Goal: Task Accomplishment & Management: Manage account settings

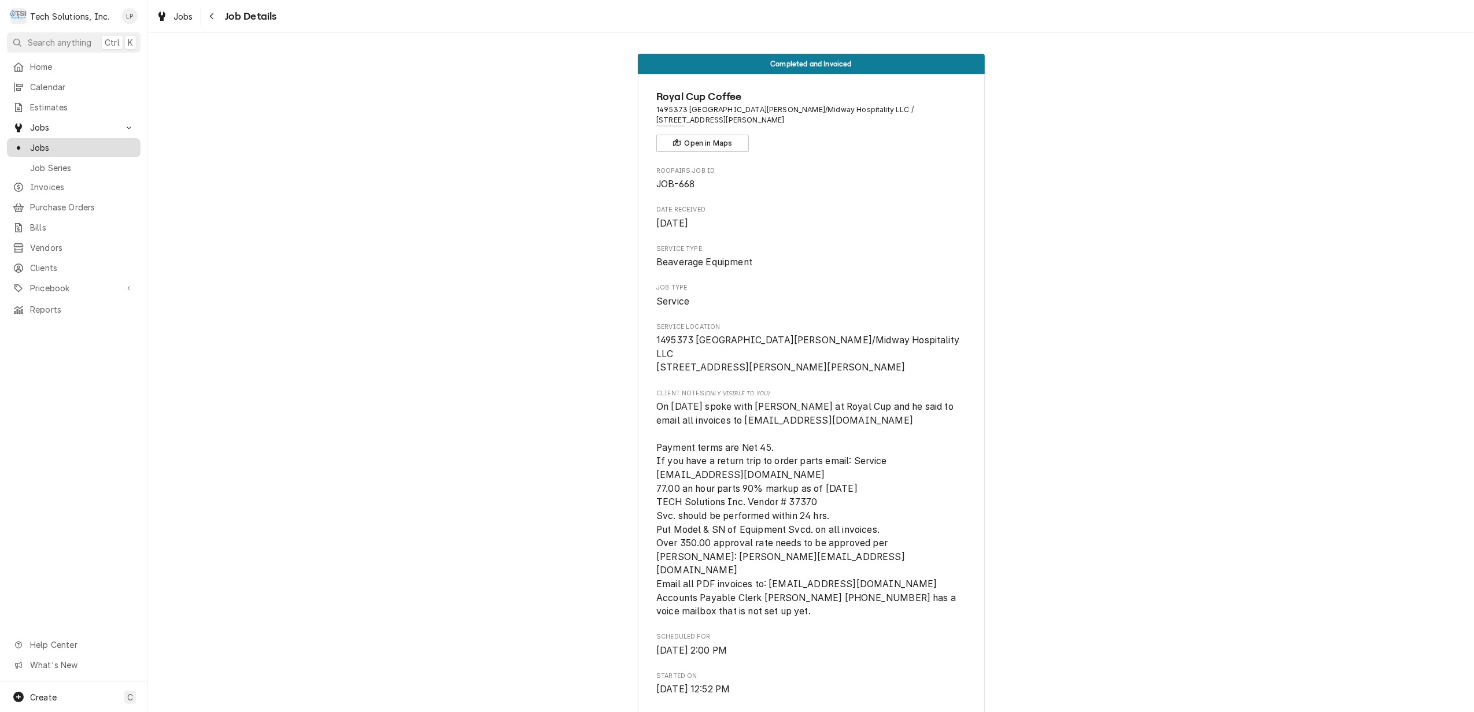
click at [49, 142] on span "Jobs" at bounding box center [82, 148] width 105 height 12
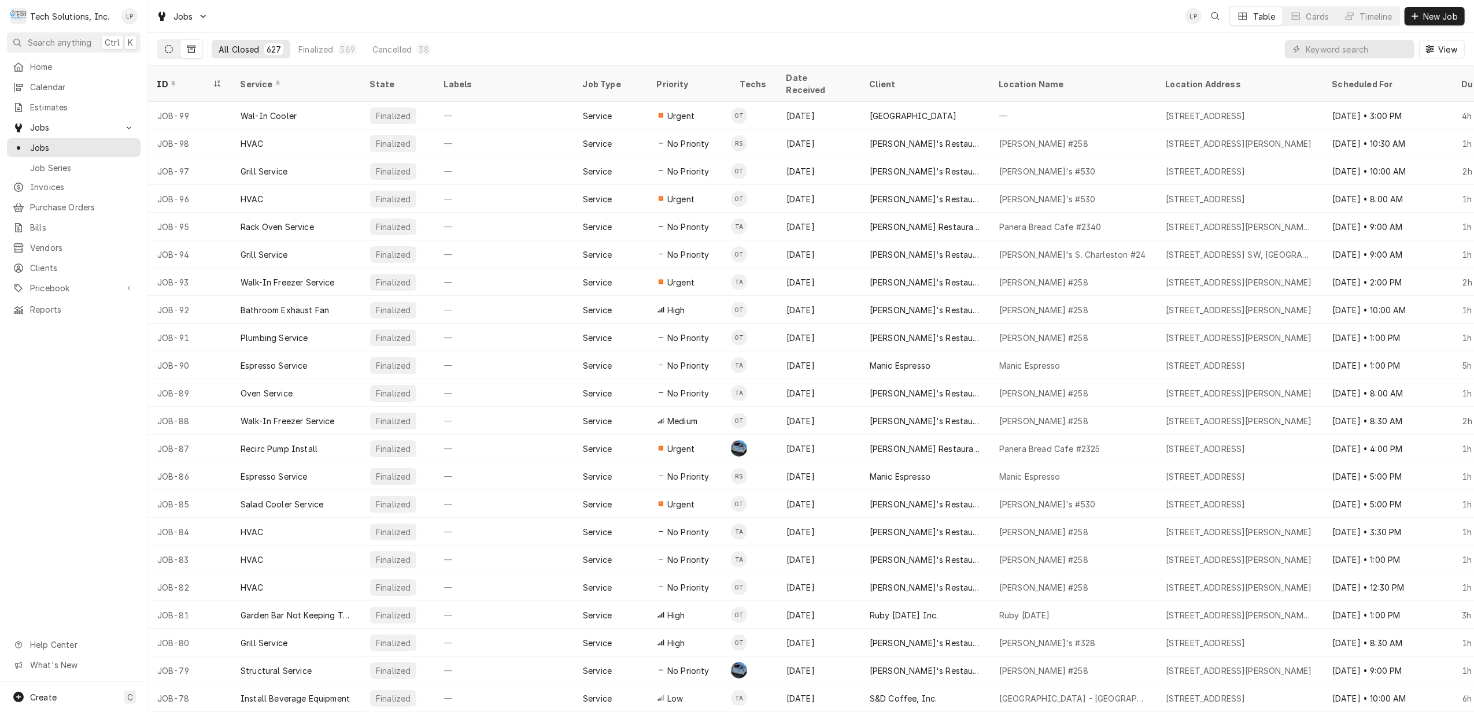
click at [167, 47] on icon "Dynamic Content Wrapper" at bounding box center [169, 49] width 8 height 8
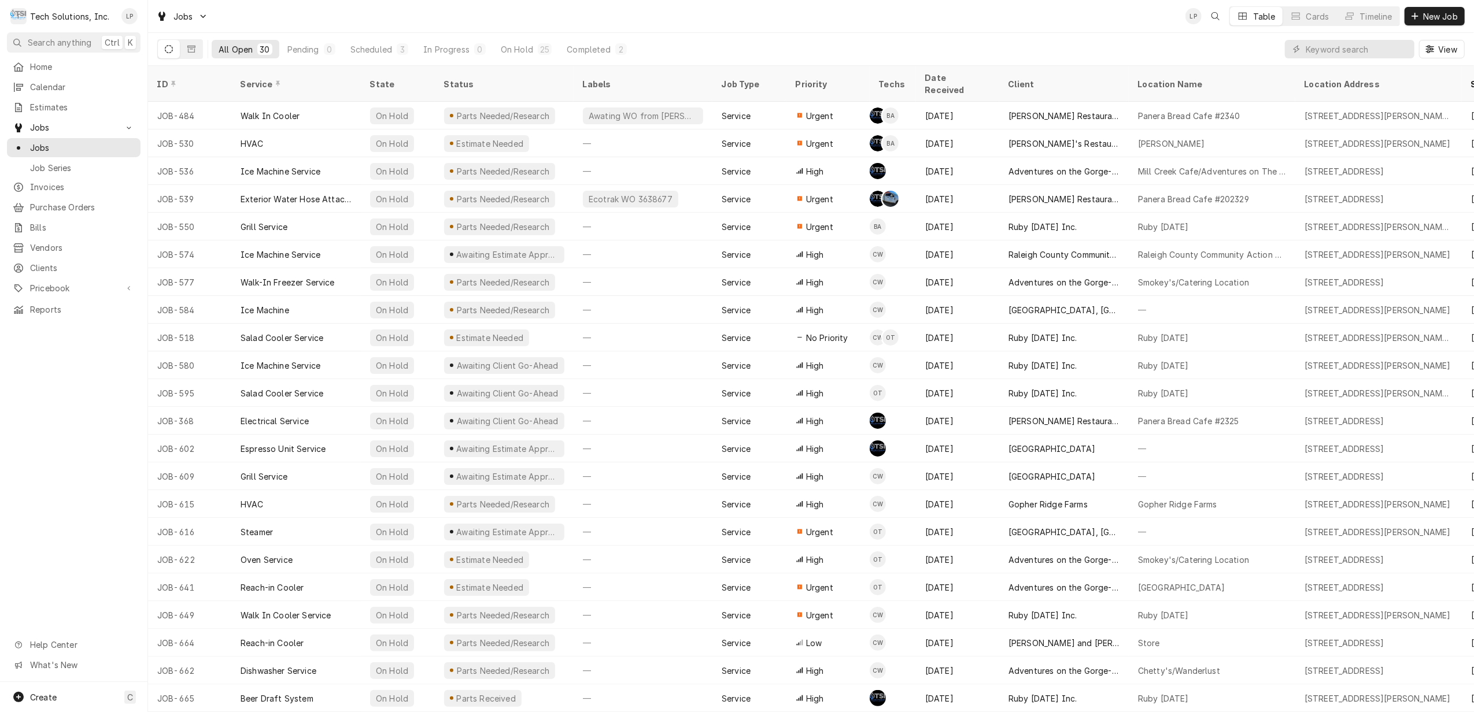
click at [168, 49] on icon "Dynamic Content Wrapper" at bounding box center [169, 49] width 8 height 8
click at [1337, 51] on input "Dynamic Content Wrapper" at bounding box center [1357, 49] width 103 height 19
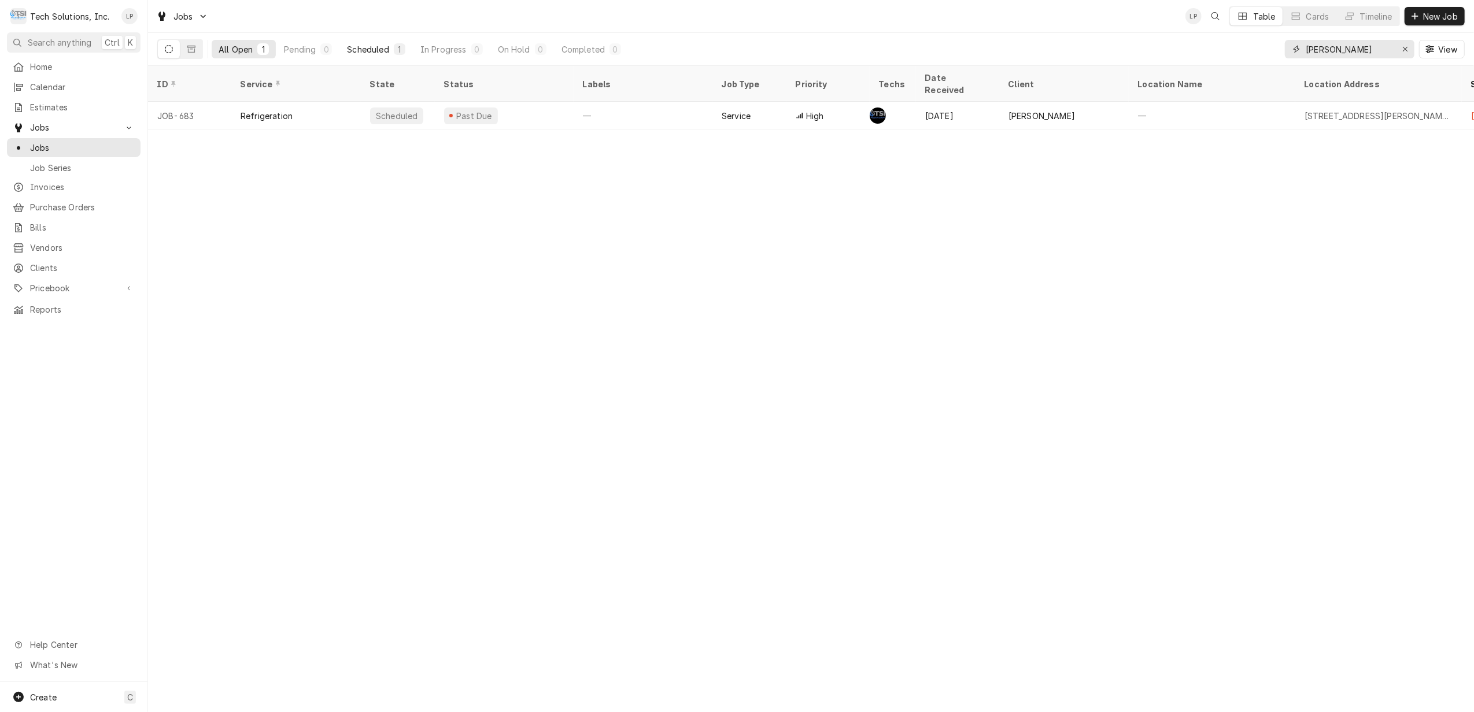
type input "priddy"
click at [373, 54] on div "Scheduled" at bounding box center [368, 49] width 42 height 12
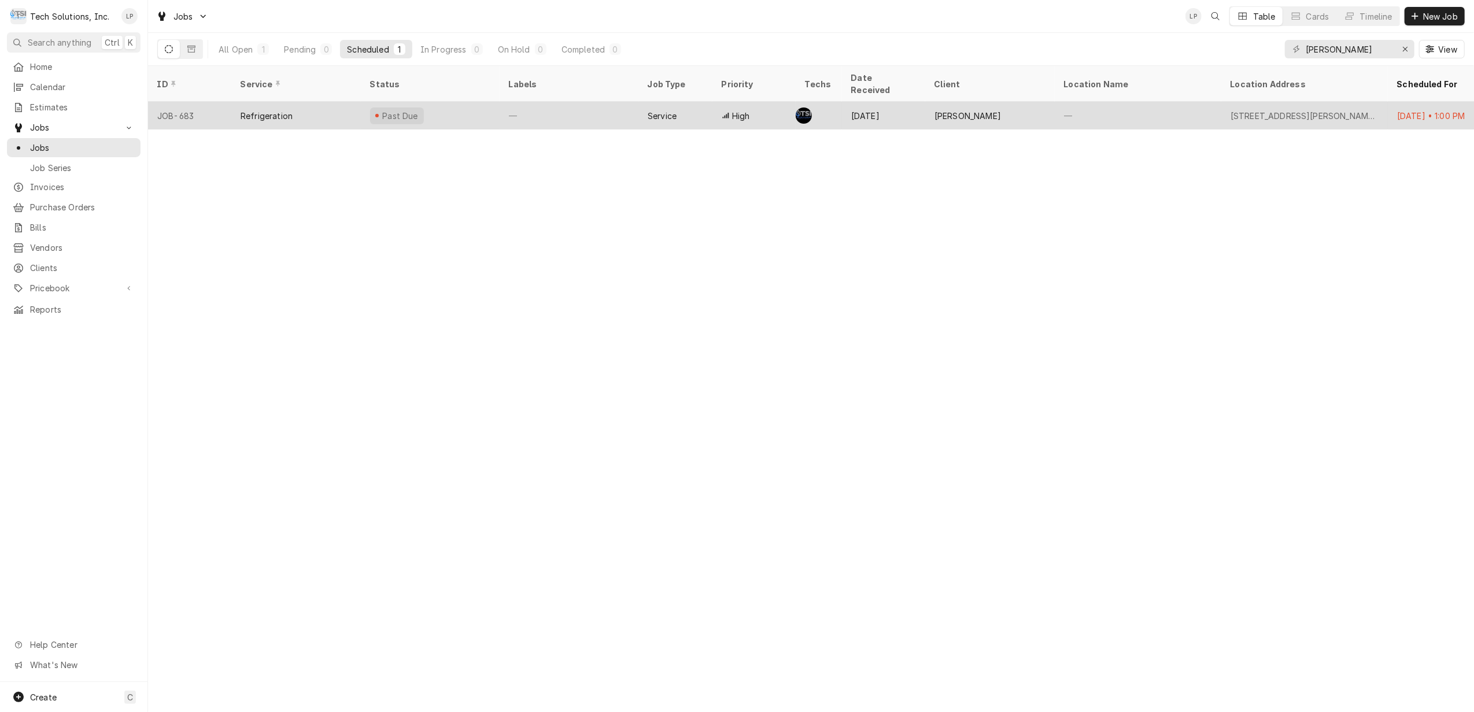
click at [442, 103] on div "Past Due" at bounding box center [430, 116] width 139 height 28
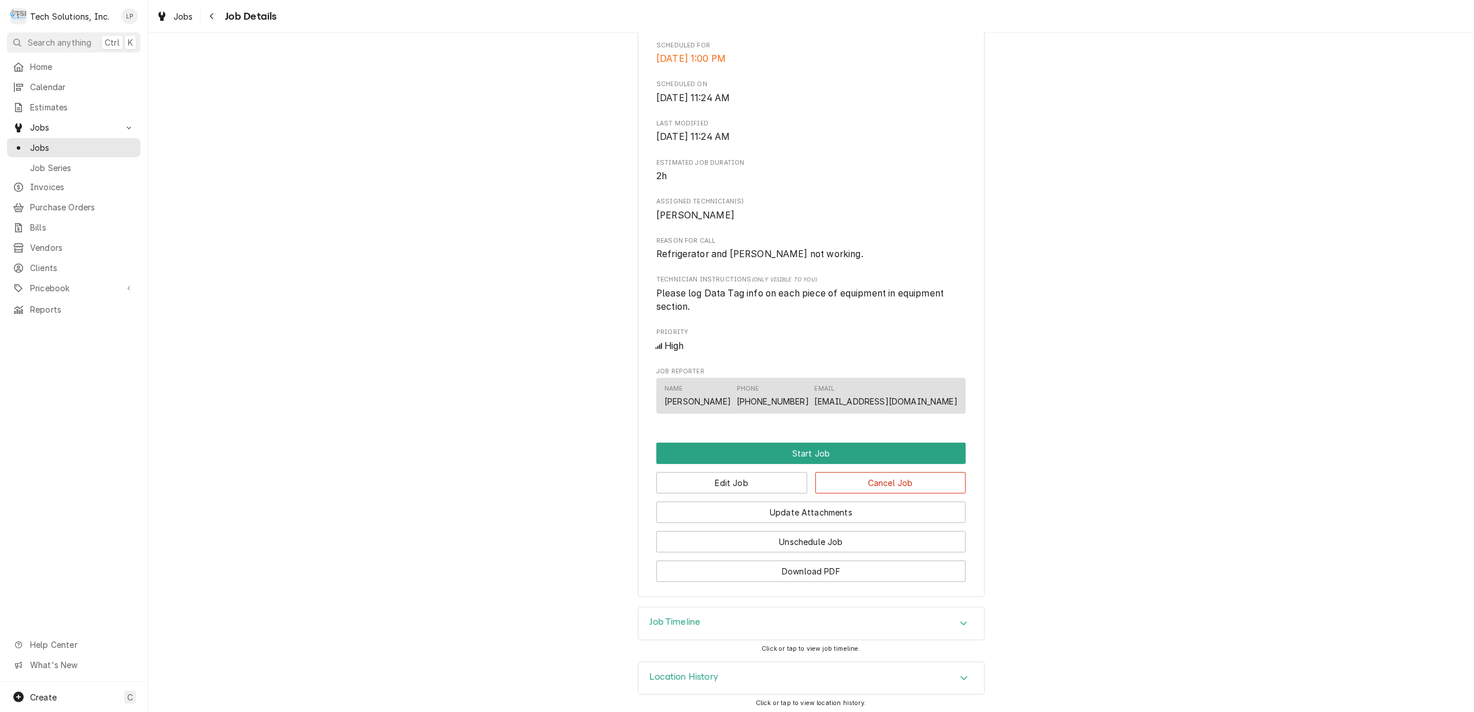
scroll to position [331, 0]
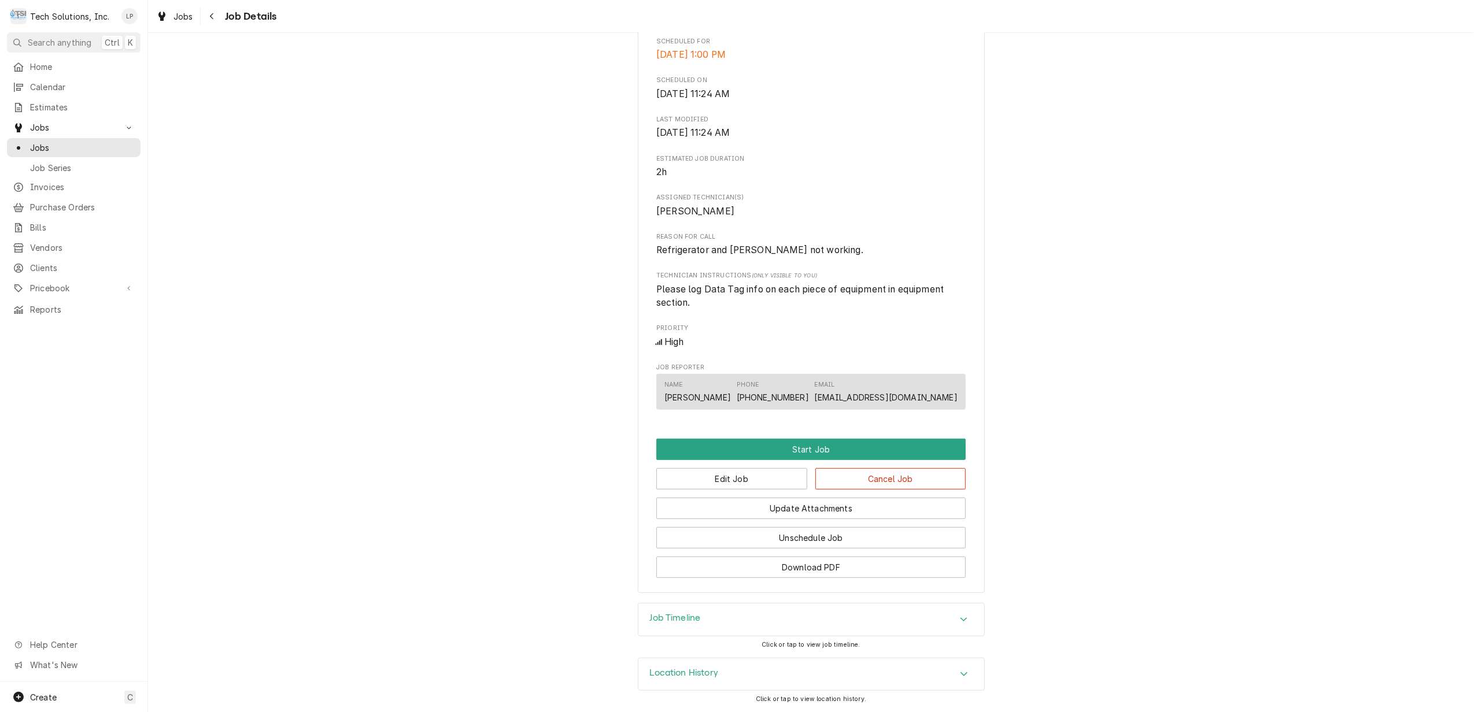
click at [960, 672] on icon "Accordion Header" at bounding box center [964, 674] width 8 height 9
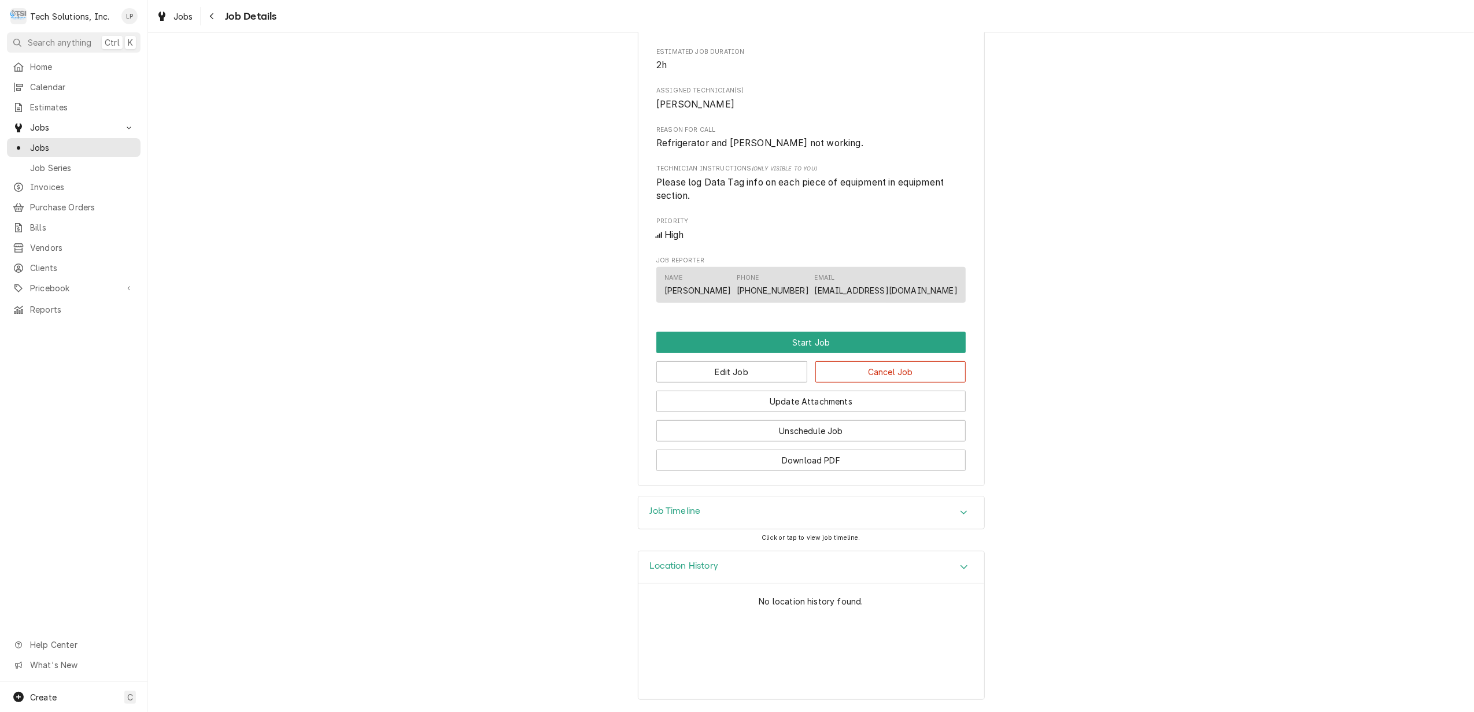
scroll to position [438, 0]
click at [955, 508] on div "Accordion Header" at bounding box center [963, 513] width 17 height 14
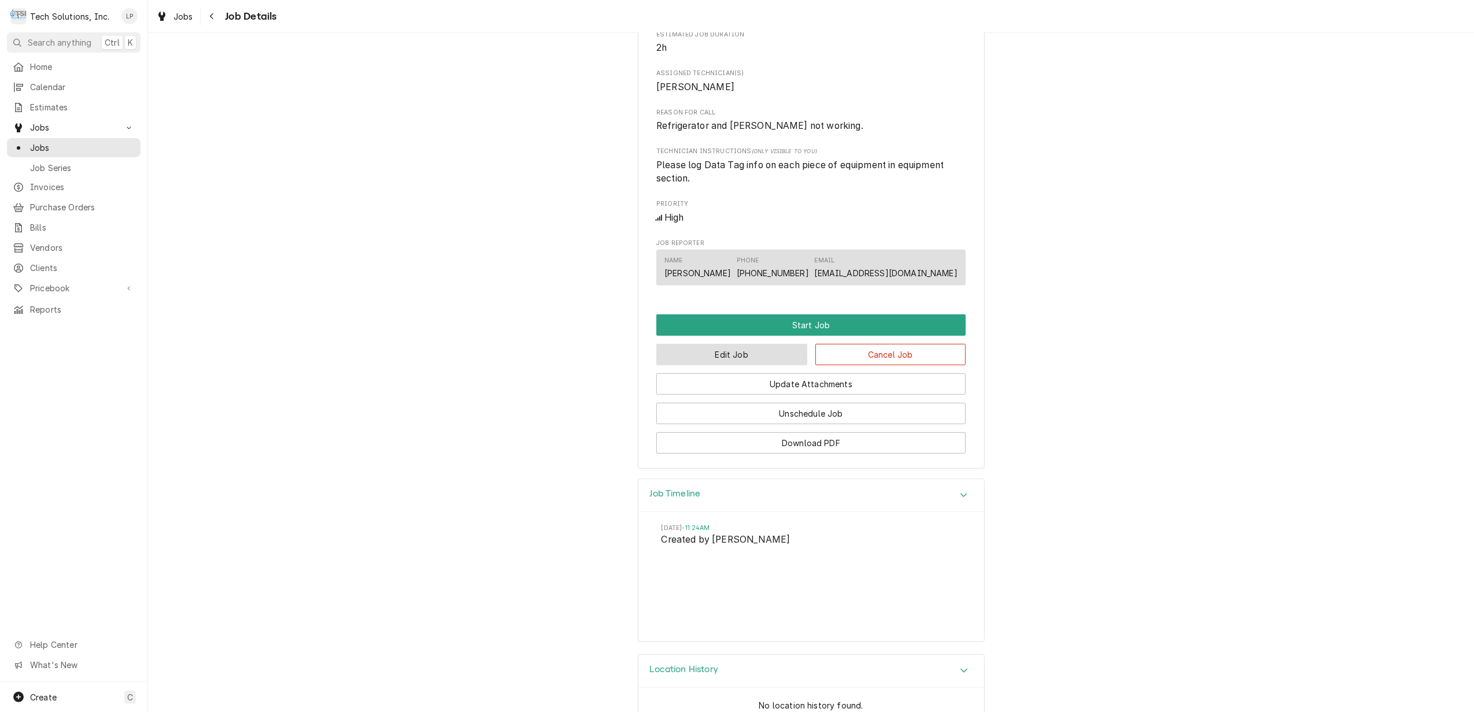
click at [743, 365] on button "Edit Job" at bounding box center [731, 354] width 151 height 21
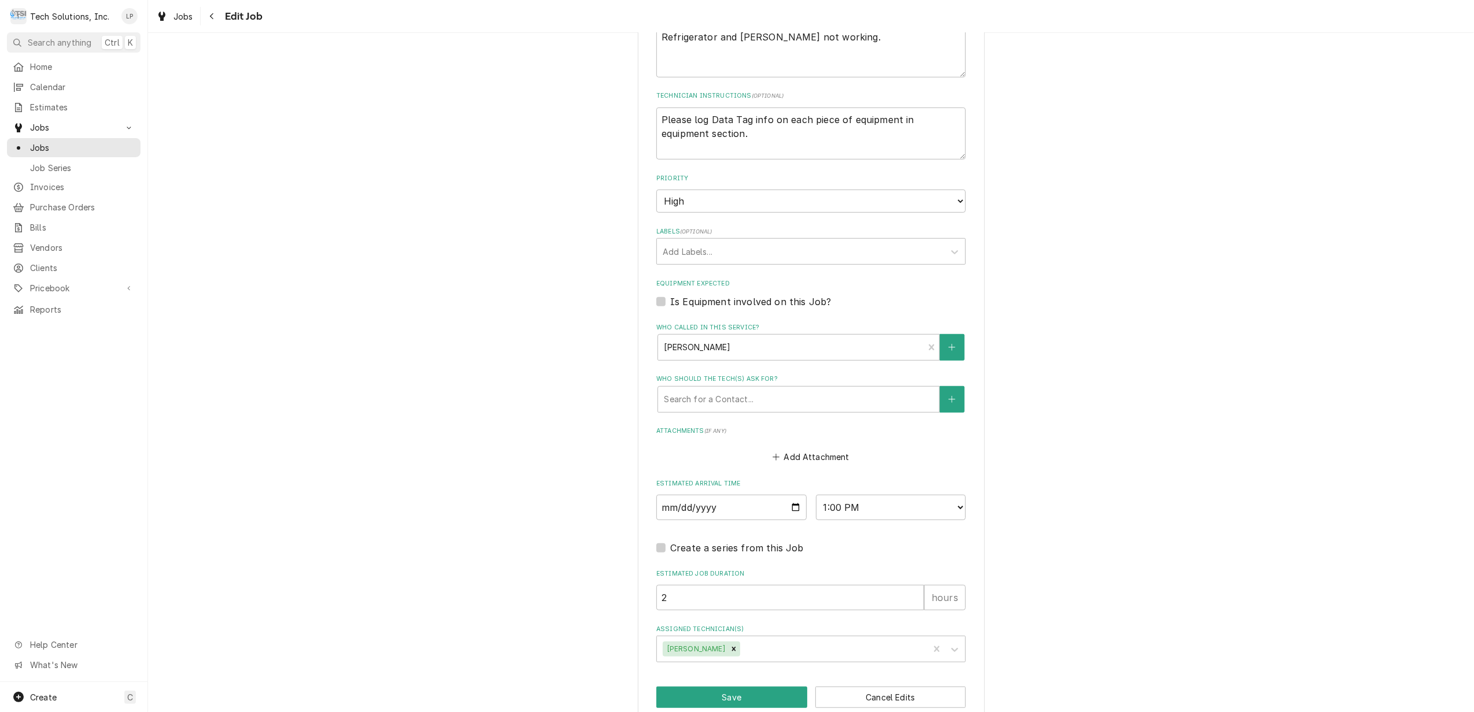
scroll to position [551, 0]
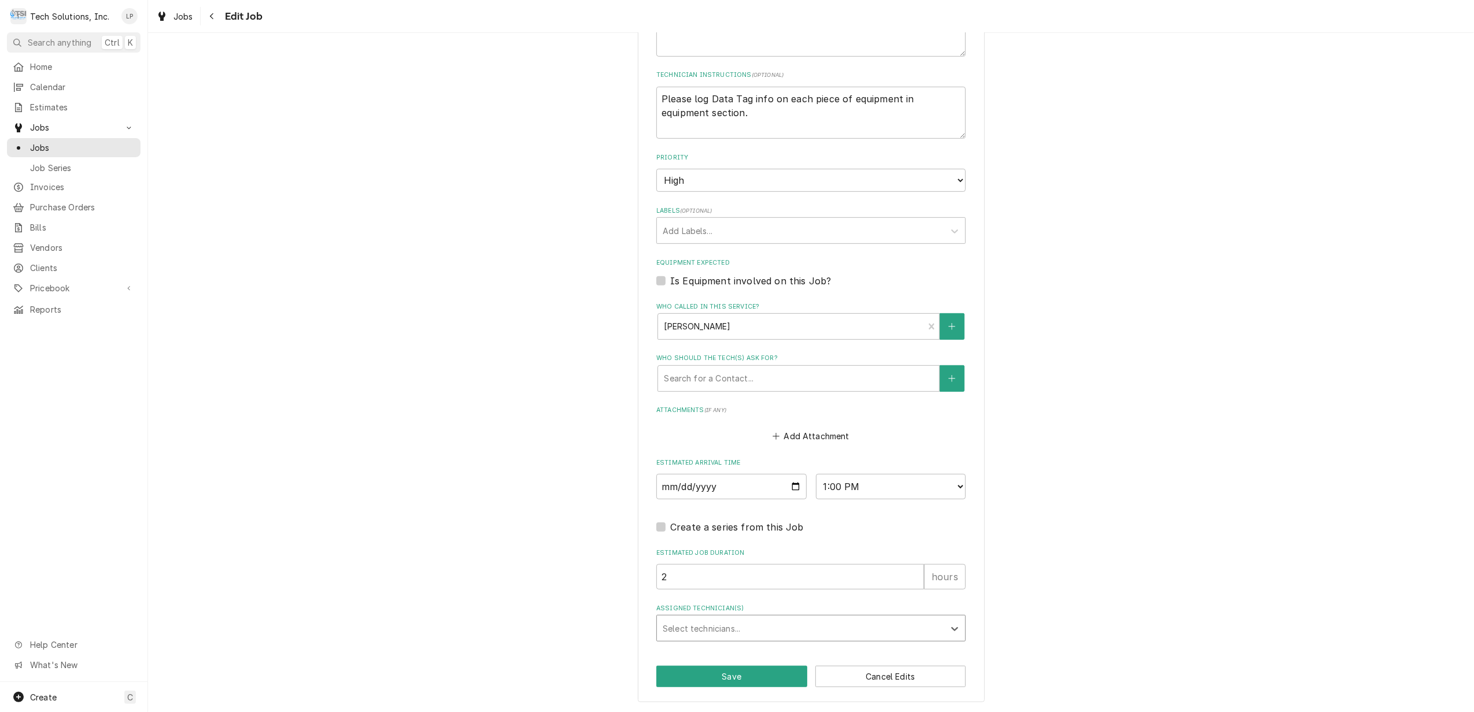
type textarea "x"
type input "joe"
click at [789, 651] on div "Joe Paschal" at bounding box center [811, 654] width 308 height 18
type textarea "x"
click at [1113, 627] on div "Use the fields below to edit this job: Client Details Client Priddy's Edit Clie…" at bounding box center [811, 104] width 1326 height 1217
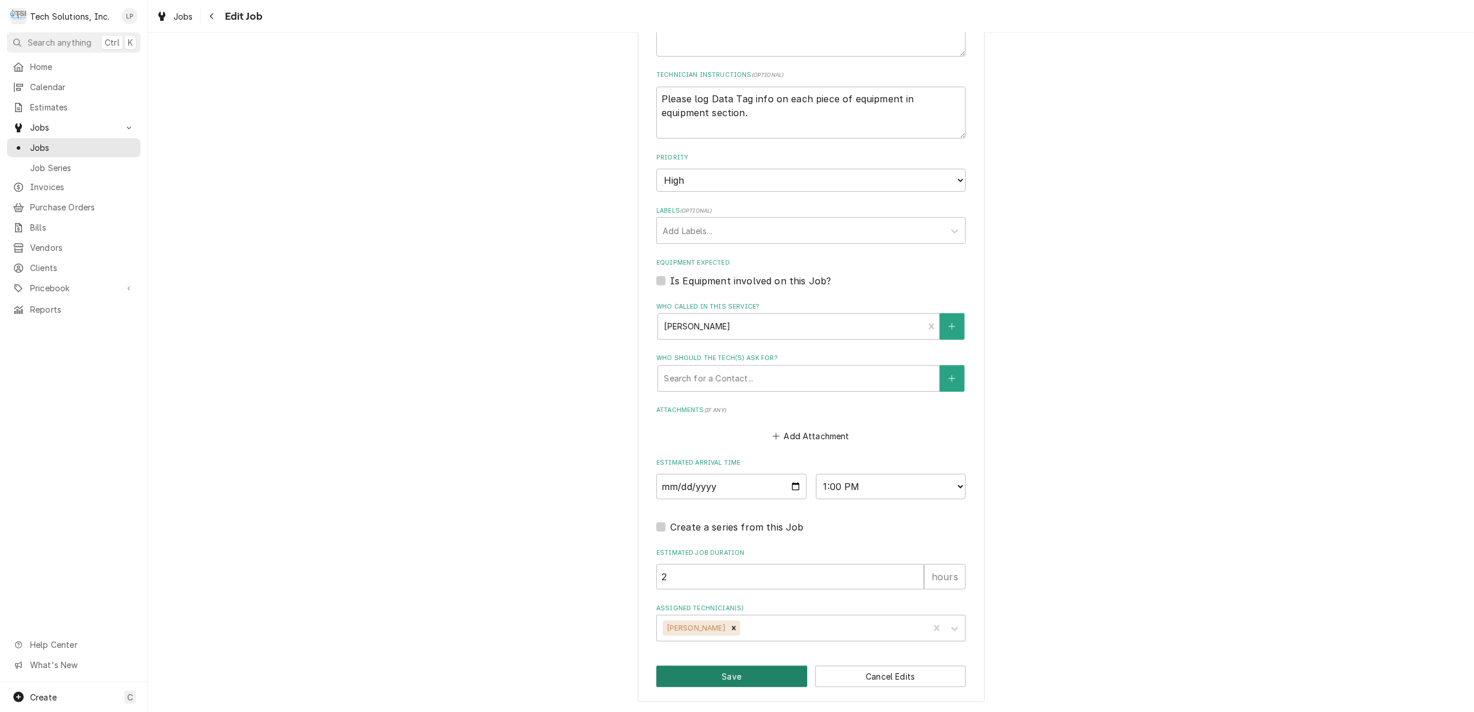
click at [722, 678] on button "Save" at bounding box center [731, 676] width 151 height 21
type textarea "x"
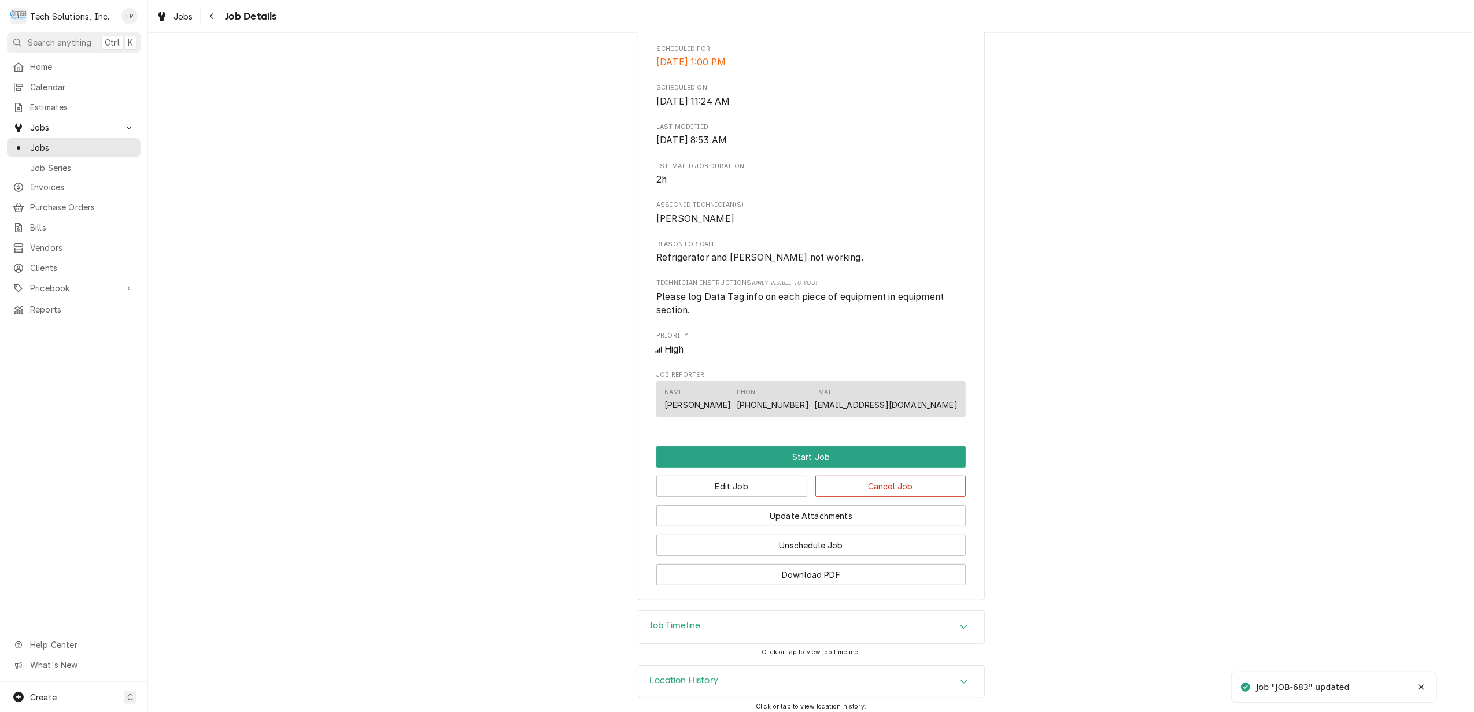
scroll to position [331, 0]
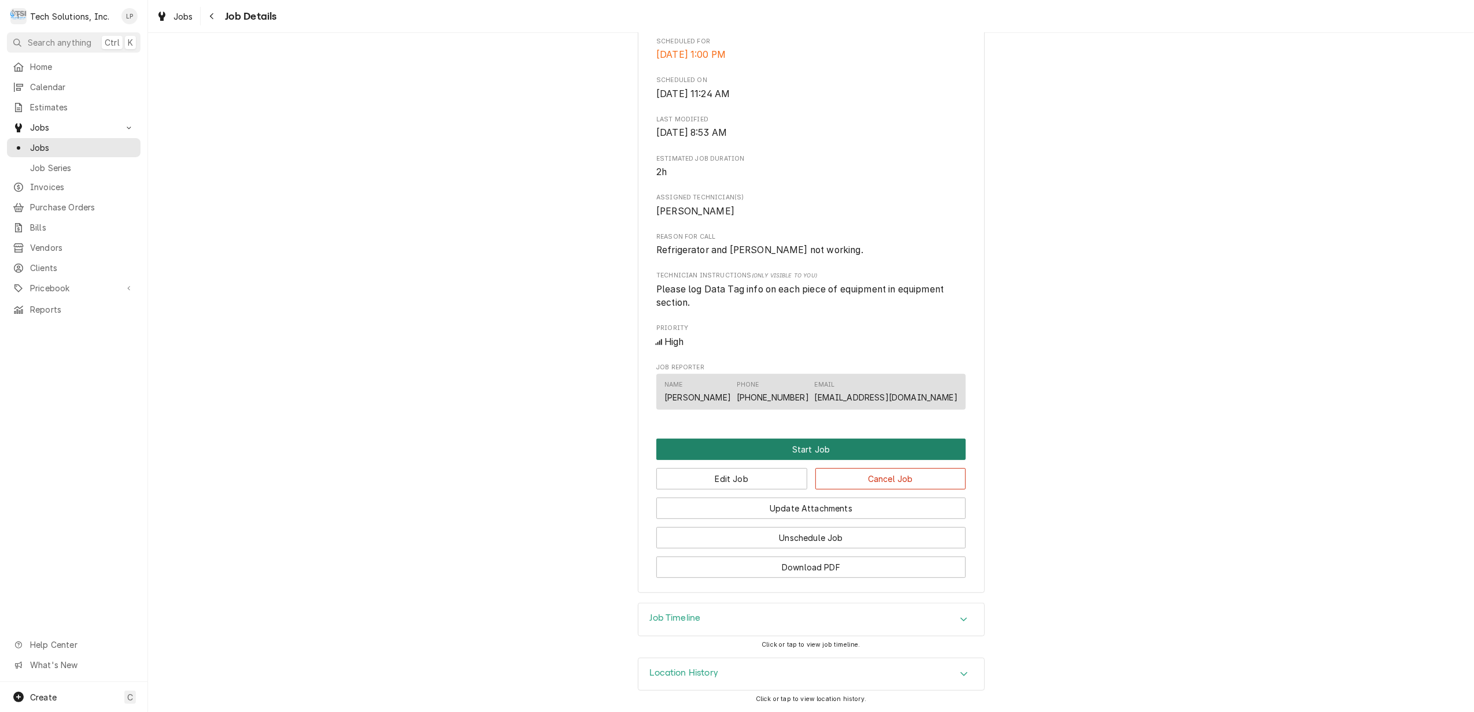
click at [793, 449] on button "Start Job" at bounding box center [810, 449] width 309 height 21
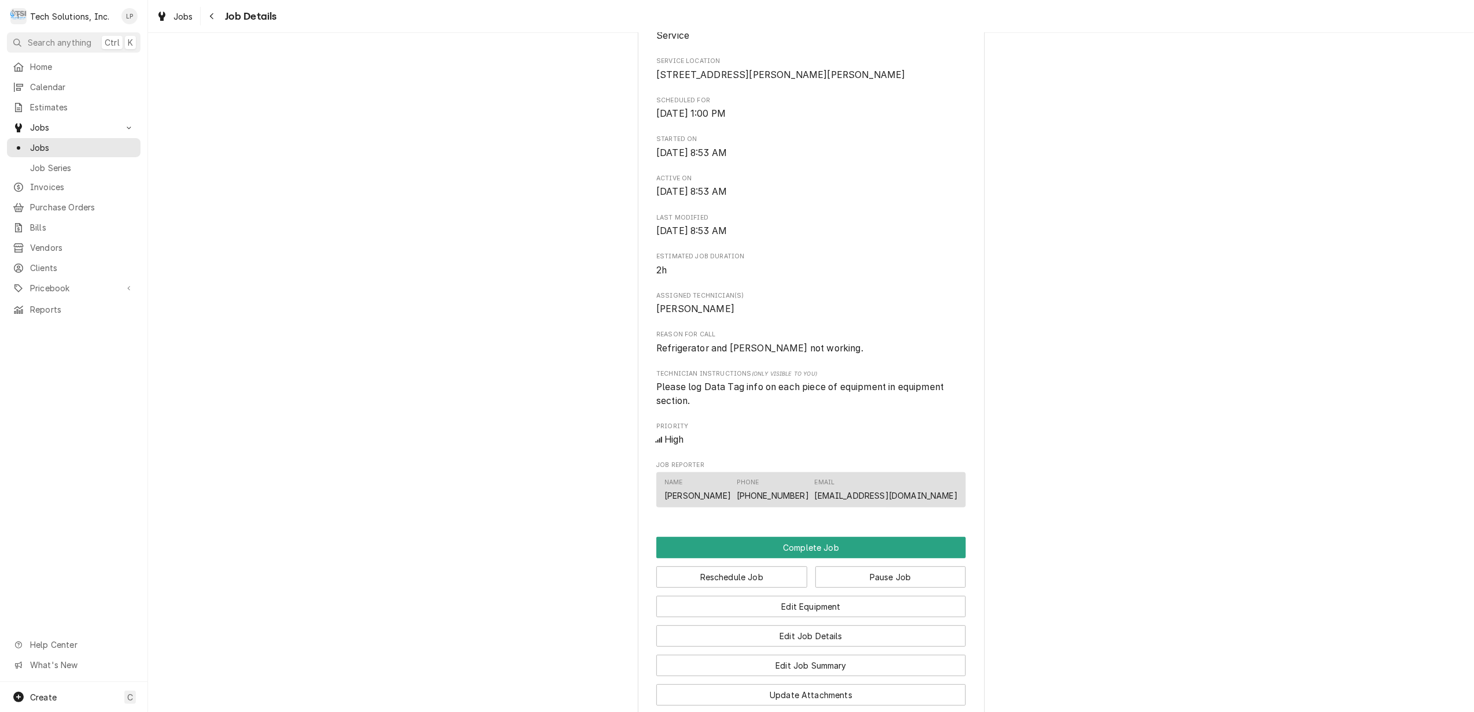
scroll to position [385, 0]
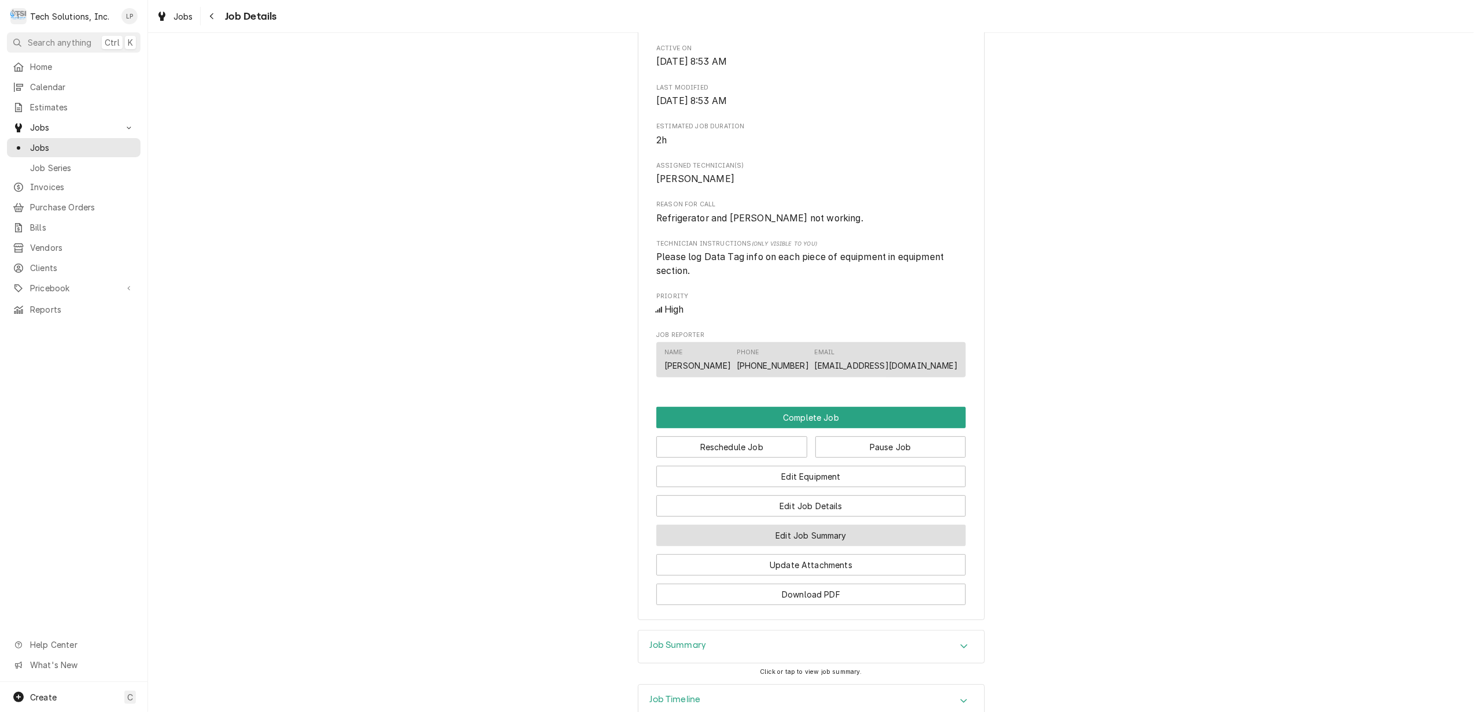
click at [826, 547] on button "Edit Job Summary" at bounding box center [810, 535] width 309 height 21
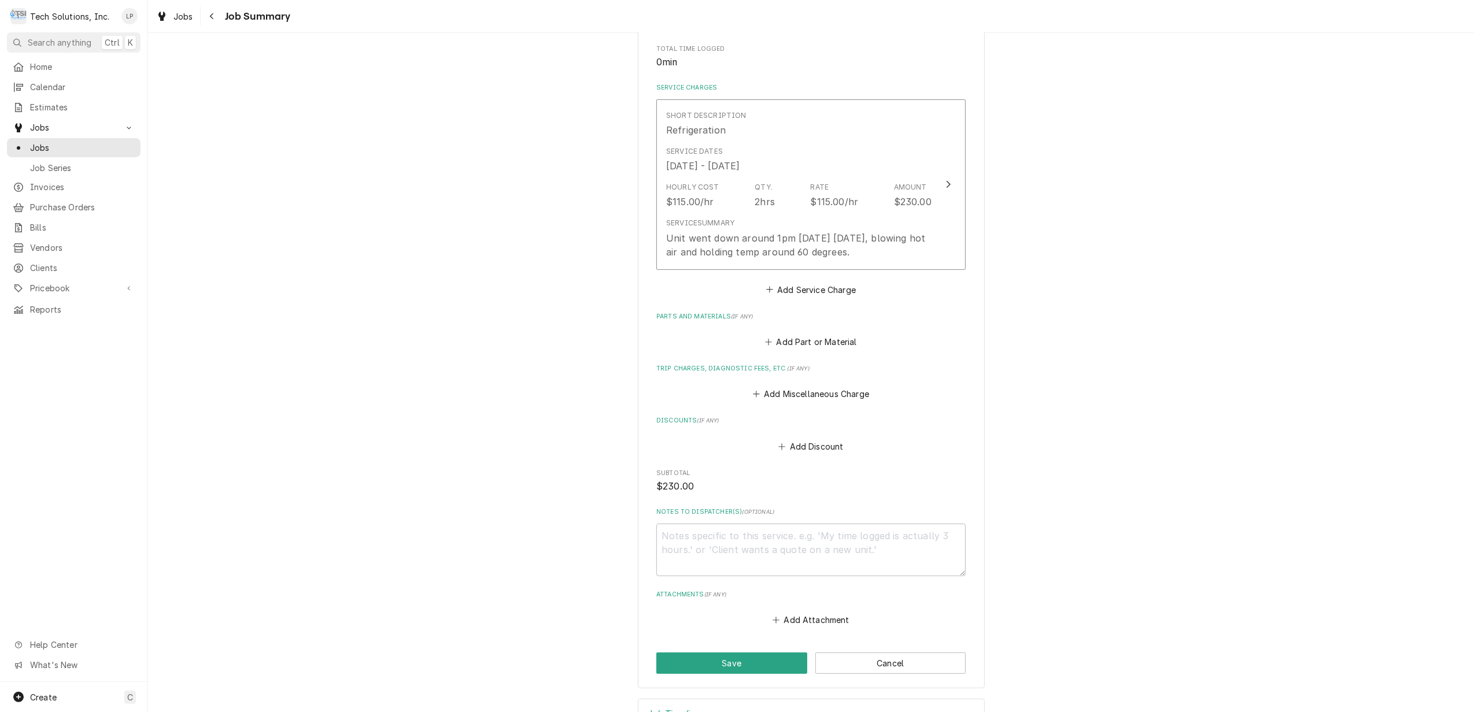
scroll to position [274, 0]
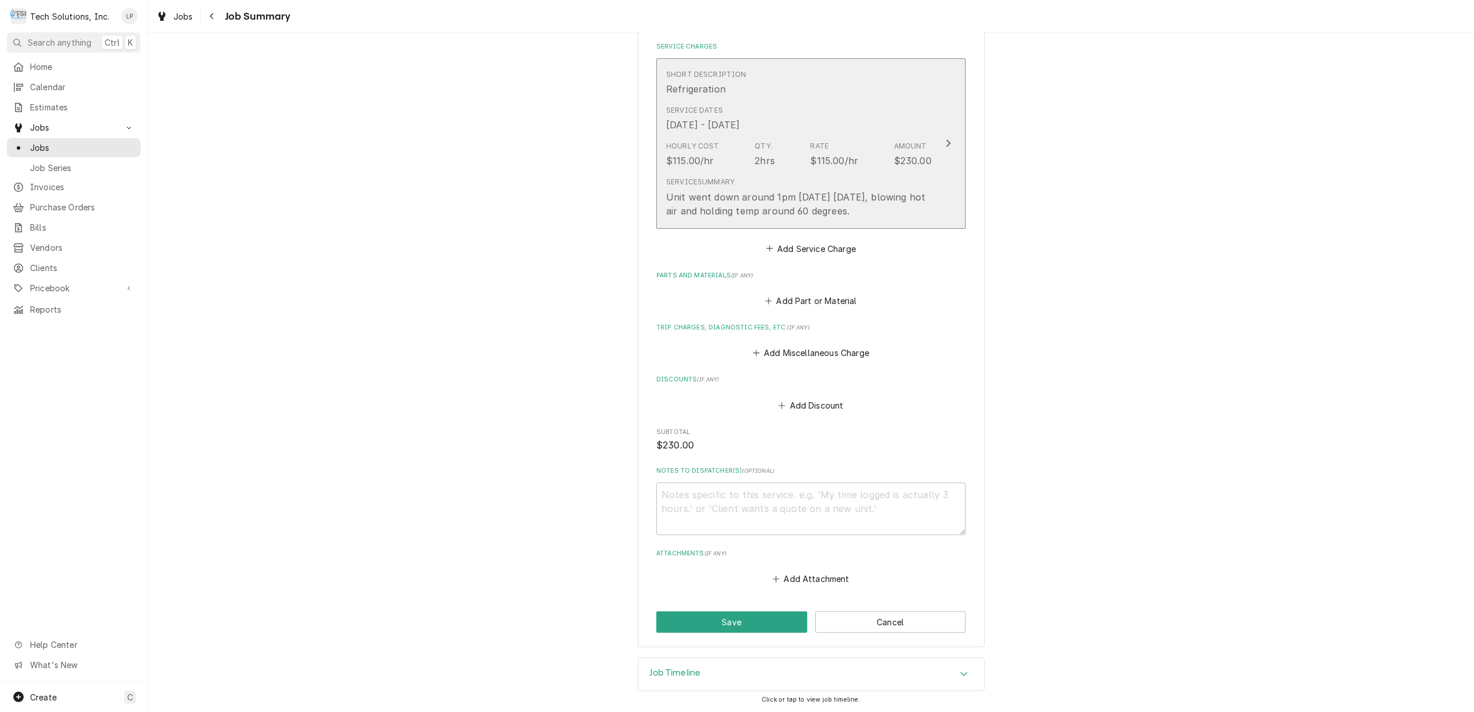
click at [946, 142] on icon "Update Line Item" at bounding box center [949, 143] width 6 height 9
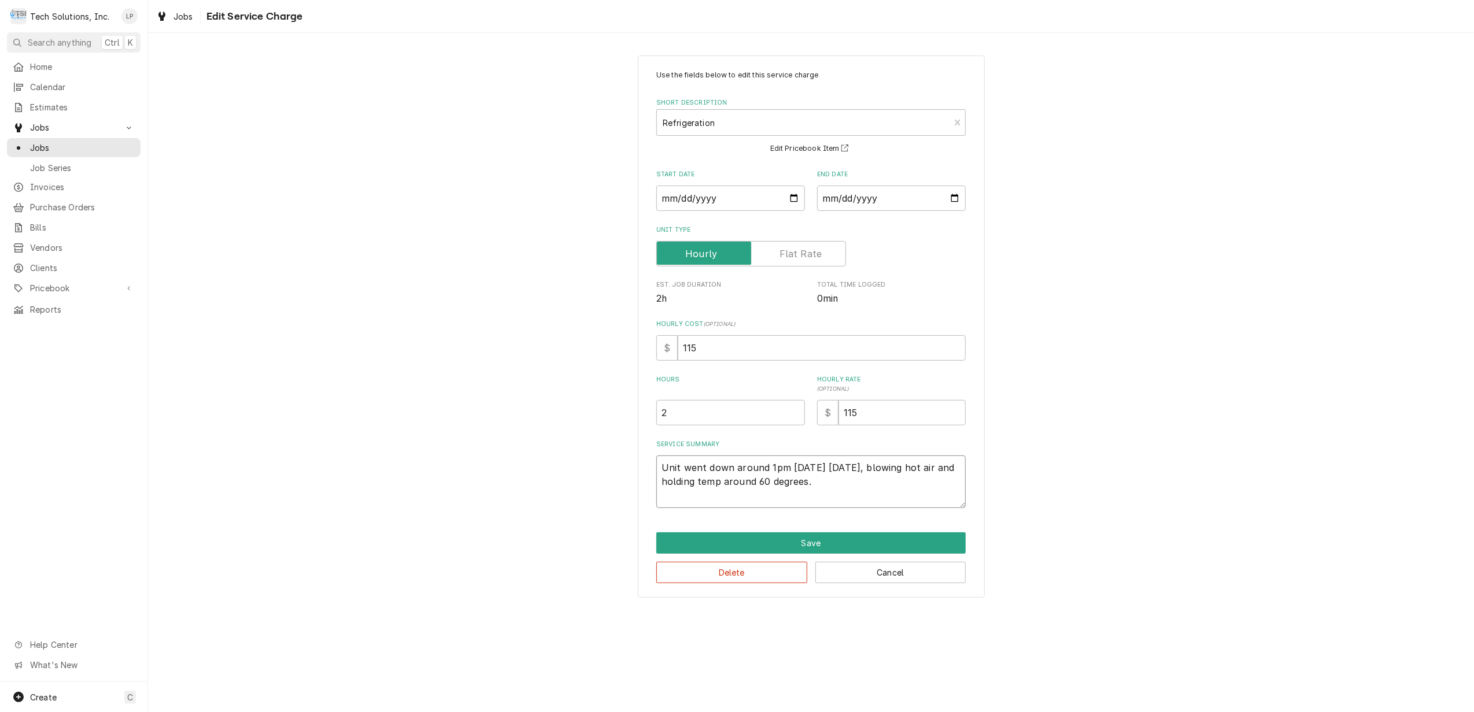
click at [660, 468] on textarea "Unit went down around 1pm 2/23/24 yesterday, blowing hot air and holding temp a…" at bounding box center [810, 482] width 309 height 53
type textarea "x"
type textarea "WUnit went down around 1pm 2/23/24 yesterday, blowing hot air and holding temp …"
type textarea "x"
type textarea "WhUnit went down around 1pm 2/23/24 yesterday, blowing hot air and holding temp…"
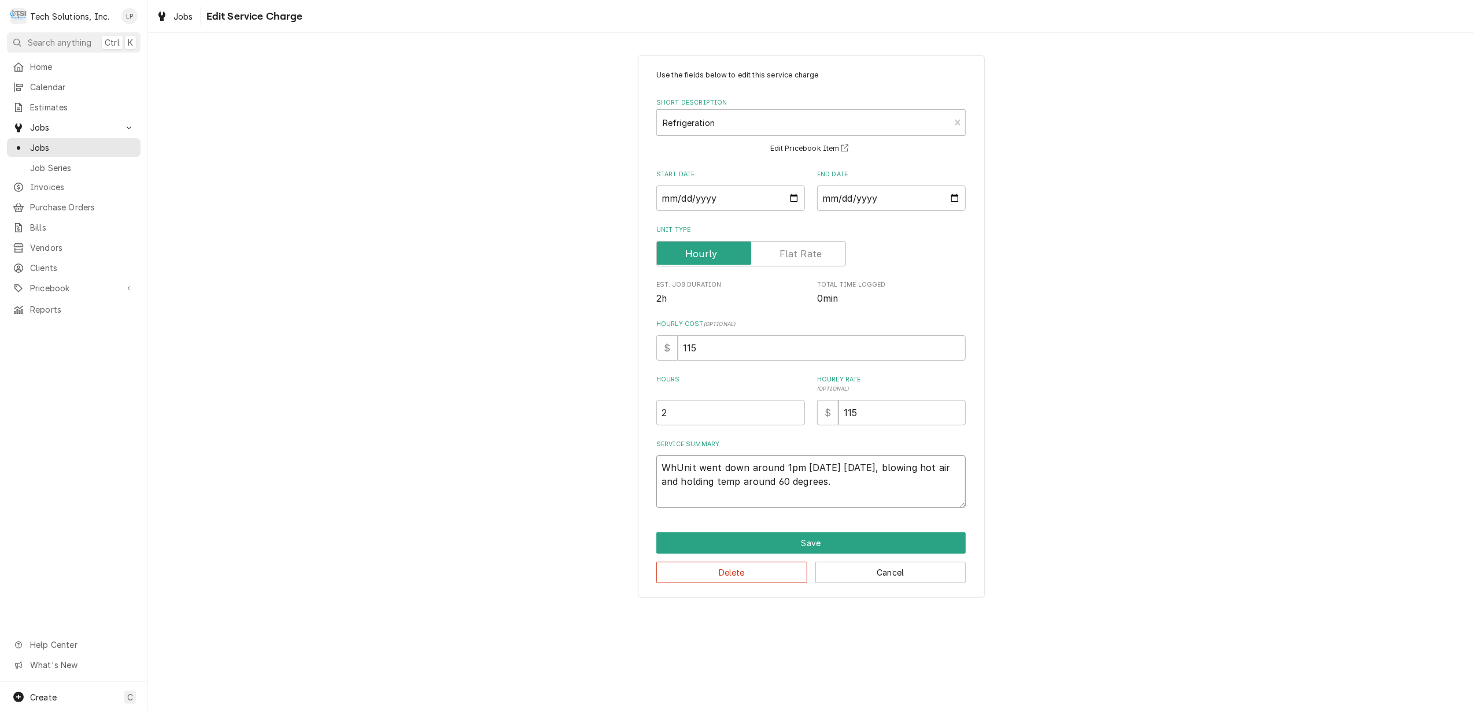
type textarea "x"
type textarea "WhaUnit went down around 1pm 2/23/24 yesterday, blowing hot air and holding tem…"
type textarea "x"
type textarea "WhatUnit went down around 1pm 2/23/24 yesterday, blowing hot air and holding te…"
type textarea "x"
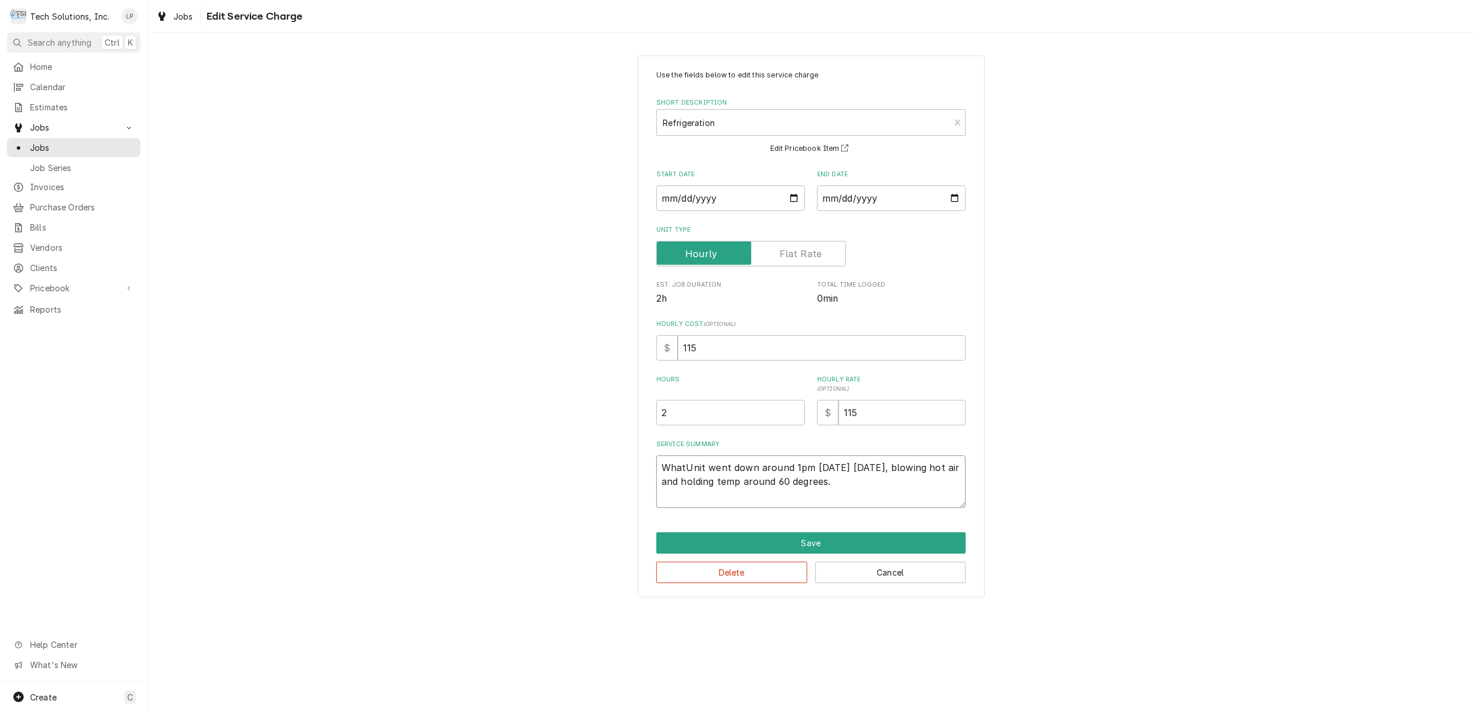
type textarea "What Unit went down around 1pm 2/23/24 yesterday, blowing hot air and holding t…"
click at [707, 470] on textarea "What Unit went down around 1pm 2/23/24 yesterday, blowing hot air and holding t…" at bounding box center [810, 482] width 309 height 53
type textarea "x"
type textarea "What Unit went down around 1pm 2/23/24 yesterday, blowing hot air and holding t…"
type textarea "x"
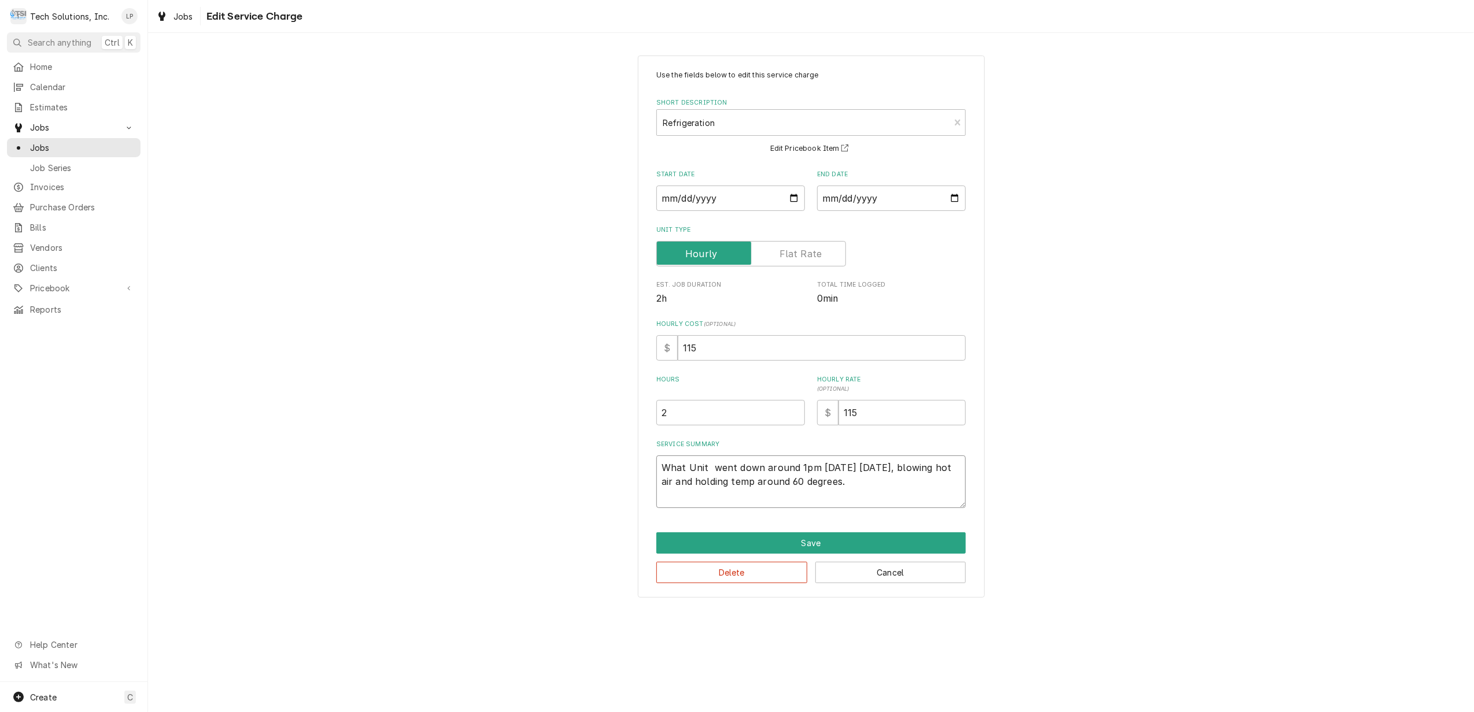
type textarea "What Unit f went down around 1pm 2/23/24 yesterday, blowing hot air and holding…"
type textarea "x"
type textarea "What Unit fr went down around 1pm 2/23/24 yesterday, blowing hot air and holdin…"
type textarea "x"
type textarea "What Unit fre went down around 1pm 2/23/24 yesterday, blowing hot air and holdi…"
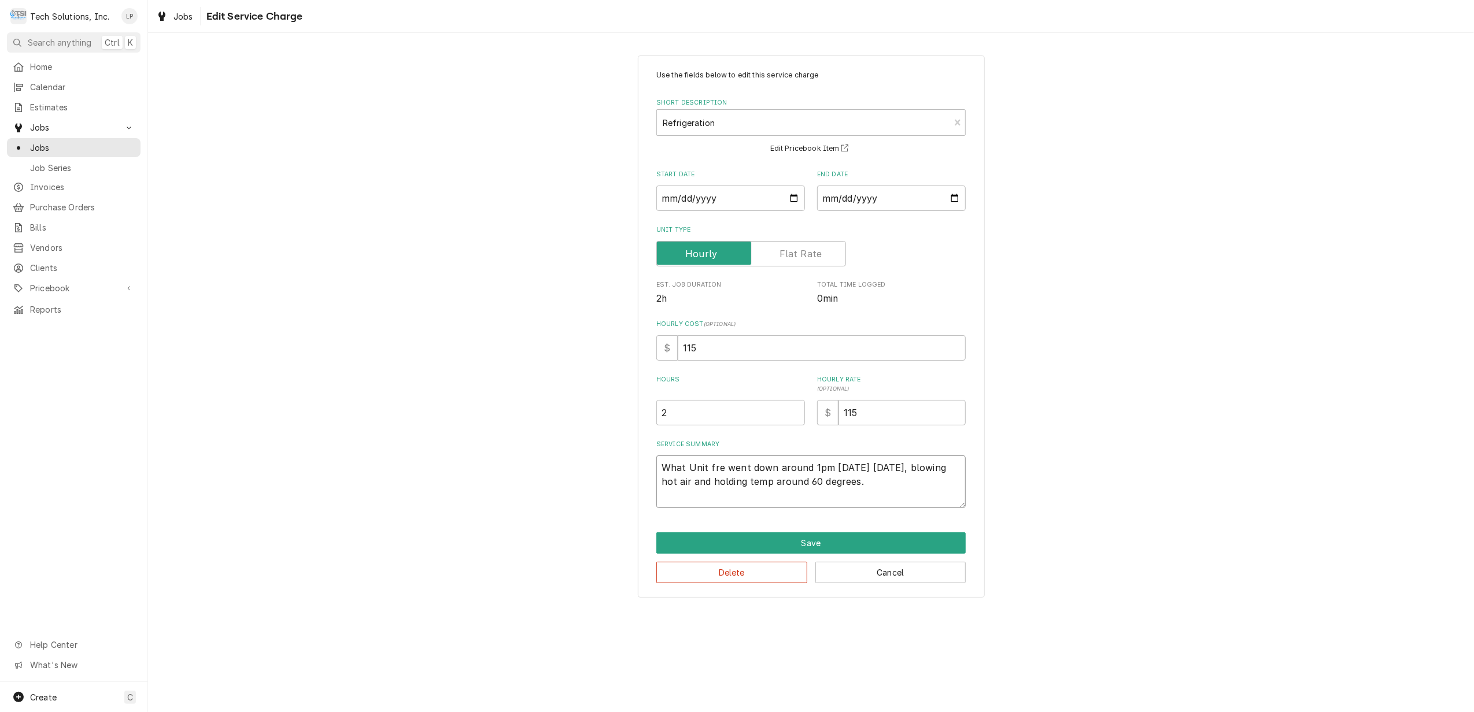
type textarea "x"
type textarea "What Unit free went down around 1pm 2/23/24 yesterday, blowing hot air and hold…"
type textarea "x"
type textarea "What Unit freez went down around 1pm 2/23/24 yesterday, blowing hot air and hol…"
type textarea "x"
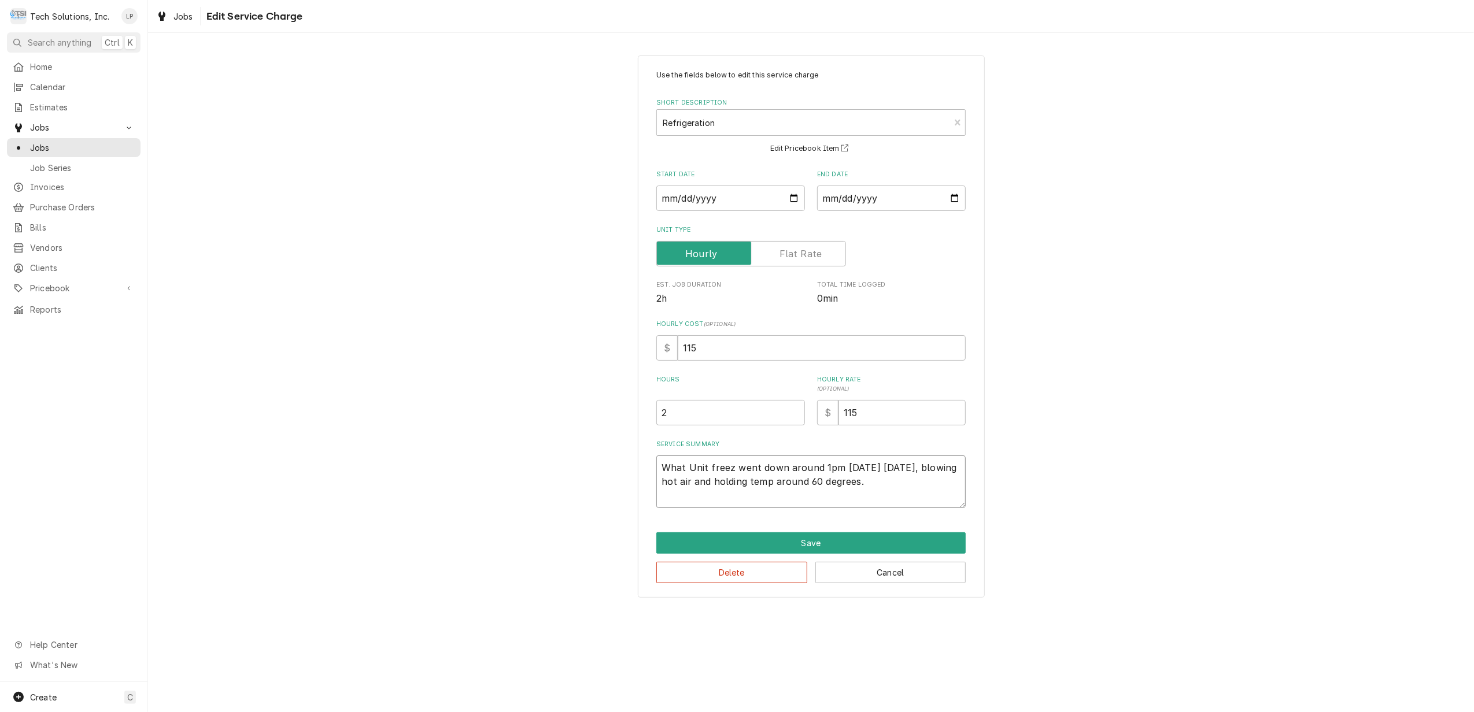
type textarea "What Unit freeze went down around 1pm 2/23/24 yesterday, blowing hot air and ho…"
type textarea "x"
type textarea "What Unit freezer went down around 1pm 2/23/24 yesterday, blowing hot air and h…"
type textarea "x"
type textarea "What Unit freezer went down around 1pm 2/23/24 yesterday, blowing hot air and h…"
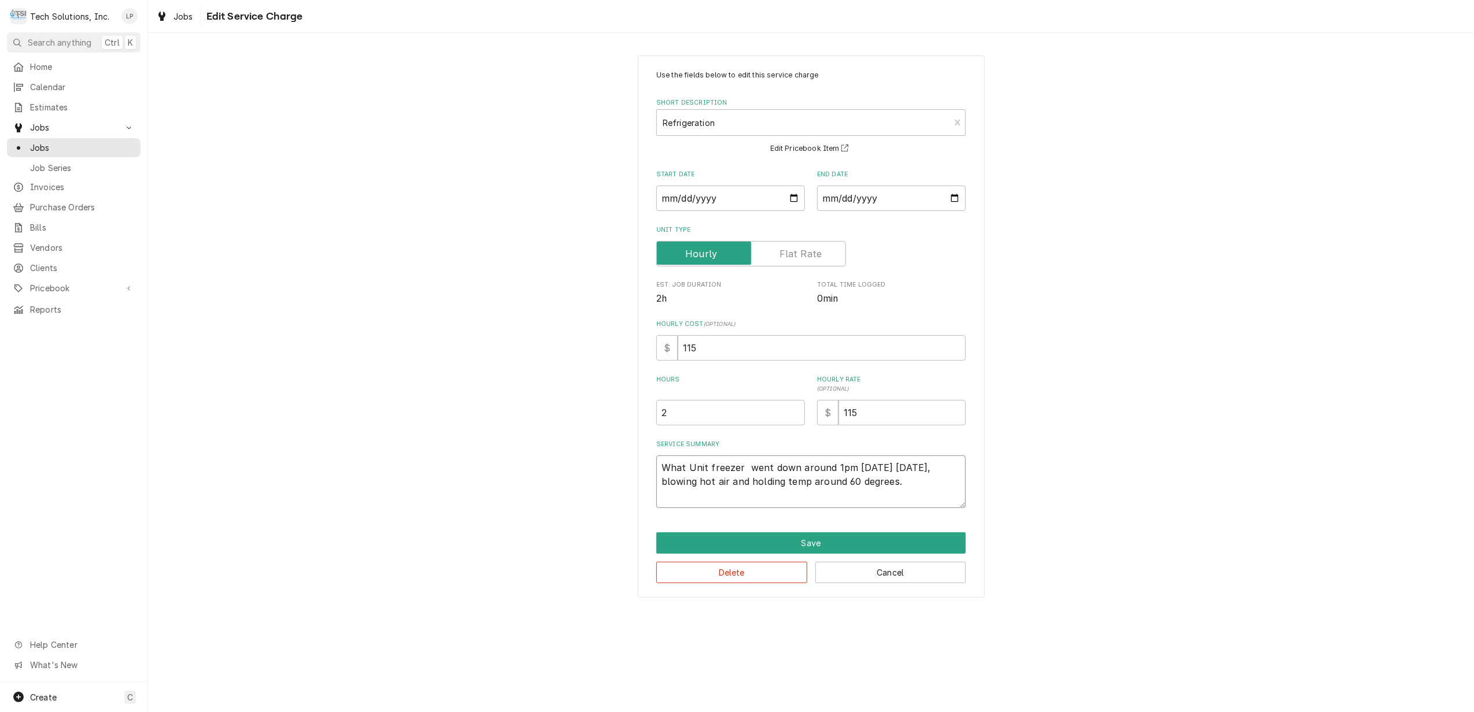
type textarea "x"
type textarea "What Unit freezer o went down around 1pm 2/23/24 yesterday, blowing hot air and…"
type textarea "x"
type textarea "What Unit freezer or went down around 1pm 2/23/24 yesterday, blowing hot air an…"
type textarea "x"
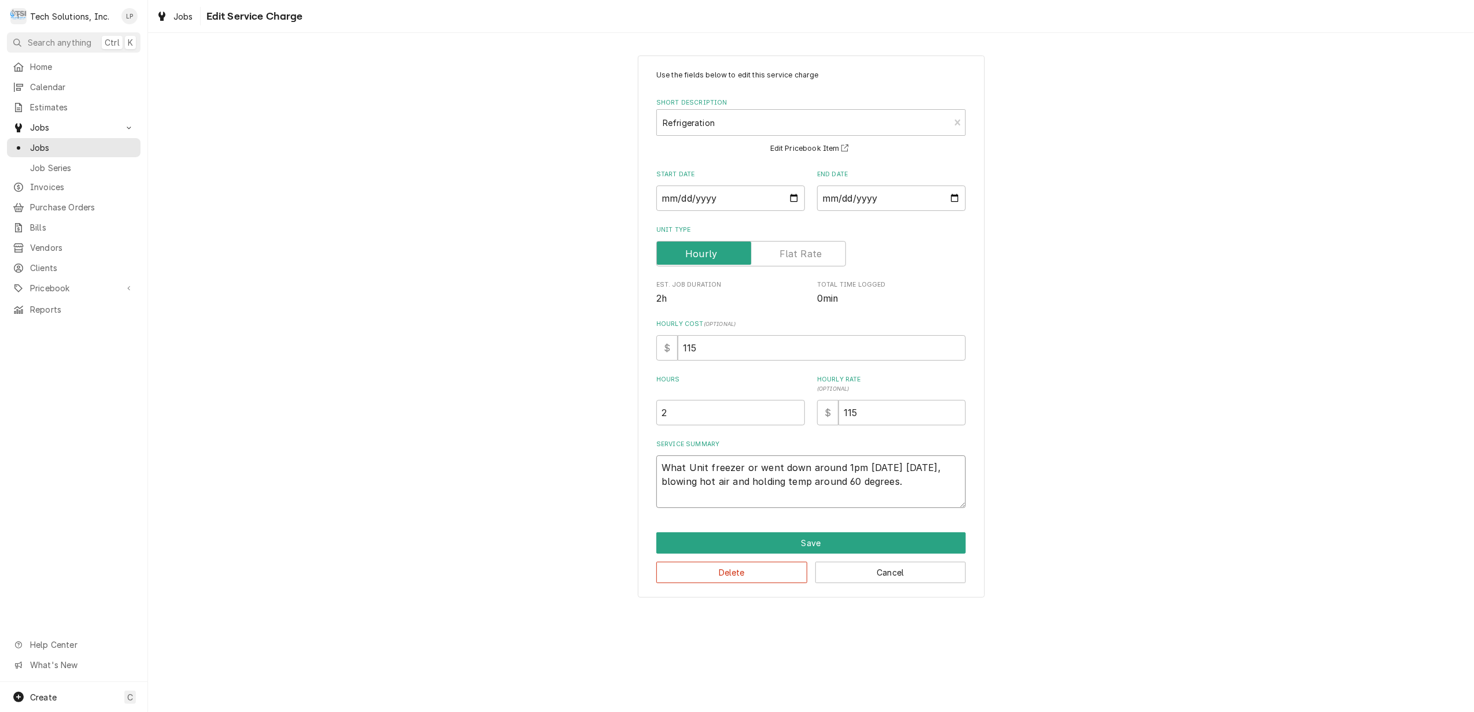
type textarea "What Unit freezer or went down around 1pm 2/23/24 yesterday, blowing hot air an…"
type textarea "x"
type textarea "What Unit freezer or R went down around 1pm 2/23/24 yesterday, blowing hot air …"
type textarea "x"
type textarea "What Unit freezer or RE went down around 1pm 2/23/24 yesterday, blowing hot air…"
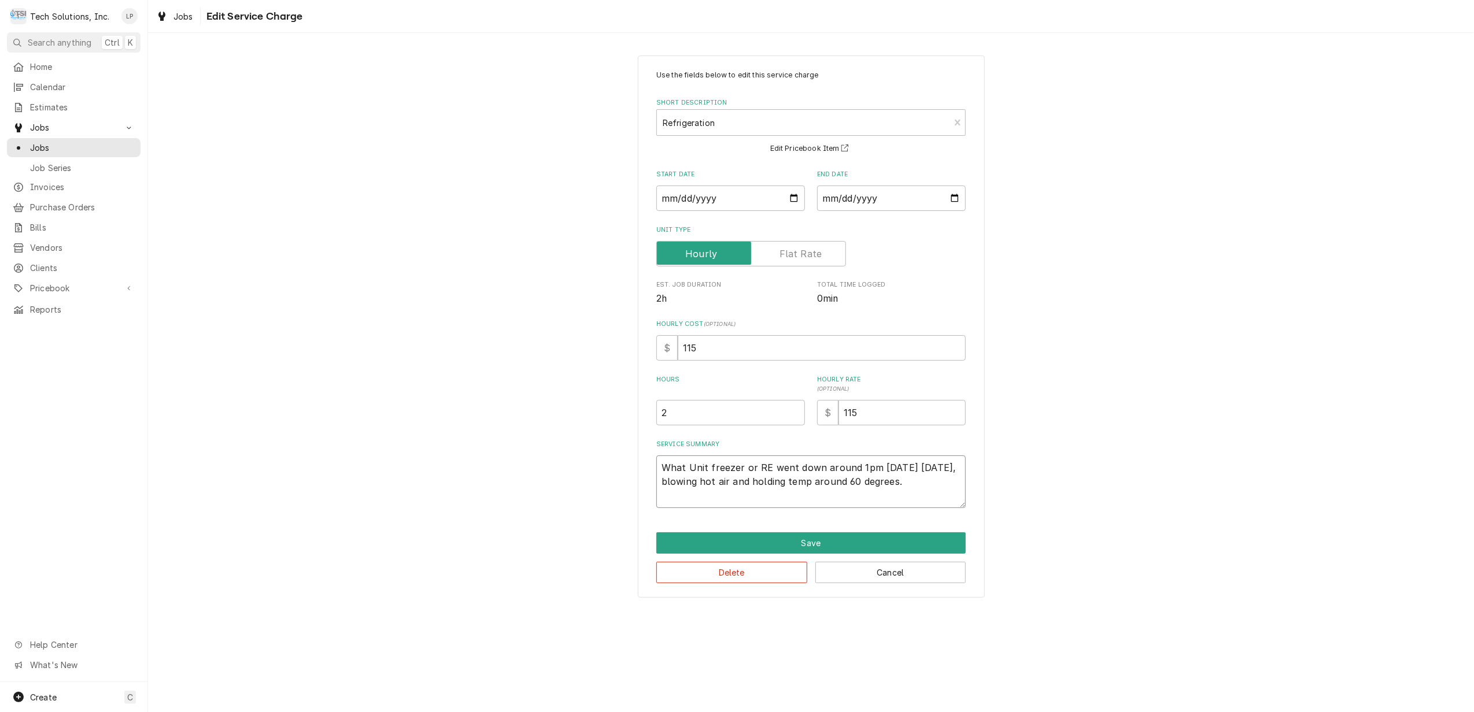
type textarea "x"
type textarea "What Unit freezer or REf went down around 1pm 2/23/24 yesterday, blowing hot ai…"
type textarea "x"
type textarea "What Unit freezer or REfr went down around 1pm 2/23/24 yesterday, blowing hot a…"
type textarea "x"
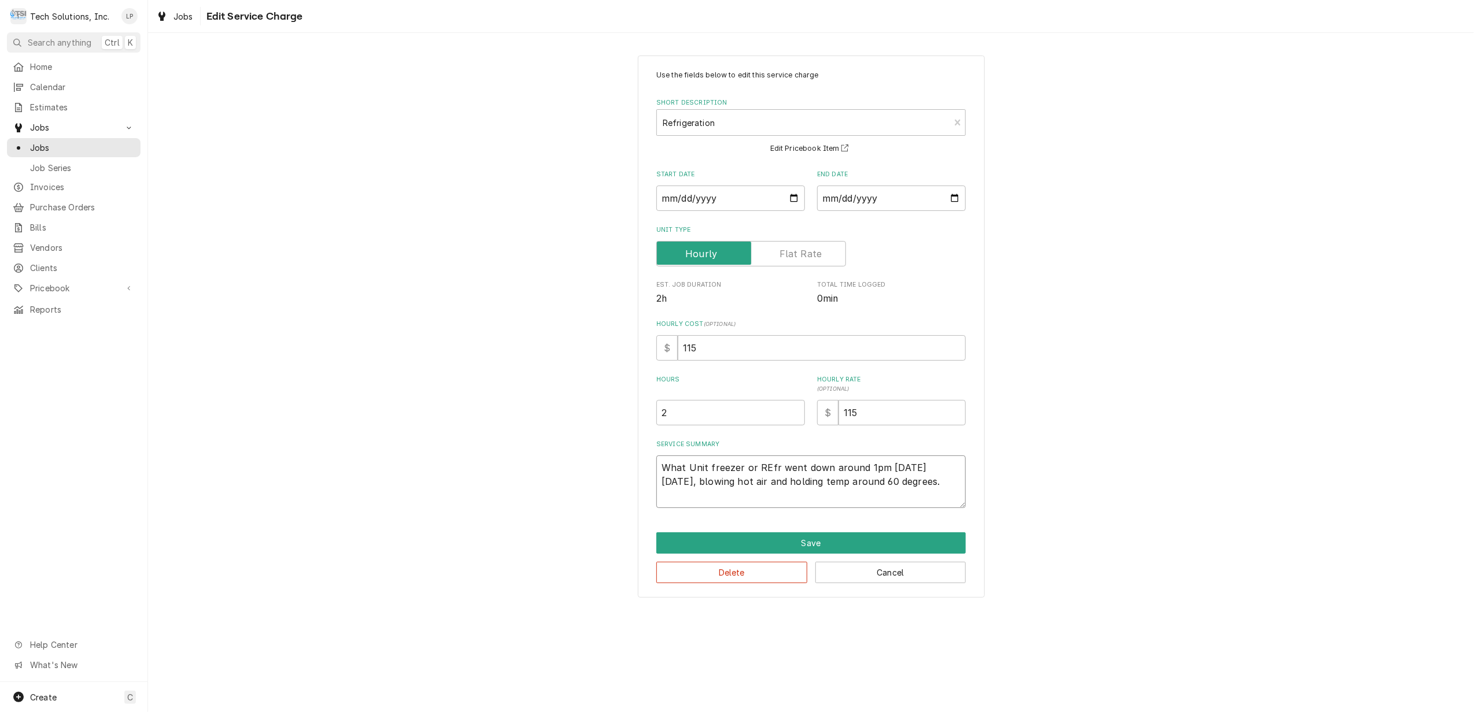
type textarea "What Unit freezer or REfri went down around 1pm 2/23/24 yesterday, blowing hot …"
type textarea "x"
type textarea "What Unit freezer or REfr went down around 1pm 2/23/24 yesterday, blowing hot a…"
type textarea "x"
type textarea "What Unit freezer or REf went down around 1pm 2/23/24 yesterday, blowing hot ai…"
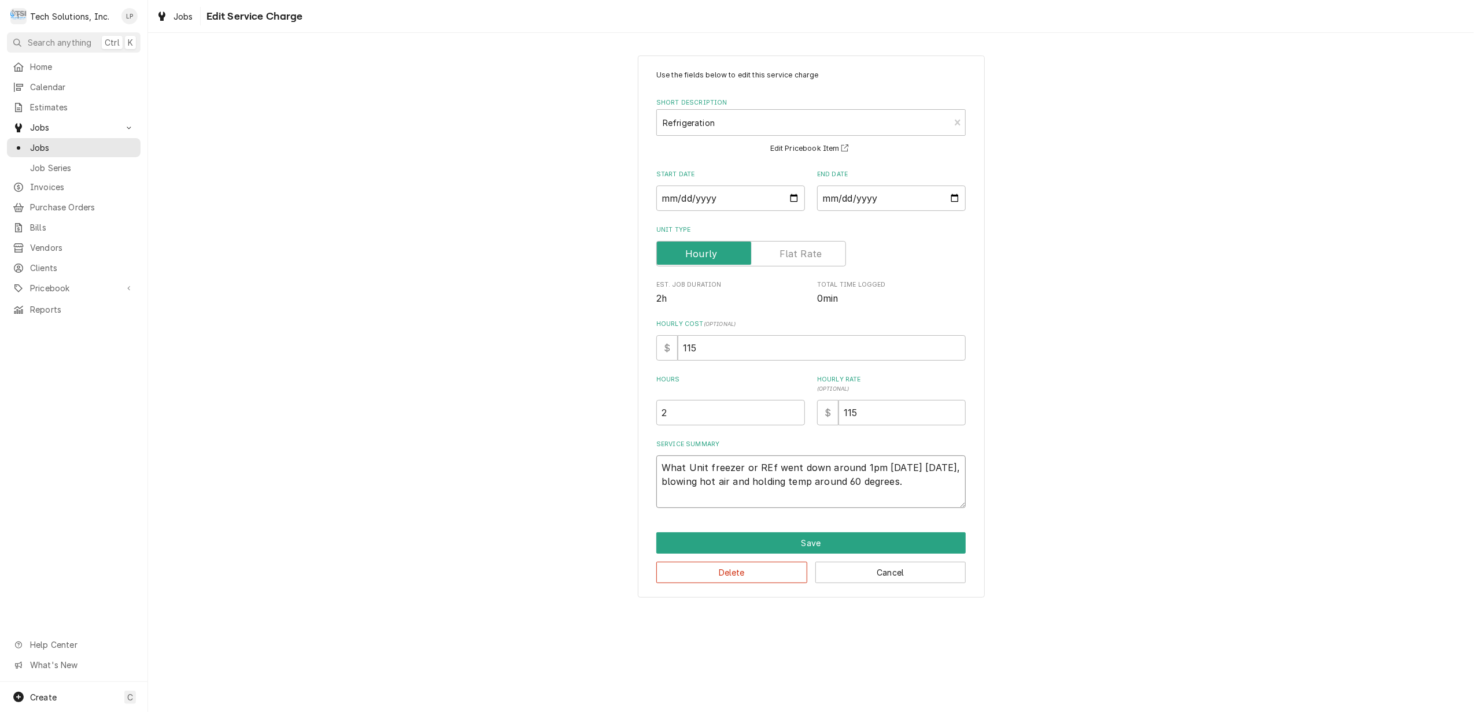
type textarea "x"
type textarea "What Unit freezer or RE went down around 1pm 2/23/24 yesterday, blowing hot air…"
type textarea "x"
type textarea "What Unit freezer or R went down around 1pm 2/23/24 yesterday, blowing hot air …"
type textarea "x"
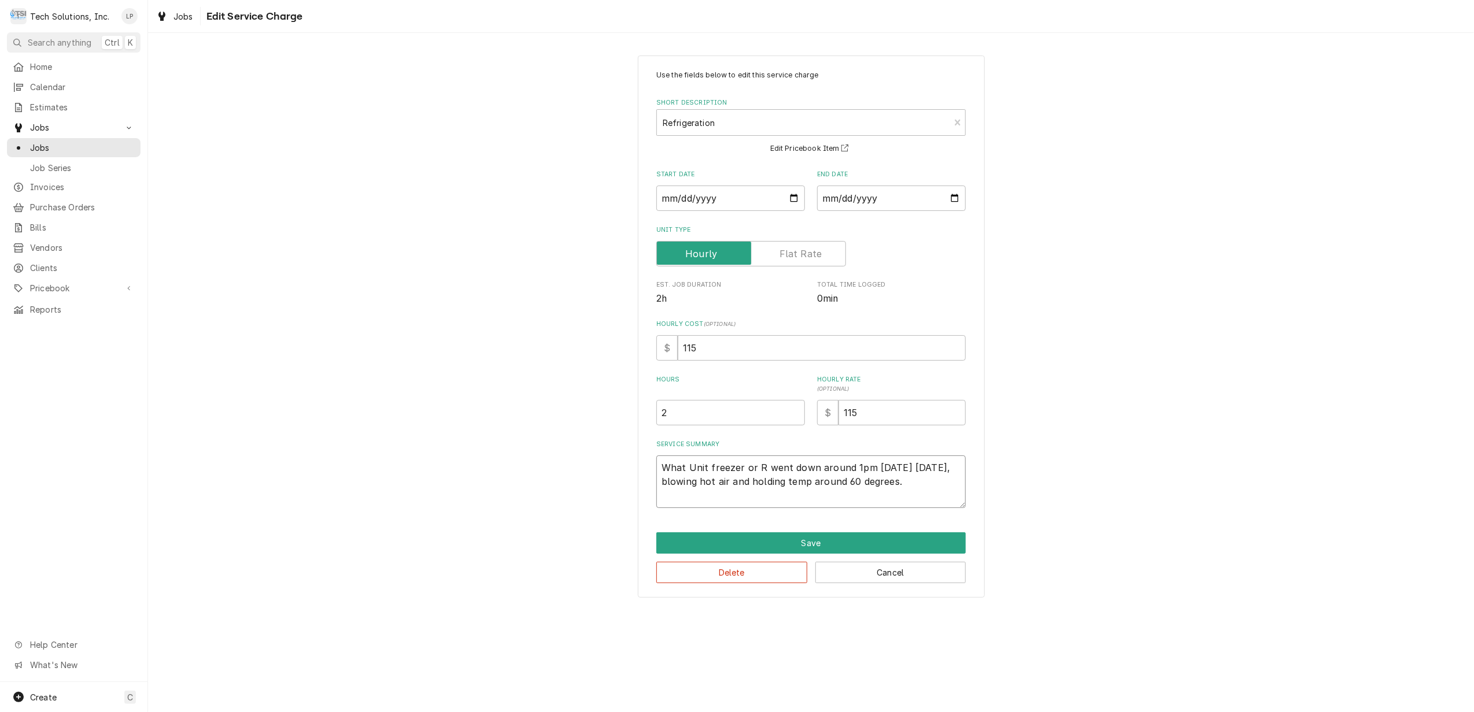
type textarea "What Unit freezer or Re went down around 1pm 2/23/24 yesterday, blowing hot air…"
type textarea "x"
type textarea "What Unit freezer or Ref went down around 1pm 2/23/24 yesterday, blowing hot ai…"
type textarea "x"
type textarea "What Unit freezer or Refr went down around 1pm 2/23/24 yesterday, blowing hot a…"
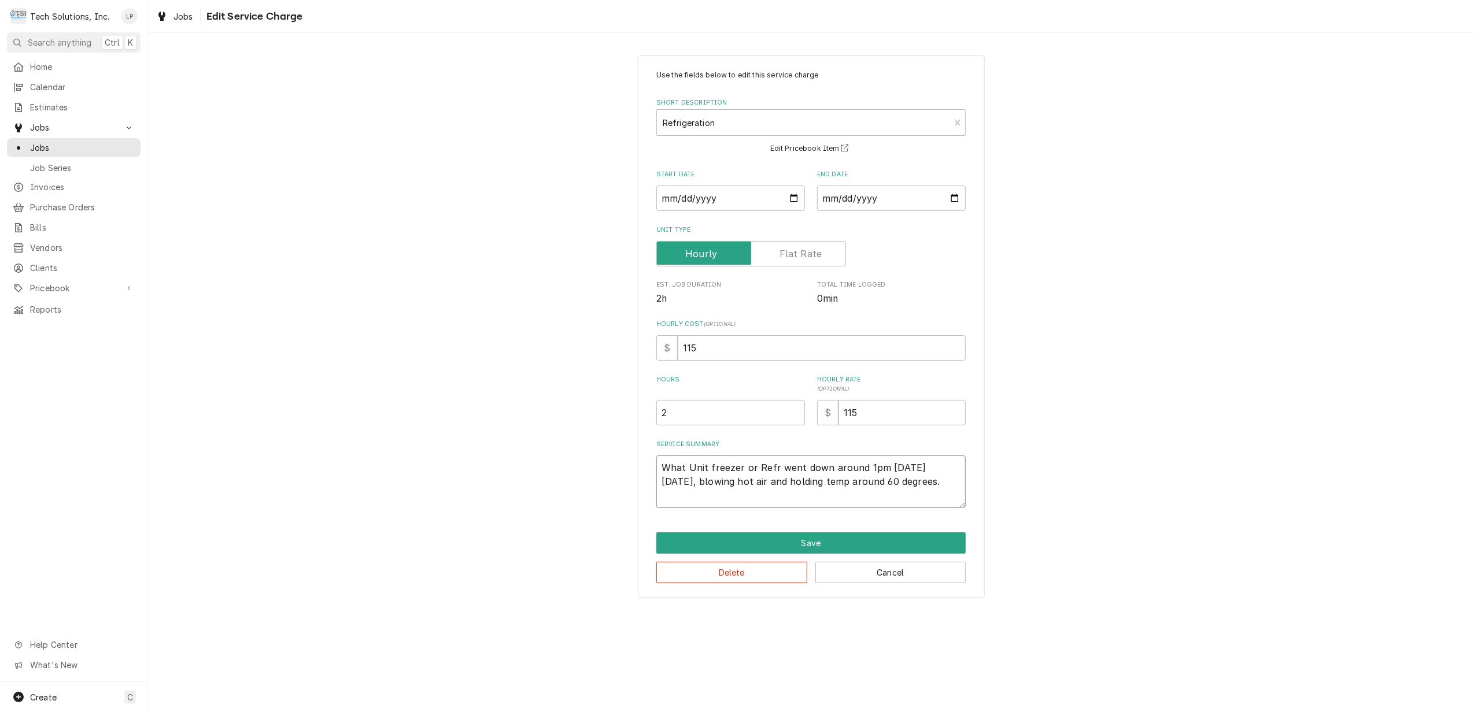
type textarea "x"
type textarea "What Unit freezer or Refri went down around 1pm 2/23/24 yesterday, blowing hot …"
type textarea "x"
type textarea "What Unit freezer or Refrig went down around 1pm 2/23/24 yesterday, blowing hot…"
type textarea "x"
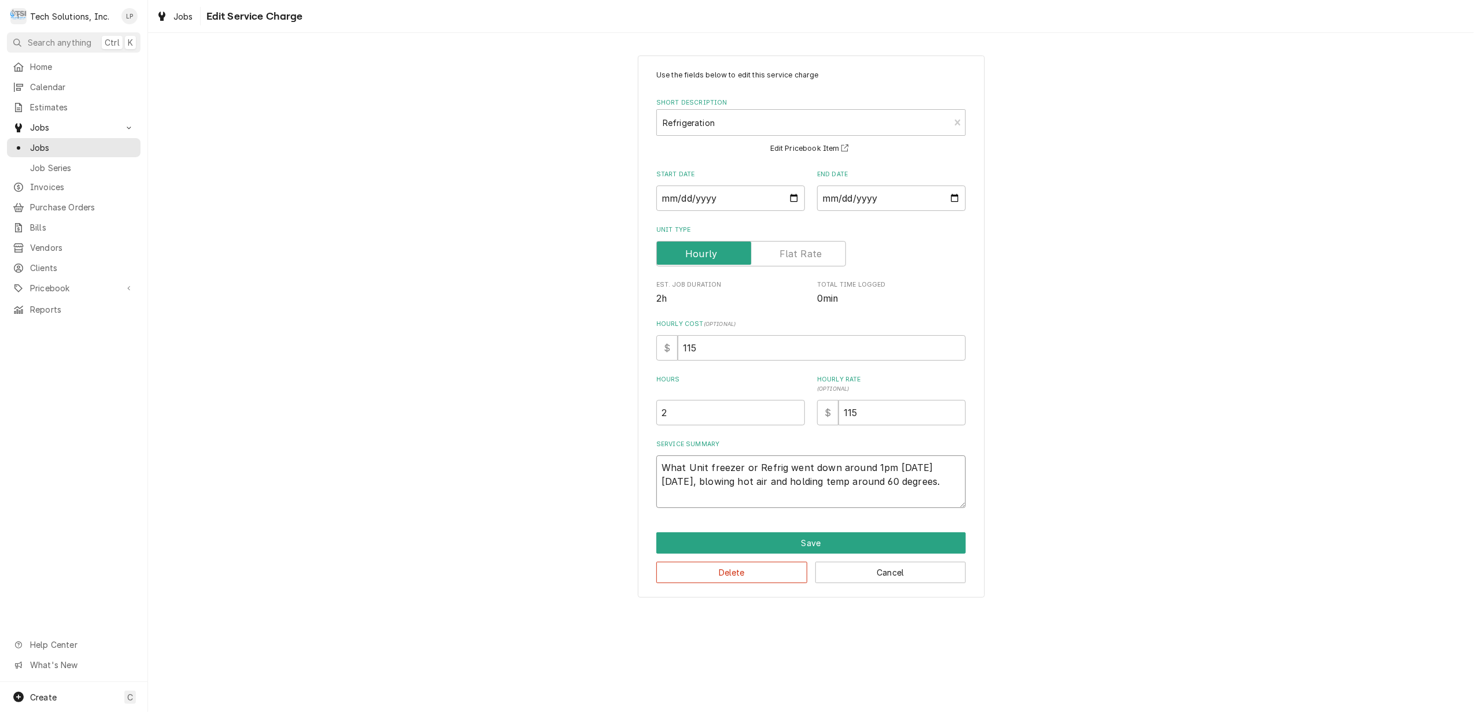
type textarea "What Unit freezer or Refrige went down around 1pm 2/23/24 yesterday, blowing ho…"
type textarea "x"
type textarea "What Unit freezer or Refriger went down around 1pm 2/23/24 yesterday, blowing h…"
type textarea "x"
type textarea "What Unit freezer or Refrigera went down around 1pm 2/23/24 yesterday, blowing …"
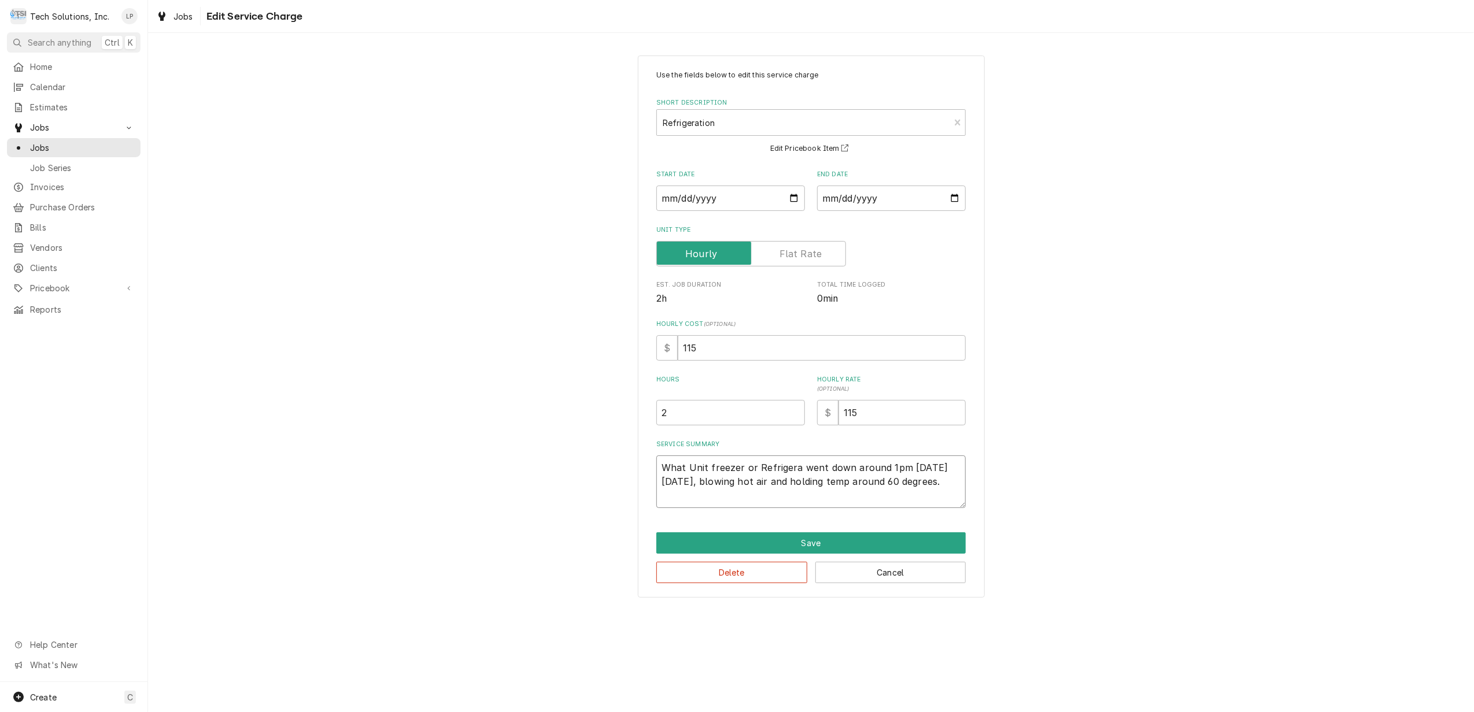
type textarea "x"
type textarea "What Unit freezer or Refrigerat went down around 1pm 2/23/24 yesterday, blowing…"
type textarea "x"
type textarea "What Unit freezer or Refrigerato went down around 1pm 2/23/24 yesterday, blowin…"
type textarea "x"
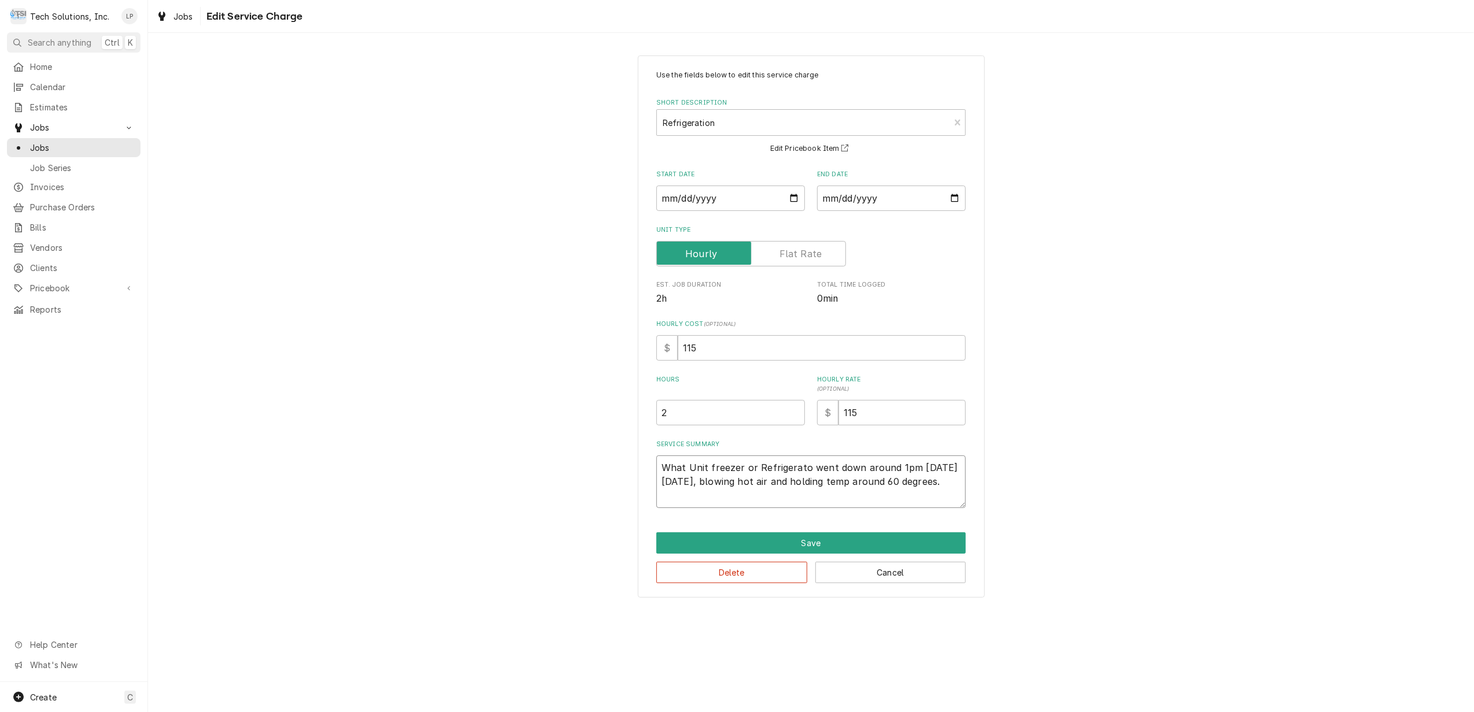
type textarea "What Unit freezer or Refrigerator went down around 1pm 2/23/24 yesterday, blowi…"
type textarea "x"
type textarea "What Unit freezer or Refrigerator? went down around 1pm 2/23/24 yesterday, blow…"
click at [810, 546] on button "Save" at bounding box center [810, 543] width 309 height 21
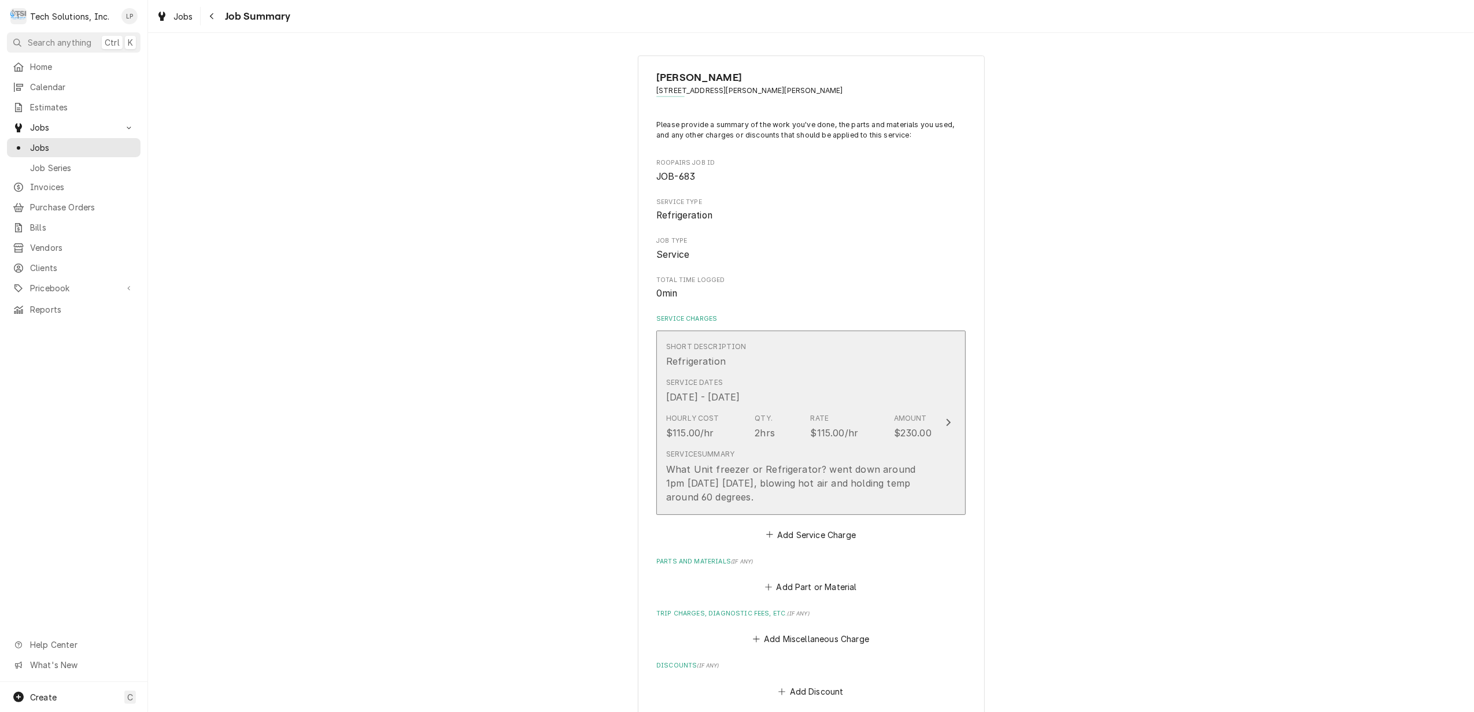
click at [946, 422] on icon "Update Line Item" at bounding box center [949, 422] width 6 height 9
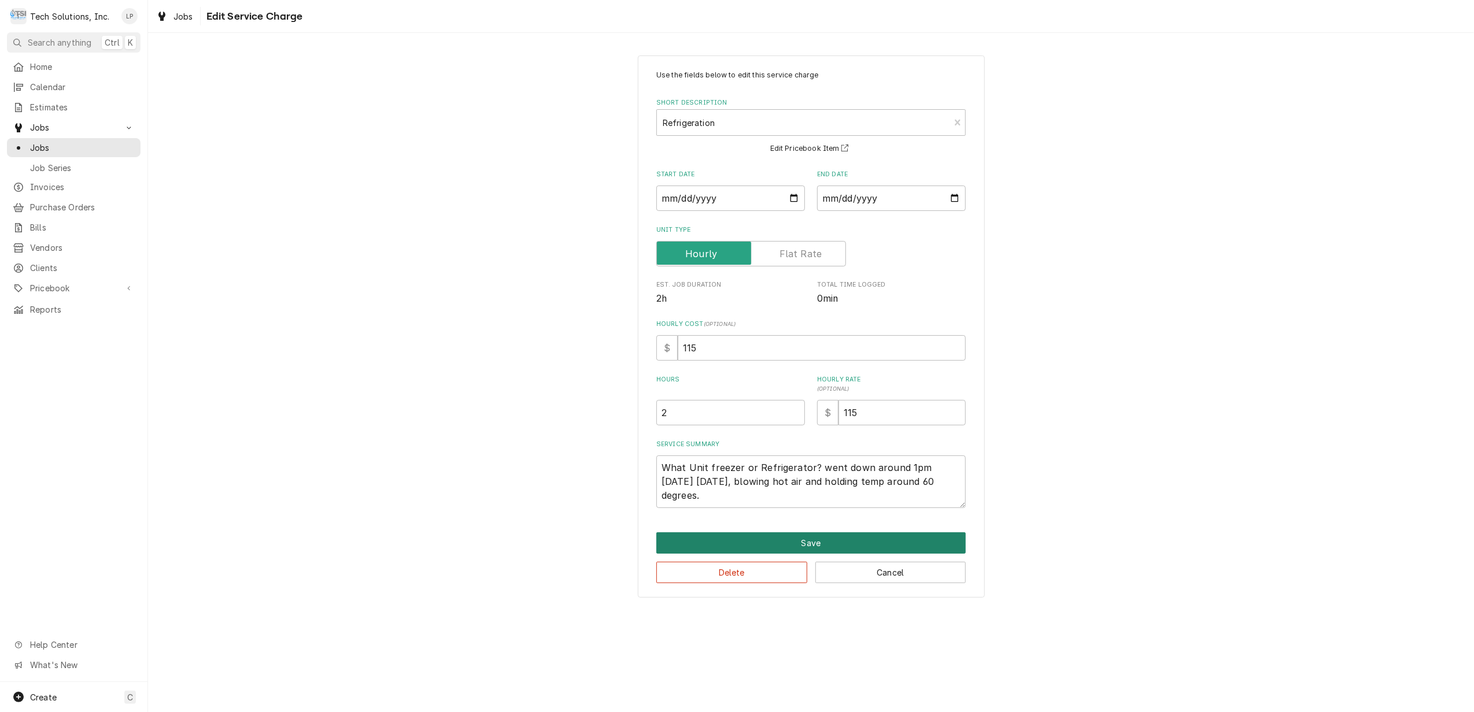
click at [820, 542] on button "Save" at bounding box center [810, 543] width 309 height 21
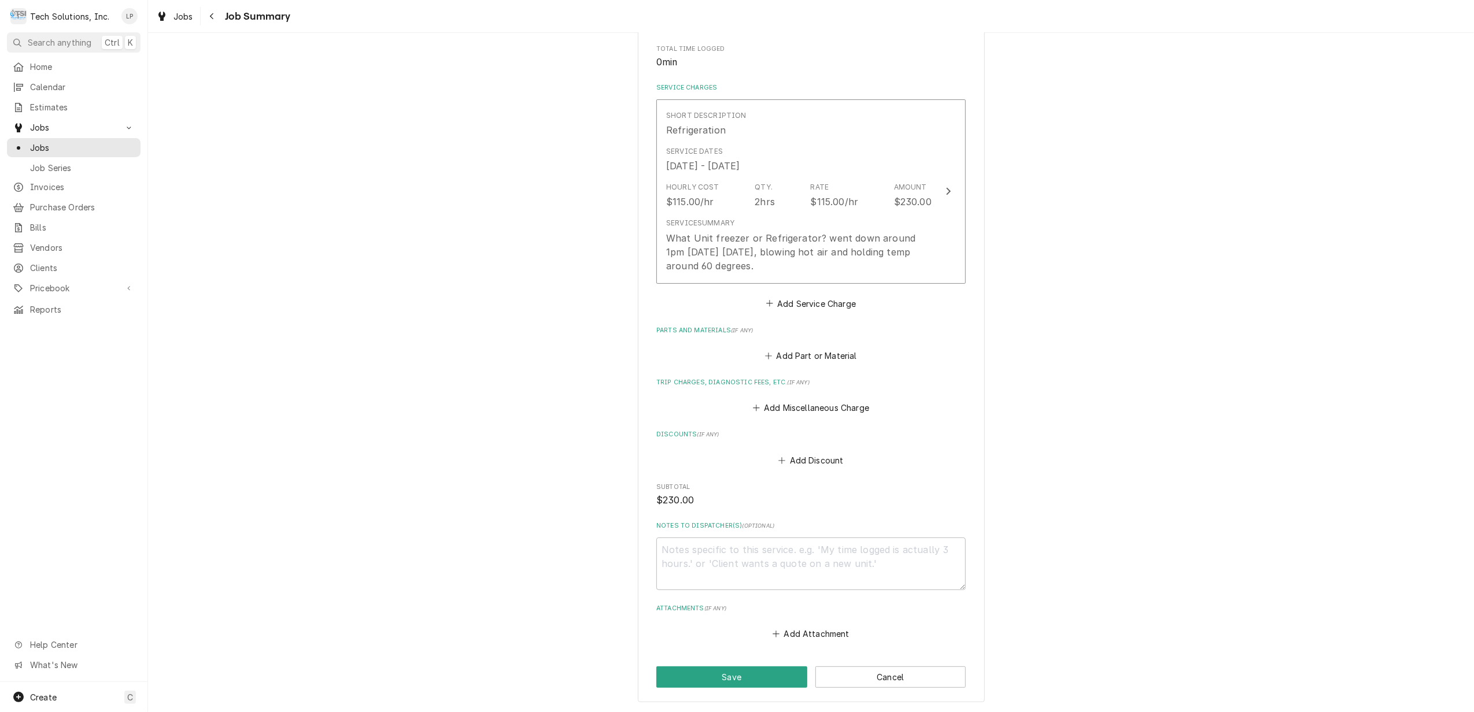
scroll to position [288, 0]
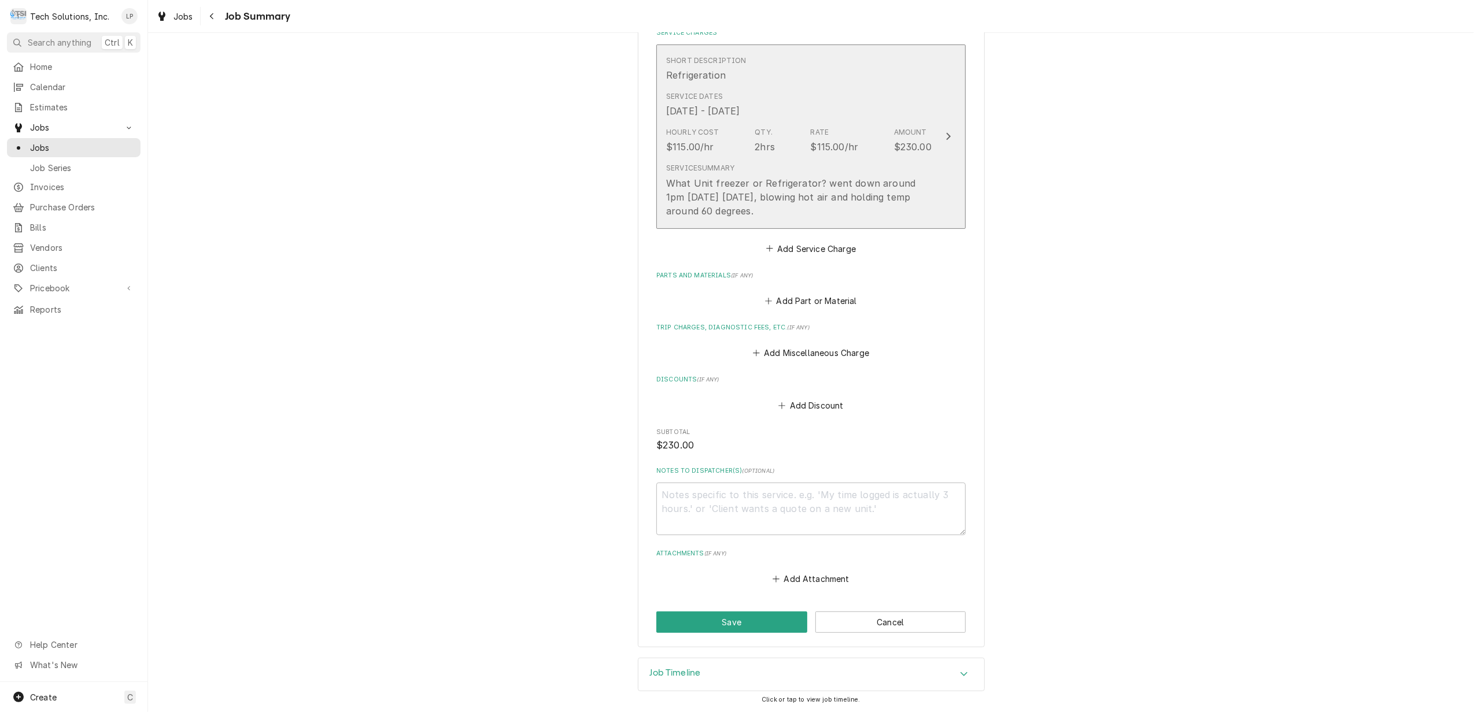
click at [945, 139] on div "Update Line Item" at bounding box center [948, 137] width 15 height 14
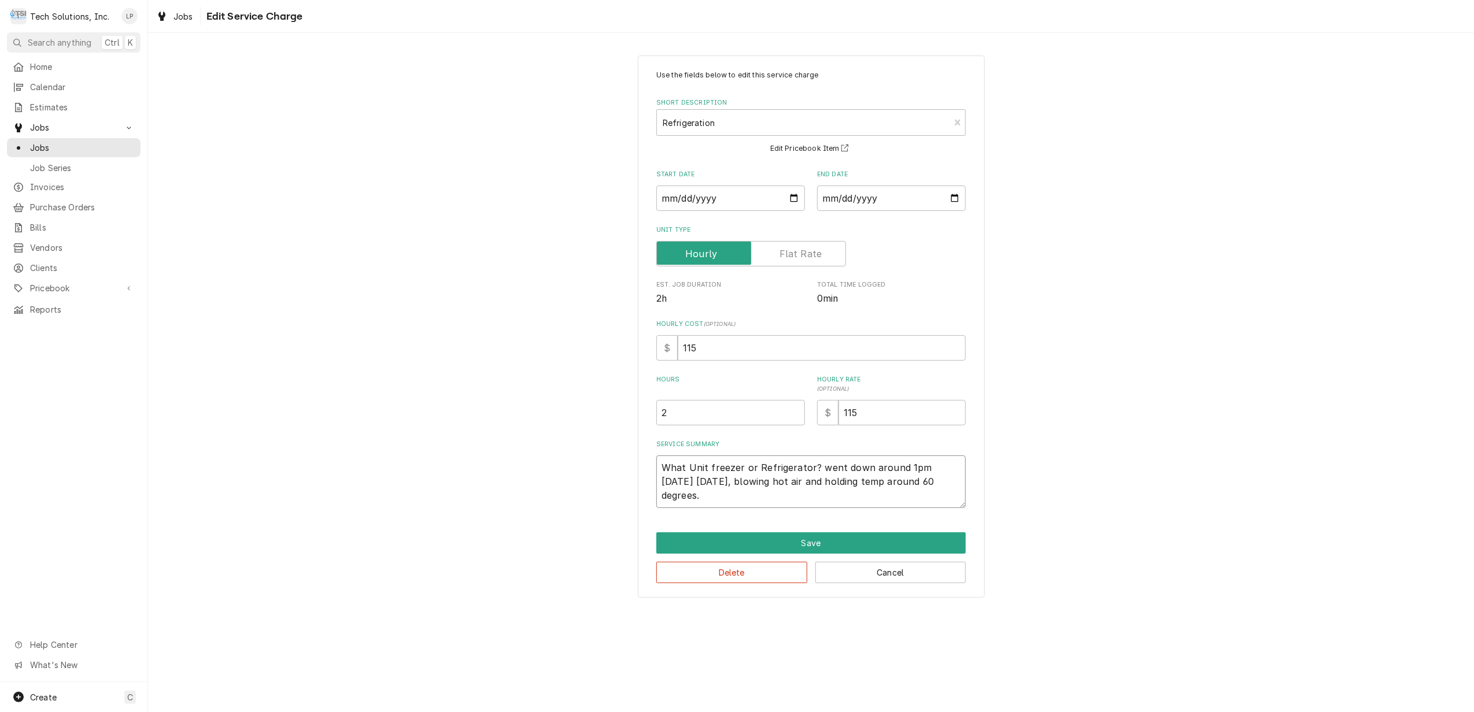
click at [663, 466] on textarea "What Unit freezer or Refrigerator? went down around 1pm 2/23/24 yesterday, blow…" at bounding box center [810, 482] width 309 height 53
type textarea "x"
type textarea "CWhat Unit freezer or Refrigerator? went down around 1pm 2/23/24 yesterday, blo…"
type textarea "x"
type textarea "ChWhat Unit freezer or Refrigerator? went down around 1pm 2/23/24 yesterday, bl…"
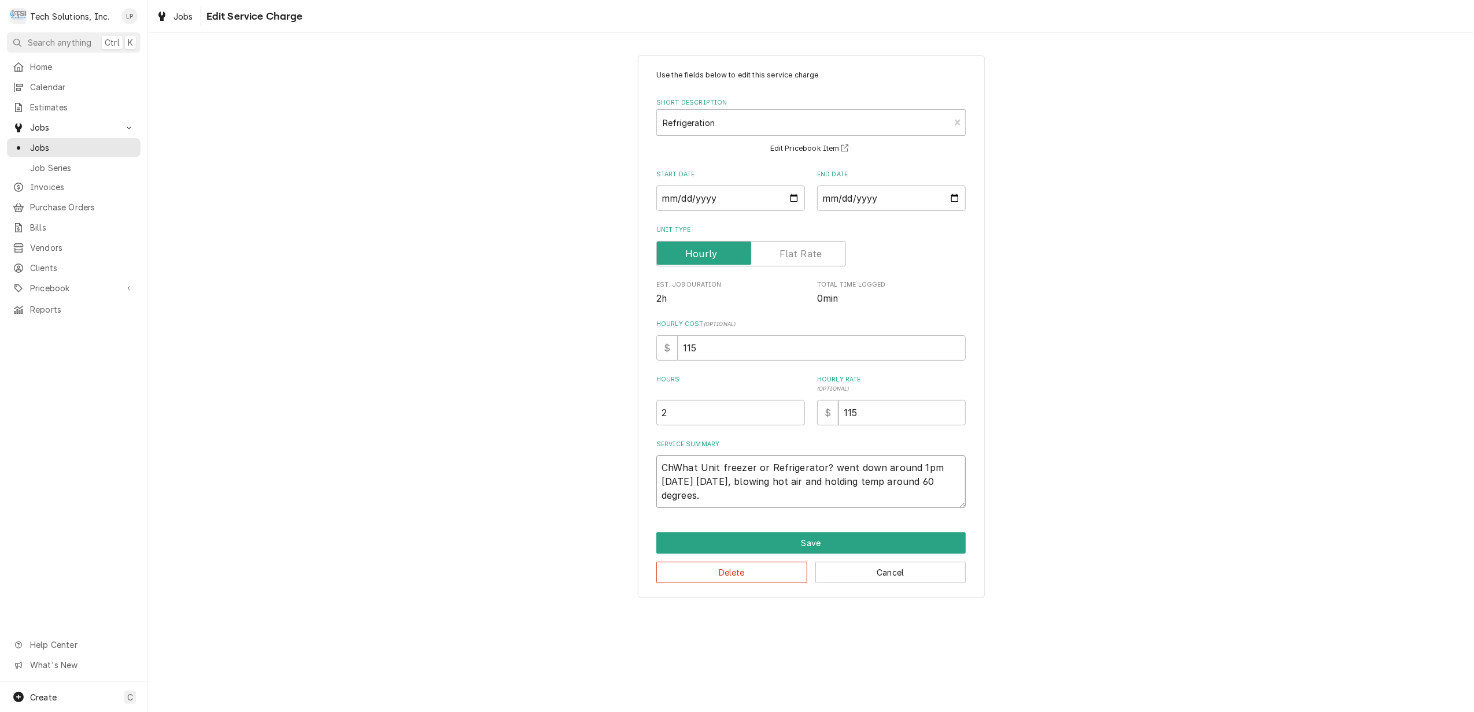
type textarea "x"
type textarea "CheWhat Unit freezer or Refrigerator? went down around 1pm 2/23/24 yesterday, b…"
type textarea "x"
type textarea "ChecWhat Unit freezer or Refrigerator? went down around 1pm 2/23/24 yesterday, …"
type textarea "x"
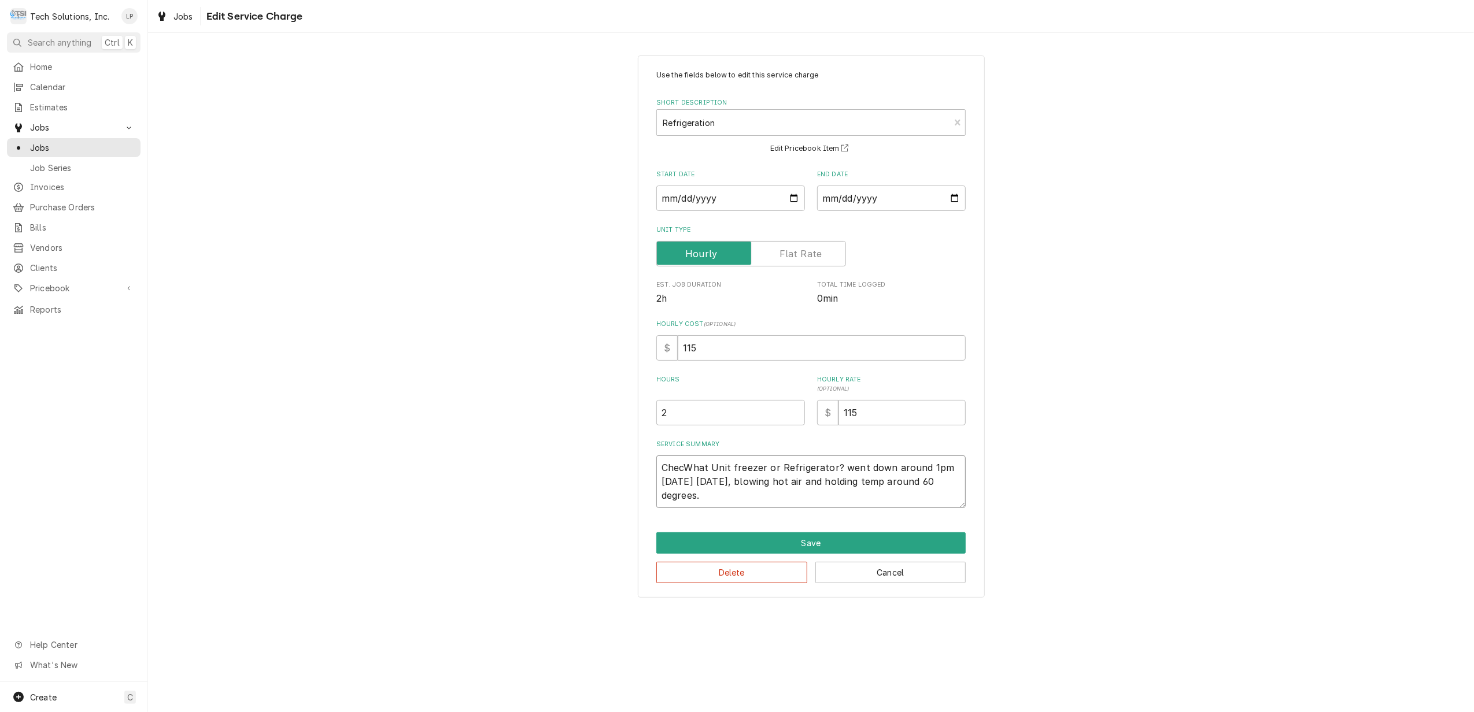
type textarea "CheckWhat Unit freezer or Refrigerator? went down around 1pm 2/23/24 yesterday,…"
type textarea "x"
type textarea "CheckeWhat Unit freezer or Refrigerator? went down around 1pm 2/23/24 yesterday…"
type textarea "x"
type textarea "CheckedWhat Unit freezer or Refrigerator? went down around 1pm 2/23/24 yesterda…"
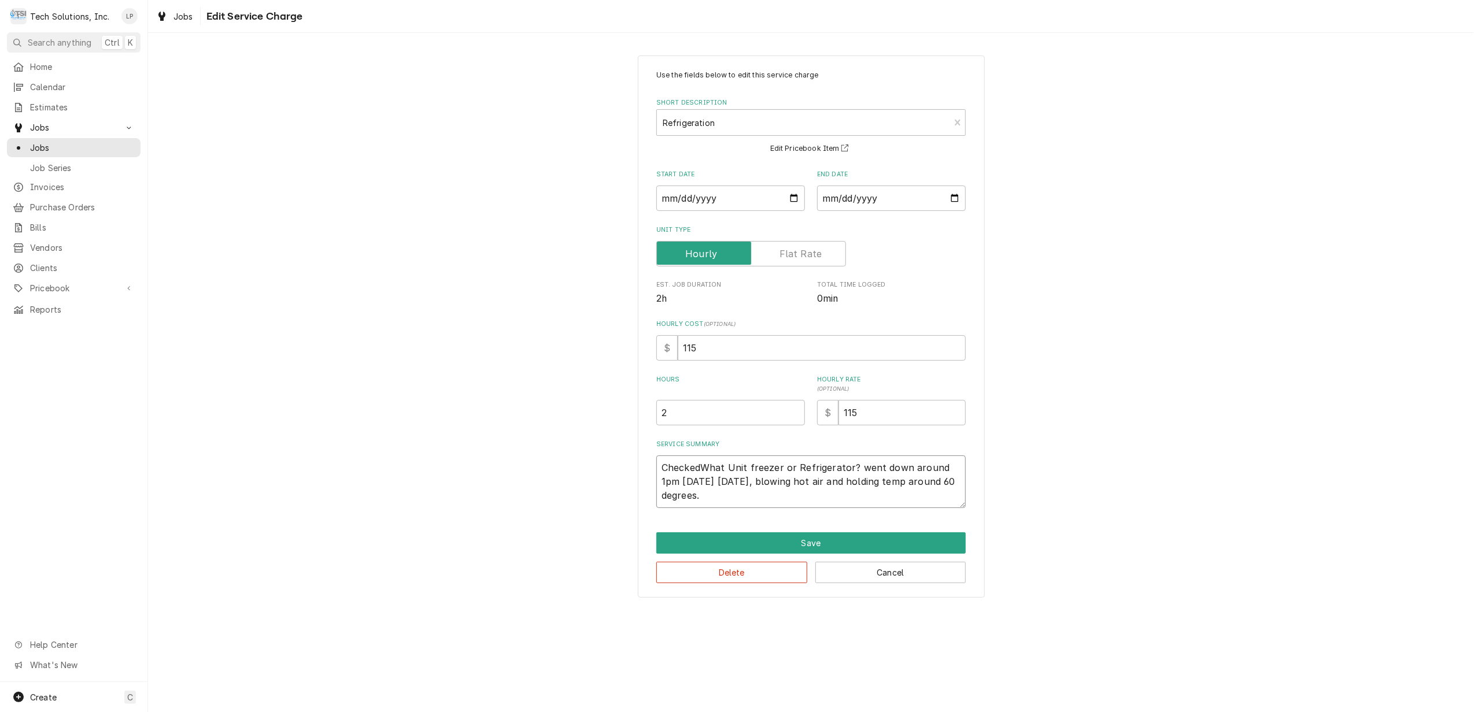
type textarea "x"
type textarea "Checked What Unit freezer or Refrigerator? went down around 1pm 2/23/24 yesterd…"
type textarea "x"
type textarea "Checked RWhat Unit freezer or Refrigerator? went down around 1pm 2/23/24 yester…"
type textarea "x"
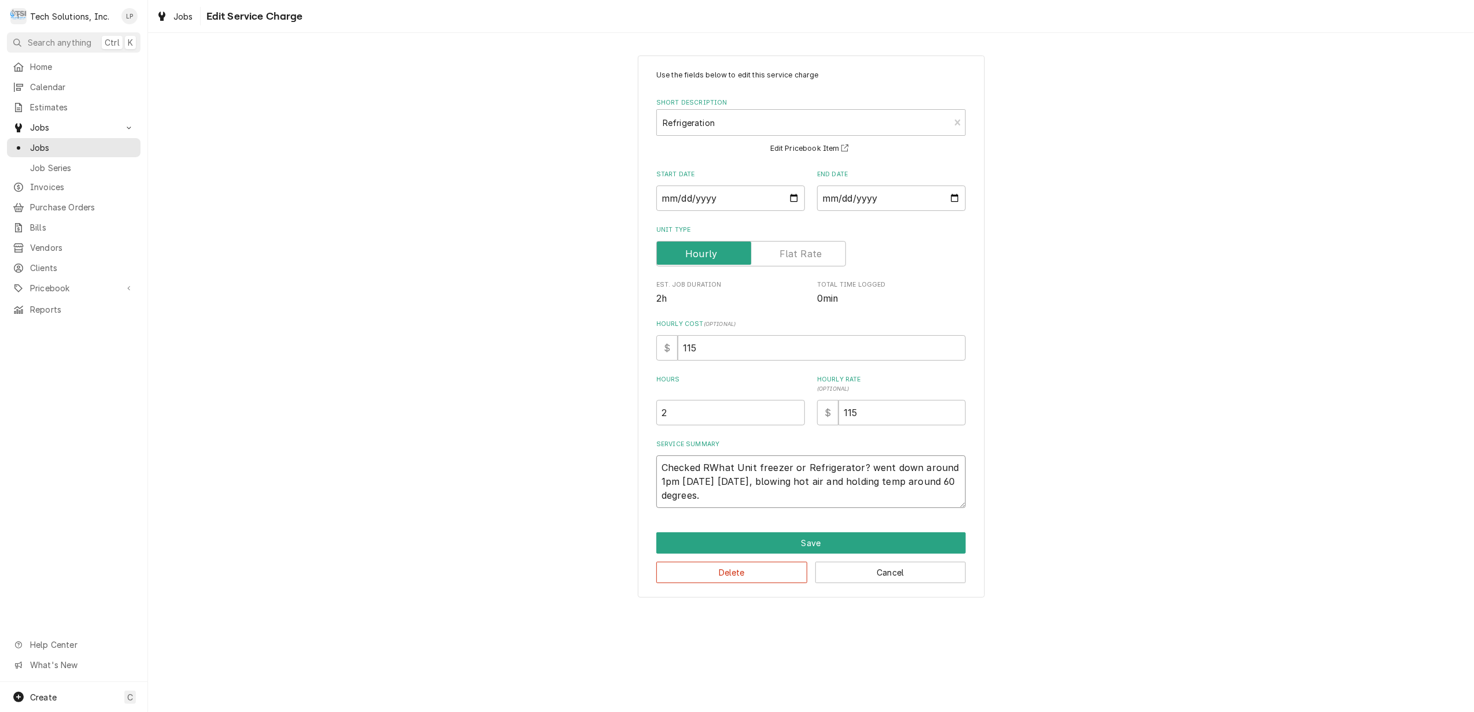
type textarea "Checked REWhat Unit freezer or Refrigerator? went down around 1pm 2/23/24 yeste…"
type textarea "x"
type textarea "Checked REfWhat Unit freezer or Refrigerator? went down around 1pm 2/23/24 yest…"
type textarea "x"
type textarea "Checked REfrWhat Unit freezer or Refrigerator? went down around 1pm 2/23/24 yes…"
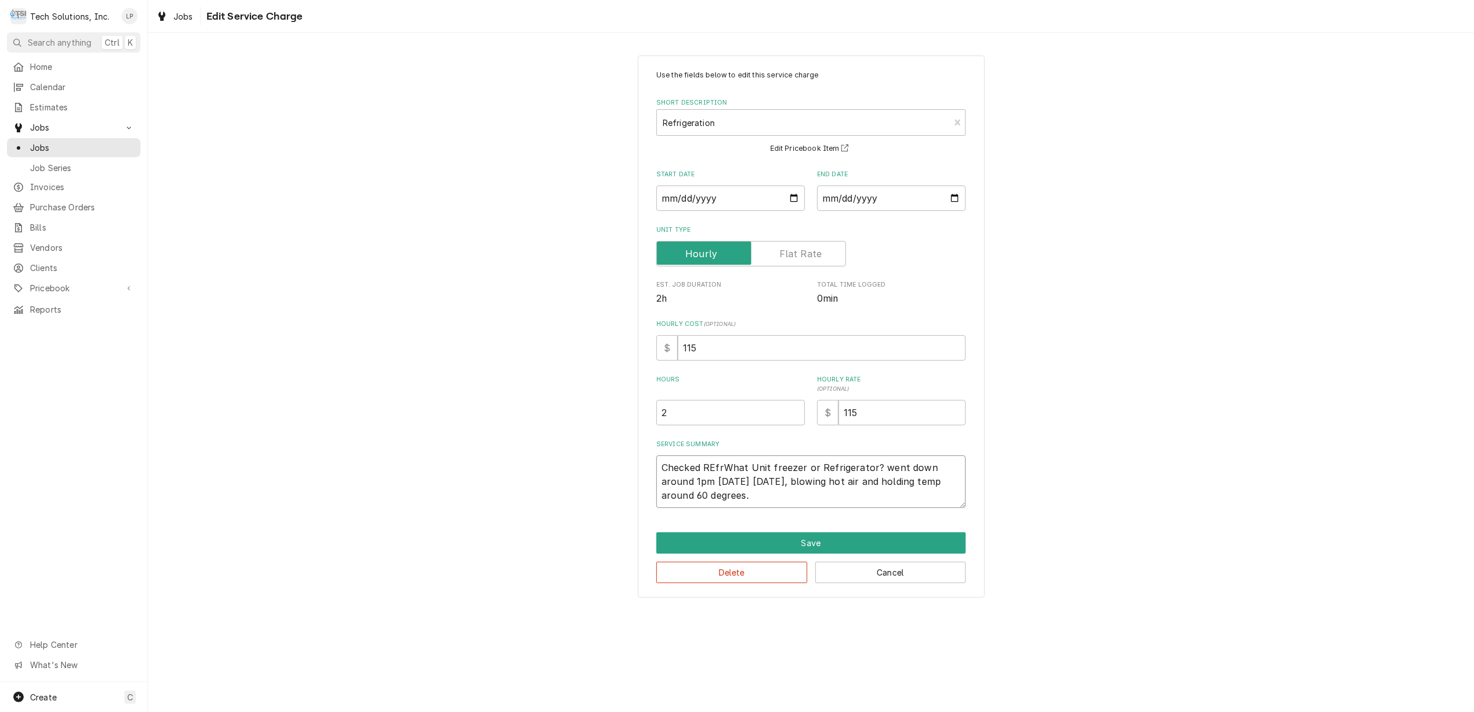
type textarea "x"
type textarea "Checked REfWhat Unit freezer or Refrigerator? went down around 1pm 2/23/24 yest…"
type textarea "x"
type textarea "Checked REWhat Unit freezer or Refrigerator? went down around 1pm 2/23/24 yeste…"
type textarea "x"
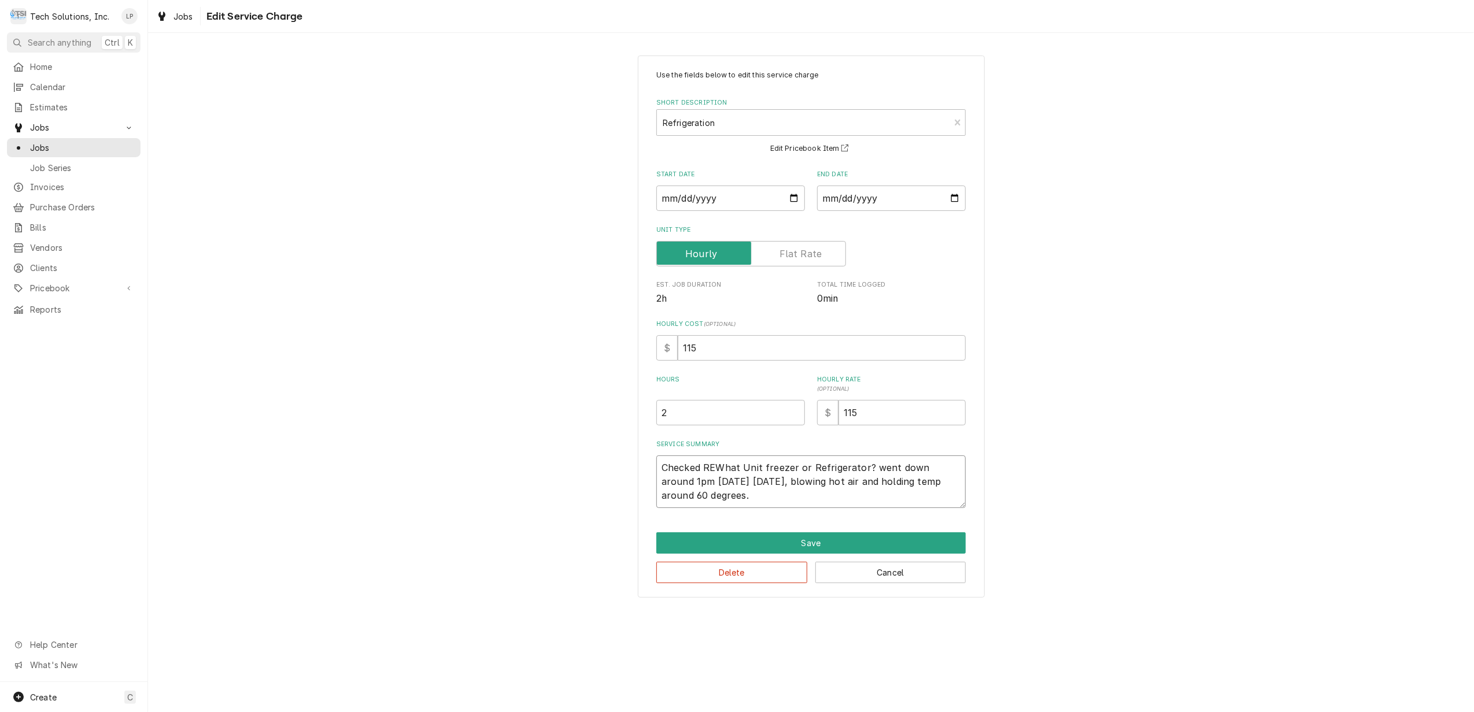
type textarea "Checked RWhat Unit freezer or Refrigerator? went down around 1pm 2/23/24 yester…"
type textarea "x"
type textarea "Checked What Unit freezer or Refrigerator? went down around 1pm 2/23/24 yesterd…"
type textarea "x"
type textarea "Checked rWhat Unit freezer or Refrigerator? went down around 1pm 2/23/24 yester…"
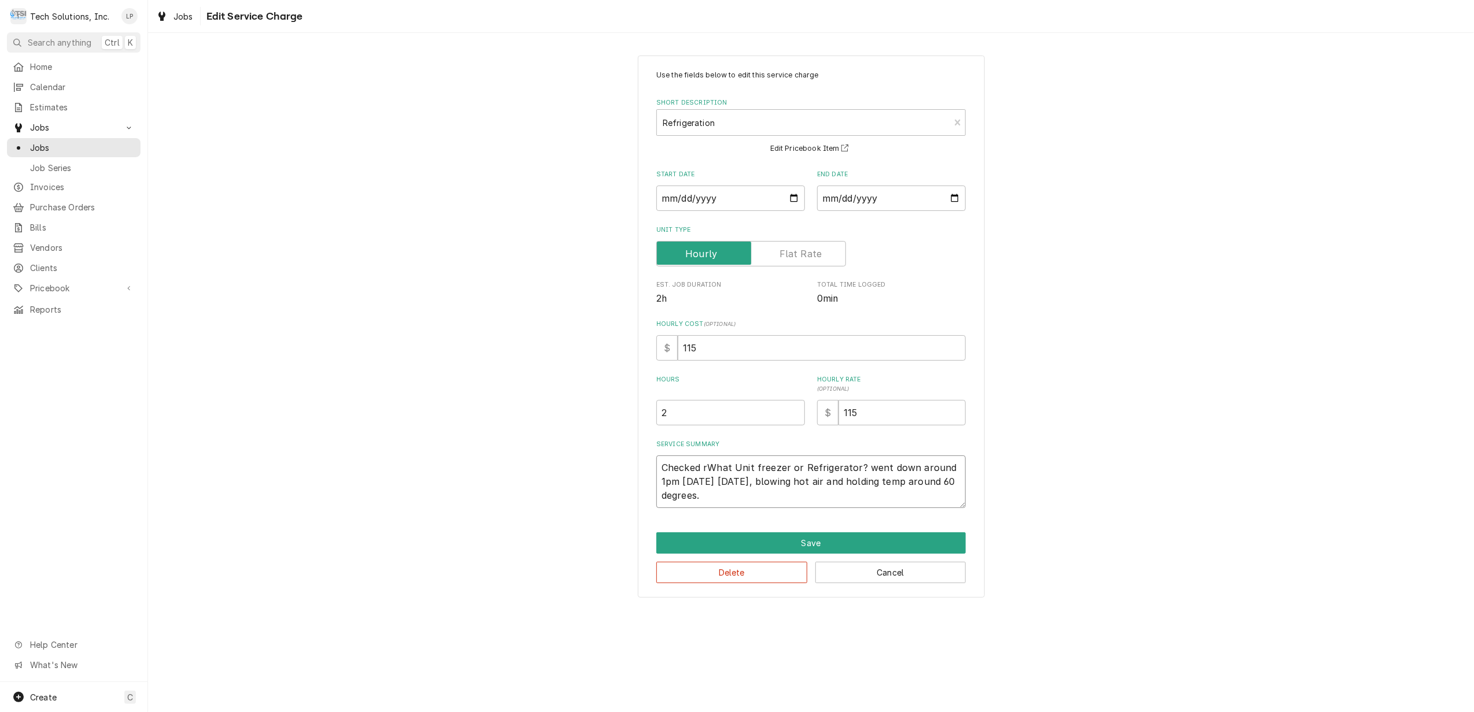
type textarea "x"
type textarea "Checked reWhat Unit freezer or Refrigerator? went down around 1pm 2/23/24 yeste…"
type textarea "x"
type textarea "Checked refWhat Unit freezer or Refrigerator? went down around 1pm 2/23/24 yest…"
type textarea "x"
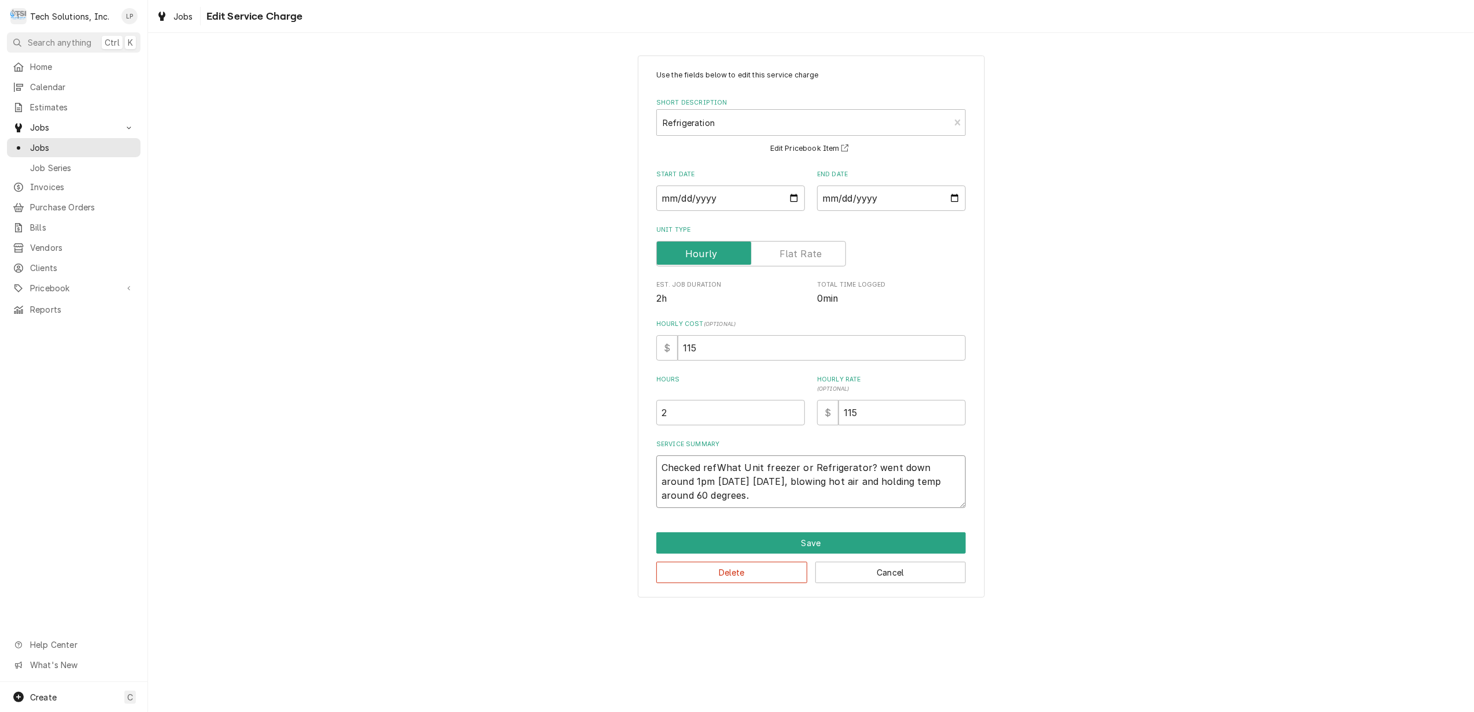
type textarea "Checked refrWhat Unit freezer or Refrigerator? went down around 1pm 2/23/24 yes…"
type textarea "x"
type textarea "Checked refriWhat Unit freezer or Refrigerator? went down around 1pm 2/23/24 ye…"
type textarea "x"
type textarea "Checked refrigWhat Unit freezer or Refrigerator? went down around 1pm 2/23/24 y…"
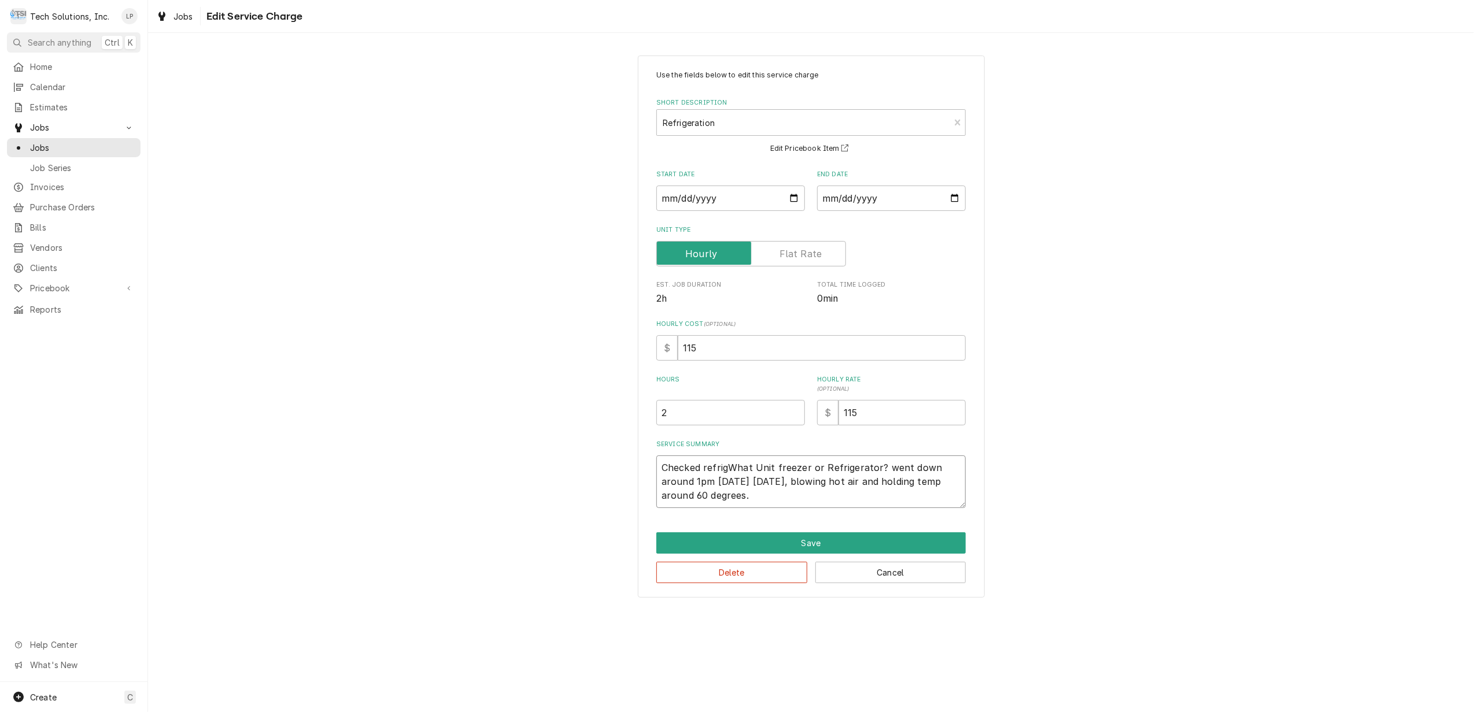
type textarea "x"
type textarea "Checked refrigeWhat Unit freezer or Refrigerator? went down around 1pm 2/23/24 …"
type textarea "x"
type textarea "Checked refrigerWhat Unit freezer or Refrigerator? went down around 1pm 2/23/24…"
type textarea "x"
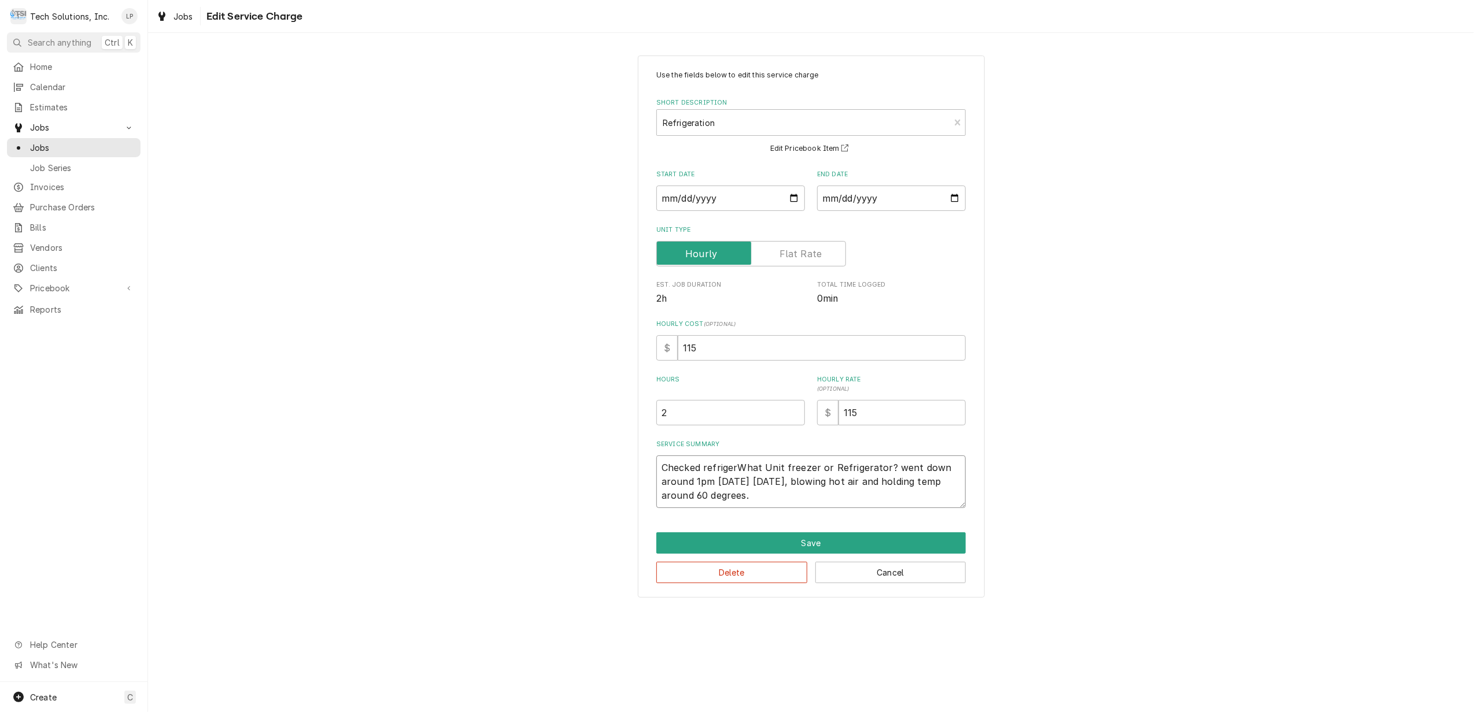
type textarea "Checked refrigeraWhat Unit freezer or Refrigerator? went down around 1pm 2/23/2…"
type textarea "x"
type textarea "Checked refrigeratWhat Unit freezer or Refrigerator? went down around 1pm 2/23/…"
type textarea "x"
type textarea "Checked refrigeratoWhat Unit freezer or Refrigerator? went down around 1pm 2/23…"
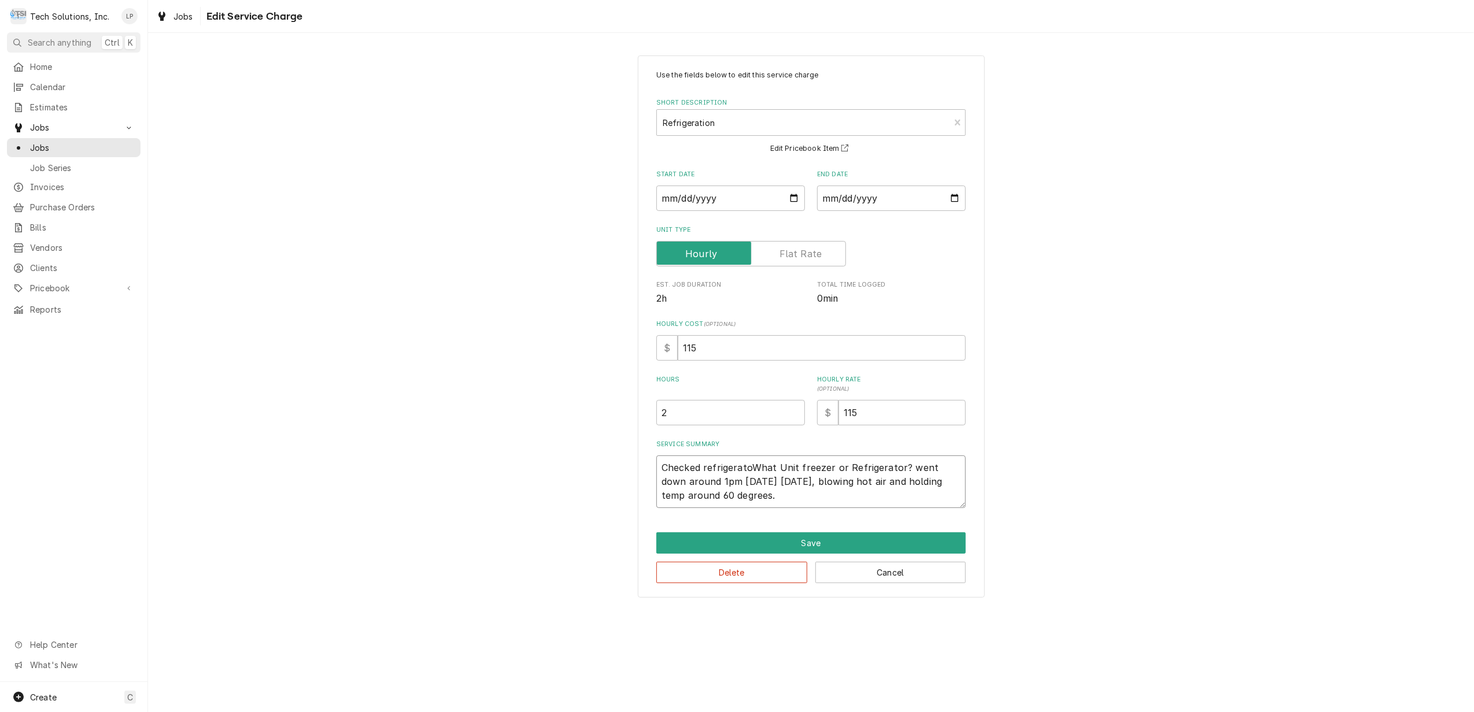
type textarea "x"
type textarea "Checked refrigeratorWhat Unit freezer or Refrigerator? went down around 1pm 2/2…"
type textarea "x"
type textarea "Checked refrigerator What Unit freezer or Refrigerator? went down around 1pm 2/…"
type textarea "x"
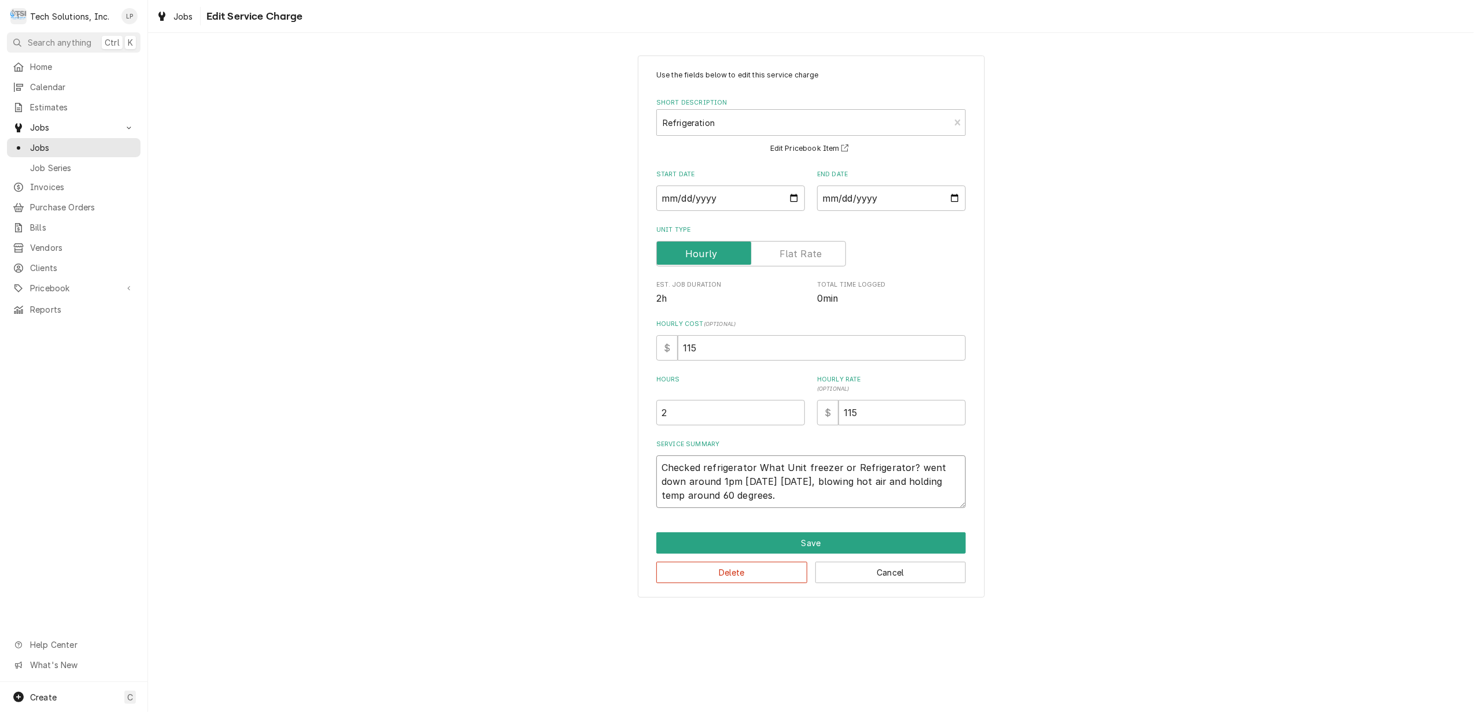
type textarea "Checked refrigerator aWhat Unit freezer or Refrigerator? went down around 1pm 2…"
type textarea "x"
type textarea "Checked refrigerator anWhat Unit freezer or Refrigerator? went down around 1pm …"
type textarea "x"
type textarea "Checked refrigerator andWhat Unit freezer or Refrigerator? went down around 1pm…"
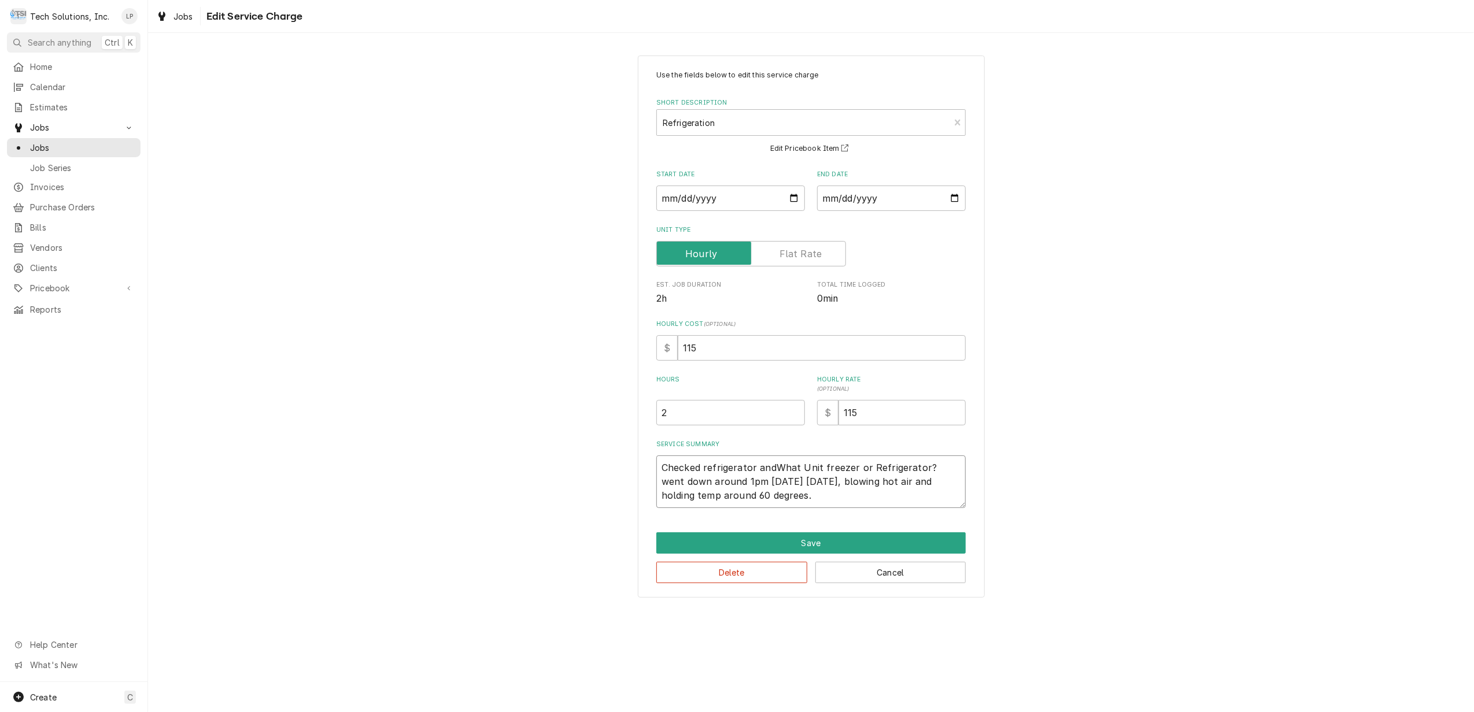
type textarea "x"
type textarea "Checked refrigerator and What Unit freezer or Refrigerator? went down around 1p…"
type textarea "x"
type textarea "Checked refrigerator and tWhat Unit freezer or Refrigerator? went down around 1…"
type textarea "x"
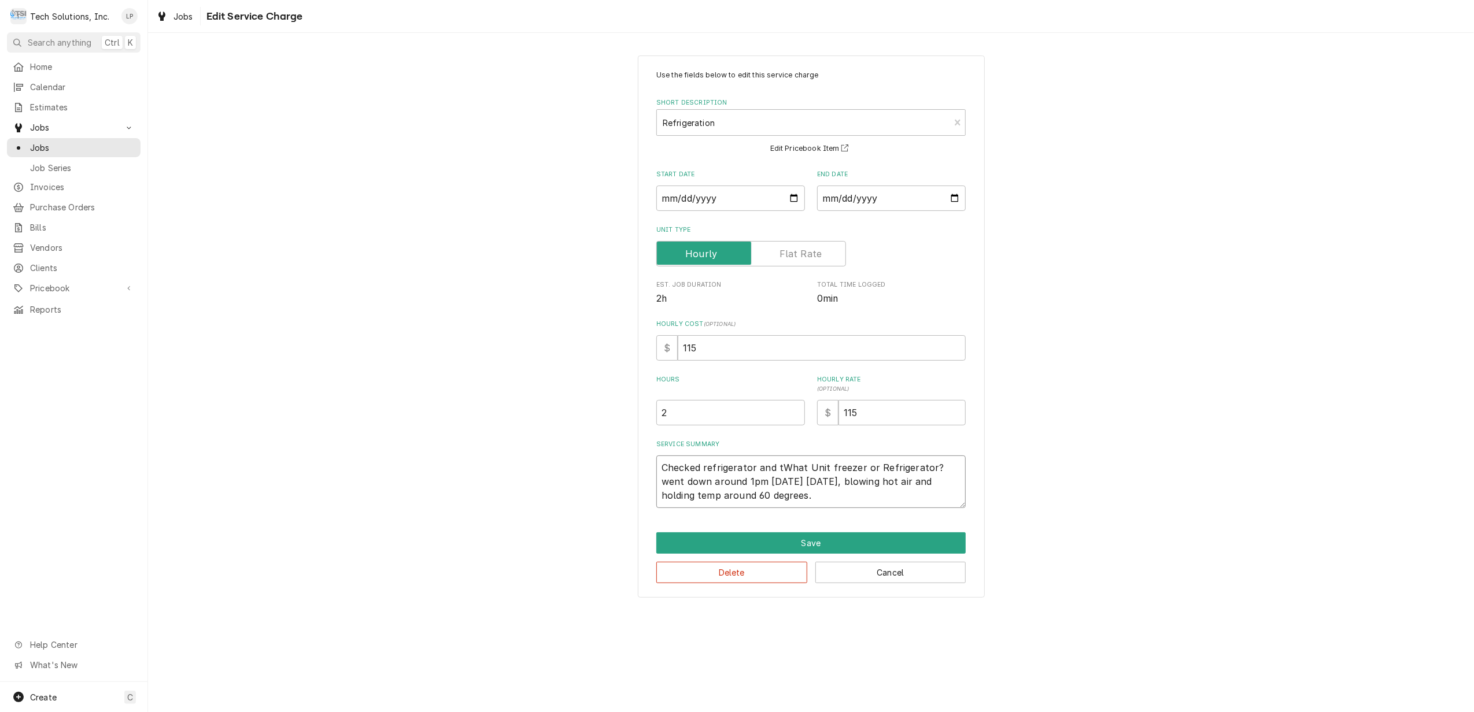
type textarea "Checked refrigerator and thWhat Unit freezer or Refrigerator? went down around …"
type textarea "x"
type textarea "Checked refrigerator and theWhat Unit freezer or Refrigerator? went down around…"
type textarea "x"
type textarea "Checked refrigerator and the What Unit freezer or Refrigerator? went down aroun…"
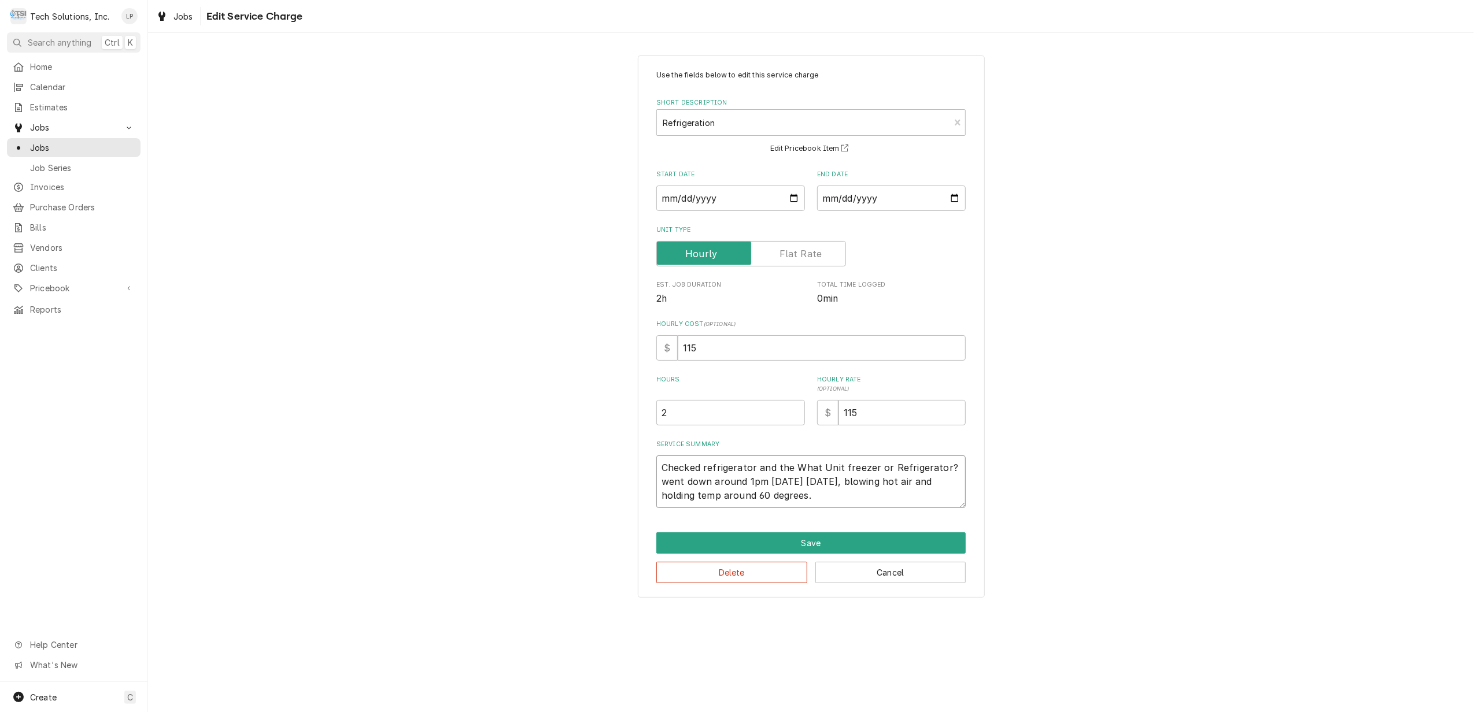
type textarea "x"
type textarea "Checked refrigerator and the cWhat Unit freezer or Refrigerator? went down arou…"
type textarea "x"
type textarea "Checked refrigerator and the coWhat Unit freezer or Refrigerator? went down aro…"
type textarea "x"
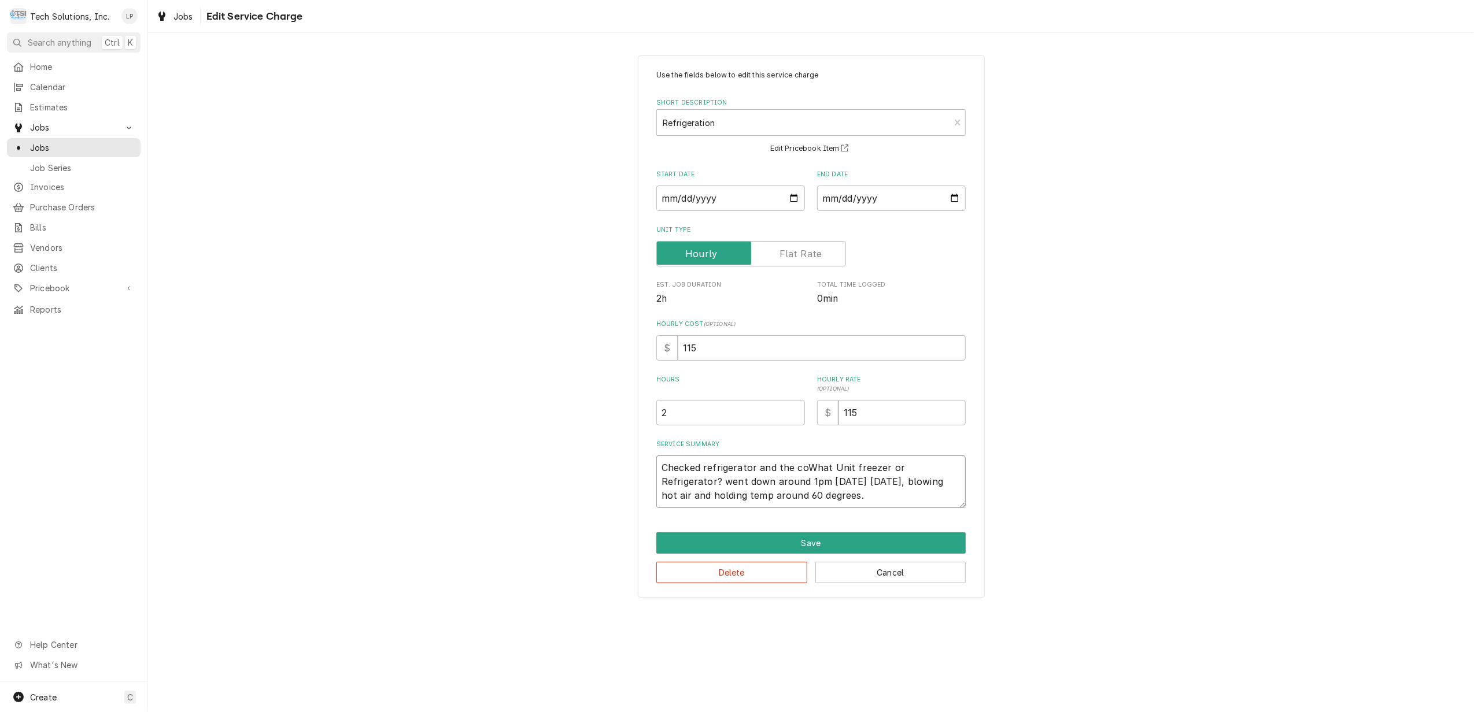
type textarea "Checked refrigerator and the comWhat Unit freezer or Refrigerator? went down ar…"
type textarea "x"
type textarea "Checked refrigerator and the compWhat Unit freezer or Refrigerator? went down a…"
type textarea "x"
type textarea "Checked refrigerator and the comprWhat Unit freezer or Refrigerator? went down …"
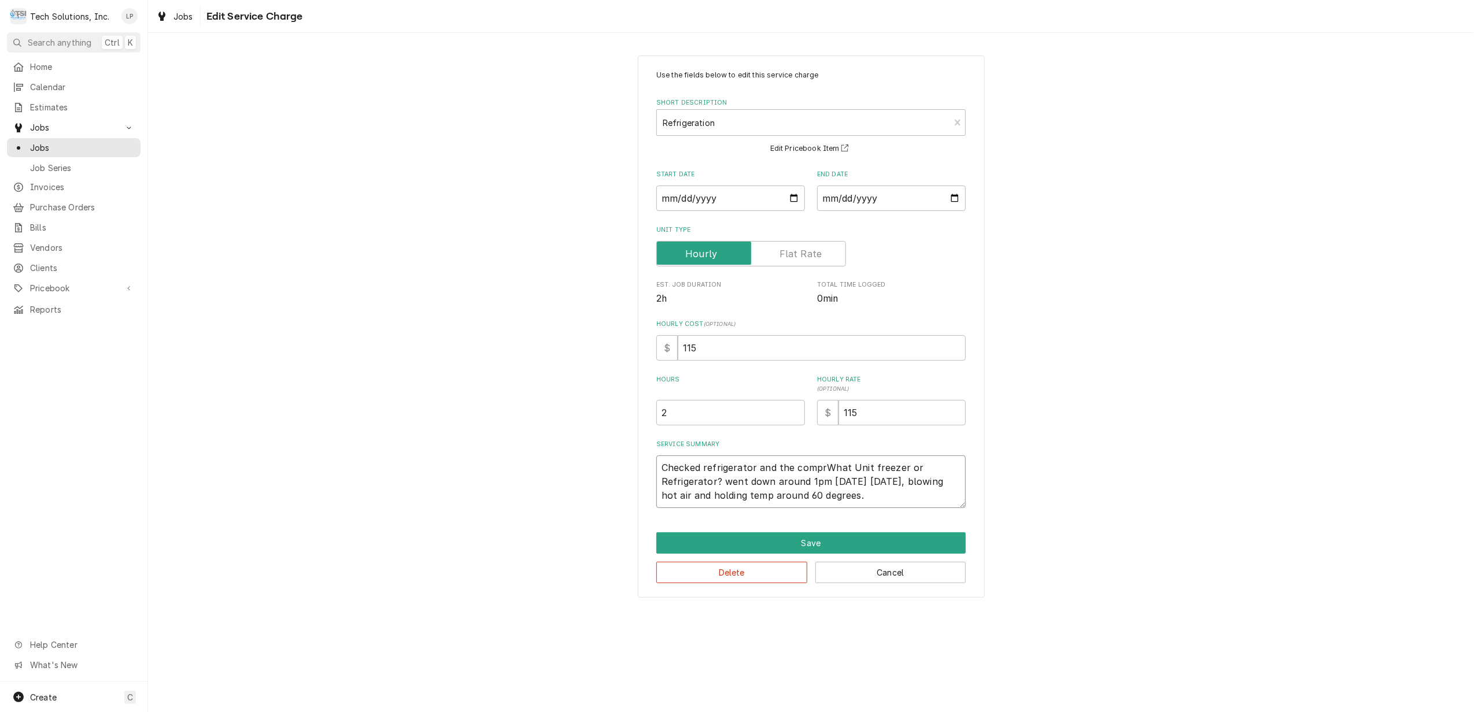
type textarea "x"
type textarea "Checked refrigerator and the compreWhat Unit freezer or Refrigerator? went down…"
type textarea "x"
type textarea "Checked refrigerator and the compresWhat Unit freezer or Refrigerator? went dow…"
type textarea "x"
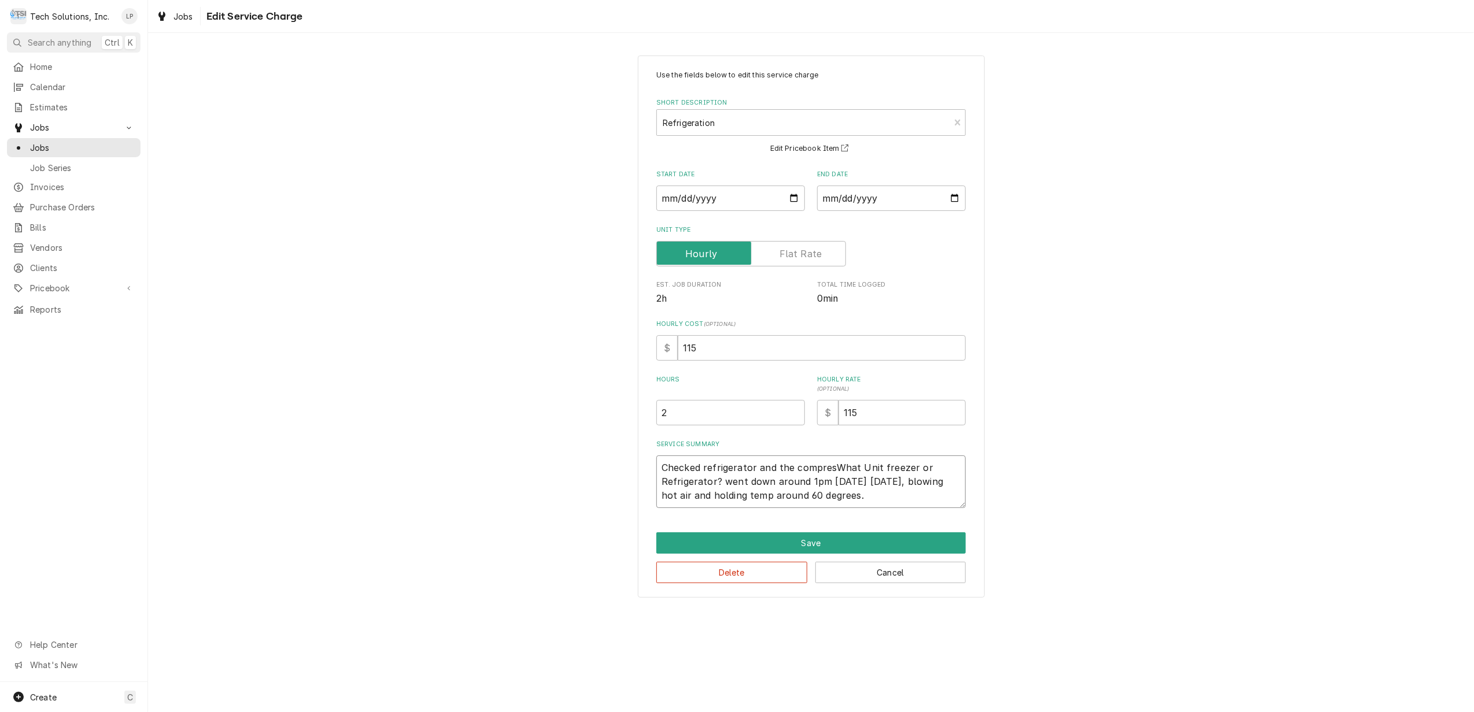
type textarea "Checked refrigerator and the compressWhat Unit freezer or Refrigerator? went do…"
type textarea "x"
type textarea "Checked refrigerator and the compressoWhat Unit freezer or Refrigerator? went d…"
type textarea "x"
type textarea "Checked refrigerator and the compressorWhat Unit freezer or Refrigerator? went …"
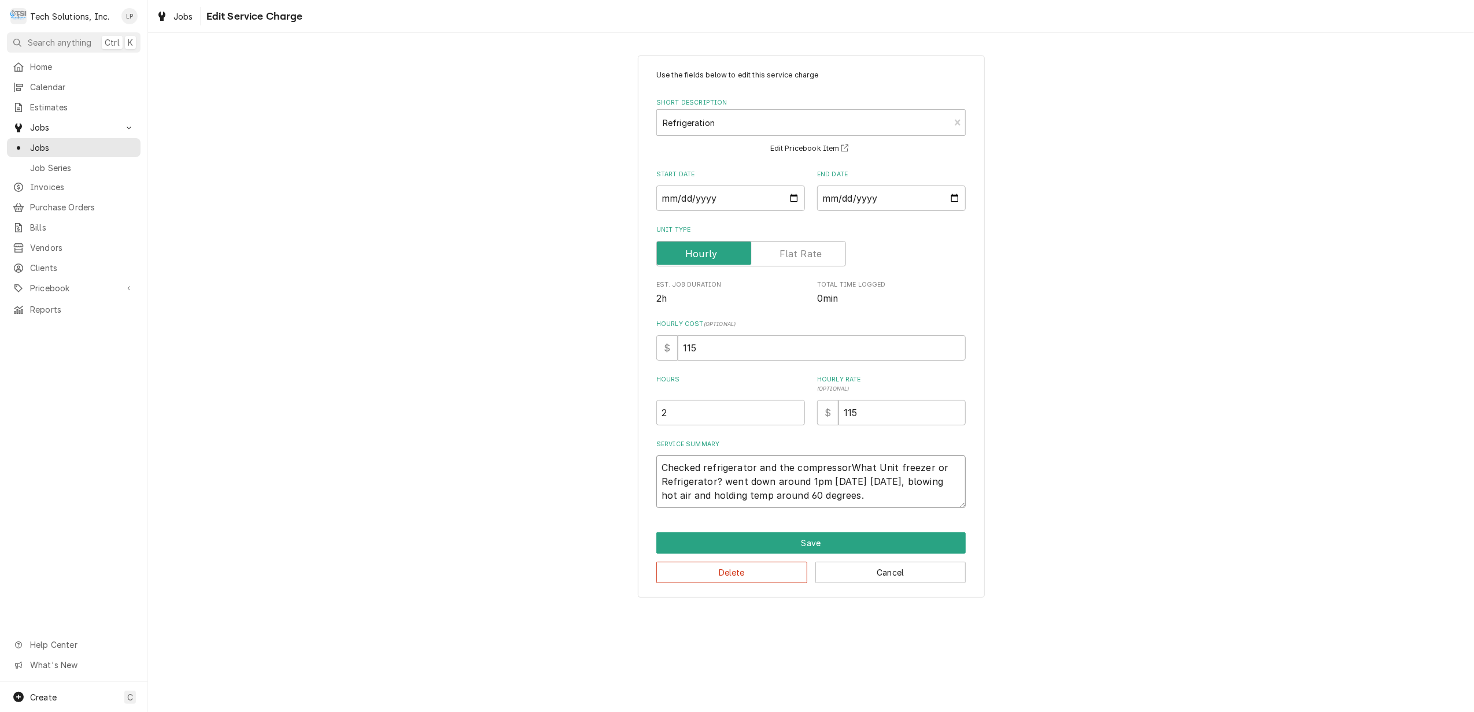
type textarea "x"
type textarea "Checked refrigerator and the compressor What Unit freezer or Refrigerator? went…"
type textarea "x"
type textarea "Checked refrigerator and the compressor iWhat Unit freezer or Refrigerator? wen…"
type textarea "x"
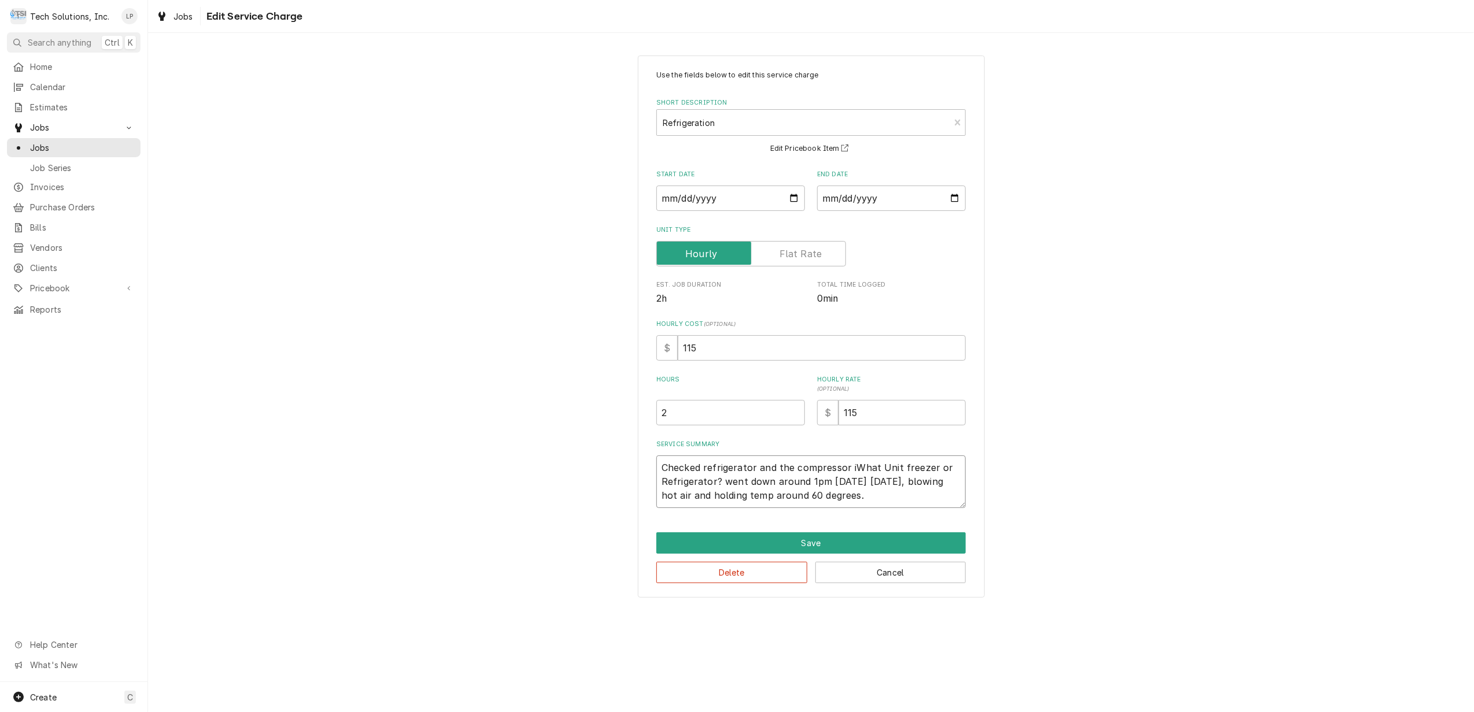
type textarea "Checked refrigerator and the compressor isWhat Unit freezer or Refrigerator? we…"
type textarea "x"
type textarea "Checked refrigerator and the compressor is What Unit freezer or Refrigerator? w…"
type textarea "x"
type textarea "Checked refrigerator and the compressor is bWhat Unit freezer or Refrigerator? …"
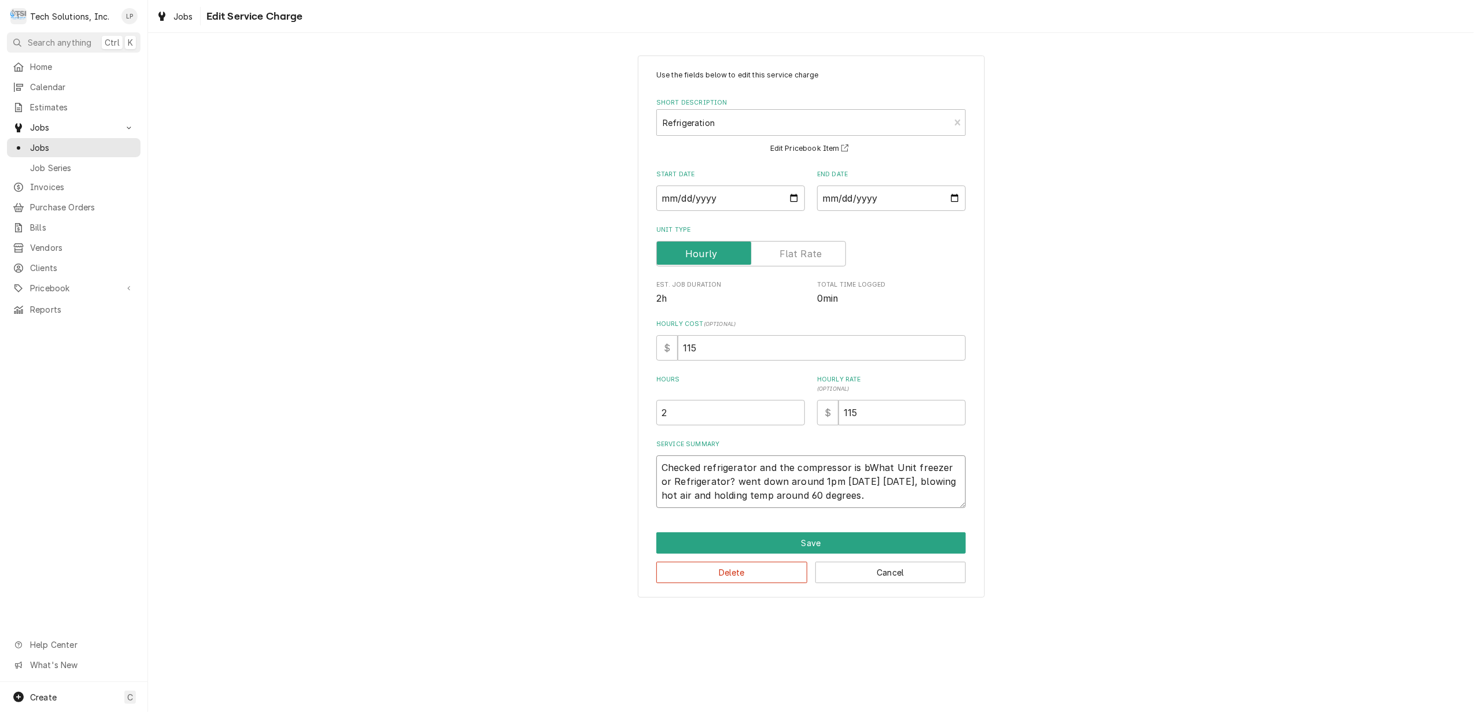
type textarea "x"
type textarea "Checked refrigerator and the compressor is baWhat Unit freezer or Refrigerator?…"
type textarea "x"
type textarea "Checked refrigerator and the compressor is badWhat Unit freezer or Refrigerator…"
type textarea "x"
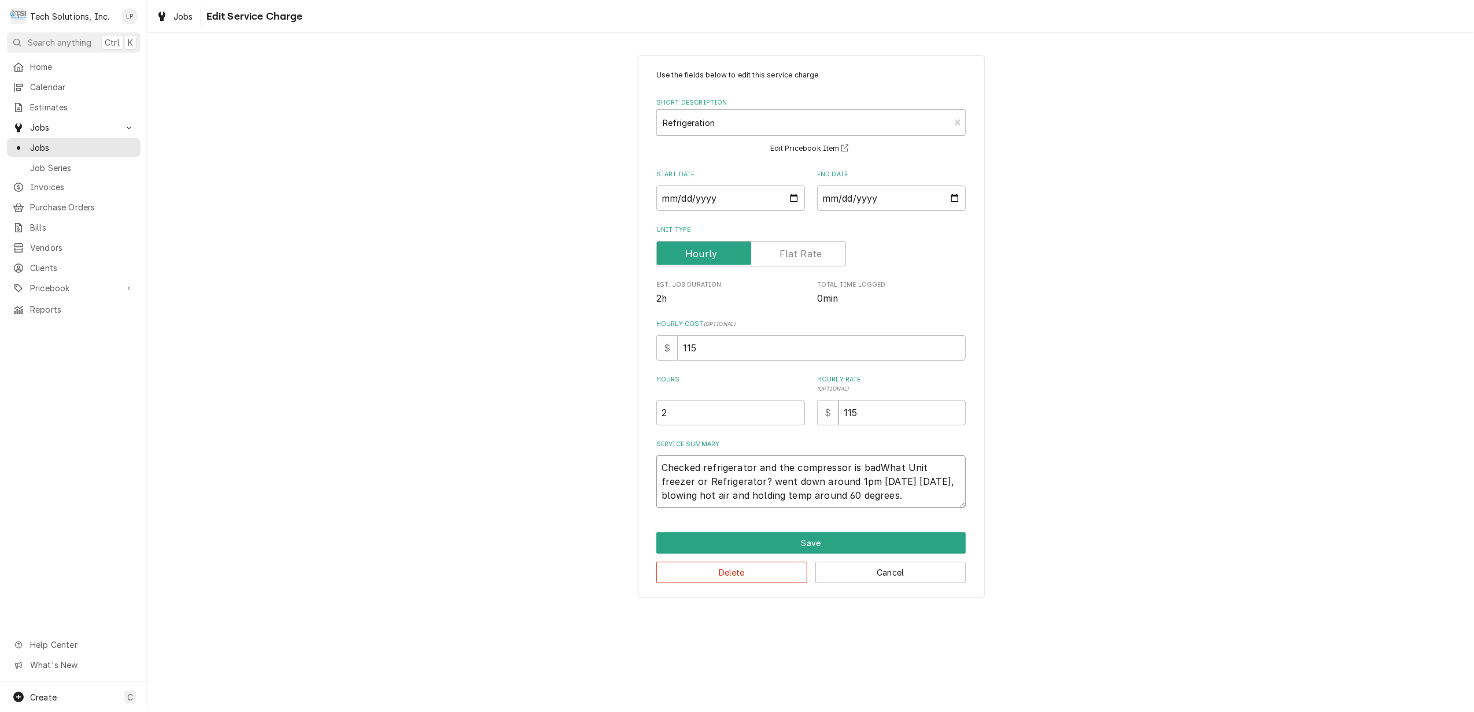
type textarea "Checked refrigerator and the compressor is bad.What Unit freezer or Refrigerato…"
type textarea "x"
type textarea "Checked refrigerator and the compressor is bad. What Unit freezer or Refrigerat…"
type textarea "x"
type textarea "Checked refrigerator and the compressor is bad. What Unit freezer or Refrigerat…"
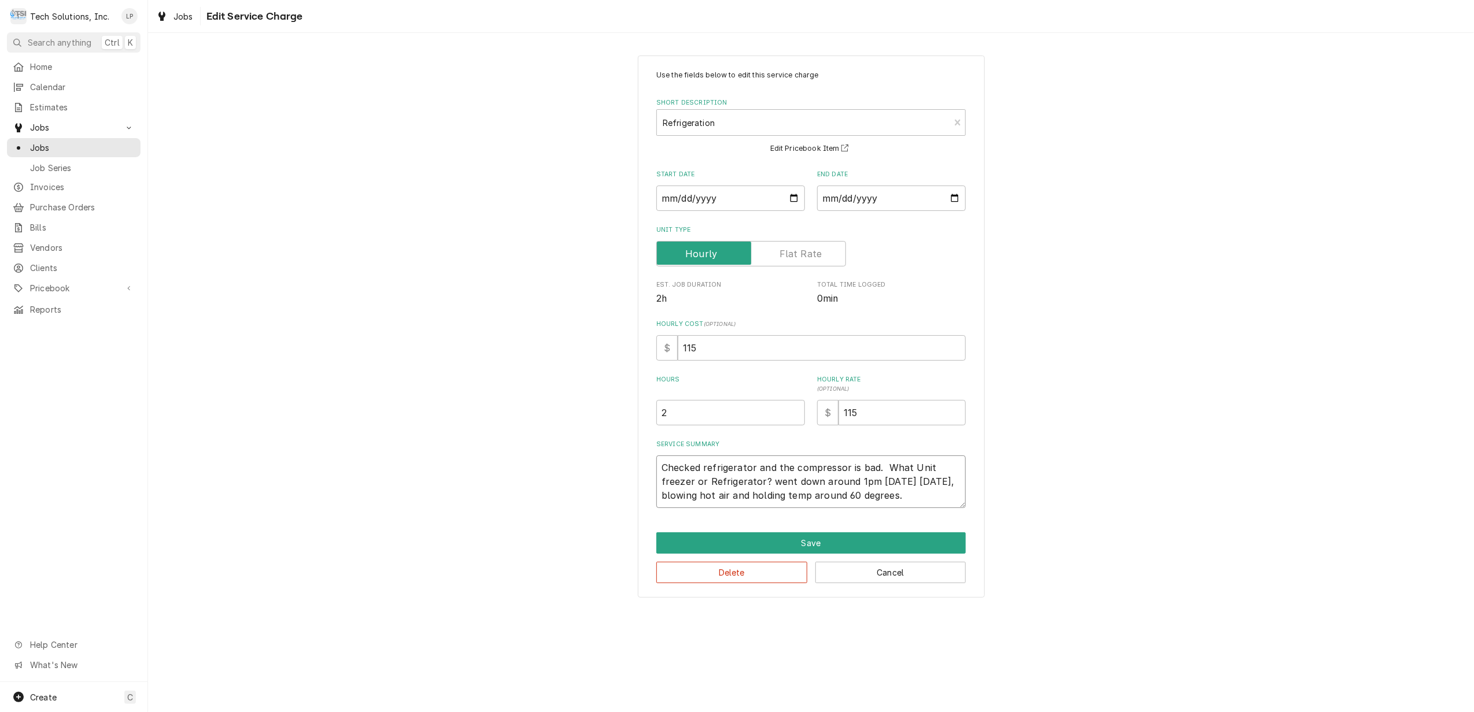
type textarea "x"
type textarea "Checked refrigerator and the compressor is bad. What Unit freezer or Refrigerat…"
type textarea "x"
type textarea "Checked refrigerator and the compressor is bad.What Unit freezer or Refrigerato…"
type textarea "x"
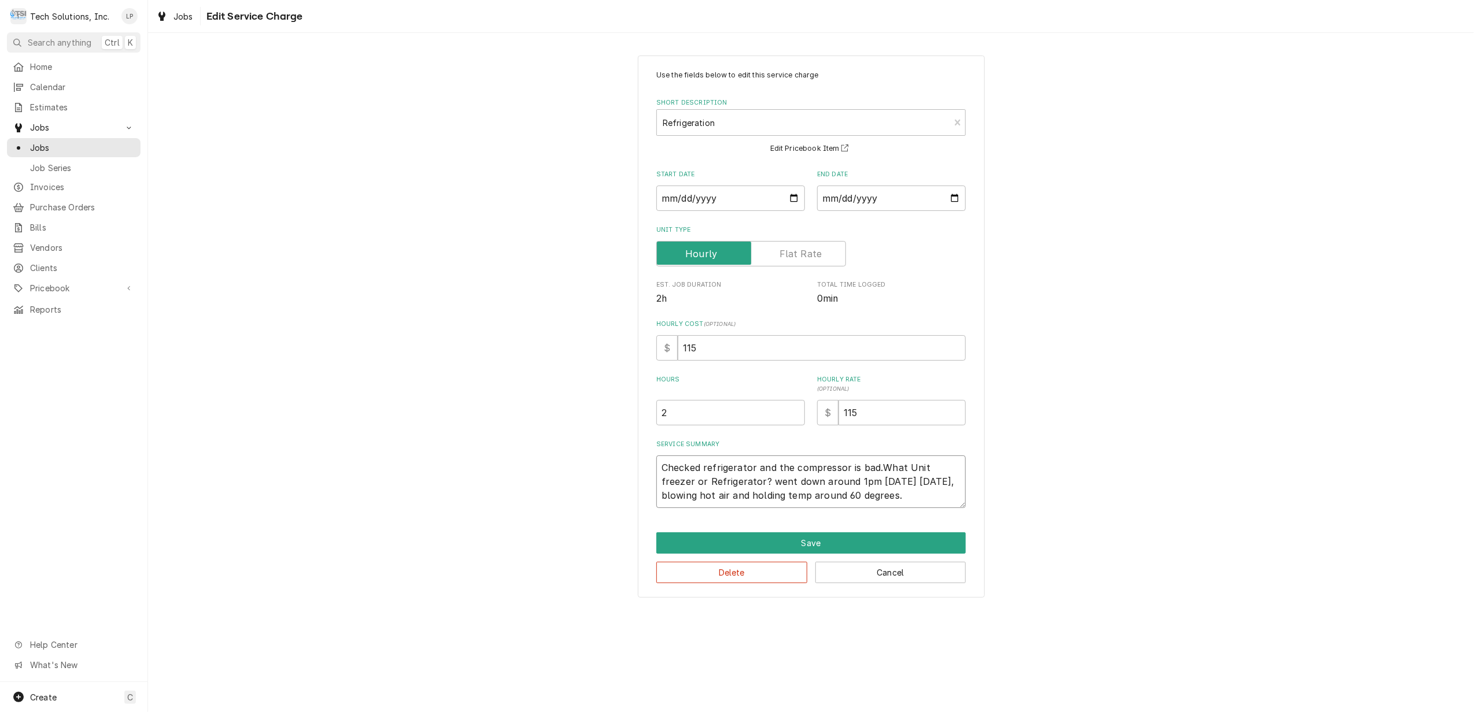
type textarea "Checked refrigerator and the compressor is badWhat Unit freezer or Refrigerator…"
type textarea "x"
type textarea "Checked refrigerator and the compressor is bad What Unit freezer or Refrigerato…"
type textarea "x"
type textarea "Checked refrigerator and the compressor is bad aWhat Unit freezer or Refrigerat…"
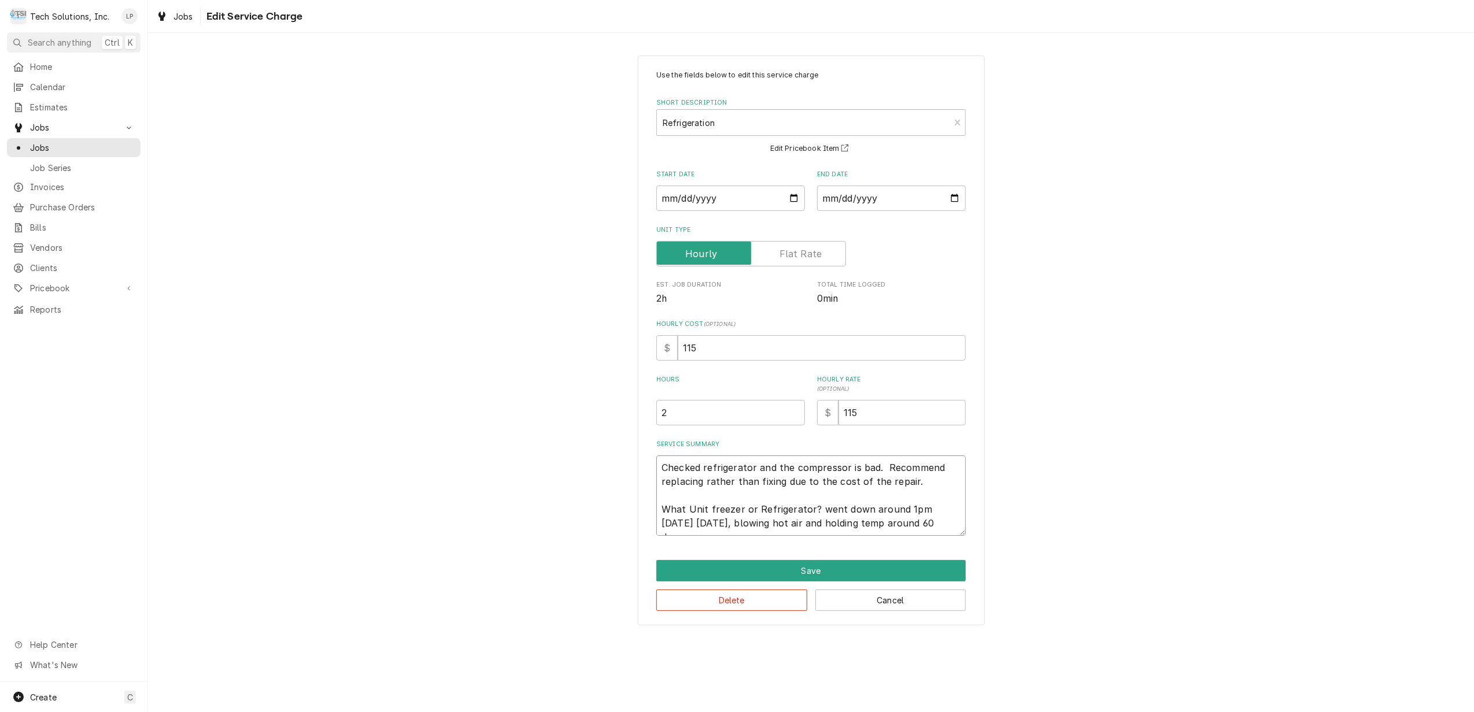
click at [815, 510] on textarea "Checked refrigerator and the compressor is bad. Recommend replacing rather than…" at bounding box center [810, 496] width 309 height 80
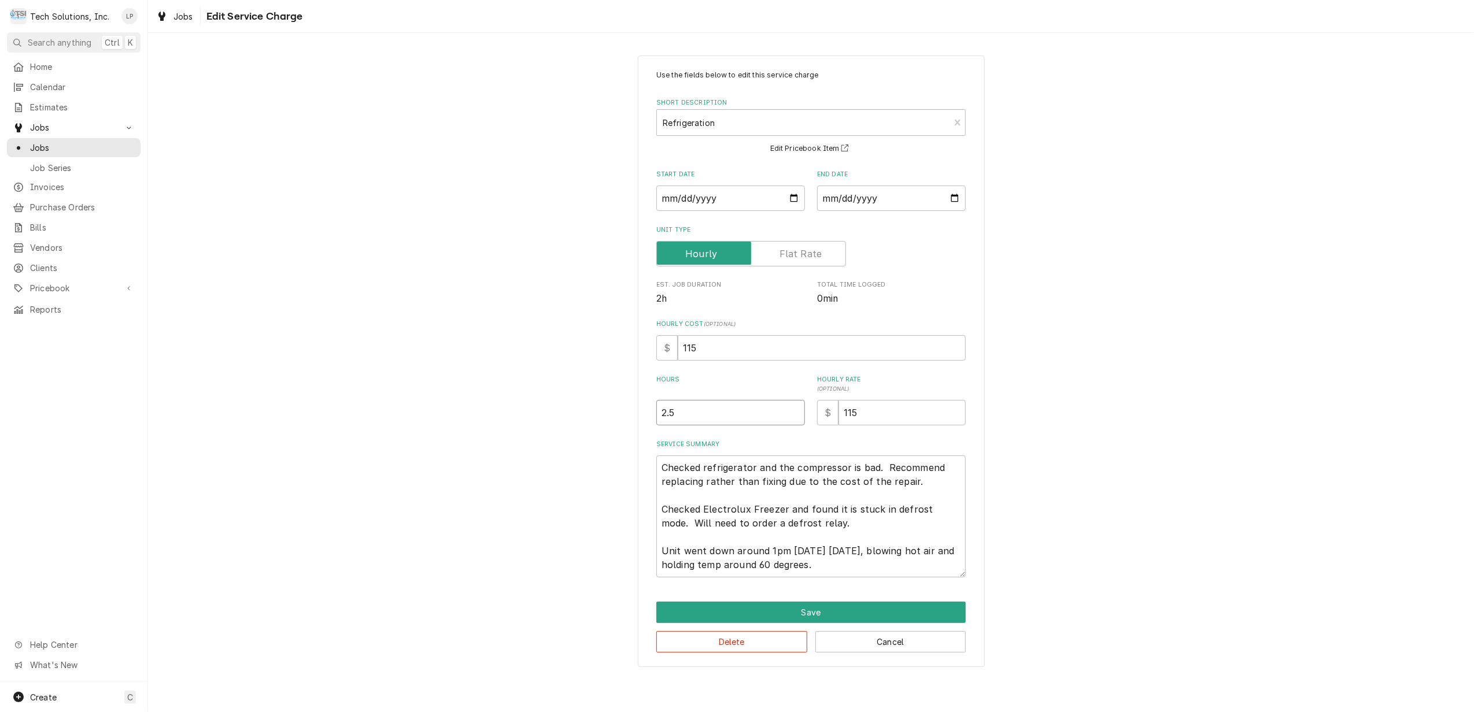
click at [795, 408] on input "2.5" at bounding box center [730, 412] width 149 height 25
click at [795, 408] on input "3" at bounding box center [730, 412] width 149 height 25
click at [795, 419] on input "2.5" at bounding box center [730, 412] width 149 height 25
click at [807, 607] on button "Save" at bounding box center [810, 612] width 309 height 21
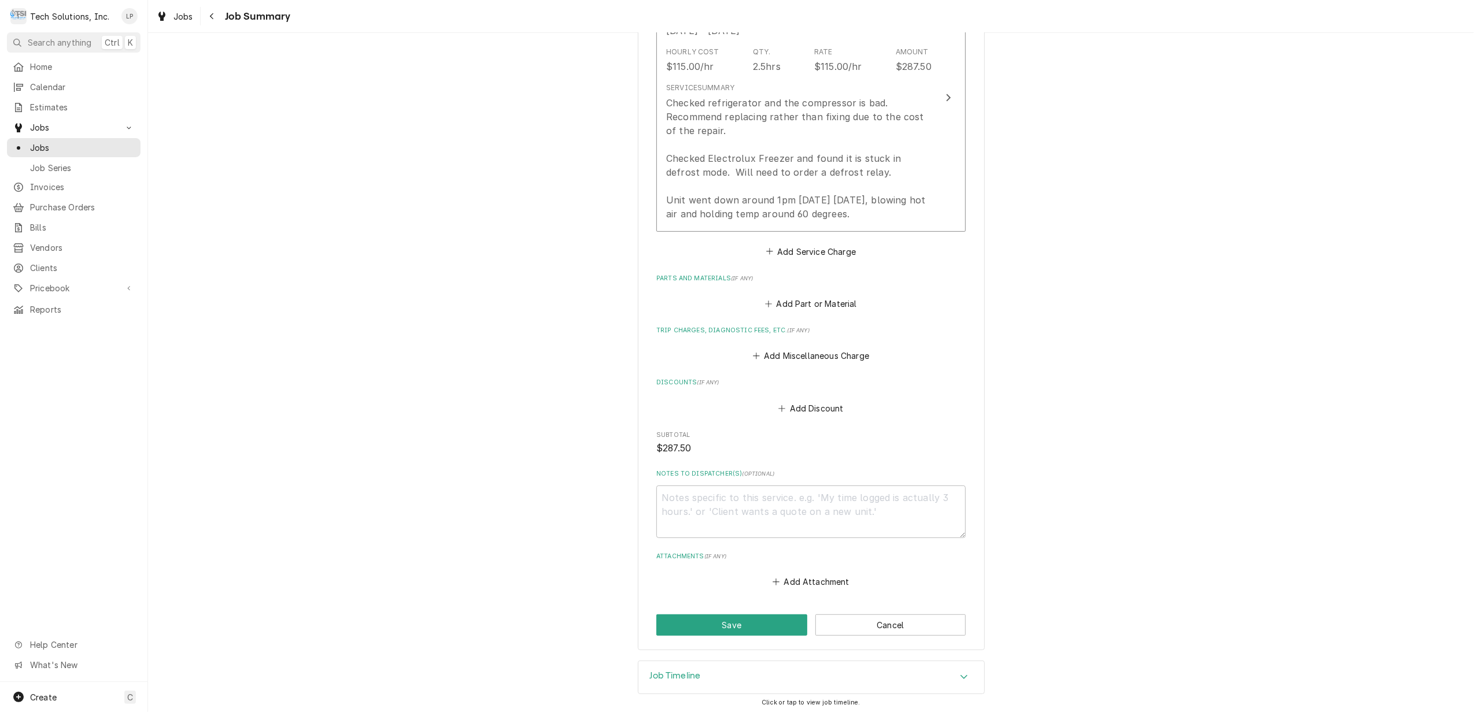
scroll to position [371, 0]
click at [725, 623] on button "Save" at bounding box center [731, 622] width 151 height 21
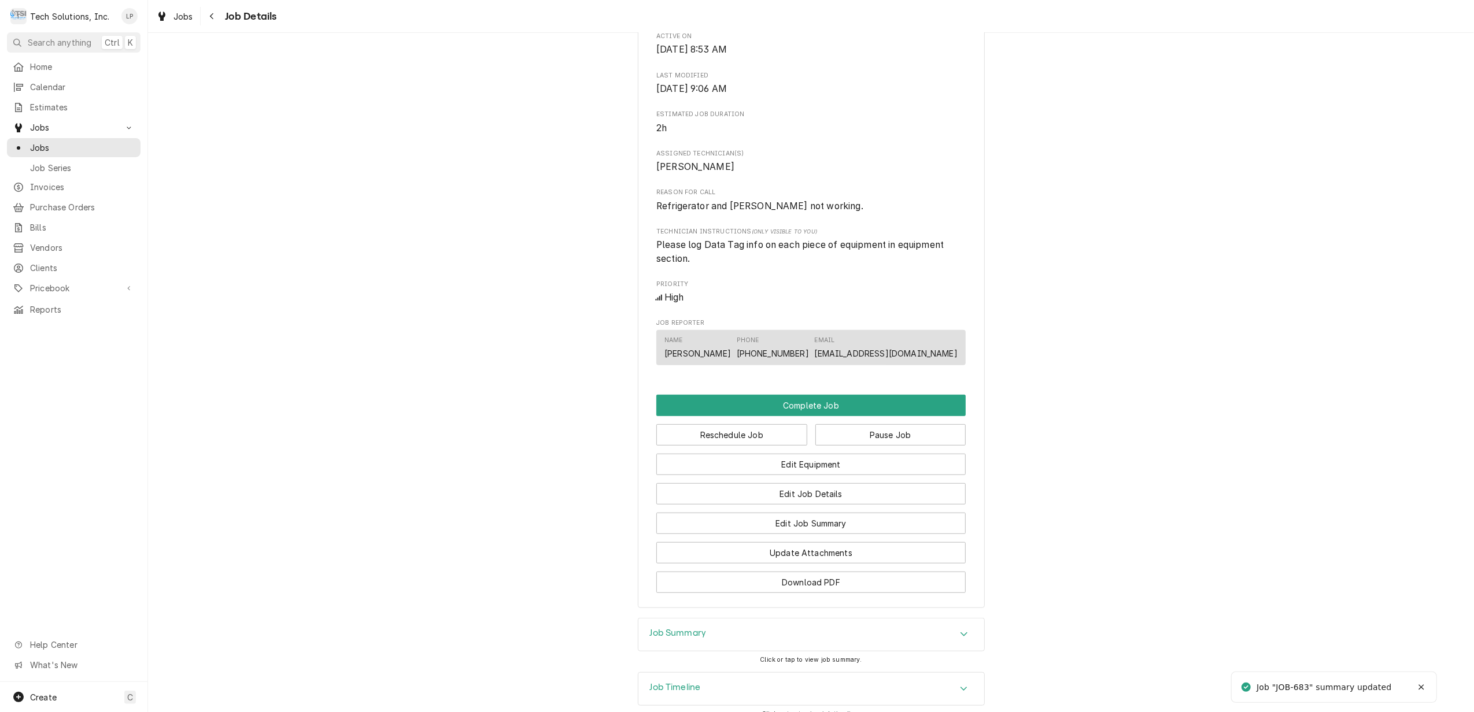
scroll to position [540, 0]
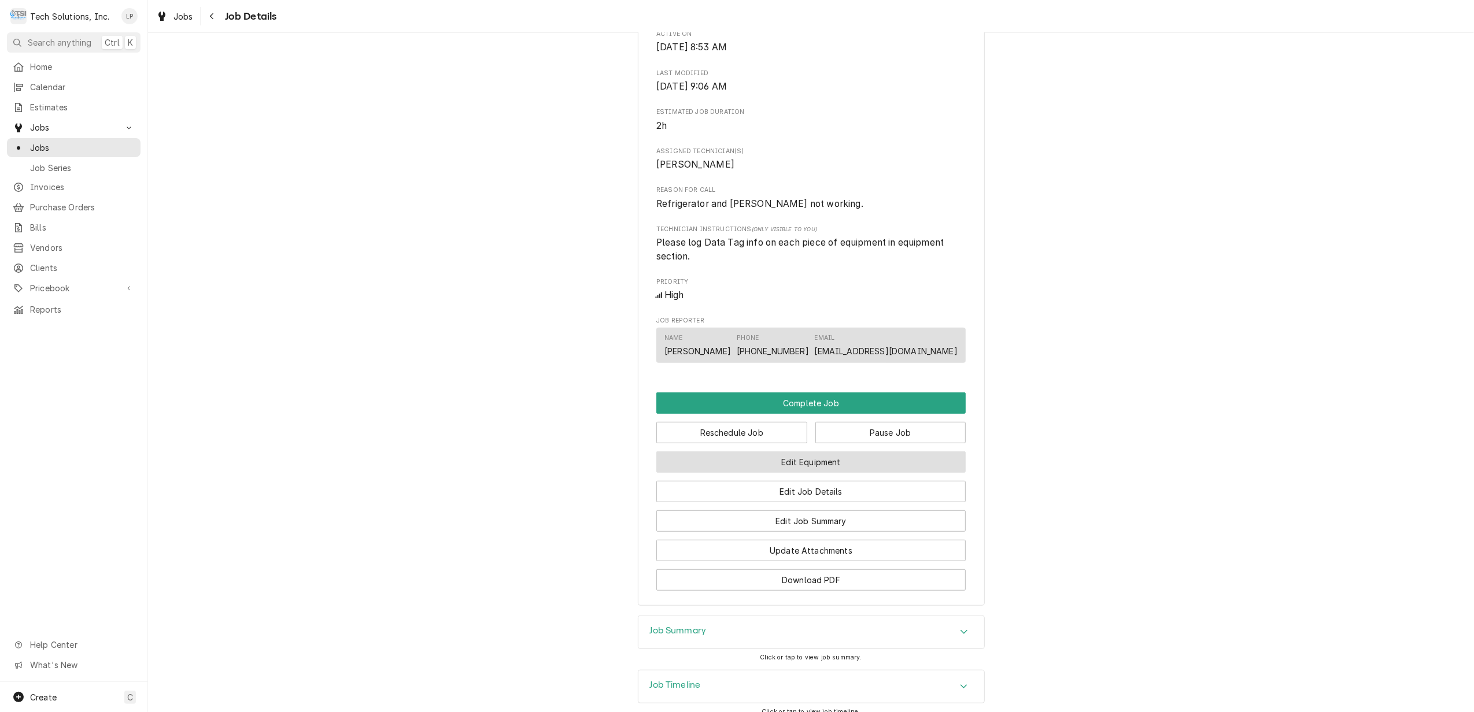
click at [869, 473] on button "Edit Equipment" at bounding box center [810, 462] width 309 height 21
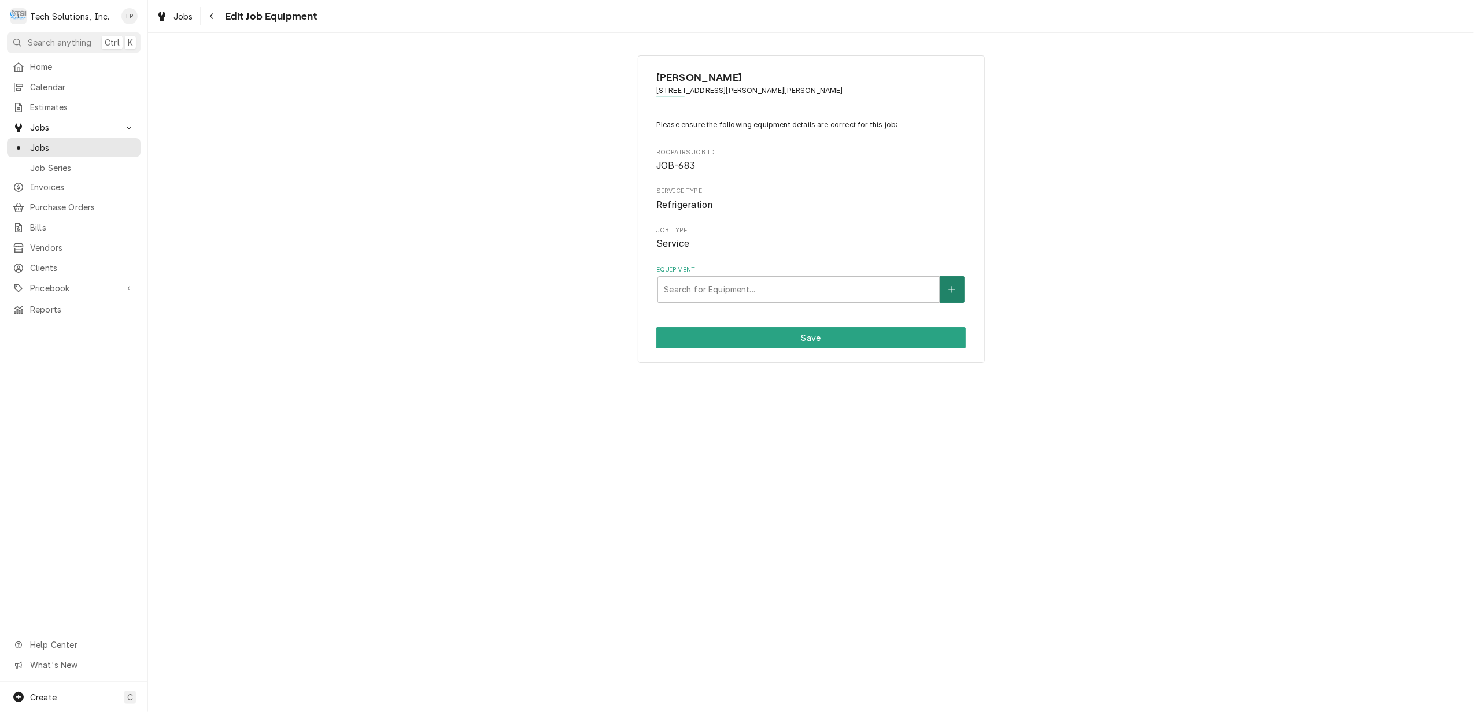
click at [947, 285] on button "Equipment" at bounding box center [952, 289] width 24 height 27
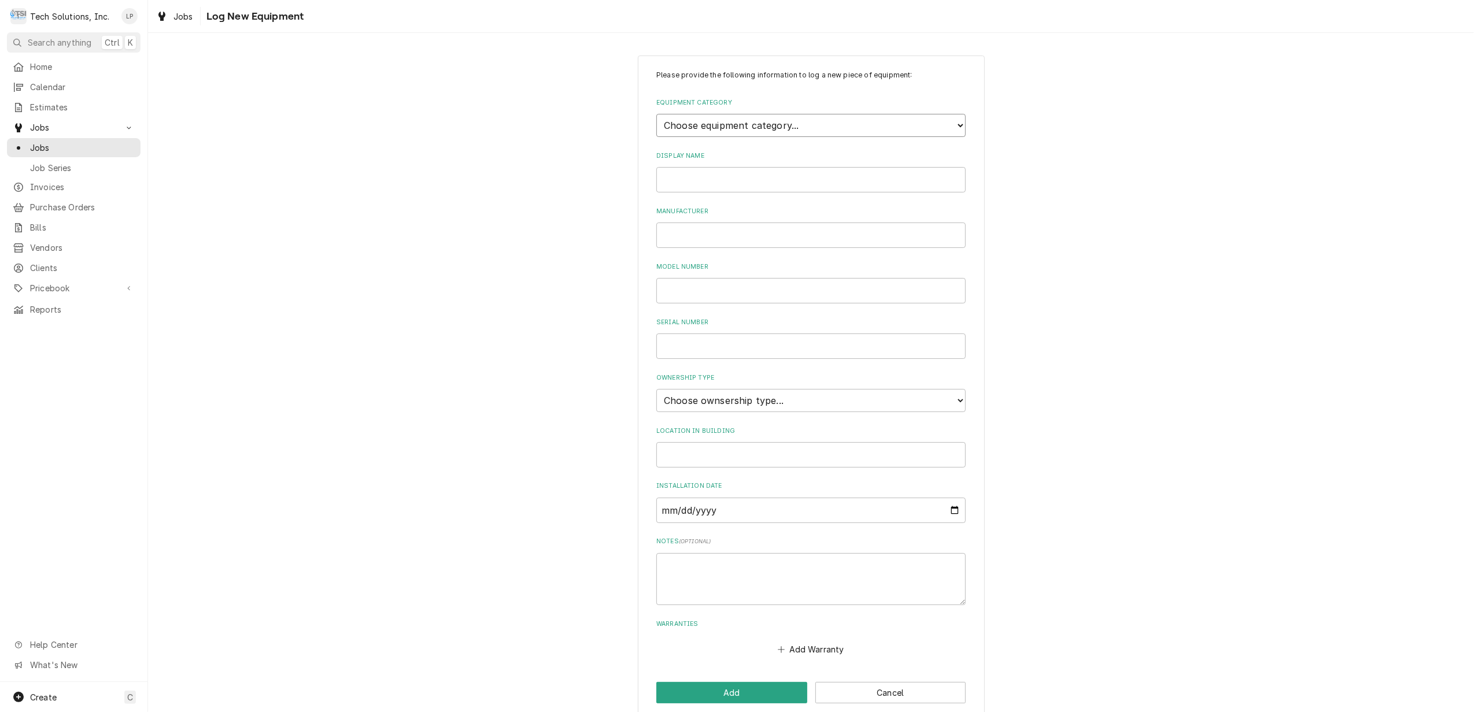
click at [949, 124] on select "Choose equipment category... Cooking Equipment Fryers Ice Machines Ovens and Ra…" at bounding box center [810, 125] width 309 height 23
click at [838, 120] on select "Choose equipment category... Cooking Equipment Fryers Ice Machines Ovens and Ra…" at bounding box center [810, 125] width 309 height 23
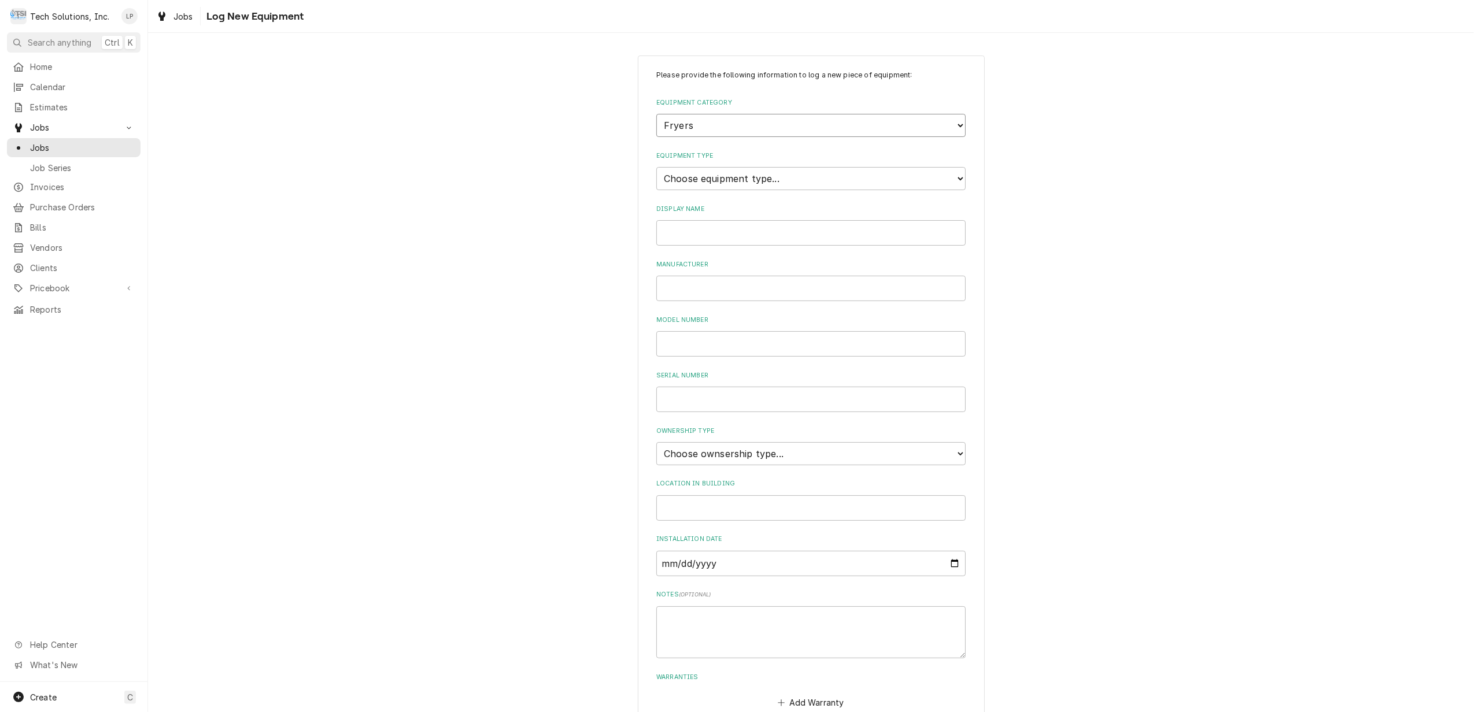
click at [953, 121] on select "Choose equipment category... Cooking Equipment Fryers Ice Machines Ovens and Ra…" at bounding box center [810, 125] width 309 height 23
select select "8"
click at [656, 115] on select "Choose equipment category... Cooking Equipment Fryers Ice Machines Ovens and Ra…" at bounding box center [810, 125] width 309 height 23
click at [959, 181] on select "Choose equipment type... Bar Refrigeration Blast Chiller Chef Base Freezer Chef…" at bounding box center [810, 178] width 309 height 23
select select "70"
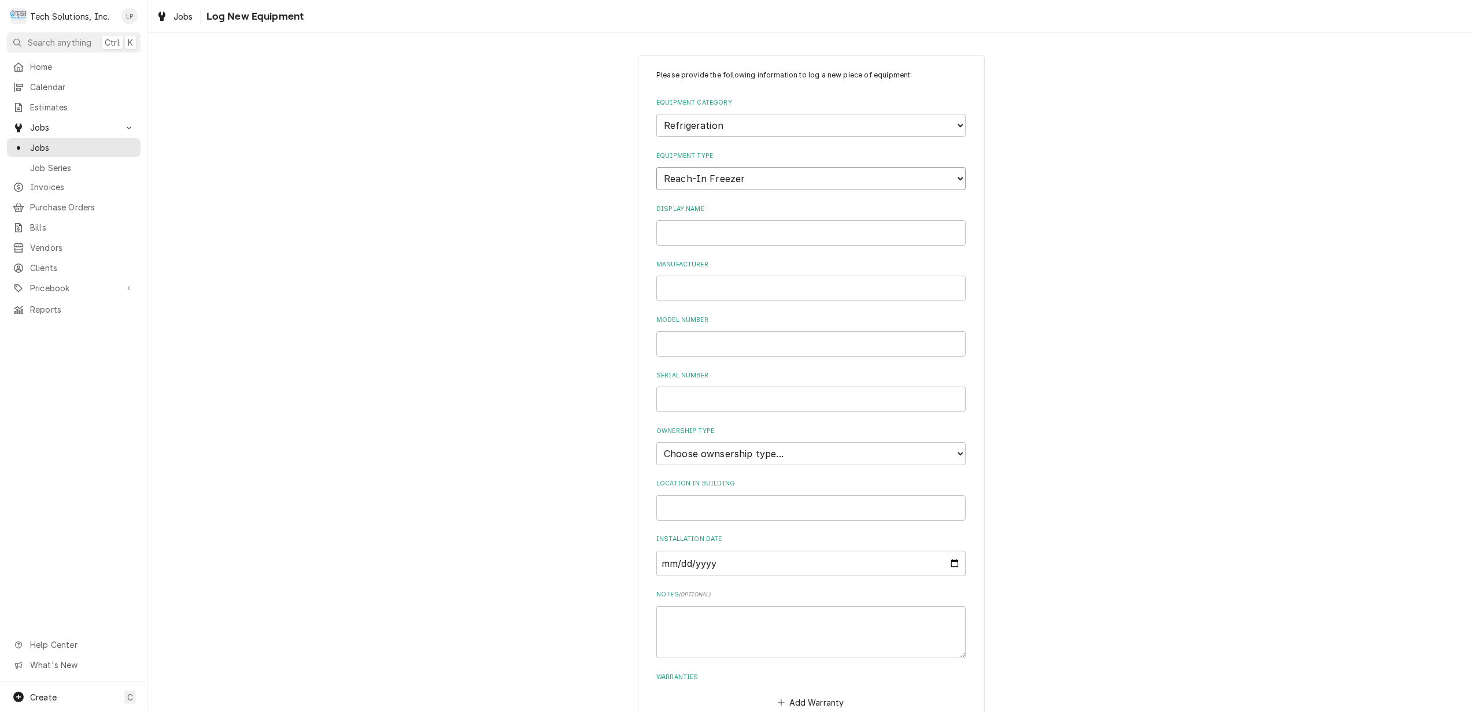
click at [656, 167] on select "Choose equipment type... Bar Refrigeration Blast Chiller Chef Base Freezer Chef…" at bounding box center [810, 178] width 309 height 23
click at [782, 224] on input "Display Name" at bounding box center [810, 232] width 309 height 25
click at [782, 281] on input "Manufacturer" at bounding box center [810, 288] width 309 height 25
type input "Electrolux Home Products"
click at [802, 232] on input "Display Name" at bounding box center [810, 232] width 309 height 25
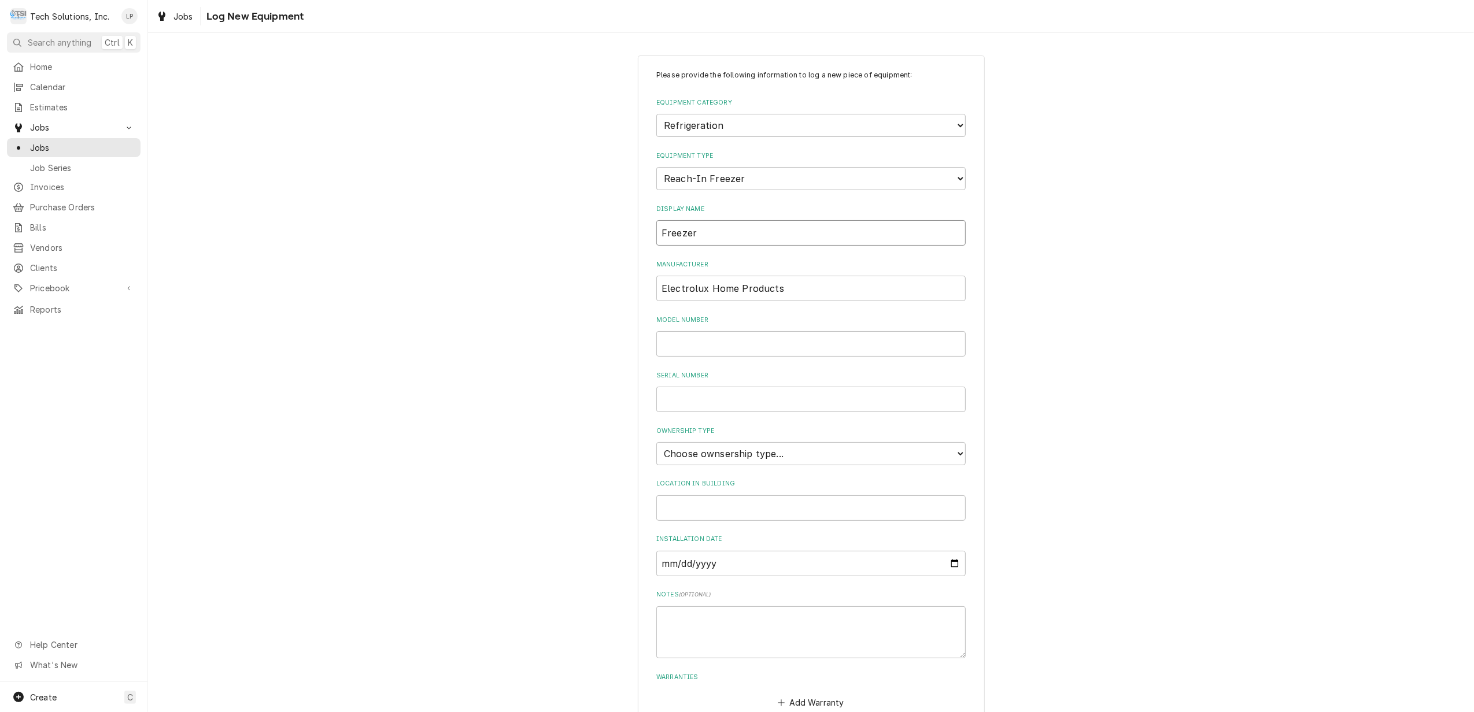
type input "Freezer"
click at [827, 345] on input "Model Number" at bounding box center [810, 343] width 309 height 25
type input "FFFU13F2VW"
click at [815, 394] on input "Serial Number" at bounding box center [810, 399] width 309 height 25
type input "8A20703780"
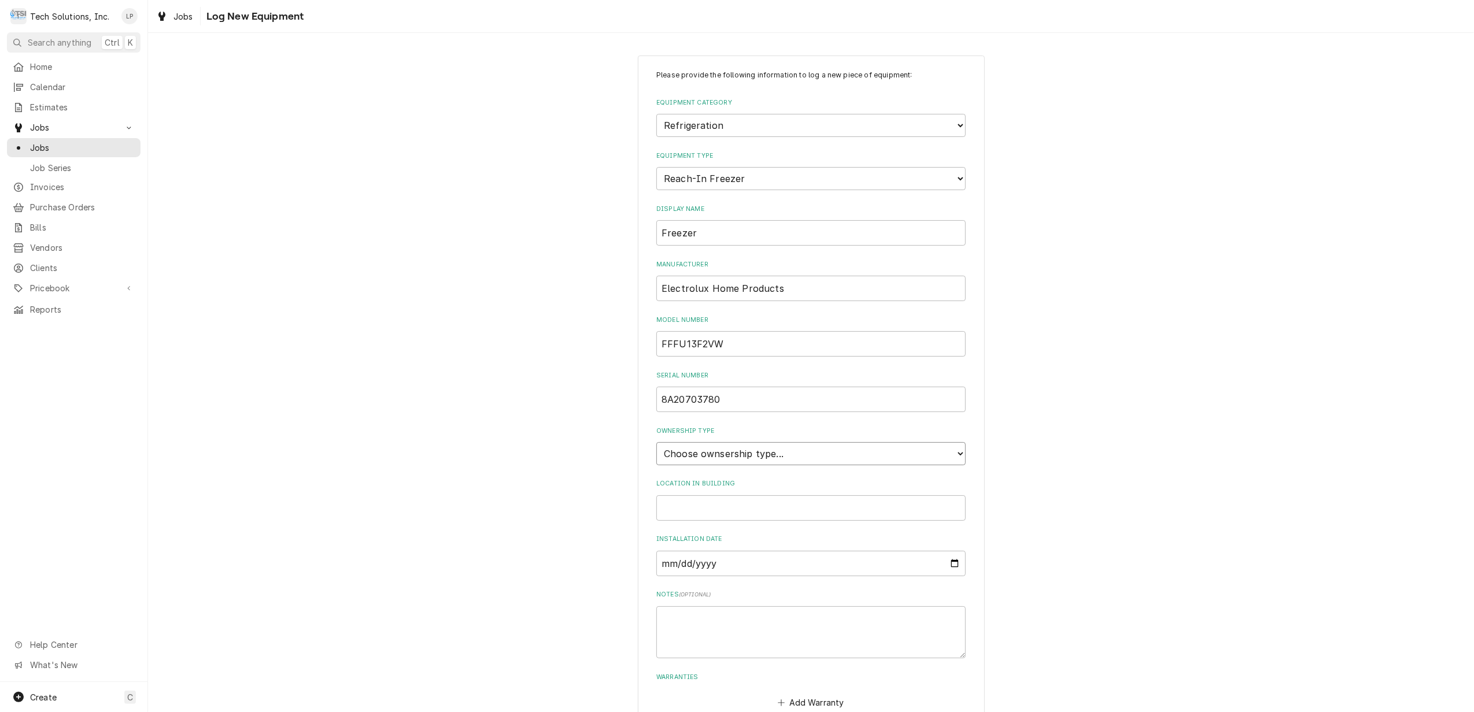
click at [952, 450] on select "Choose ownsership type... Unknown Owned Leased Rented" at bounding box center [810, 453] width 309 height 23
select select "1"
click at [656, 442] on select "Choose ownsership type... Unknown Owned Leased Rented" at bounding box center [810, 453] width 309 height 23
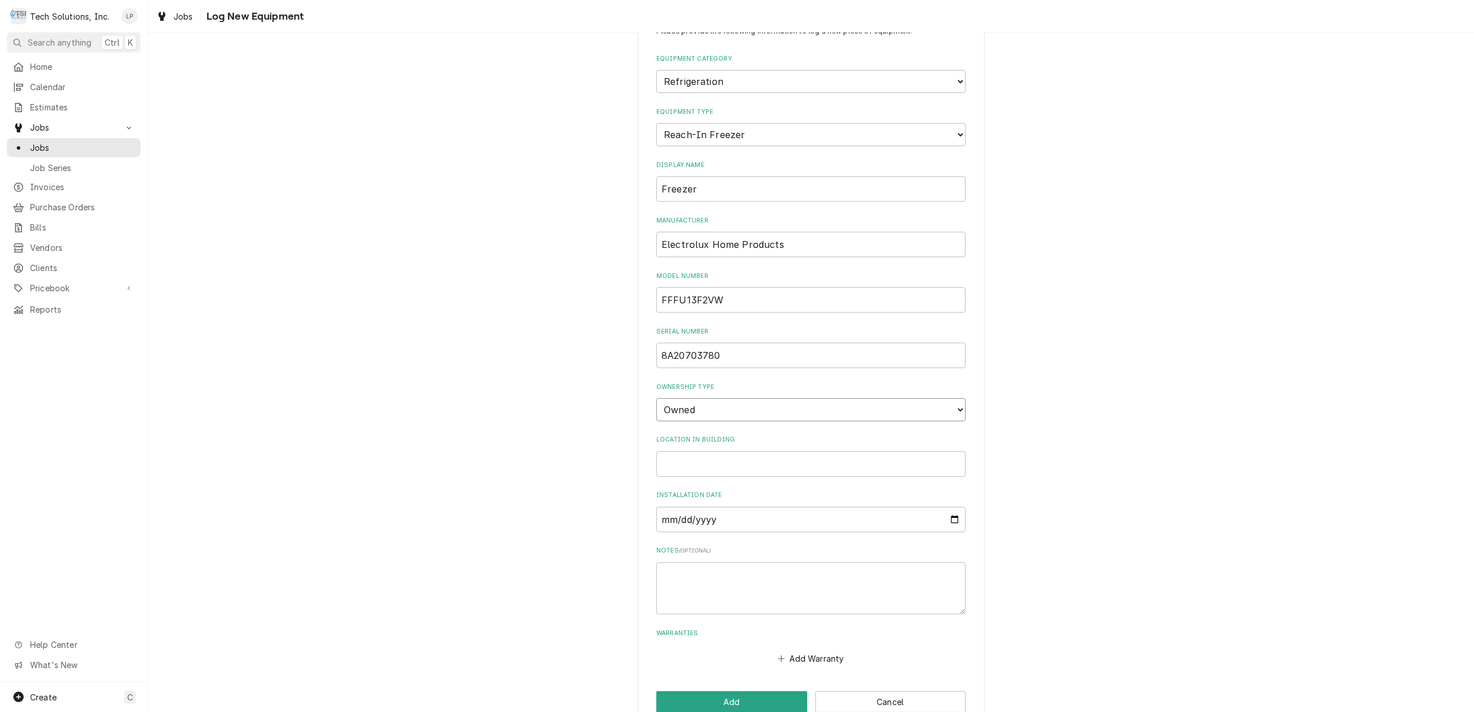
scroll to position [68, 0]
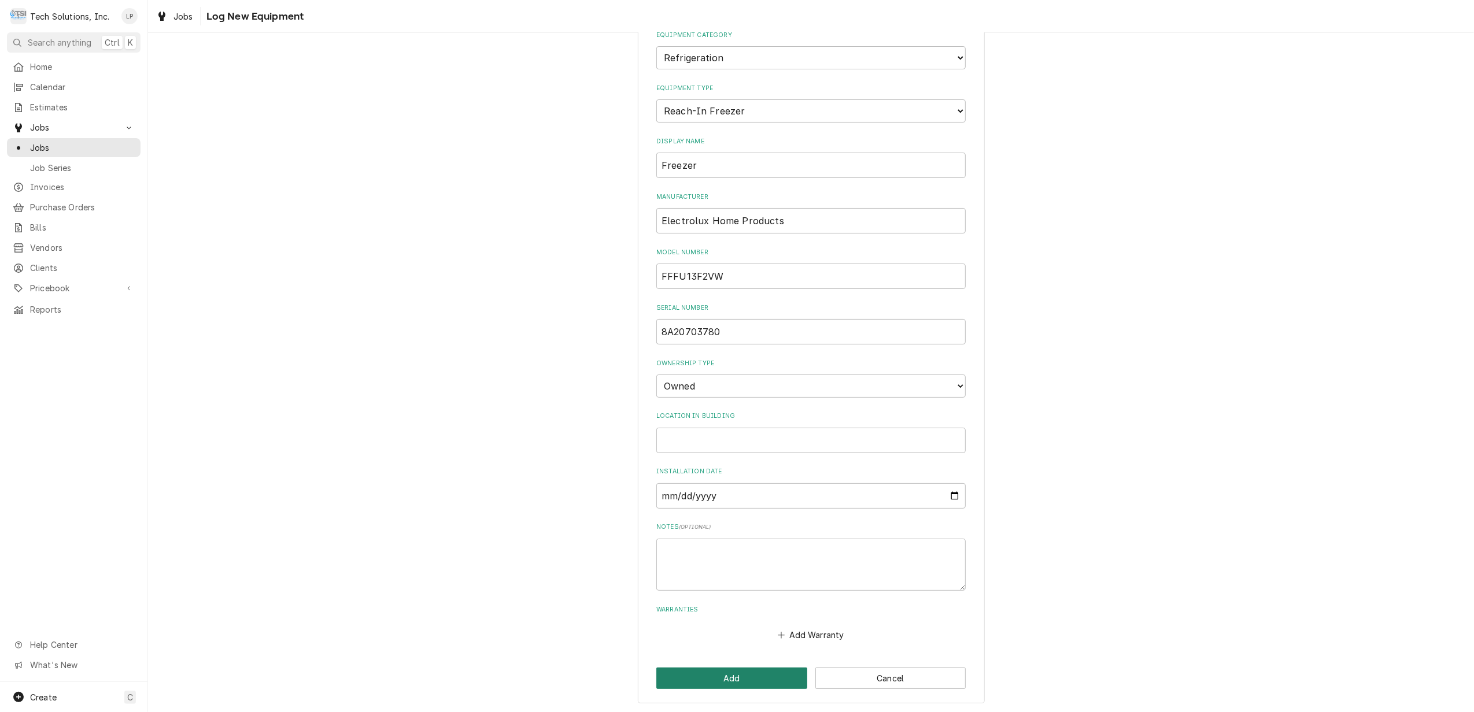
click at [759, 682] on button "Add" at bounding box center [731, 678] width 151 height 21
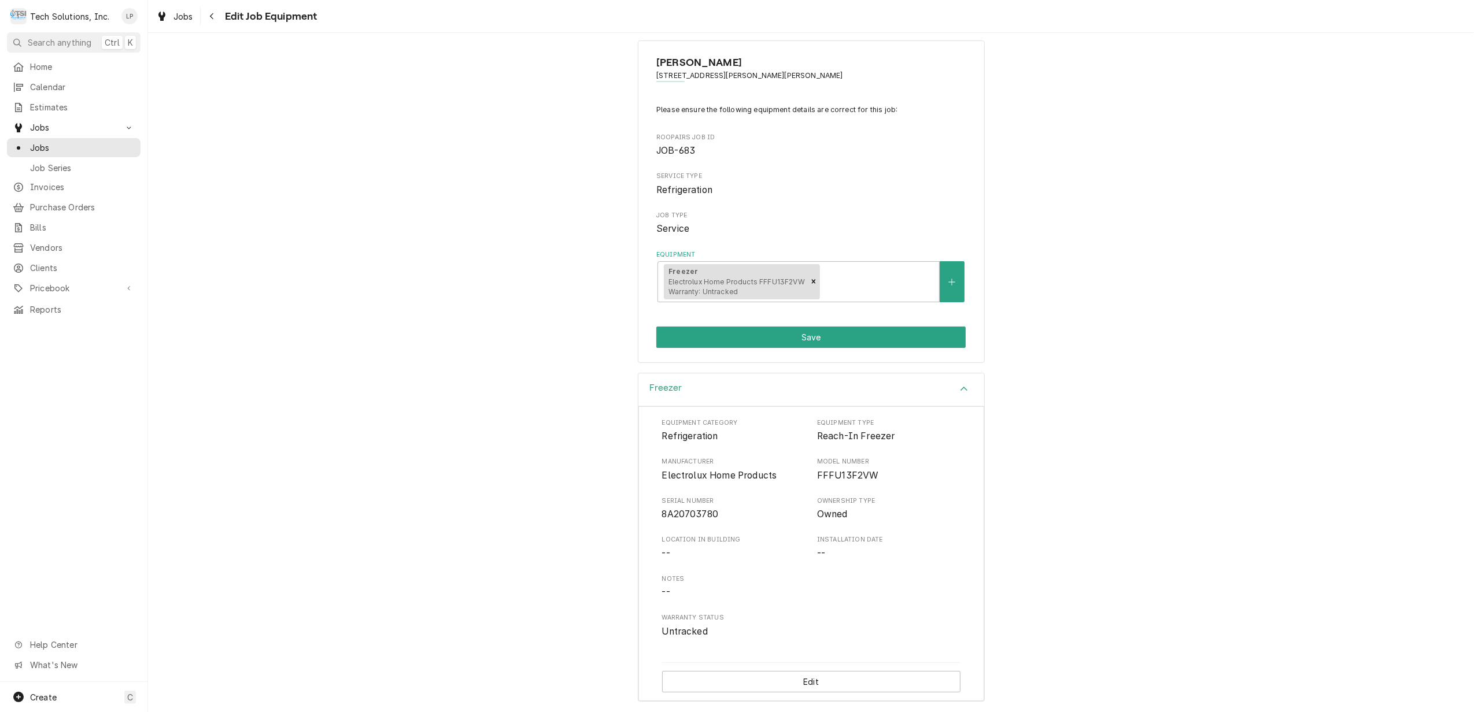
scroll to position [20, 0]
click at [817, 340] on button "Save" at bounding box center [810, 335] width 309 height 21
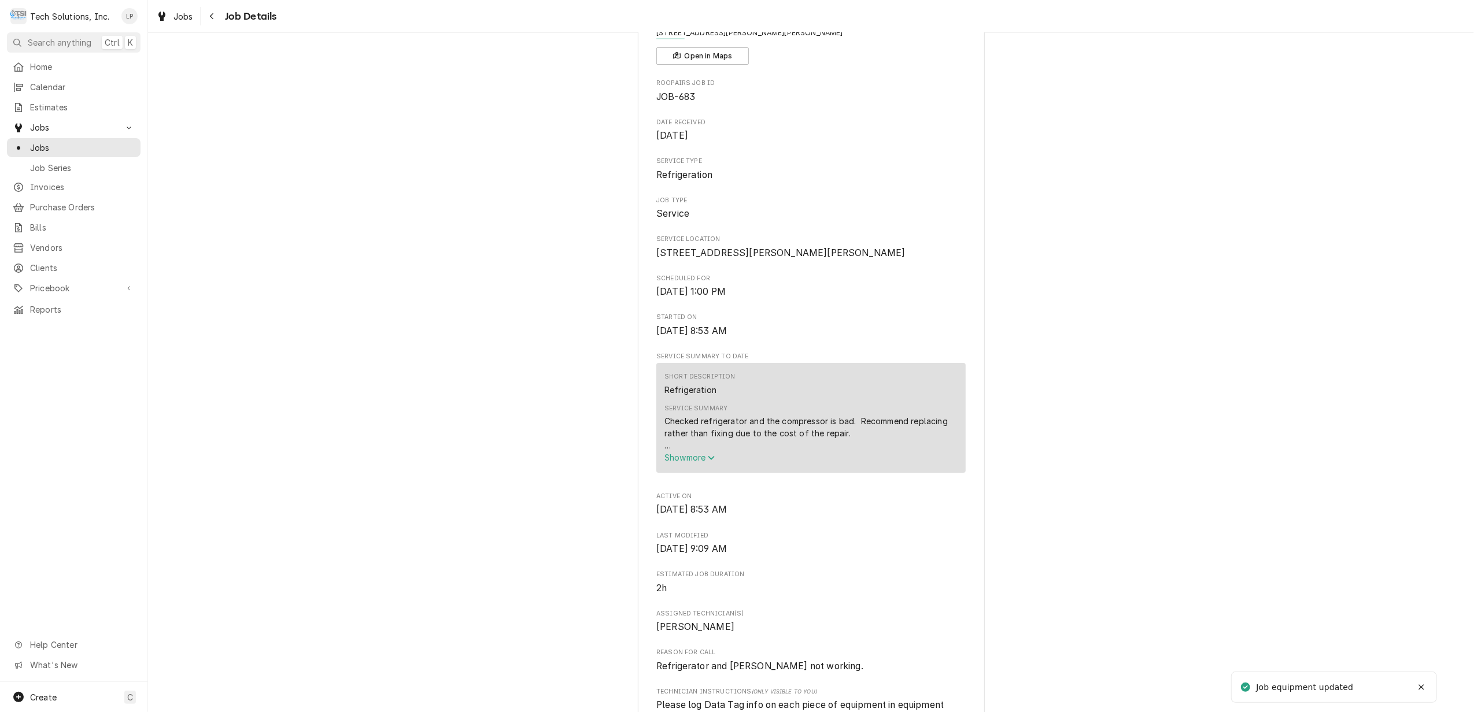
scroll to position [231, 0]
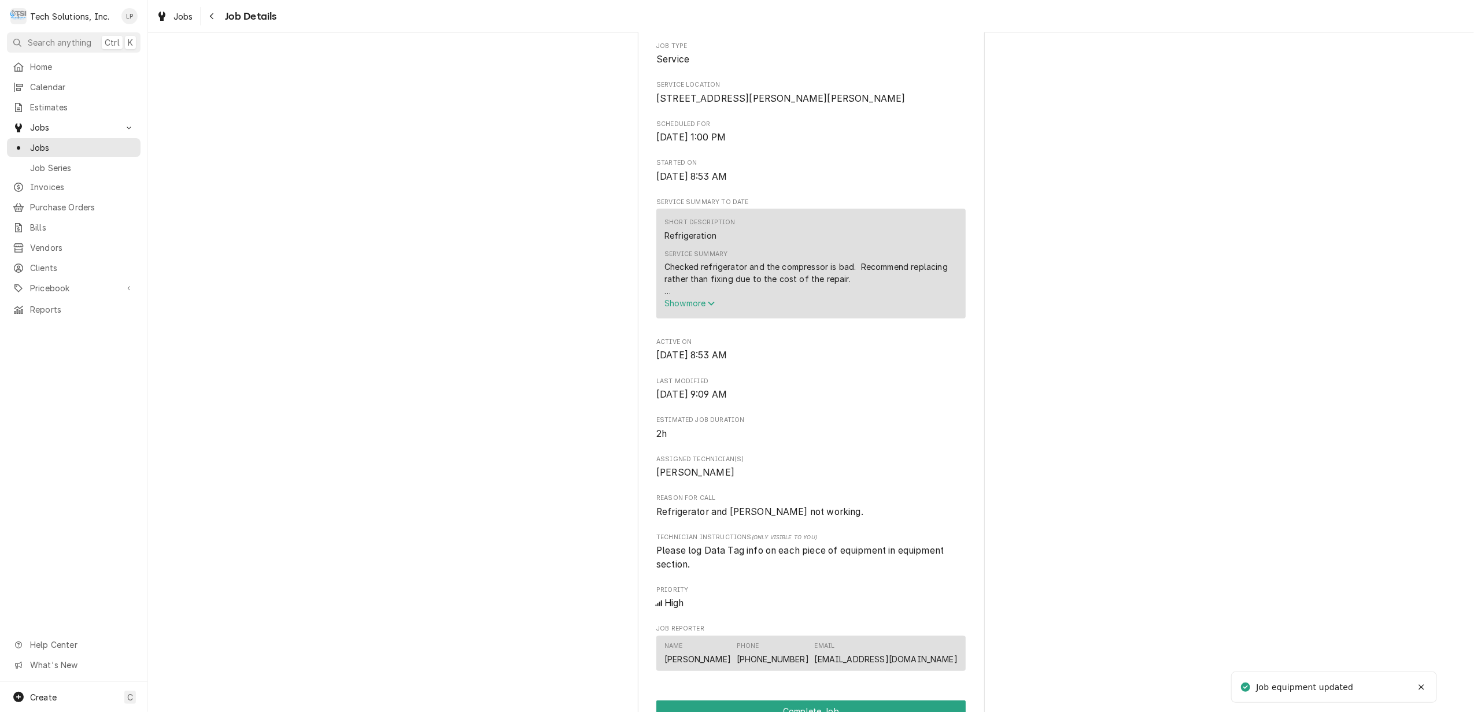
click at [685, 308] on span "Show more" at bounding box center [689, 303] width 51 height 10
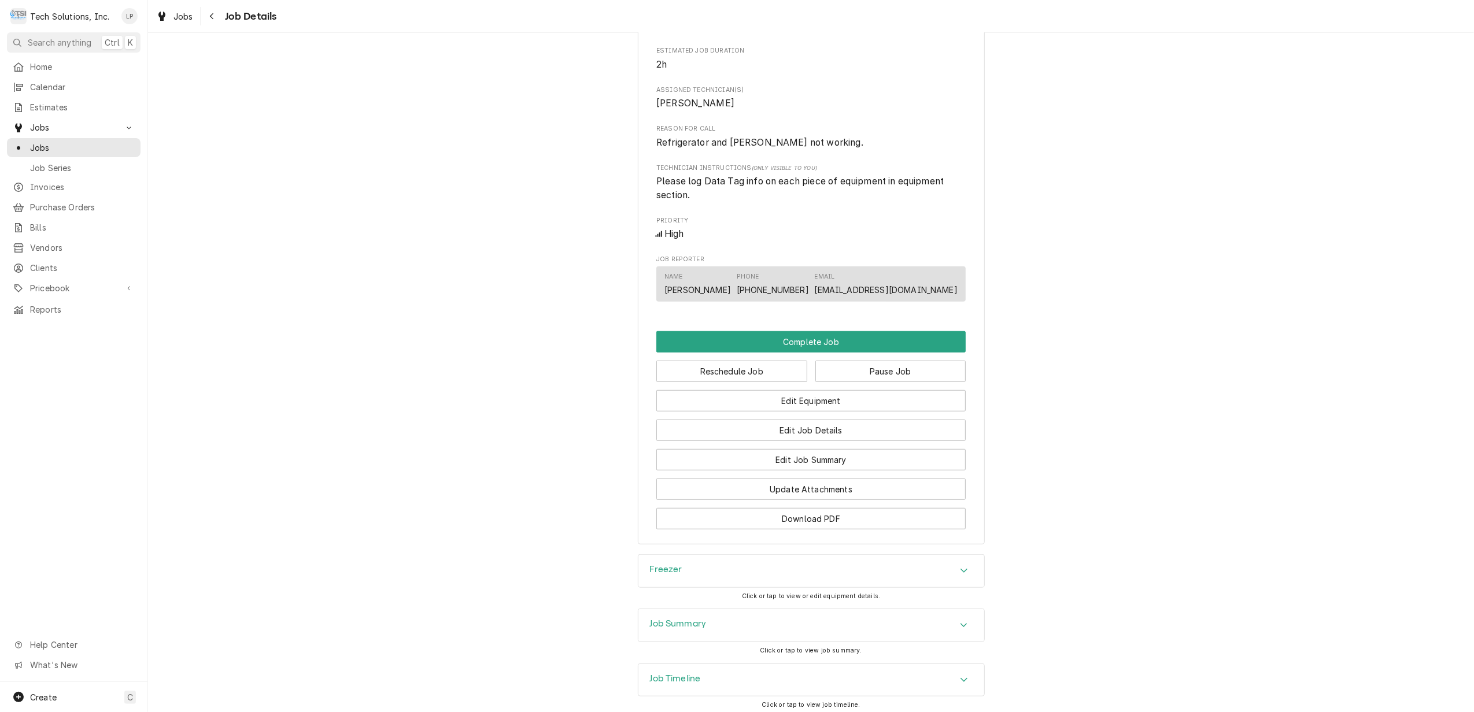
scroll to position [741, 0]
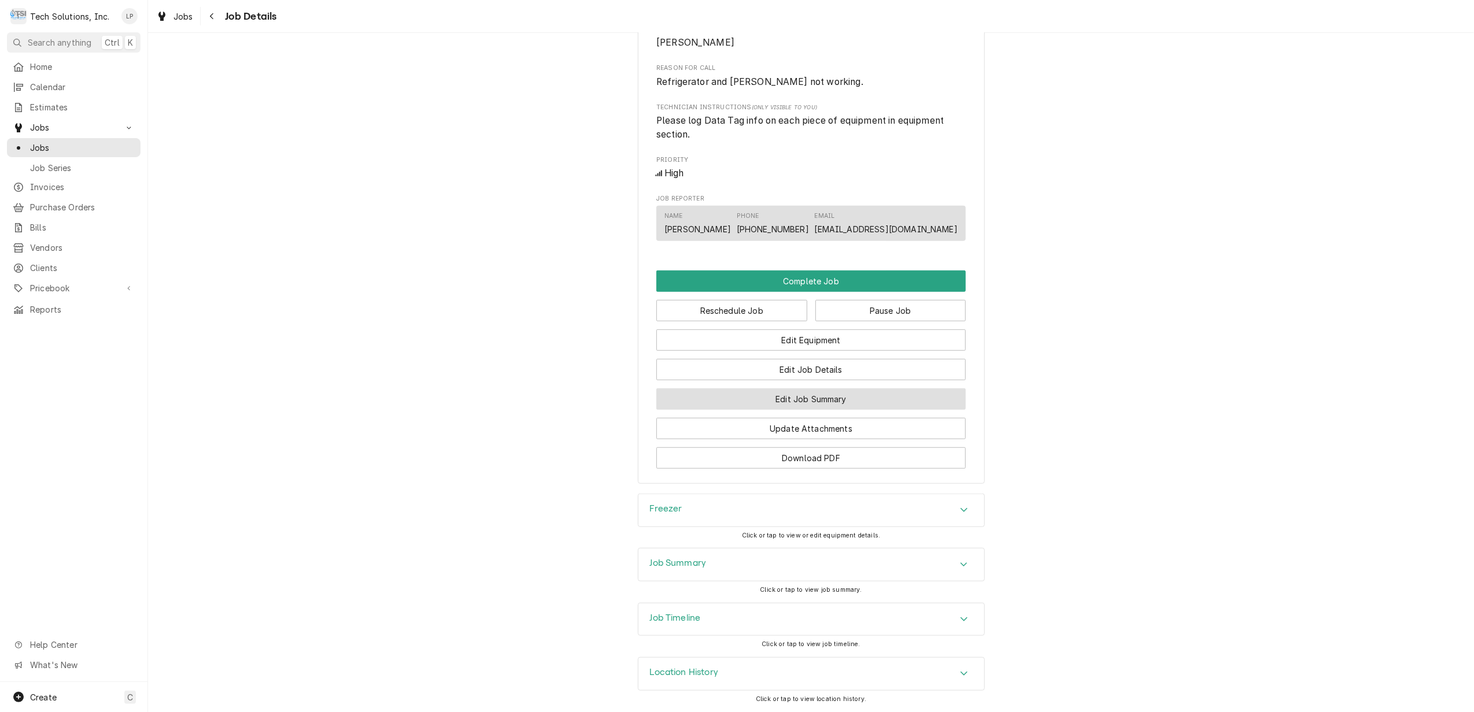
click at [848, 393] on button "Edit Job Summary" at bounding box center [810, 399] width 309 height 21
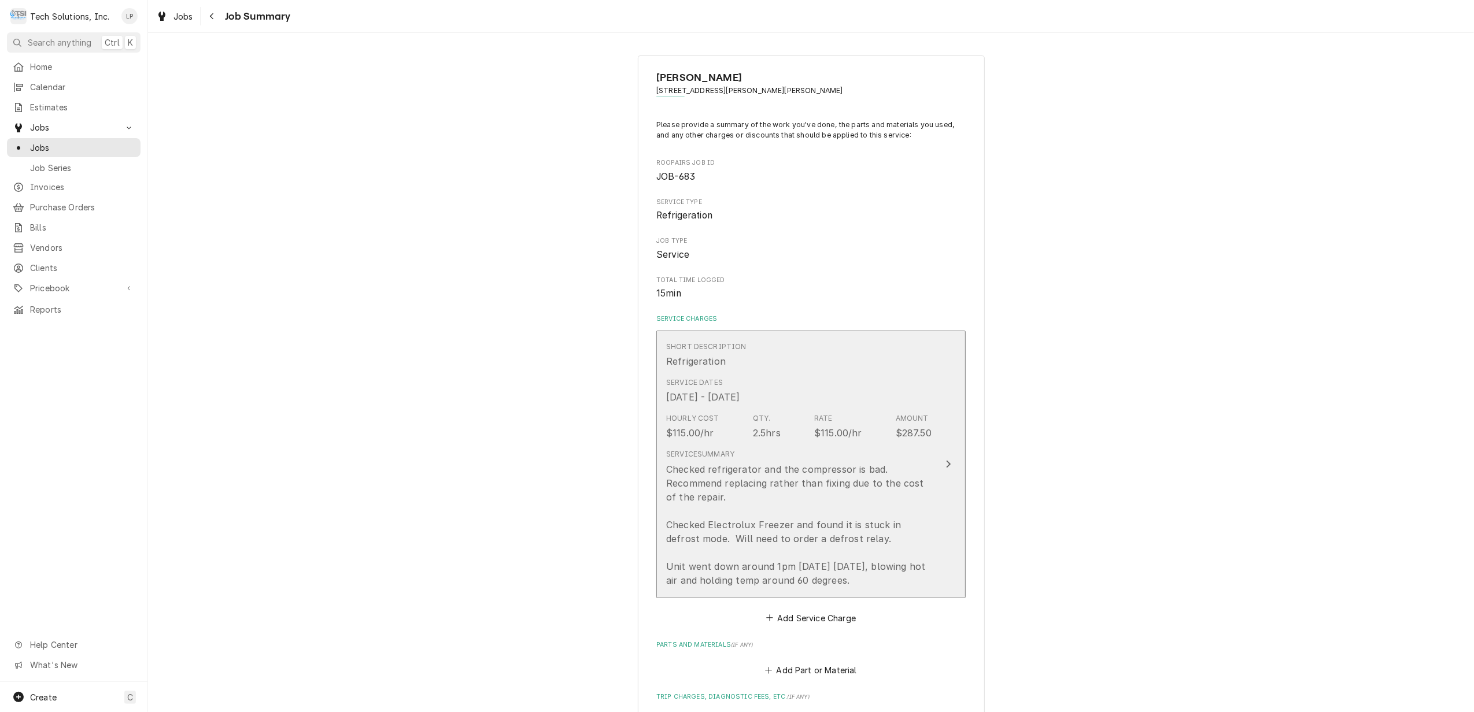
click at [947, 463] on icon "Update Line Item" at bounding box center [949, 465] width 5 height 8
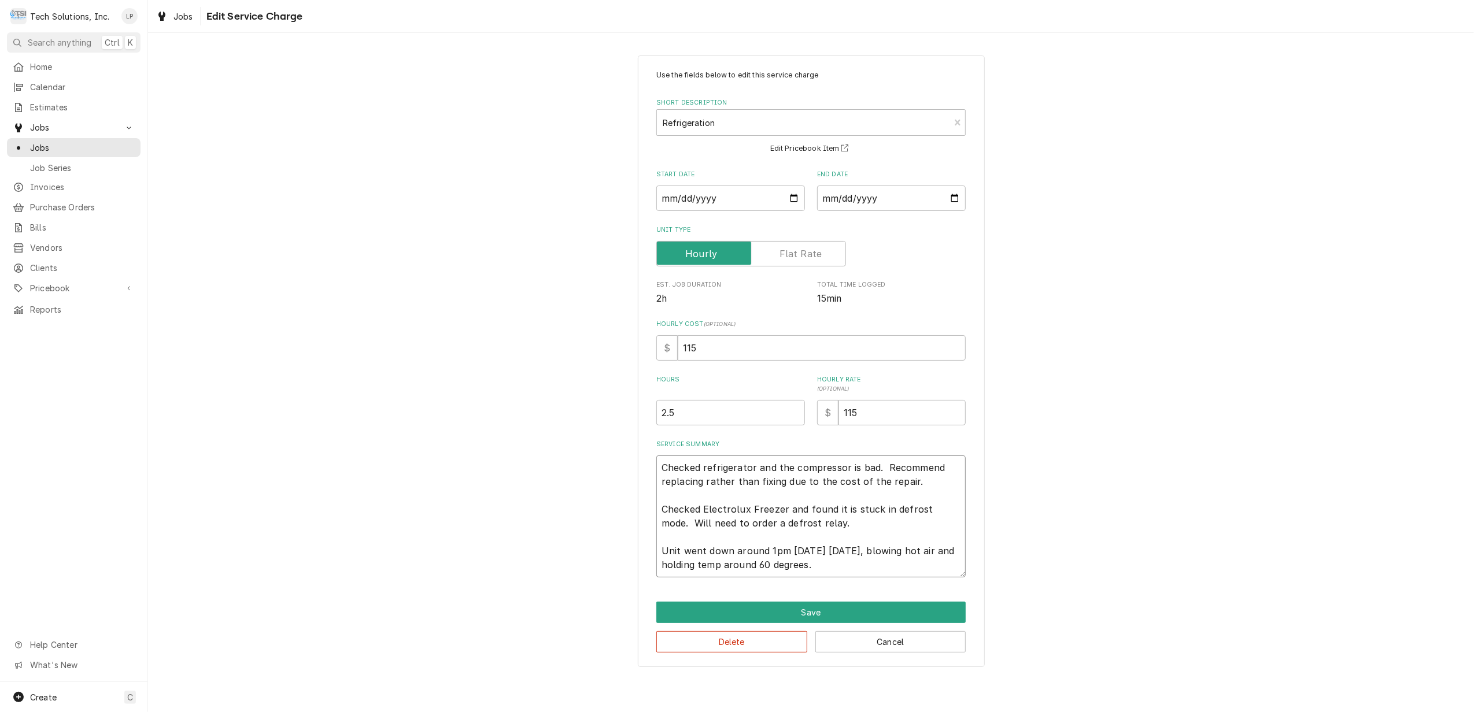
click at [785, 510] on textarea "Checked refrigerator and the compressor is bad. Recommend replacing rather than…" at bounding box center [810, 517] width 309 height 122
type textarea "x"
type textarea "Checked refrigerator and the compressor is bad. Recommend replacing rather than…"
type textarea "x"
type textarea "Checked refrigerator and the compressor is bad. Recommend replacing rather than…"
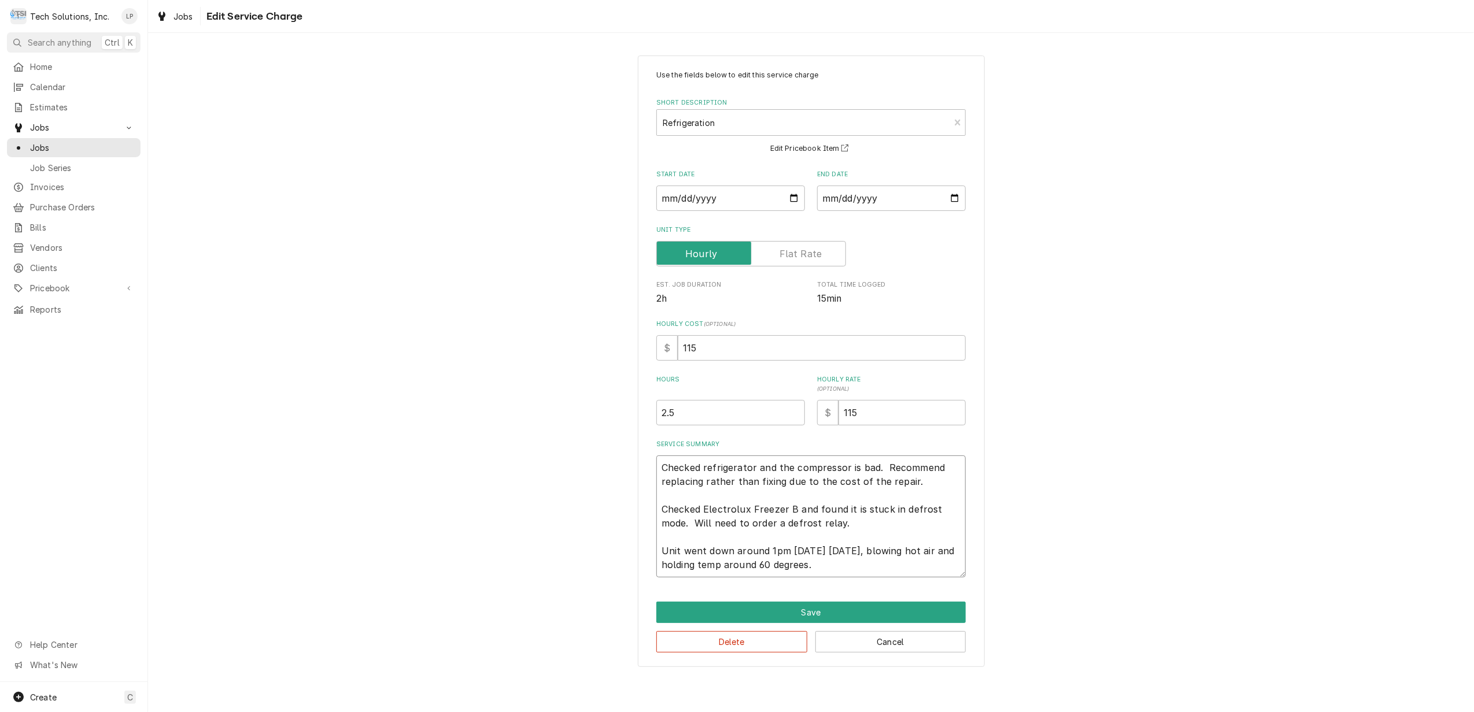
type textarea "x"
type textarea "Checked refrigerator and the compressor is bad. Recommend replacing rather than…"
type textarea "x"
type textarea "Checked refrigerator and the compressor is bad. Recommend replacing rather than…"
type textarea "x"
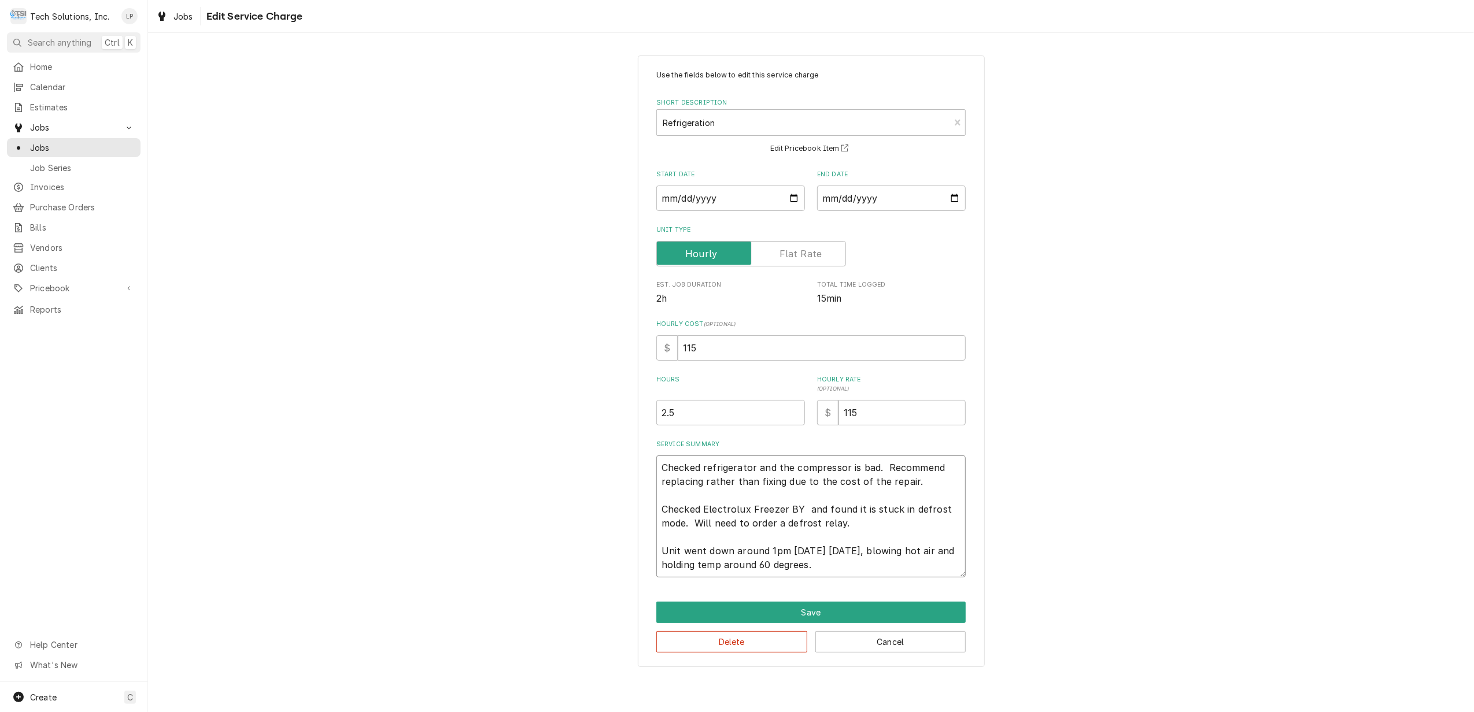
type textarea "Checked refrigerator and the compressor is bad. Recommend replacing rather than…"
type textarea "x"
type textarea "Checked refrigerator and the compressor is bad. Recommend replacing rather than…"
type textarea "x"
type textarea "Checked refrigerator and the compressor is bad. Recommend replacing rather than…"
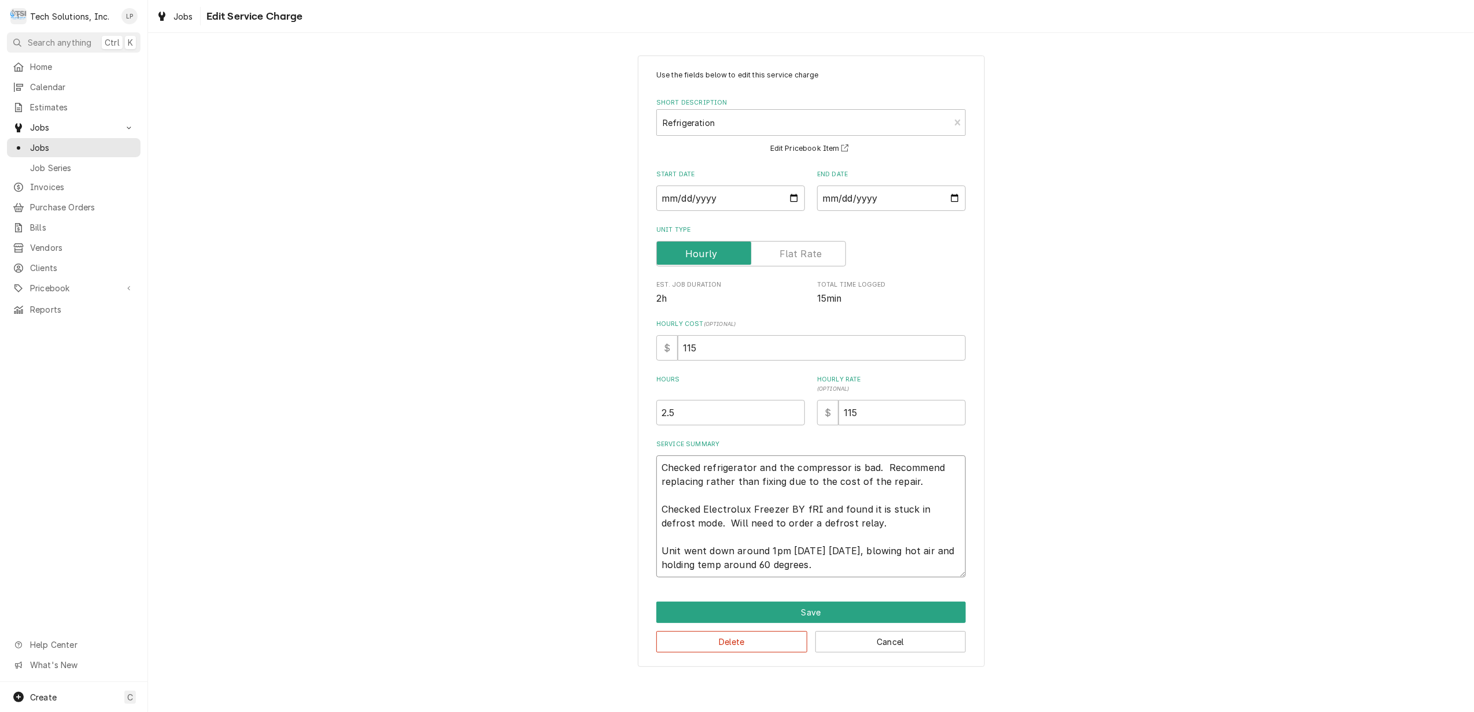
type textarea "x"
type textarea "Checked refrigerator and the compressor is bad. Recommend replacing rather than…"
type textarea "x"
type textarea "Checked refrigerator and the compressor is bad. Recommend replacing rather than…"
type textarea "x"
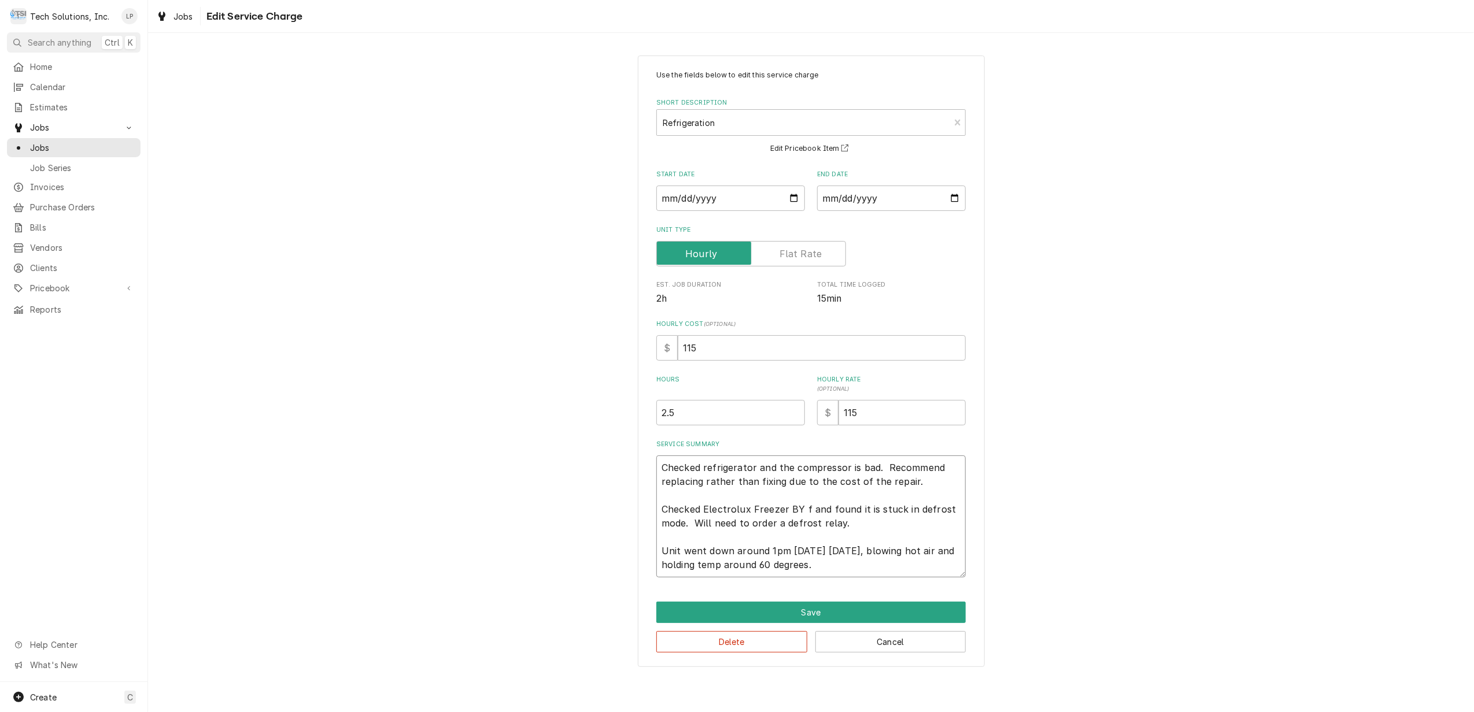
type textarea "Checked refrigerator and the compressor is bad. Recommend replacing rather than…"
type textarea "x"
type textarea "Checked refrigerator and the compressor is bad. Recommend replacing rather than…"
type textarea "x"
type textarea "Checked refrigerator and the compressor is bad. Recommend replacing rather than…"
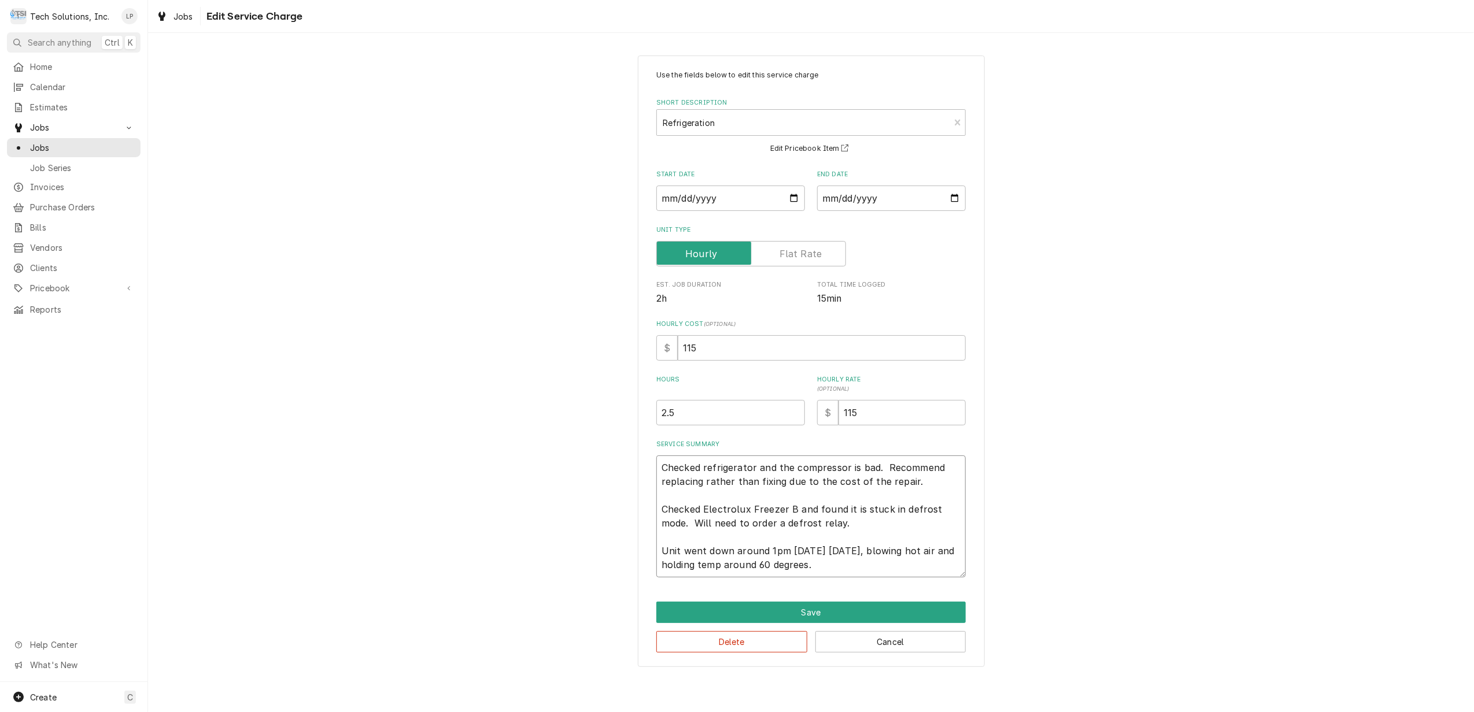
type textarea "x"
type textarea "Checked refrigerator and the compressor is bad. Recommend replacing rather than…"
type textarea "x"
type textarea "Checked refrigerator and the compressor is bad. Recommend replacing rather than…"
type textarea "x"
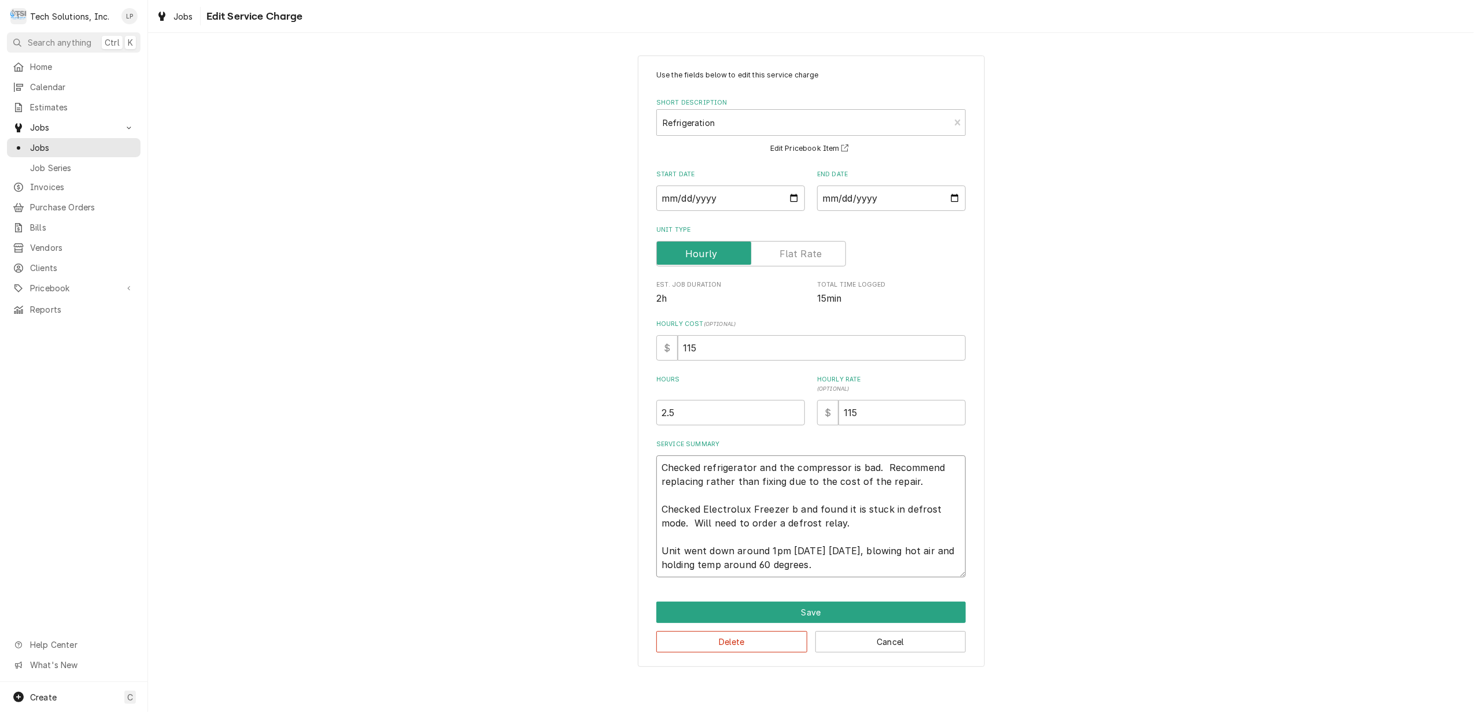
type textarea "Checked refrigerator and the compressor is bad. Recommend replacing rather than…"
type textarea "x"
type textarea "Checked refrigerator and the compressor is bad. Recommend replacing rather than…"
type textarea "x"
type textarea "Checked refrigerator and the compressor is bad. Recommend replacing rather than…"
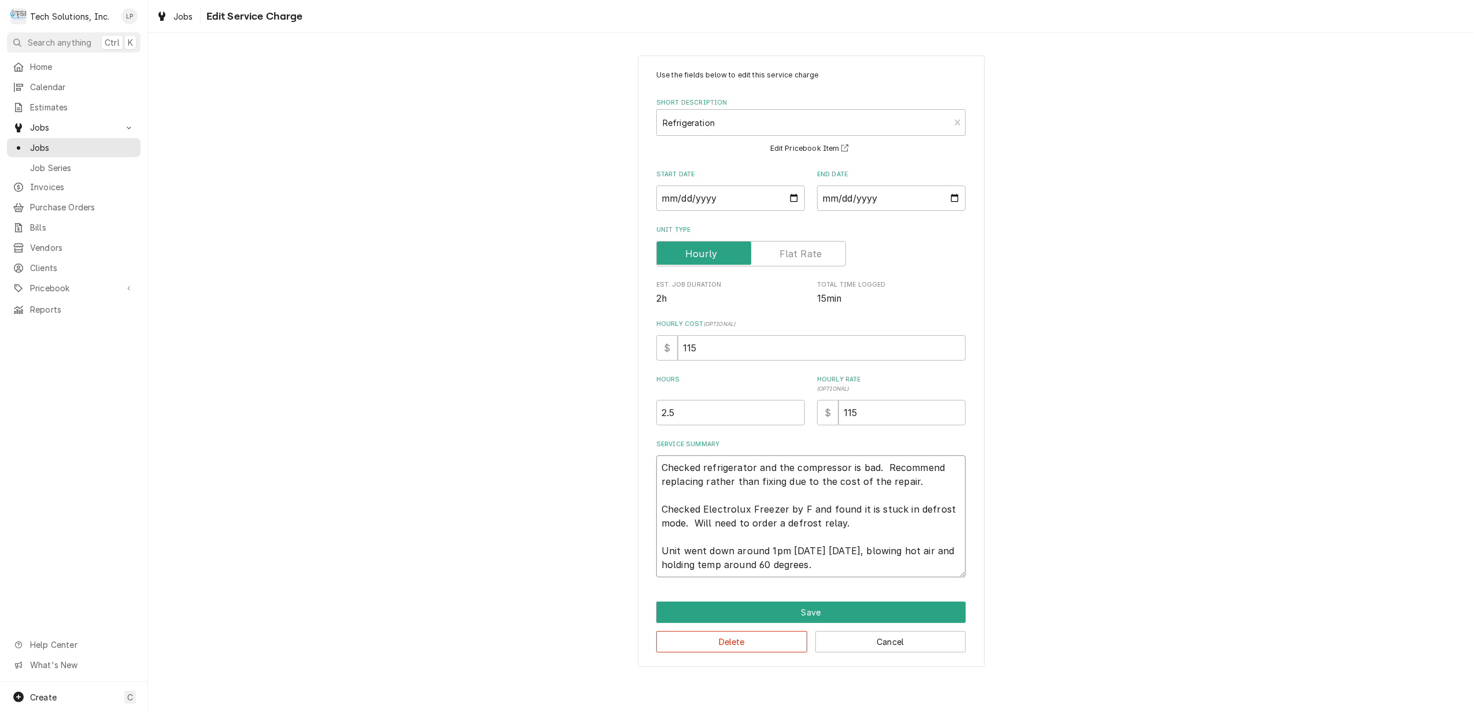
type textarea "x"
type textarea "Checked refrigerator and the compressor is bad. Recommend replacing rather than…"
type textarea "x"
type textarea "Checked refrigerator and the compressor is bad. Recommend replacing rather than…"
type textarea "x"
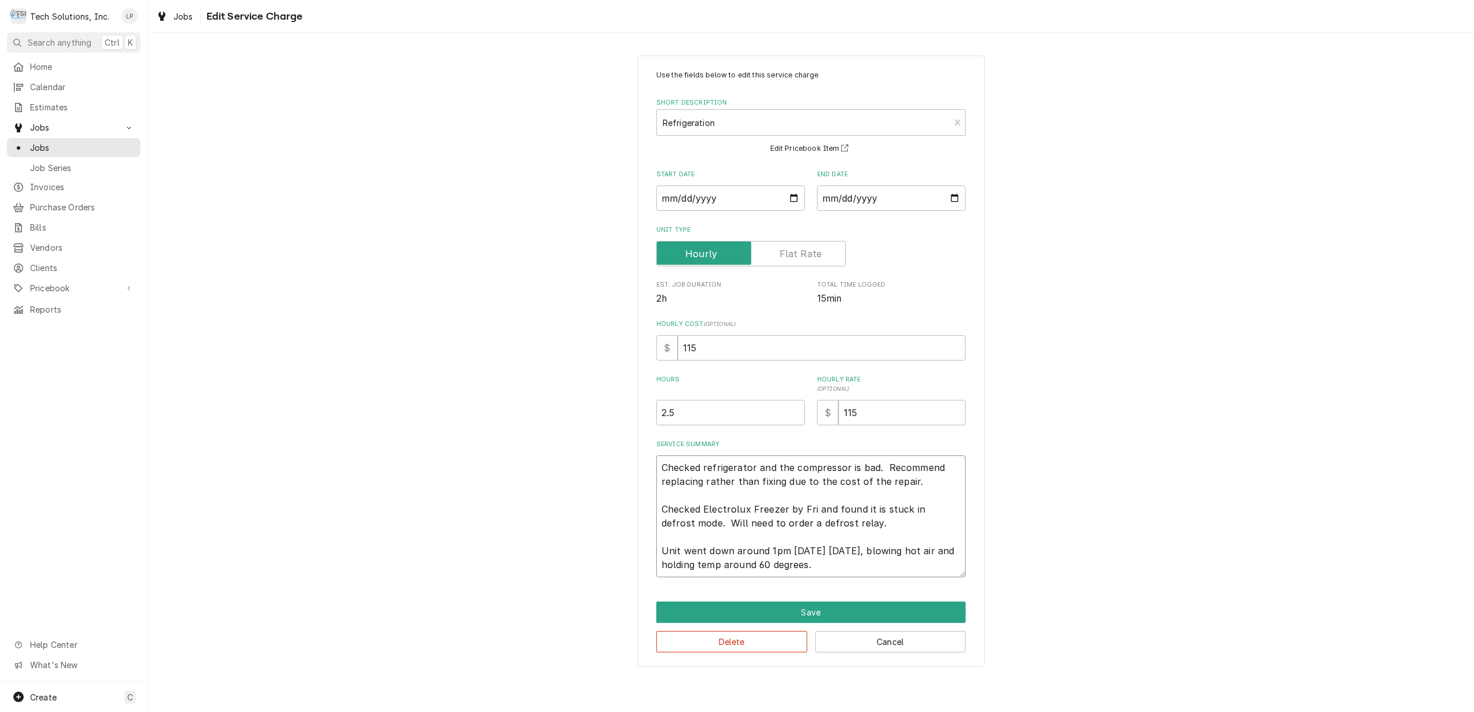
type textarea "Checked refrigerator and the compressor is bad. Recommend replacing rather than…"
type textarea "x"
type textarea "Checked refrigerator and the compressor is bad. Recommend replacing rather than…"
type textarea "x"
type textarea "Checked refrigerator and the compressor is bad. Recommend replacing rather than…"
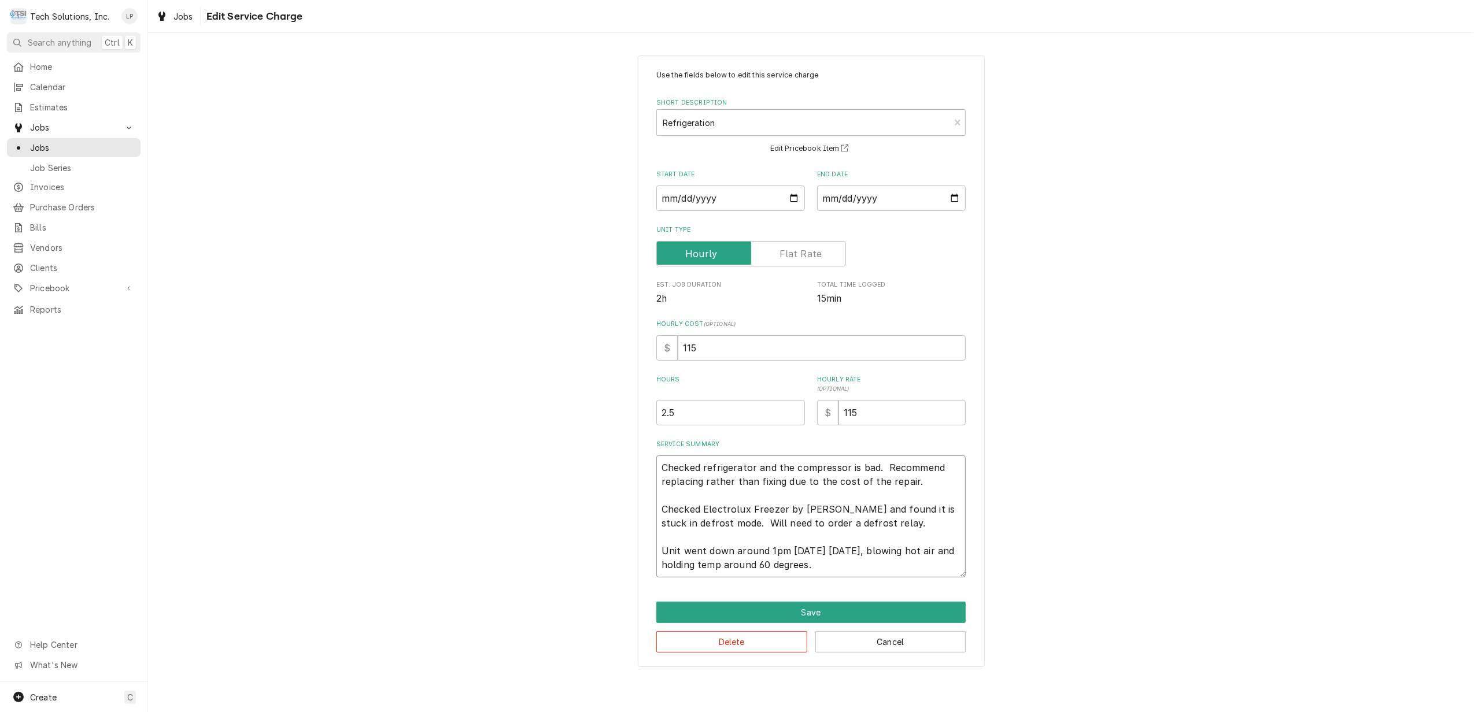
type textarea "x"
type textarea "Checked refrigerator and the compressor is bad. Recommend replacing rather than…"
type textarea "x"
type textarea "Checked refrigerator and the compressor is bad. Recommend replacing rather than…"
type textarea "x"
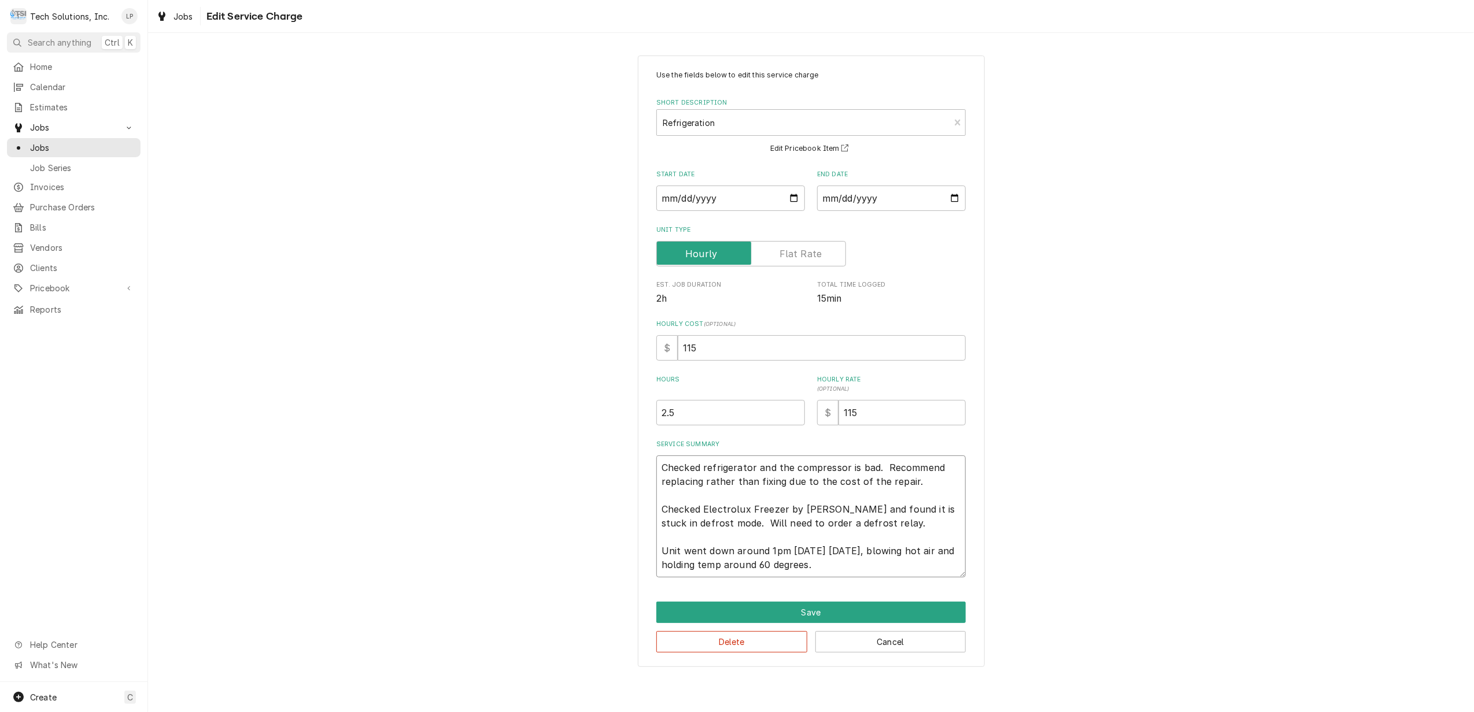
type textarea "Checked refrigerator and the compressor is bad. Recommend replacing rather than…"
type textarea "x"
type textarea "Checked refrigerator and the compressor is bad. Recommend replacing rather than…"
type textarea "x"
type textarea "Checked refrigerator and the compressor is bad. Recommend replacing rather than…"
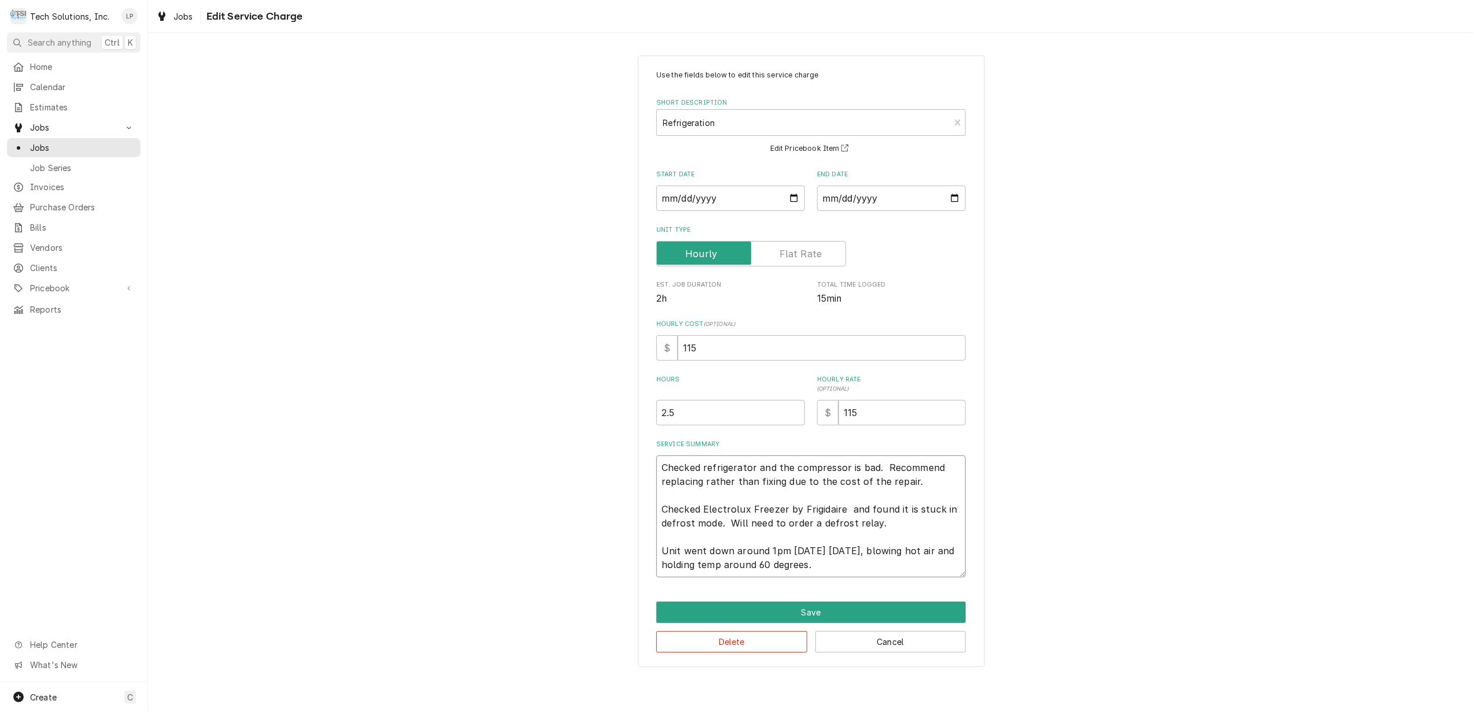
type textarea "x"
type textarea "Checked refrigerator and the compressor is bad. Recommend replacing rather than…"
type textarea "x"
type textarea "Checked refrigerator and the compressor is bad. Recommend replacing rather than…"
type textarea "x"
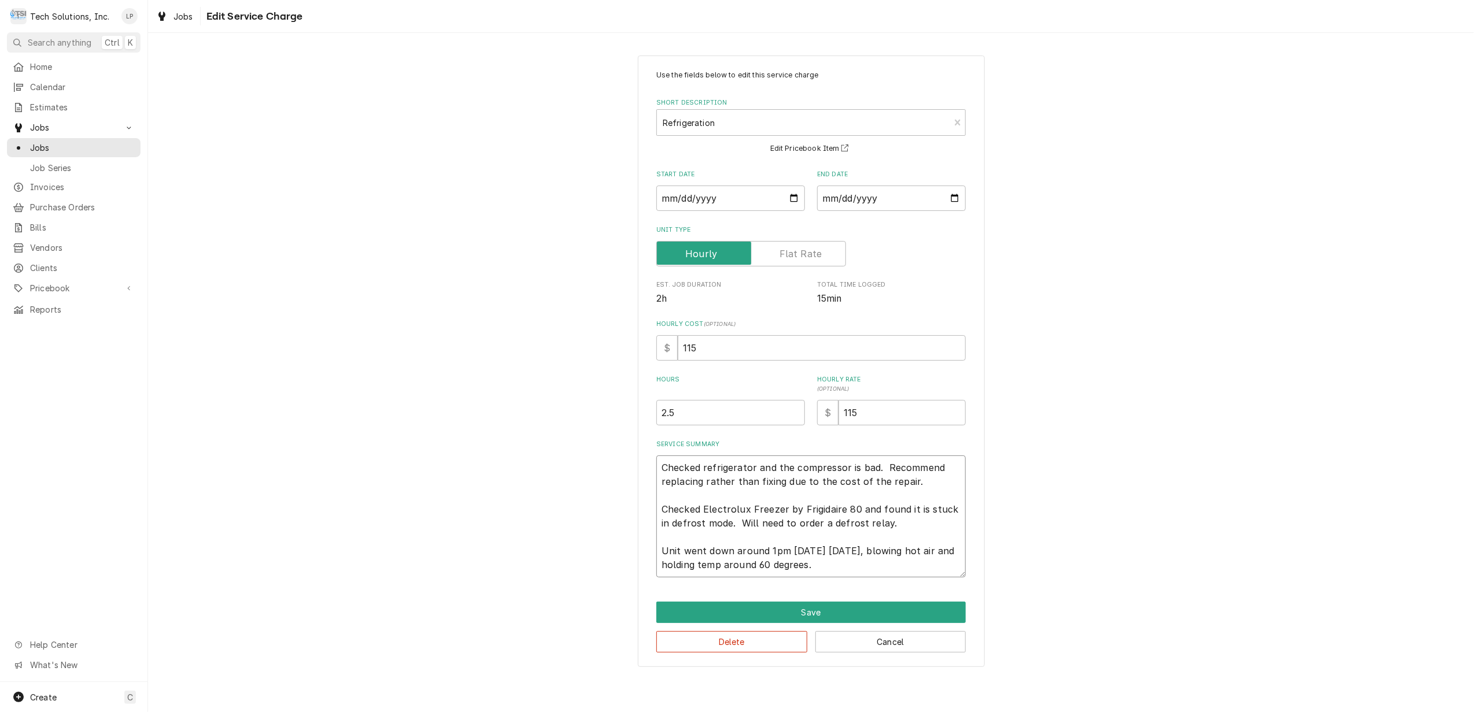
type textarea "Checked refrigerator and the compressor is bad. Recommend replacing rather than…"
type textarea "x"
type textarea "Checked refrigerator and the compressor is bad. Recommend replacing rather than…"
type textarea "x"
type textarea "Checked refrigerator and the compressor is bad. Recommend replacing rather than…"
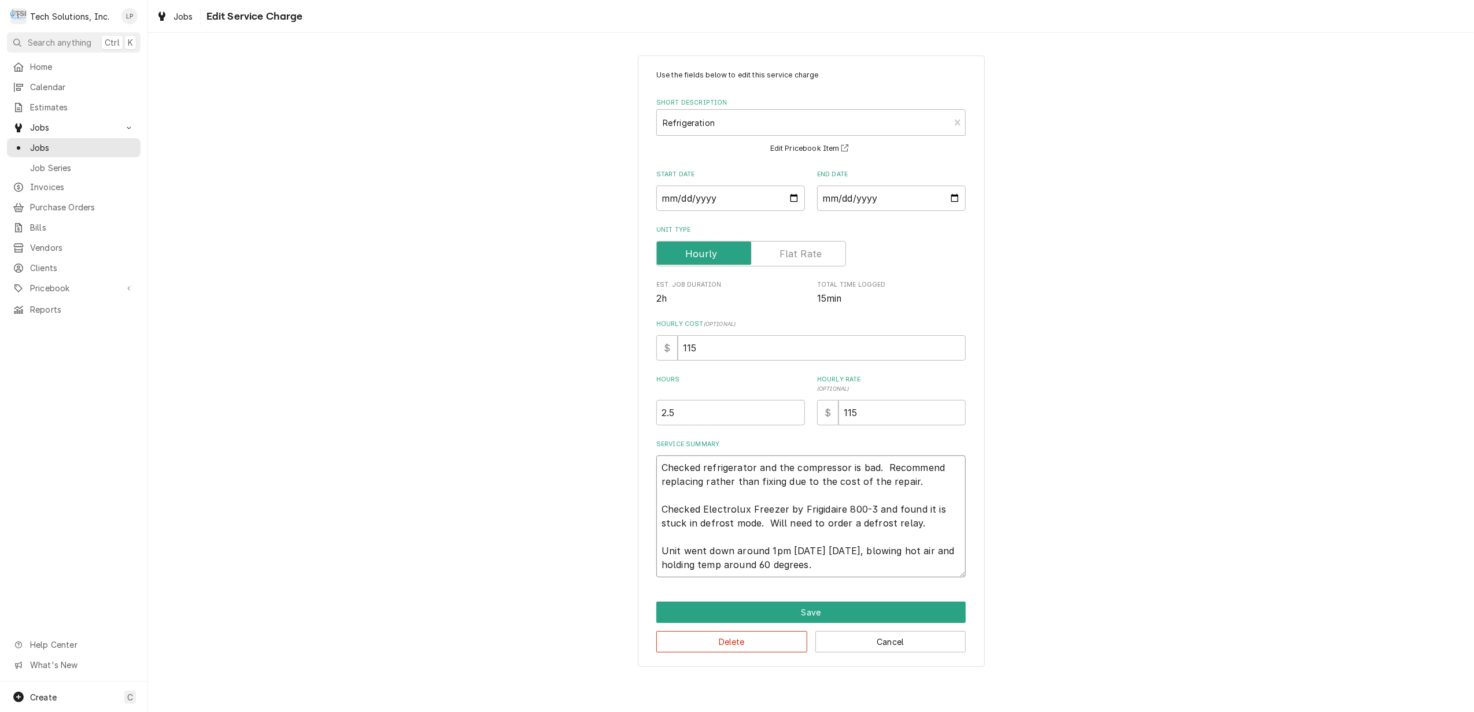
type textarea "x"
type textarea "Checked refrigerator and the compressor is bad. Recommend replacing rather than…"
type textarea "x"
type textarea "Checked refrigerator and the compressor is bad. Recommend replacing rather than…"
type textarea "x"
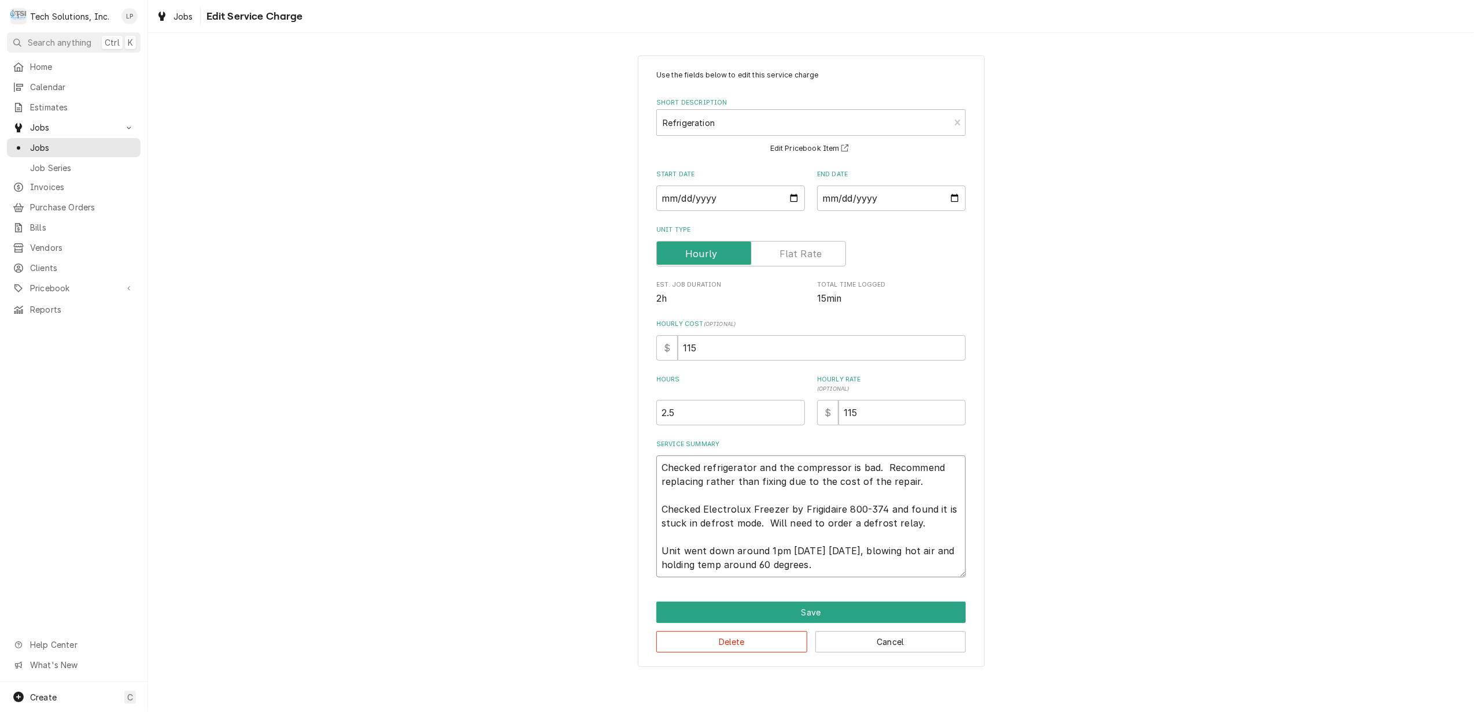
type textarea "Checked refrigerator and the compressor is bad. Recommend replacing rather than…"
type textarea "x"
type textarea "Checked refrigerator and the compressor is bad. Recommend replacing rather than…"
type textarea "x"
type textarea "Checked refrigerator and the compressor is bad. Recommend replacing rather than…"
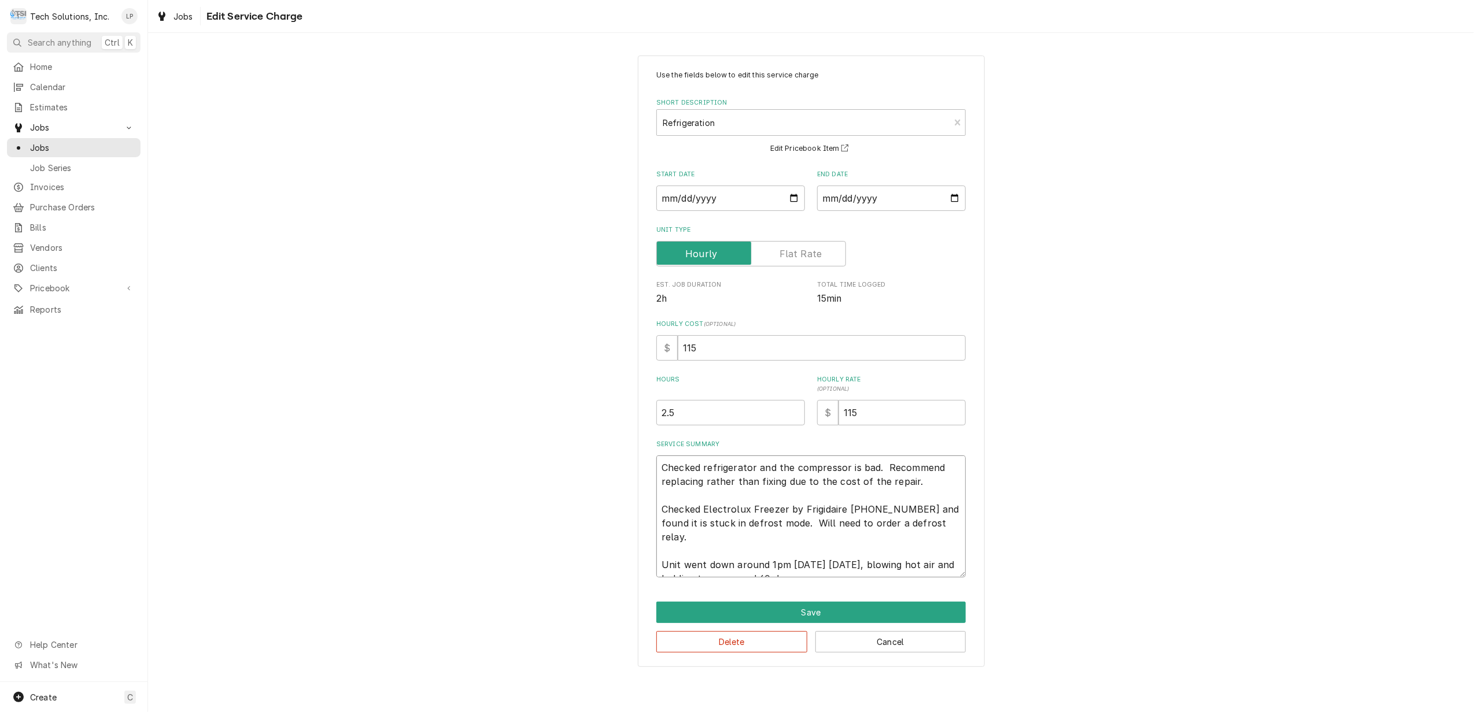
type textarea "x"
type textarea "Checked refrigerator and the compressor is bad. Recommend replacing rather than…"
type textarea "x"
type textarea "Checked refrigerator and the compressor is bad. Recommend replacing rather than…"
click at [799, 511] on textarea "Checked refrigerator and the compressor is bad. Recommend replacing rather than…" at bounding box center [810, 517] width 309 height 122
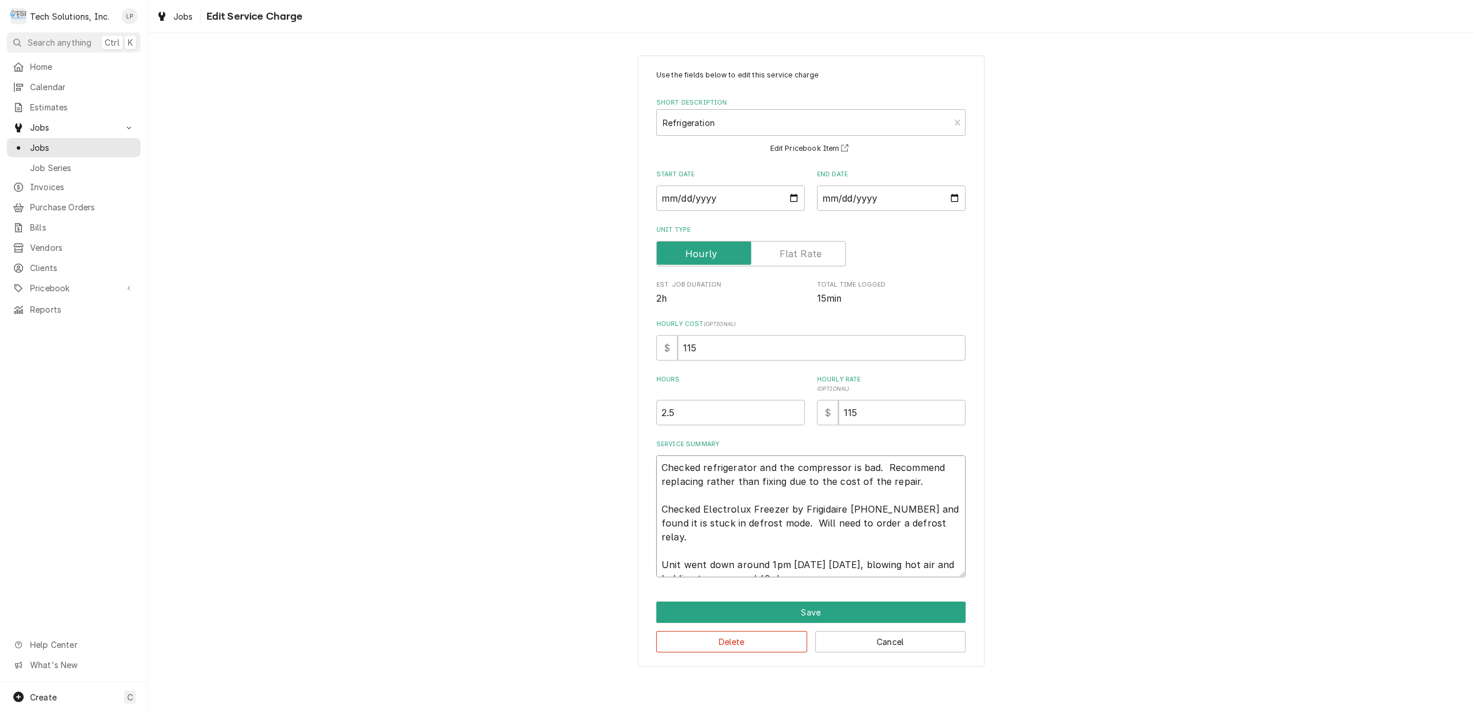
click at [801, 509] on textarea "Checked refrigerator and the compressor is bad. Recommend replacing rather than…" at bounding box center [810, 517] width 309 height 122
type textarea "x"
type textarea "Checked refrigerator and the compressor is bad. Recommend replacing rather than…"
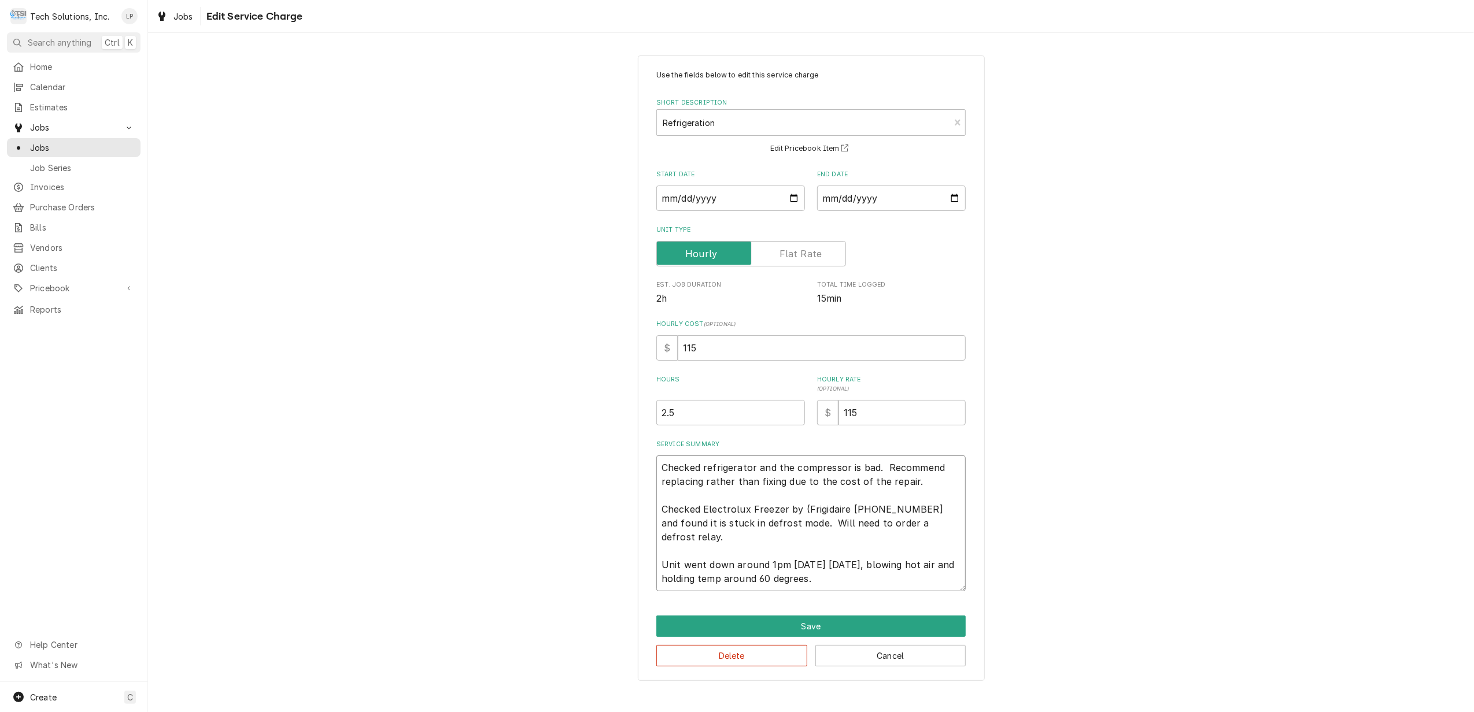
click at [914, 508] on textarea "Checked refrigerator and the compressor is bad. Recommend replacing rather than…" at bounding box center [810, 524] width 309 height 136
type textarea "x"
type textarea "Checked refrigerator and the compressor is bad. Recommend replacing rather than…"
click at [662, 468] on textarea "Checked refrigerator and the compressor is bad. Recommend replacing rather than…" at bounding box center [810, 524] width 309 height 136
type textarea "x"
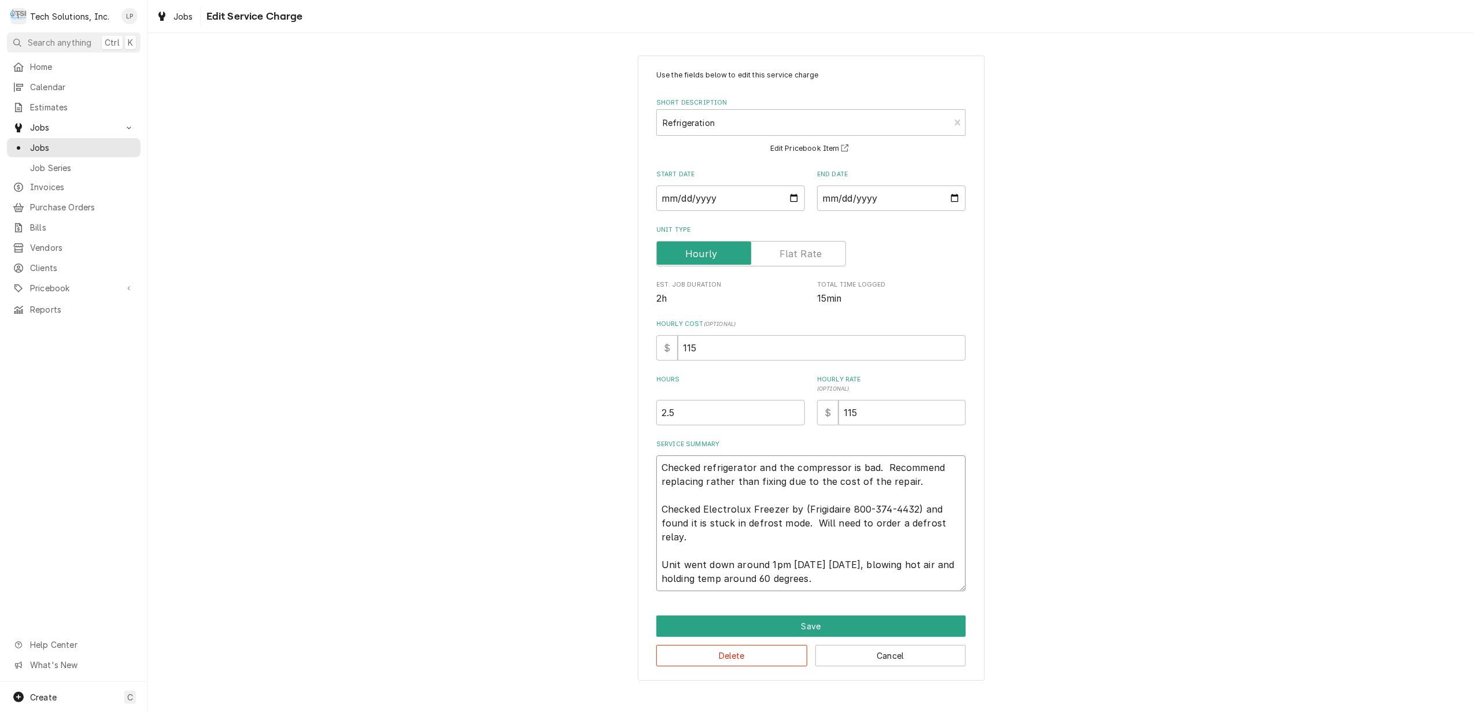
type textarea "9Checked refrigerator and the compressor is bad. Recommend replacing rather tha…"
type textarea "x"
type textarea "9/Checked refrigerator and the compressor is bad. Recommend replacing rather th…"
type textarea "x"
type textarea "9/1Checked refrigerator and the compressor is bad. Recommend replacing rather t…"
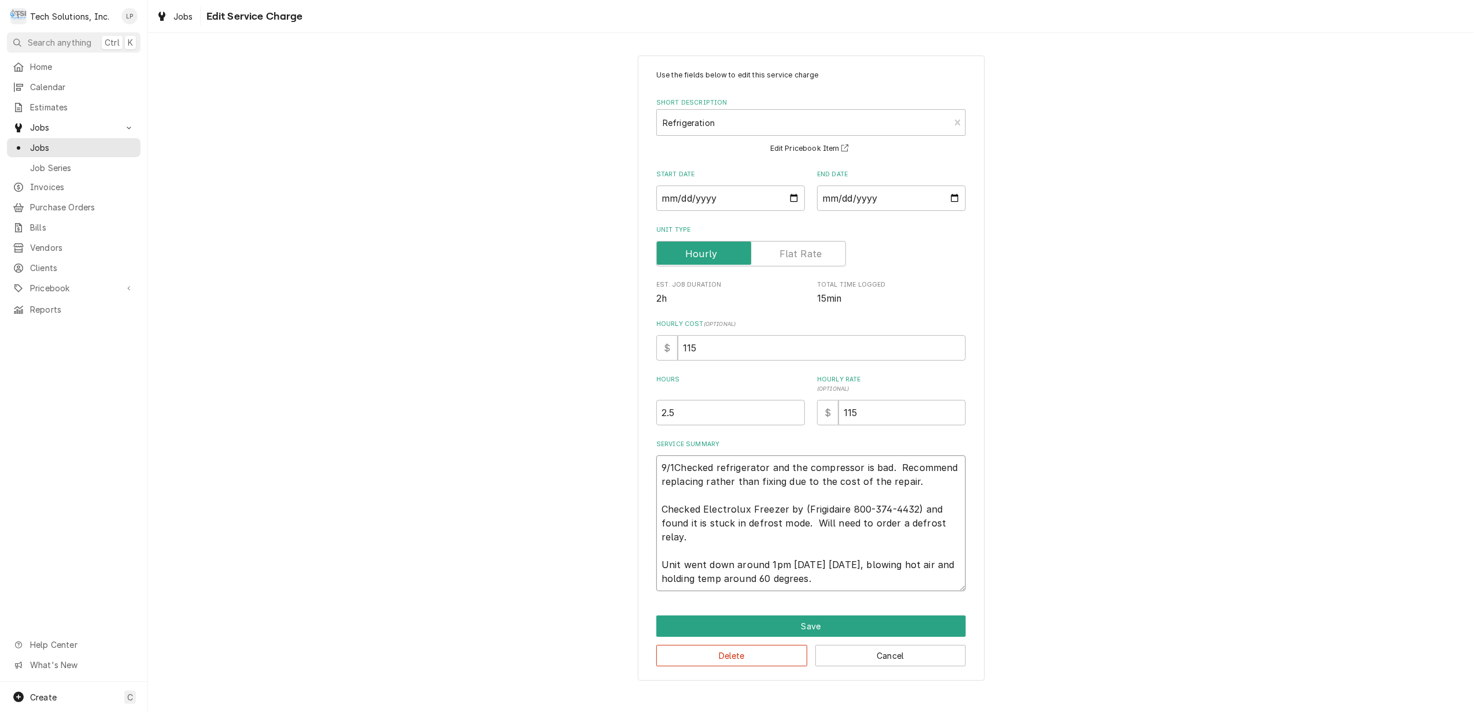
type textarea "x"
type textarea "9/17Checked refrigerator and the compressor is bad. Recommend replacing rather …"
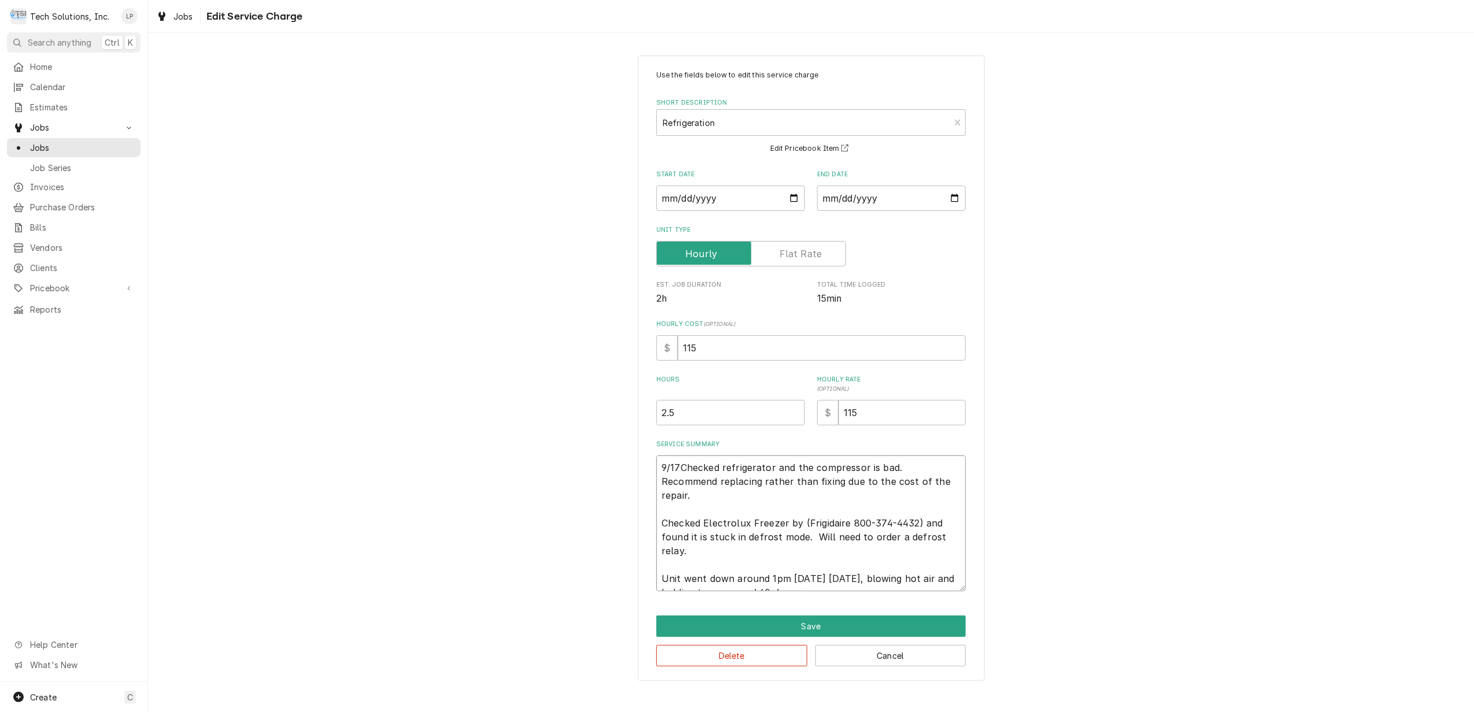
type textarea "x"
type textarea "9/17/Checked refrigerator and the compressor is bad. Recommend replacing rather…"
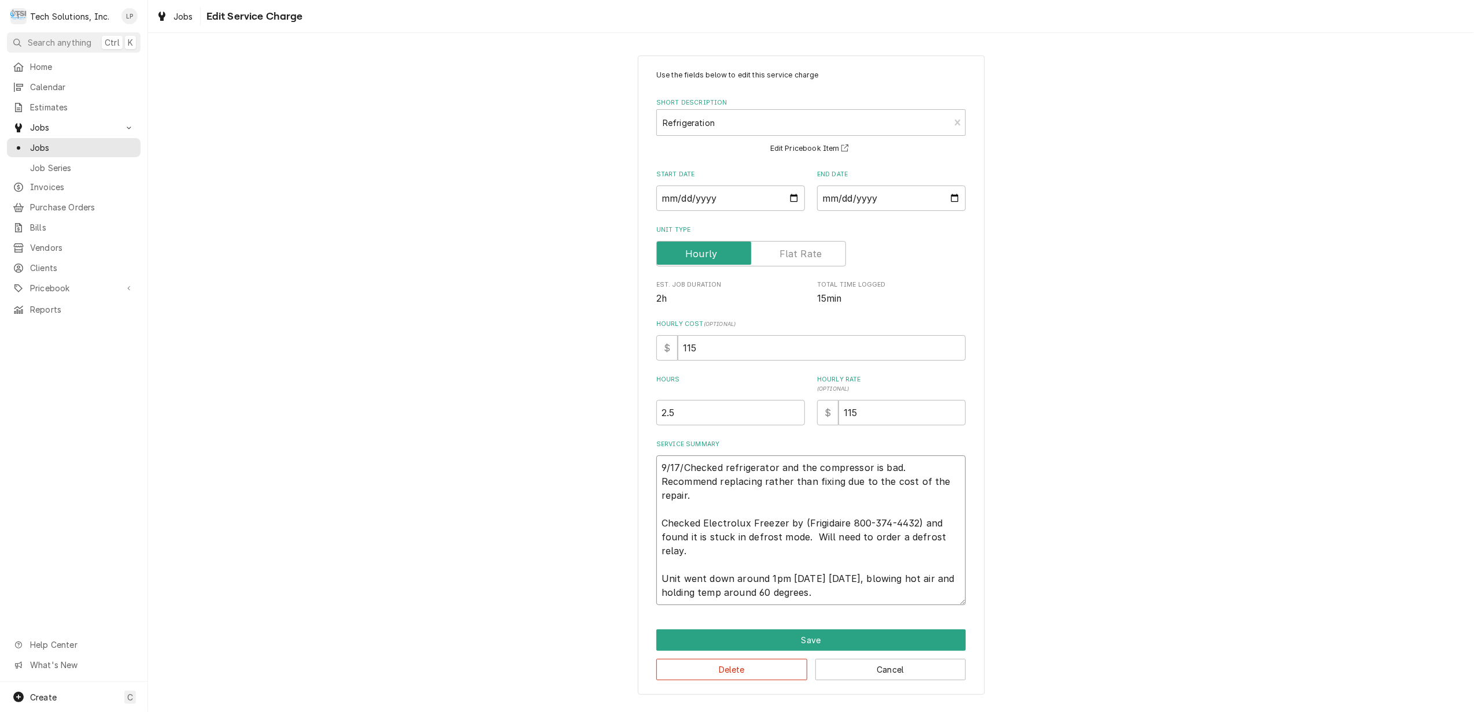
type textarea "x"
type textarea "9/17/2Checked refrigerator and the compressor is bad. Recommend replacing rathe…"
type textarea "x"
type textarea "9/17/25Checked refrigerator and the compressor is bad. Recommend replacing rath…"
type textarea "x"
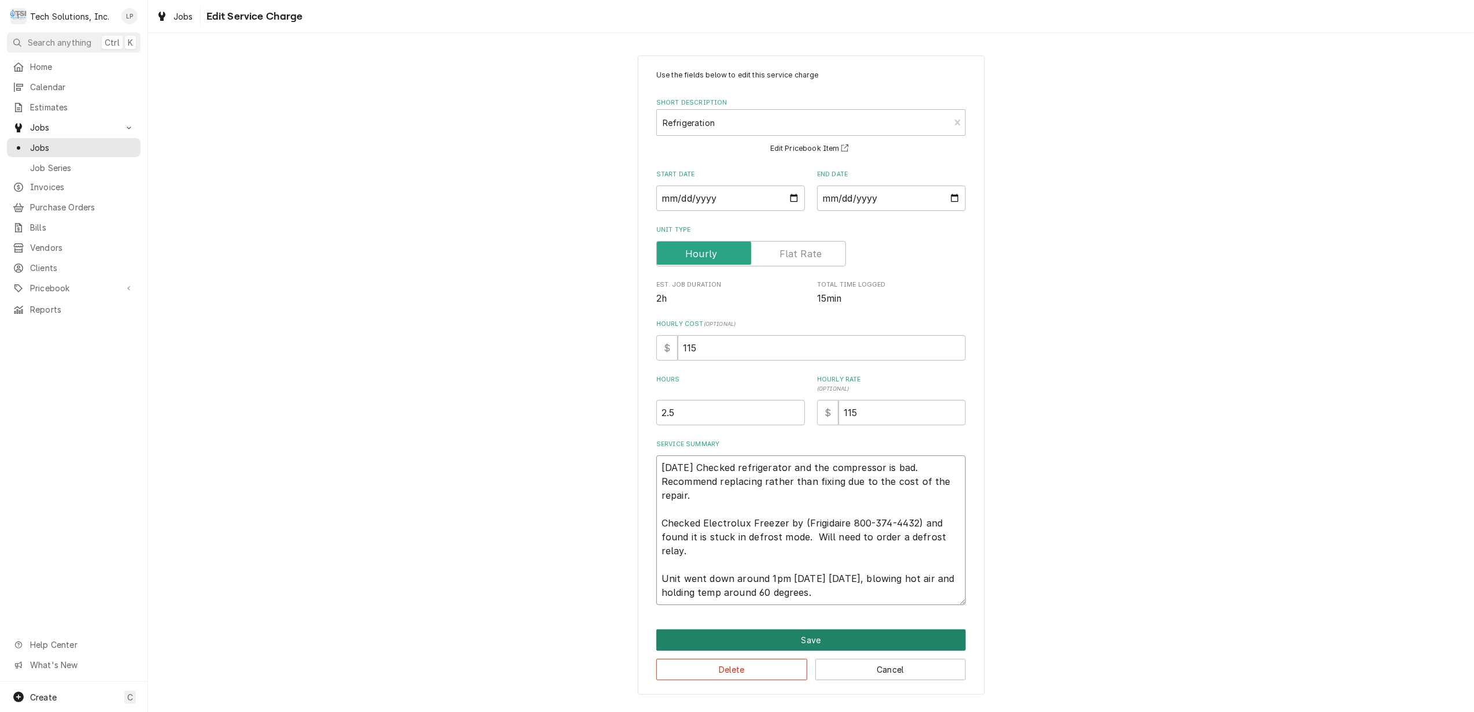
type textarea "[DATE] Checked refrigerator and the compressor is bad. Recommend replacing rath…"
click at [807, 642] on button "Save" at bounding box center [810, 640] width 309 height 21
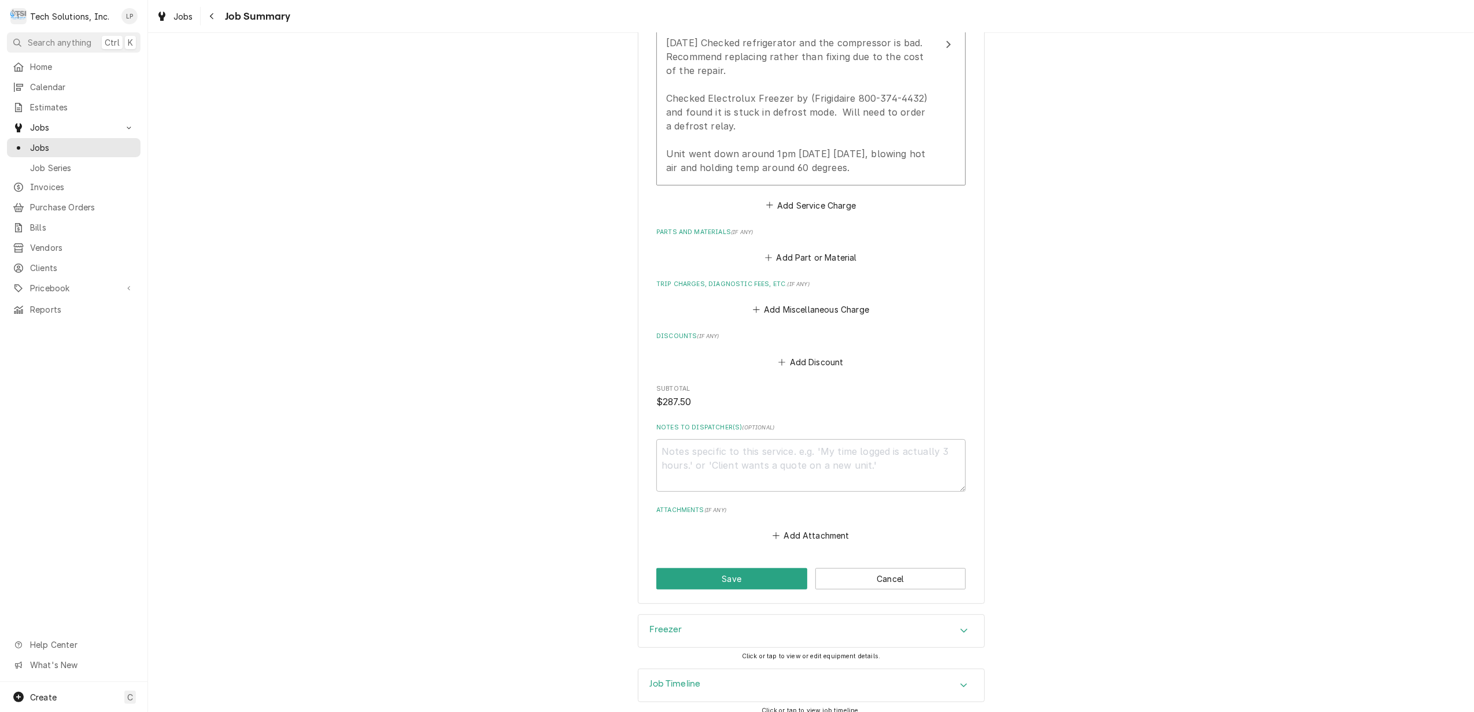
scroll to position [440, 0]
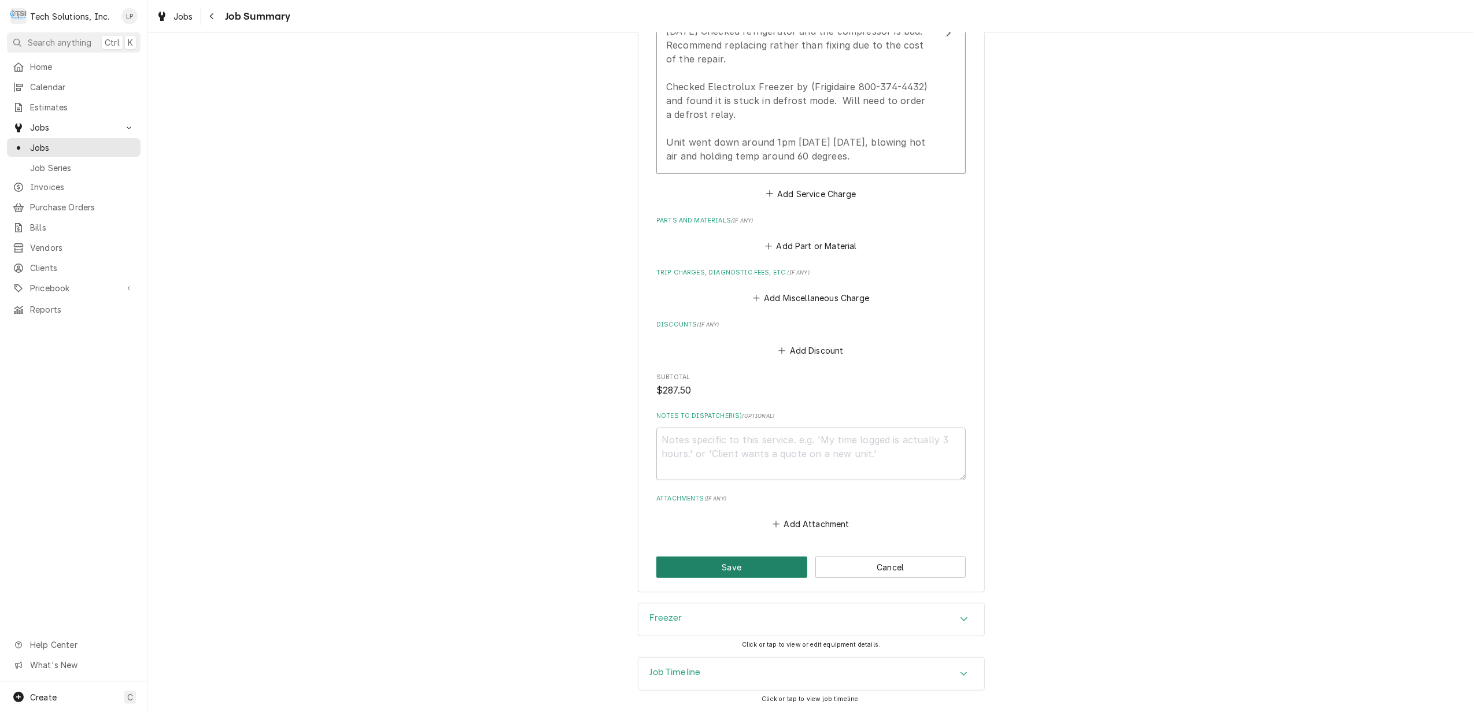
click at [771, 573] on button "Save" at bounding box center [731, 567] width 151 height 21
type textarea "x"
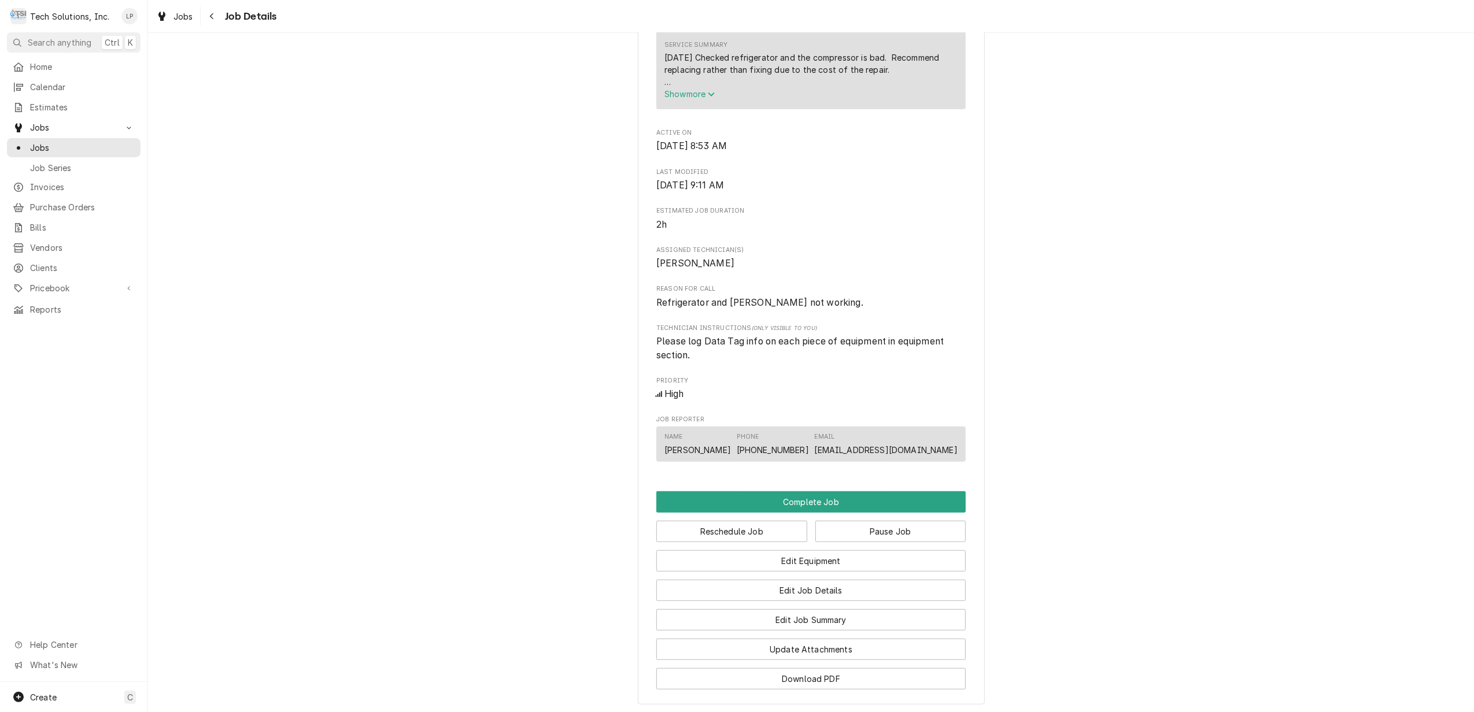
scroll to position [680, 0]
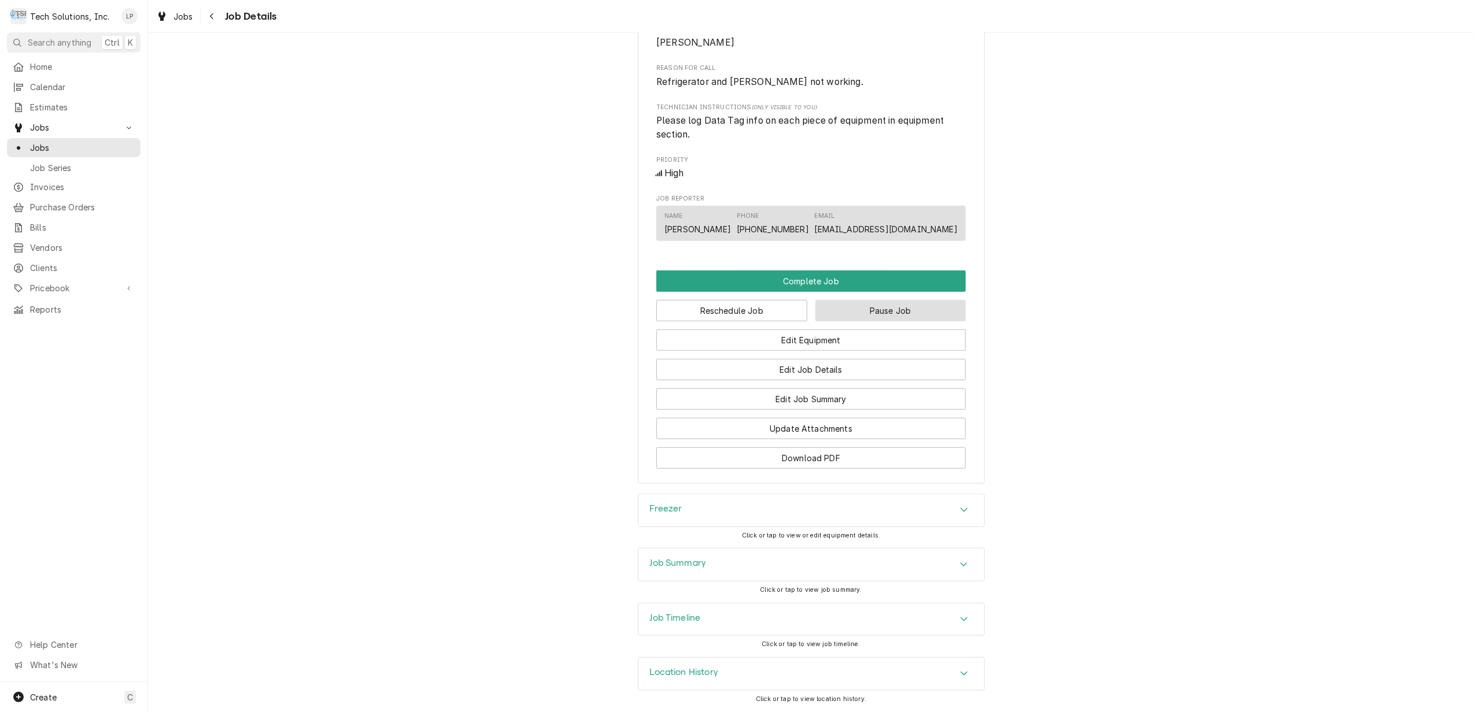
click at [879, 307] on button "Pause Job" at bounding box center [890, 310] width 151 height 21
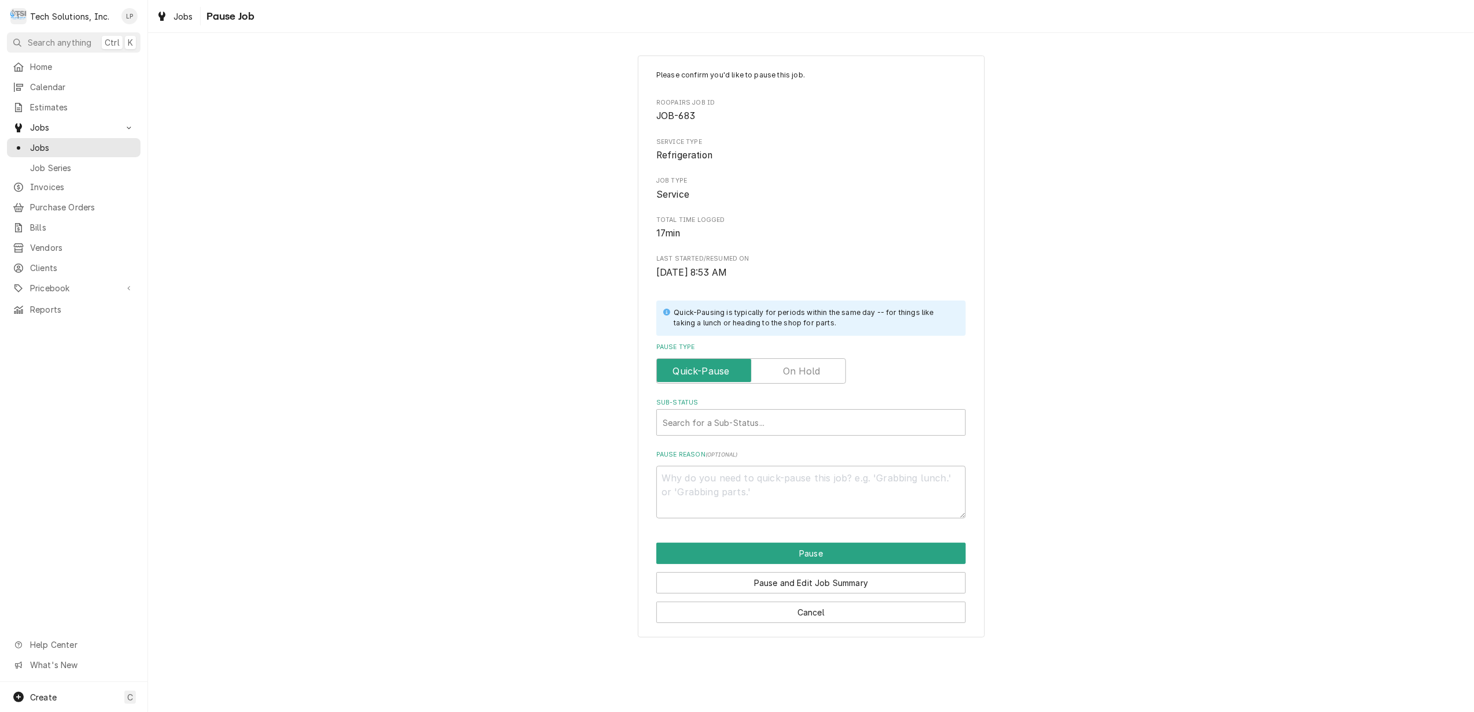
click at [806, 370] on label "Pause Type" at bounding box center [751, 371] width 190 height 25
click at [806, 370] on input "Pause Type" at bounding box center [751, 371] width 179 height 25
checkbox input "true"
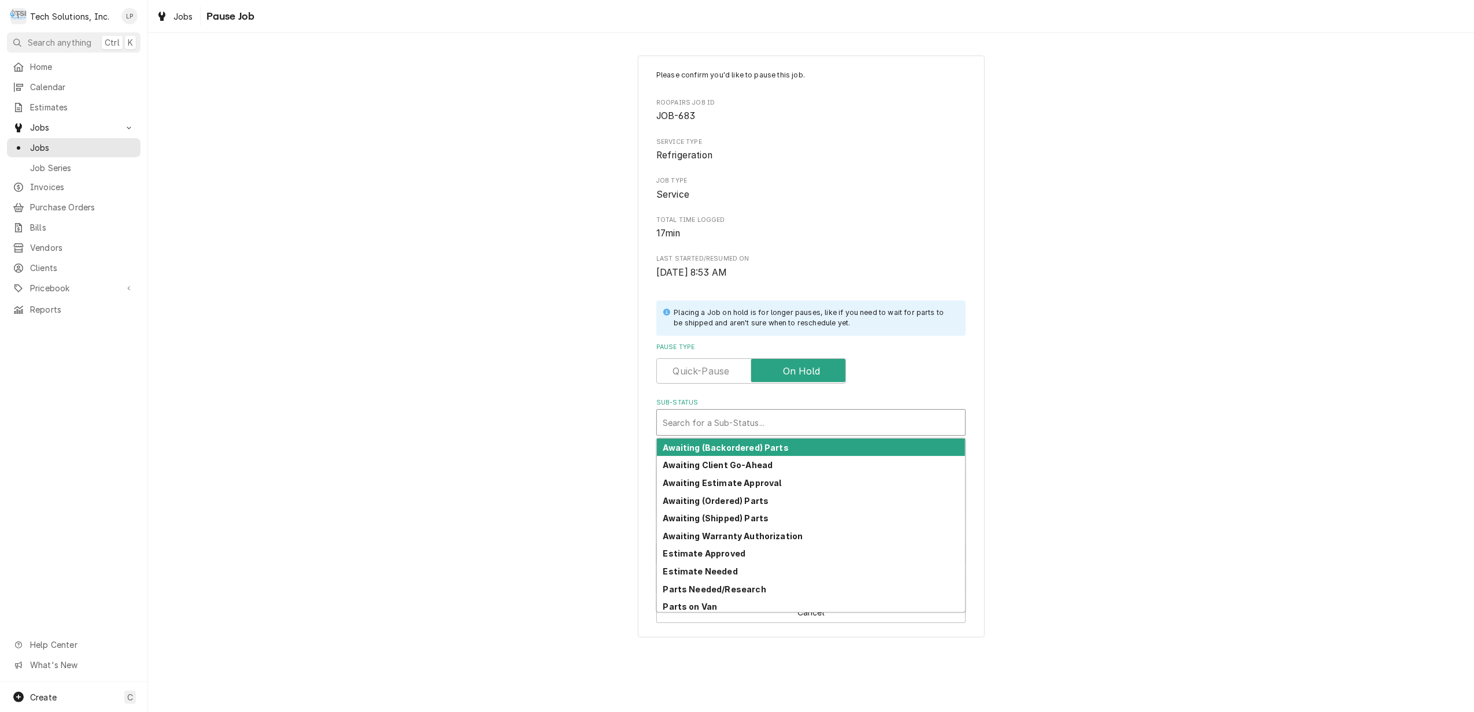
click at [815, 419] on div "Sub-Status" at bounding box center [811, 422] width 297 height 21
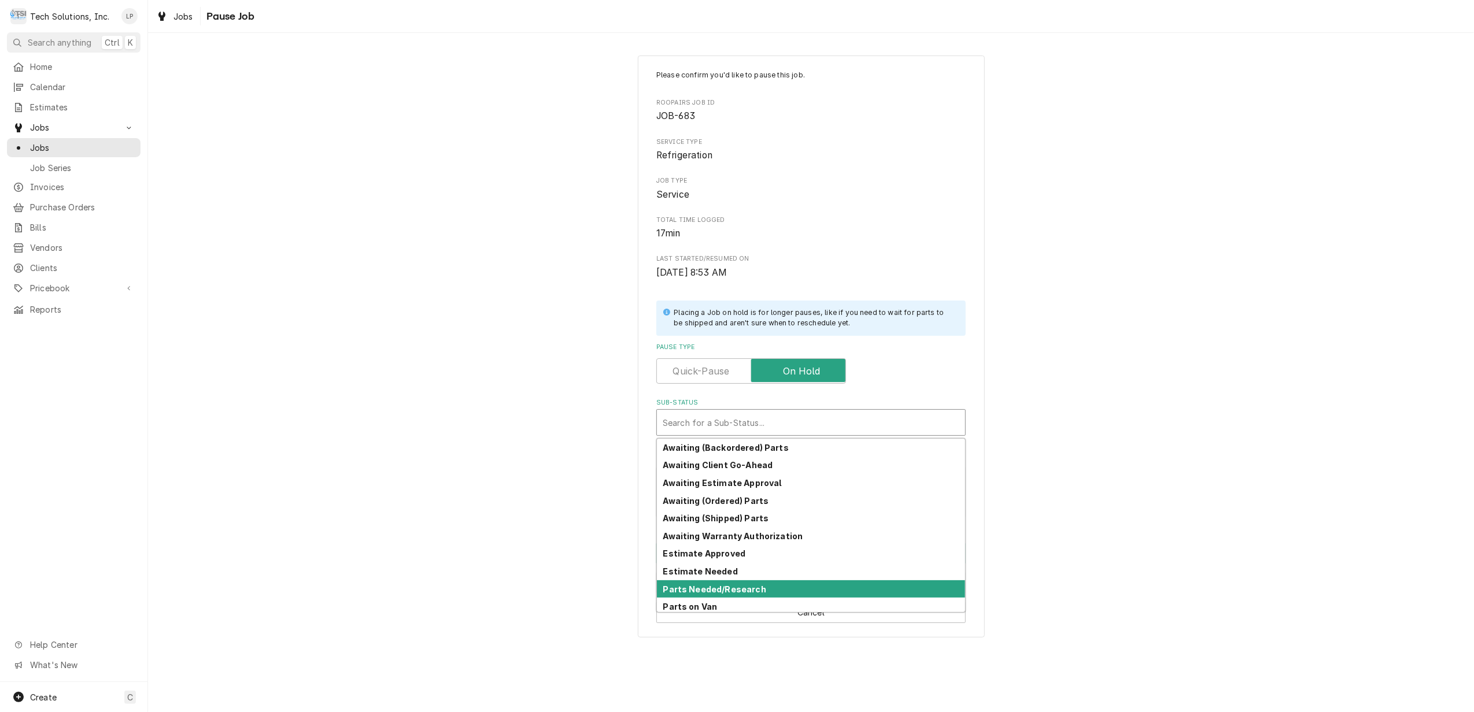
click at [768, 588] on div "Parts Needed/Research" at bounding box center [811, 590] width 308 height 18
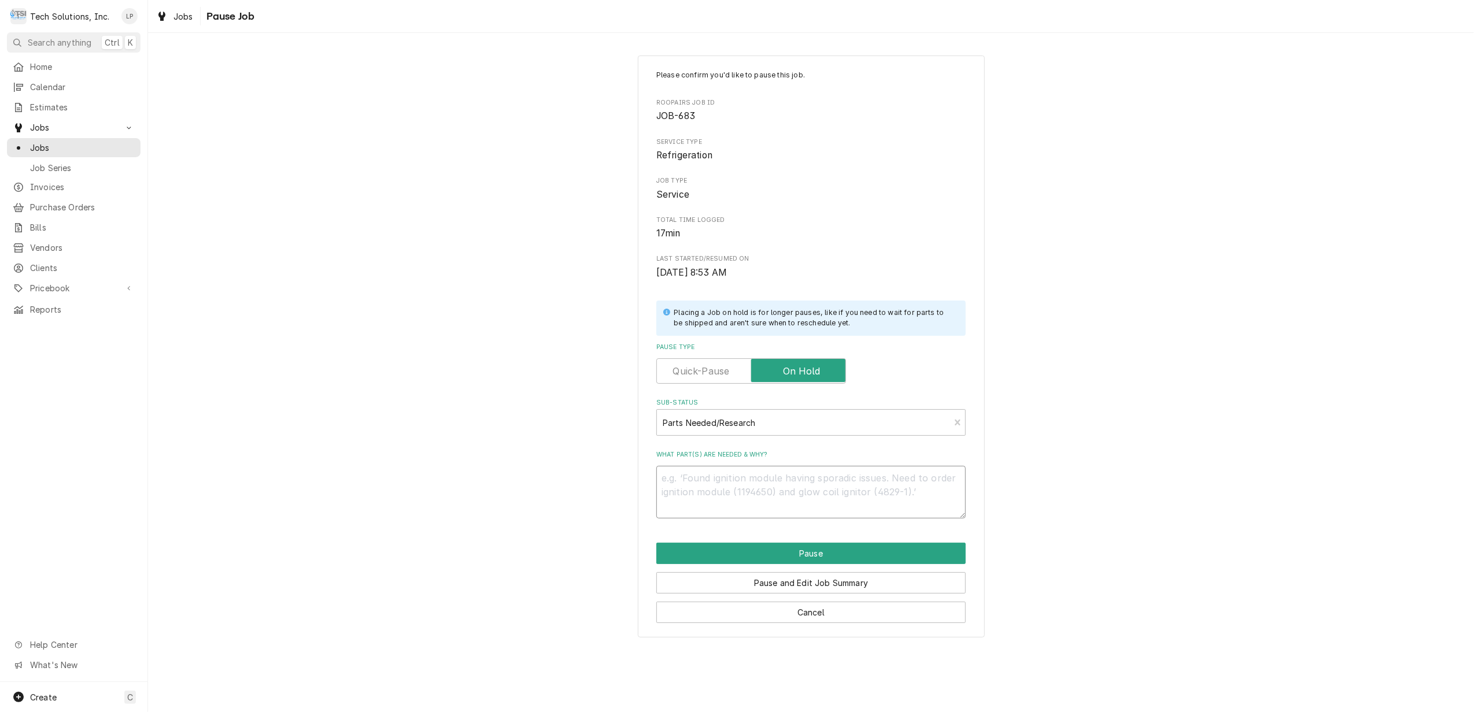
click at [759, 477] on textarea "What part(s) are needed & why?" at bounding box center [810, 492] width 309 height 53
type textarea "x"
type textarea "P"
type textarea "x"
type textarea "Po"
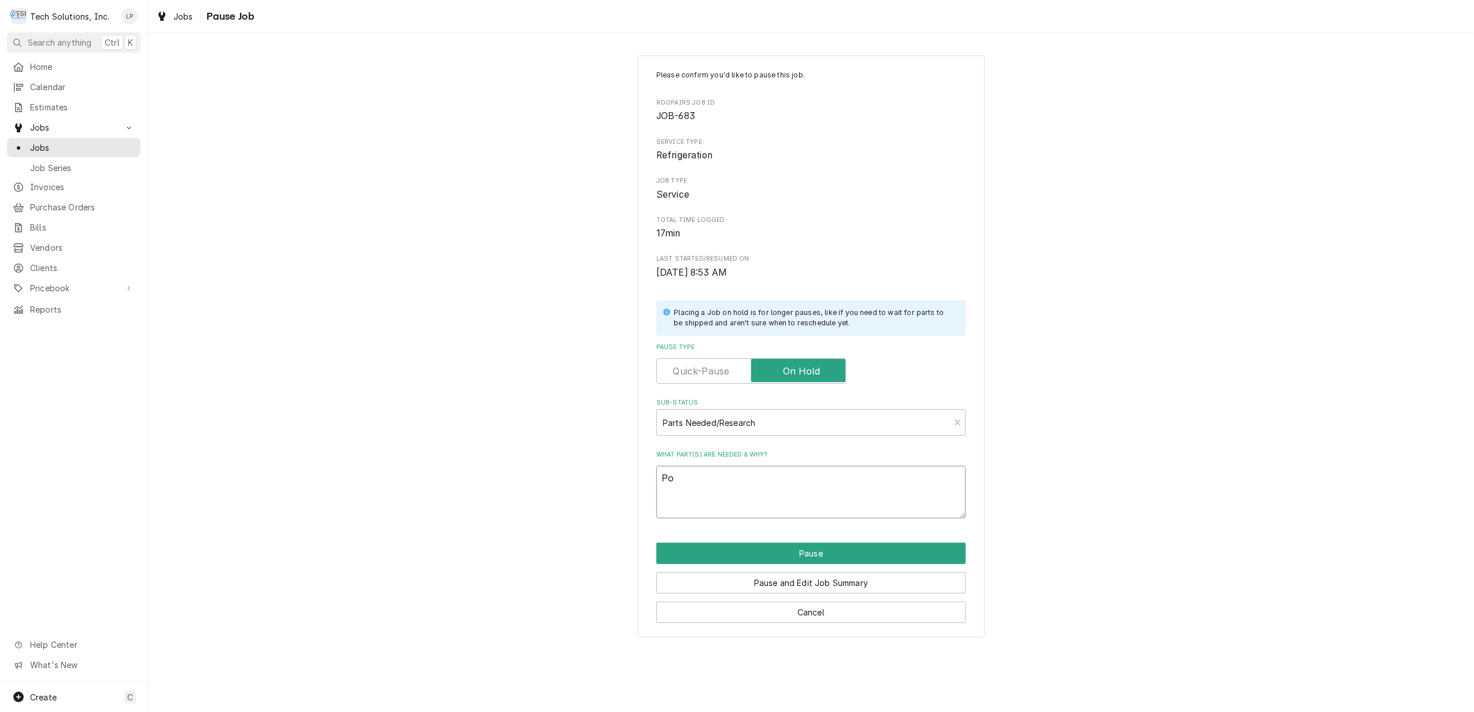
type textarea "x"
type textarea "Pos"
type textarea "x"
type textarea "Poss"
type textarea "x"
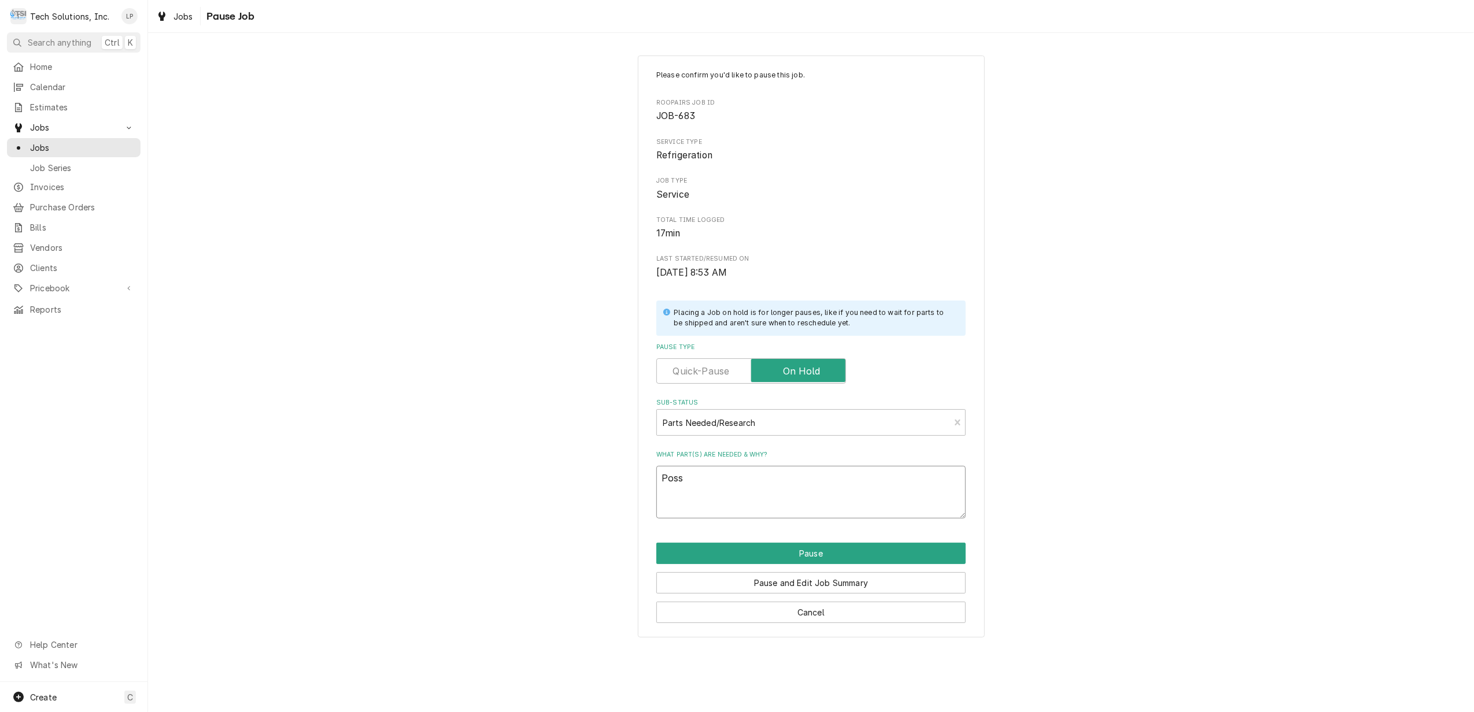
type textarea "Possi"
type textarea "x"
type textarea "Possib"
type textarea "x"
type textarea "Possibl"
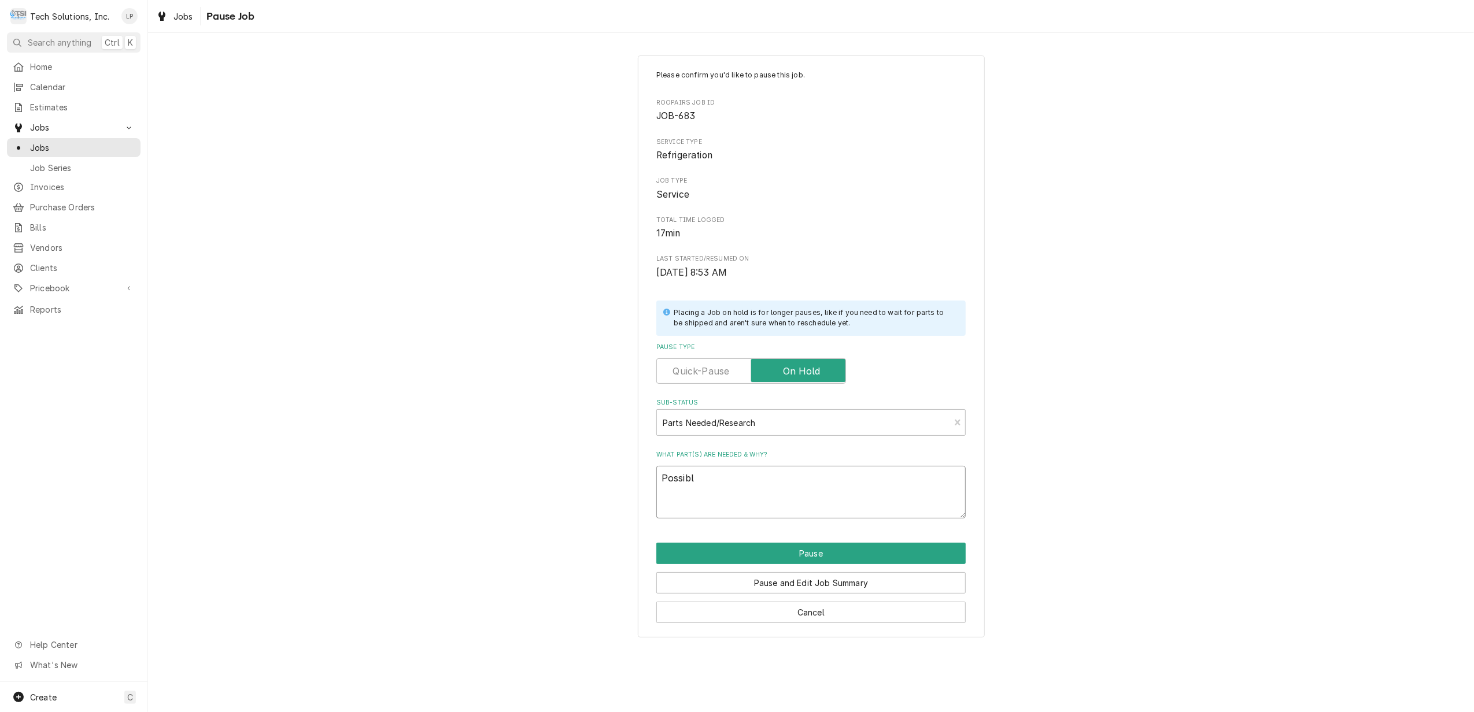
type textarea "x"
type textarea "Possible"
type textarea "x"
type textarea "Possible"
type textarea "x"
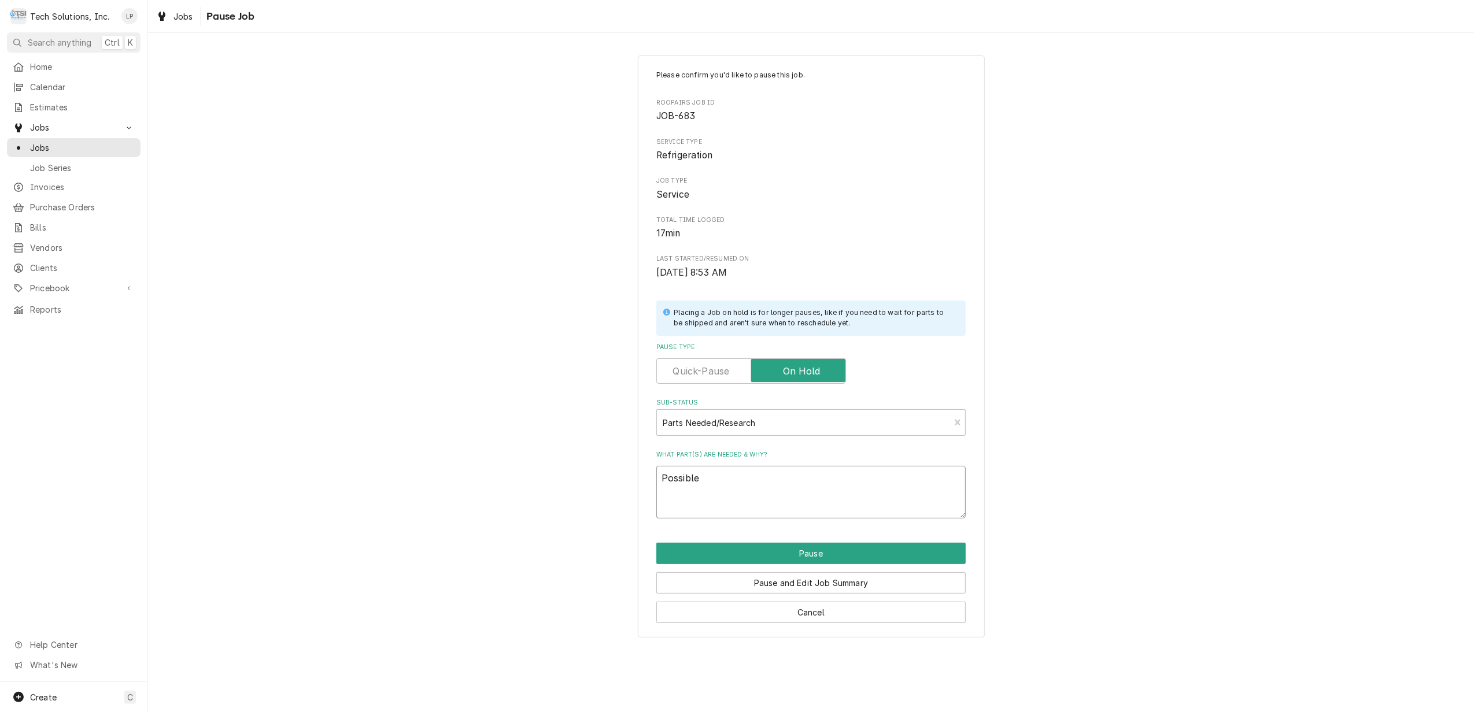
type textarea "Possible D"
type textarea "x"
type textarea "Possible De"
type textarea "x"
type textarea "Possible Def"
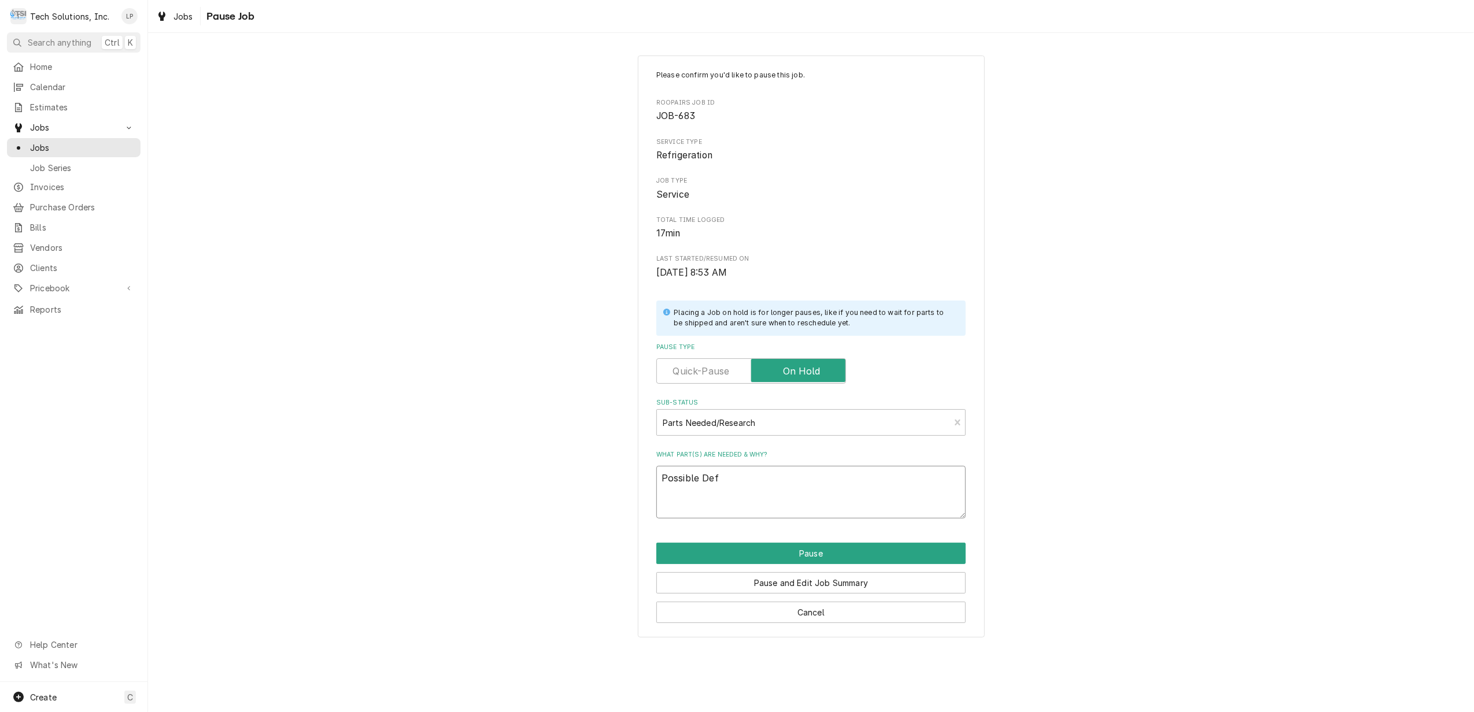
type textarea "x"
type textarea "Possible Defo"
type textarea "x"
type textarea "Possible Defor"
type textarea "x"
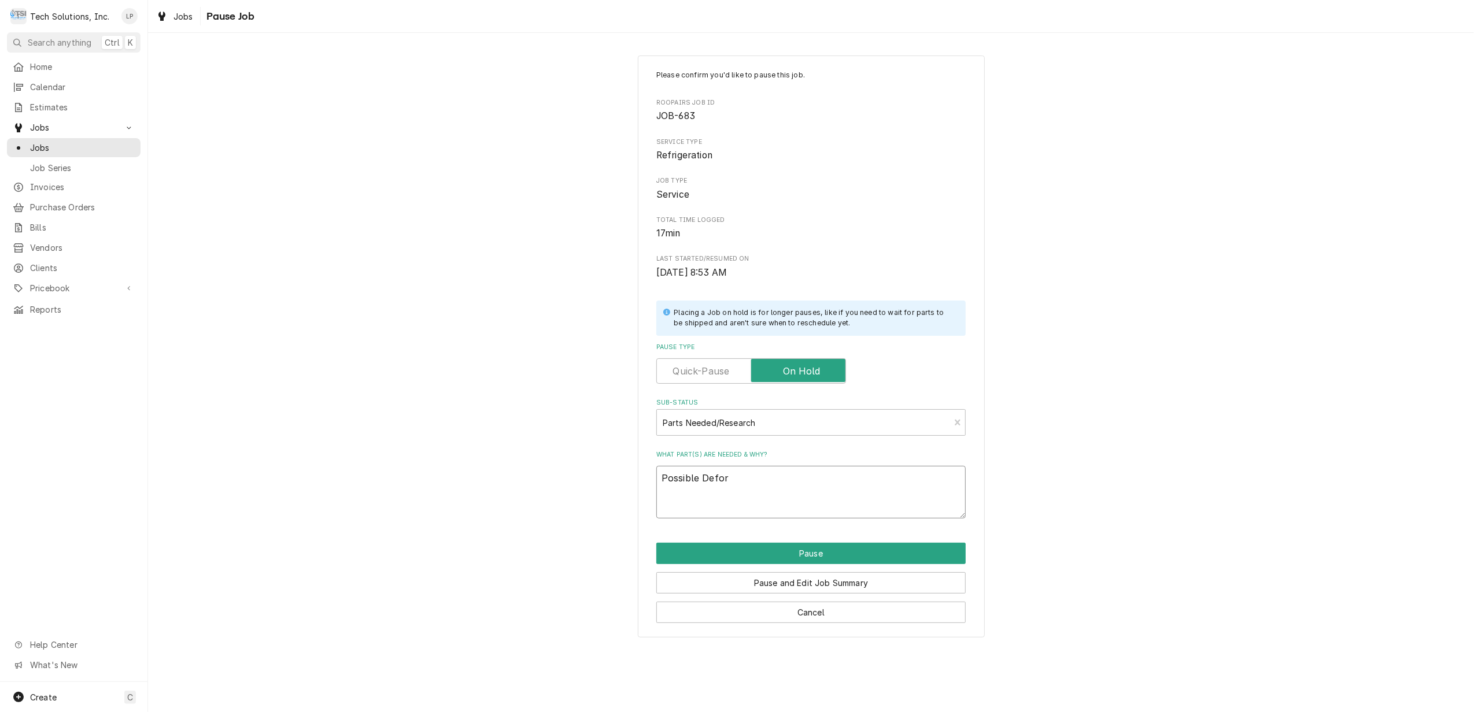
type textarea "Possible Defors"
type textarea "x"
type textarea "Possible Deforst"
type textarea "x"
type textarea "Possible Defors"
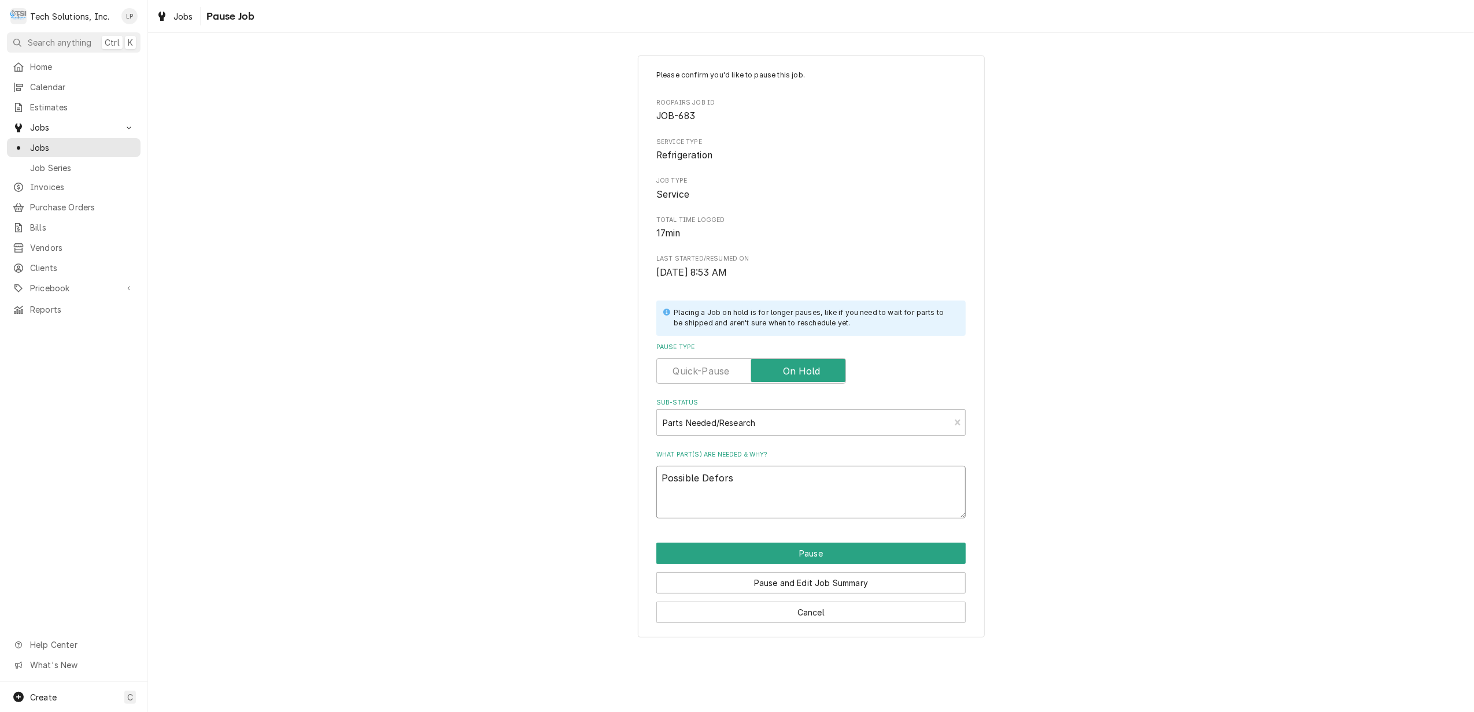
type textarea "x"
type textarea "Possible Defor"
type textarea "x"
type textarea "Possible Defo"
type textarea "x"
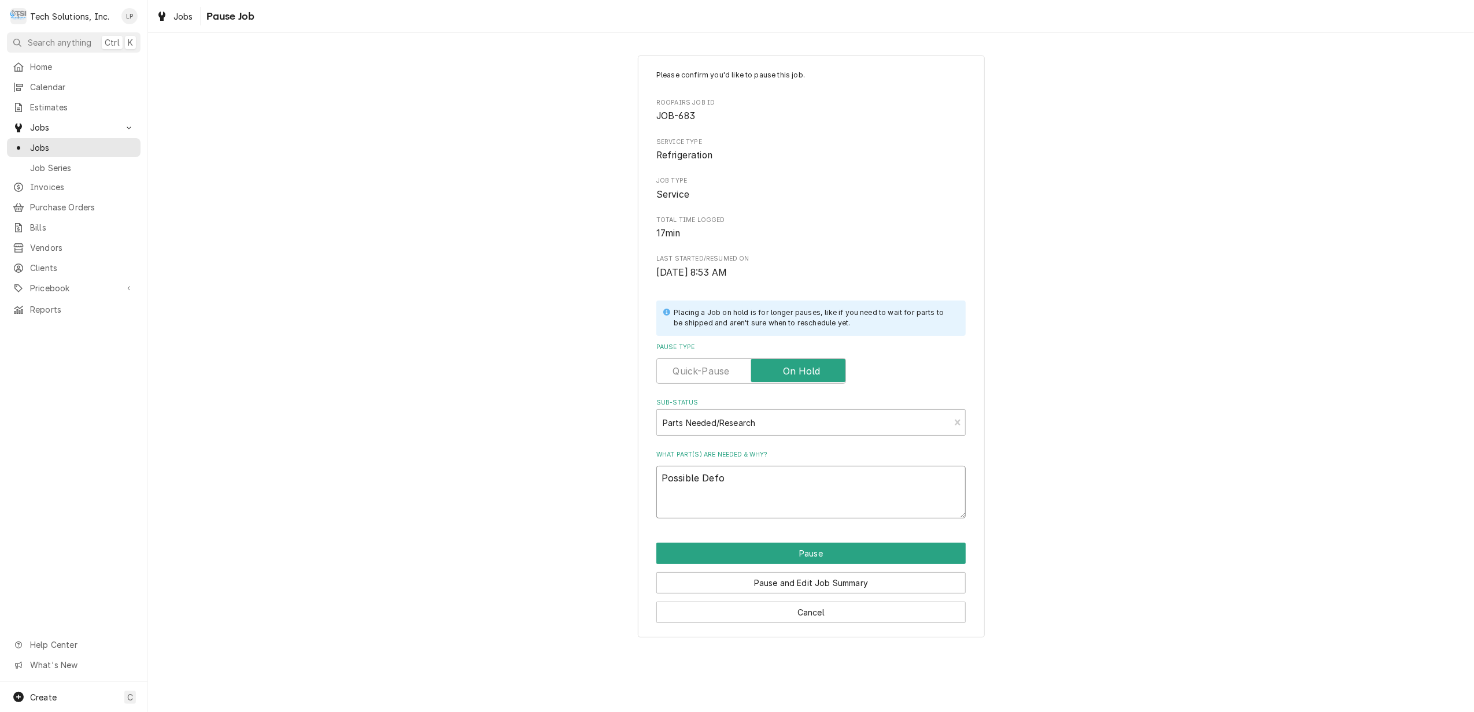
type textarea "Possible Def"
type textarea "x"
type textarea "Possible Deff"
type textarea "x"
type textarea "Possible Deffr"
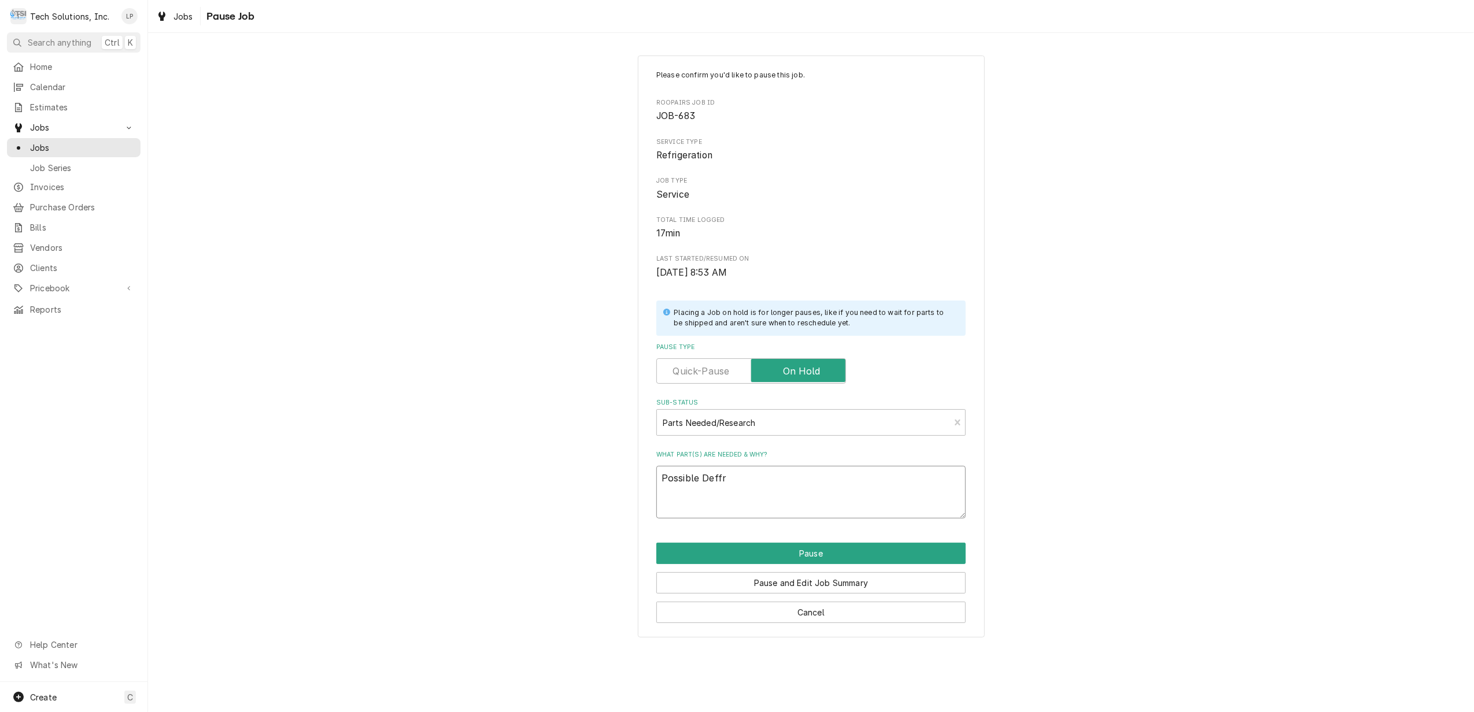
type textarea "x"
type textarea "Possible Deffro"
type textarea "x"
type textarea "Possible Deffr"
type textarea "x"
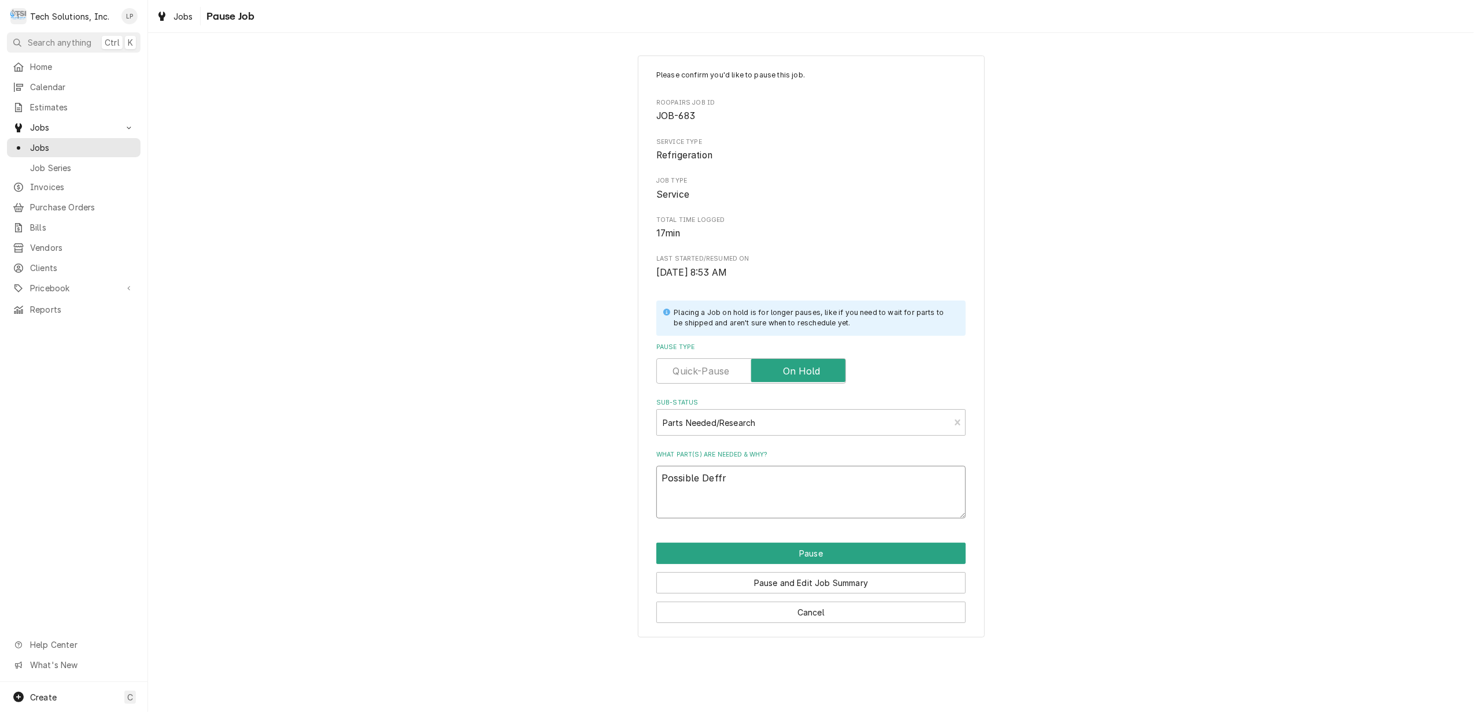
type textarea "Possible Deff"
type textarea "x"
type textarea "Possible Def"
type textarea "x"
type textarea "Possible Defr"
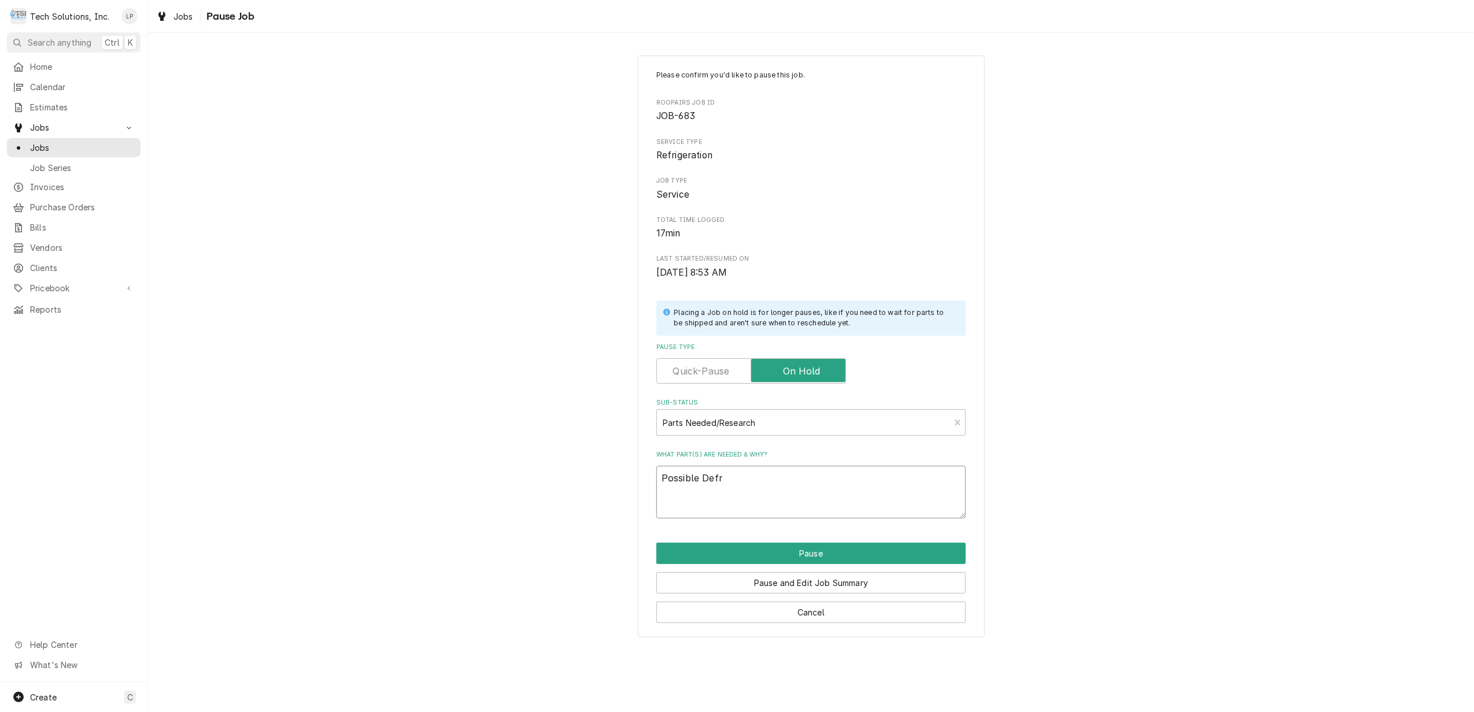
type textarea "x"
type textarea "Possible Defro"
type textarea "x"
type textarea "Possible Defros"
type textarea "x"
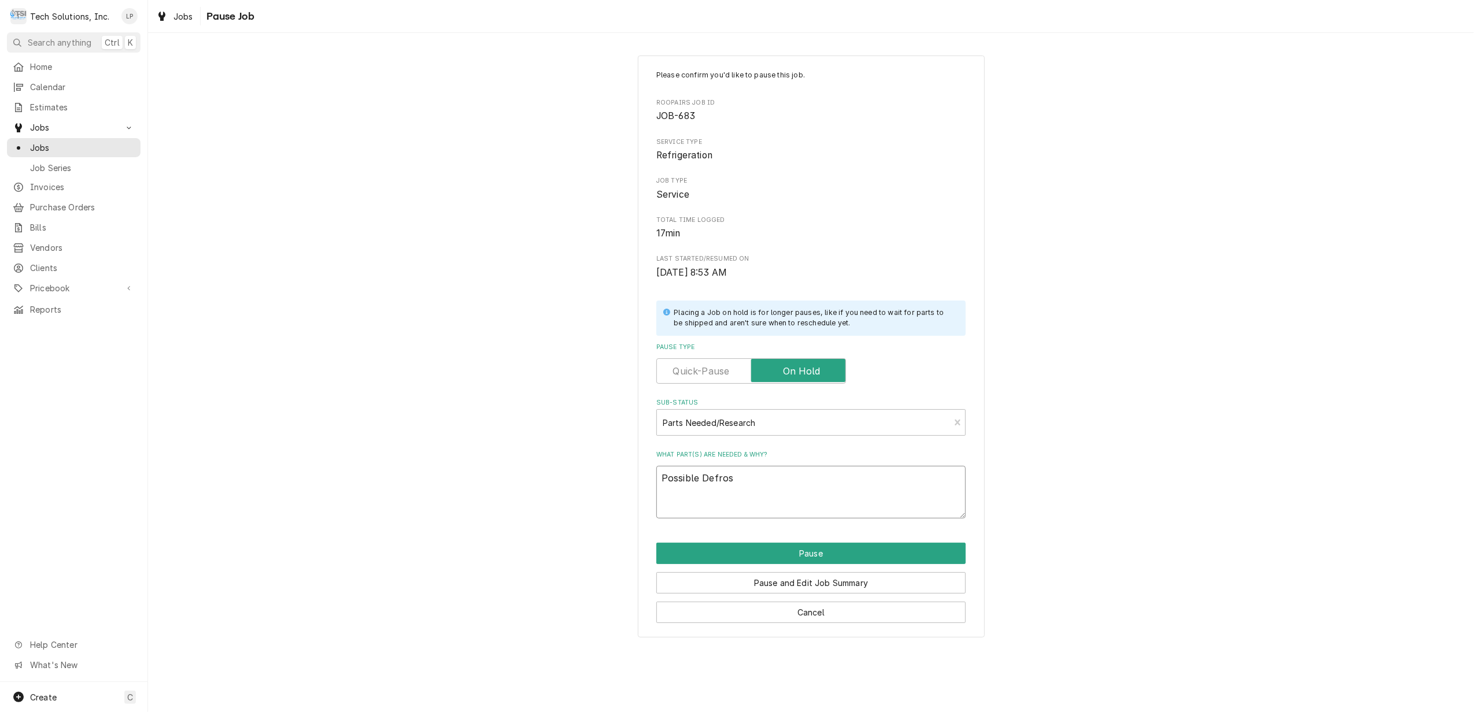
type textarea "Possible Defrost"
type textarea "x"
type textarea "Possible Defrost"
type textarea "x"
type textarea "Possible Defrost T"
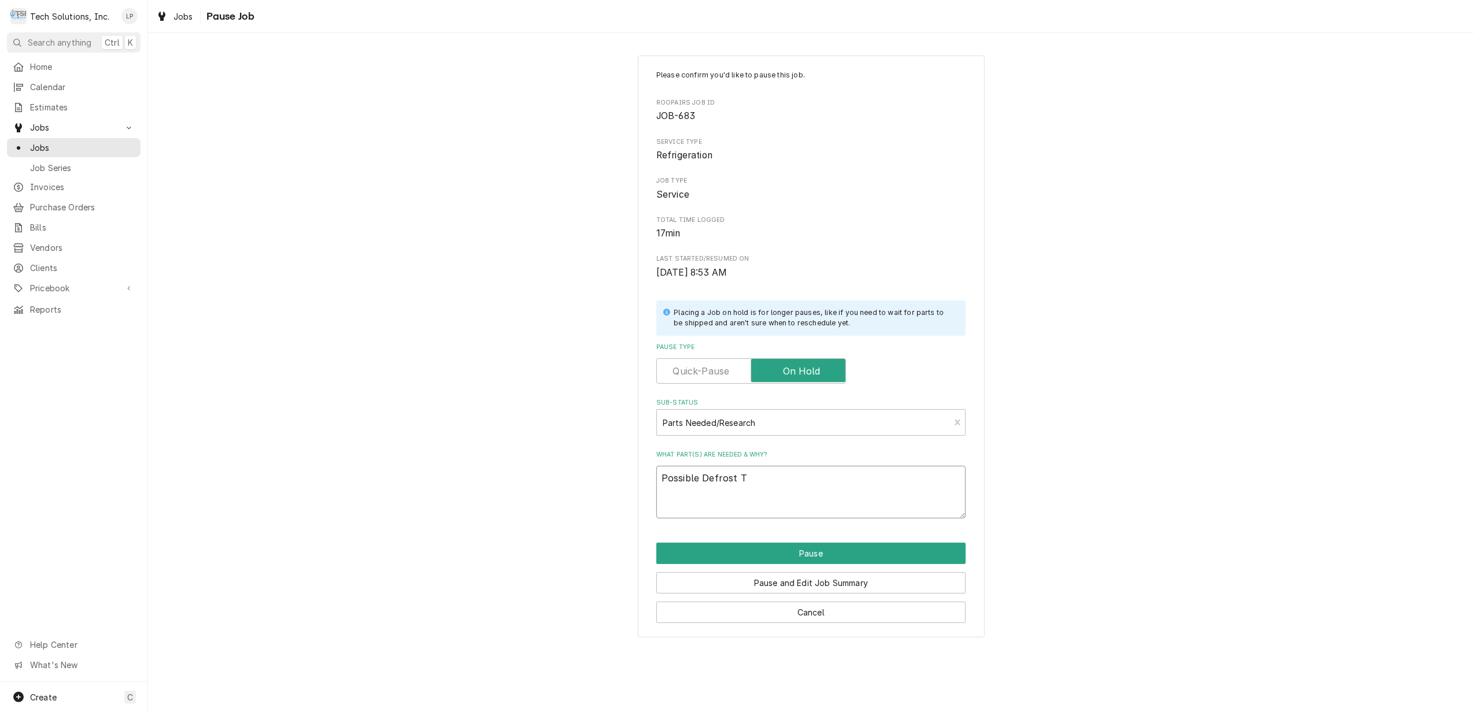
type textarea "x"
type textarea "Possible Defrost Ti"
type textarea "x"
type textarea "Possible Defrost Tim"
type textarea "x"
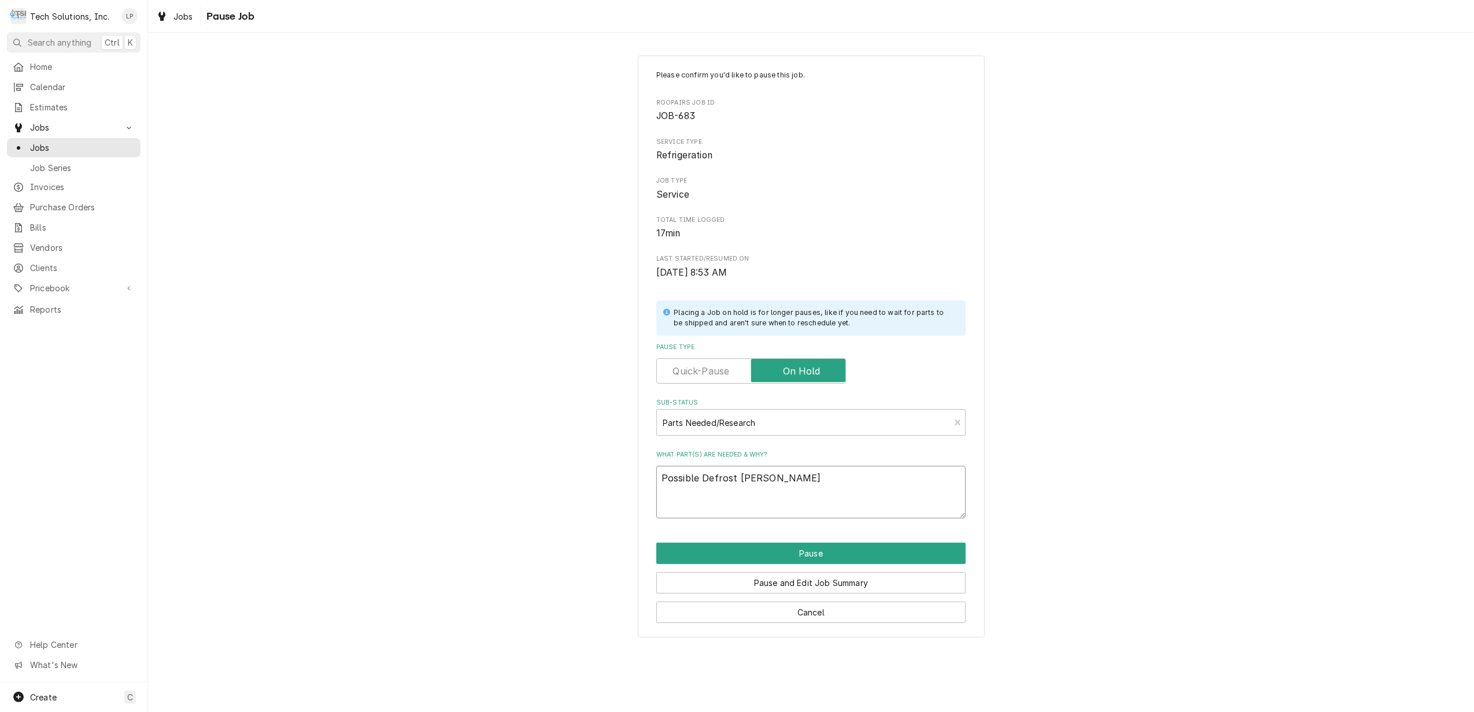
type textarea "Possible Defrost Time"
type textarea "x"
type textarea "Possible Defrost Timer"
type textarea "x"
type textarea "Possible Defrost Timer"
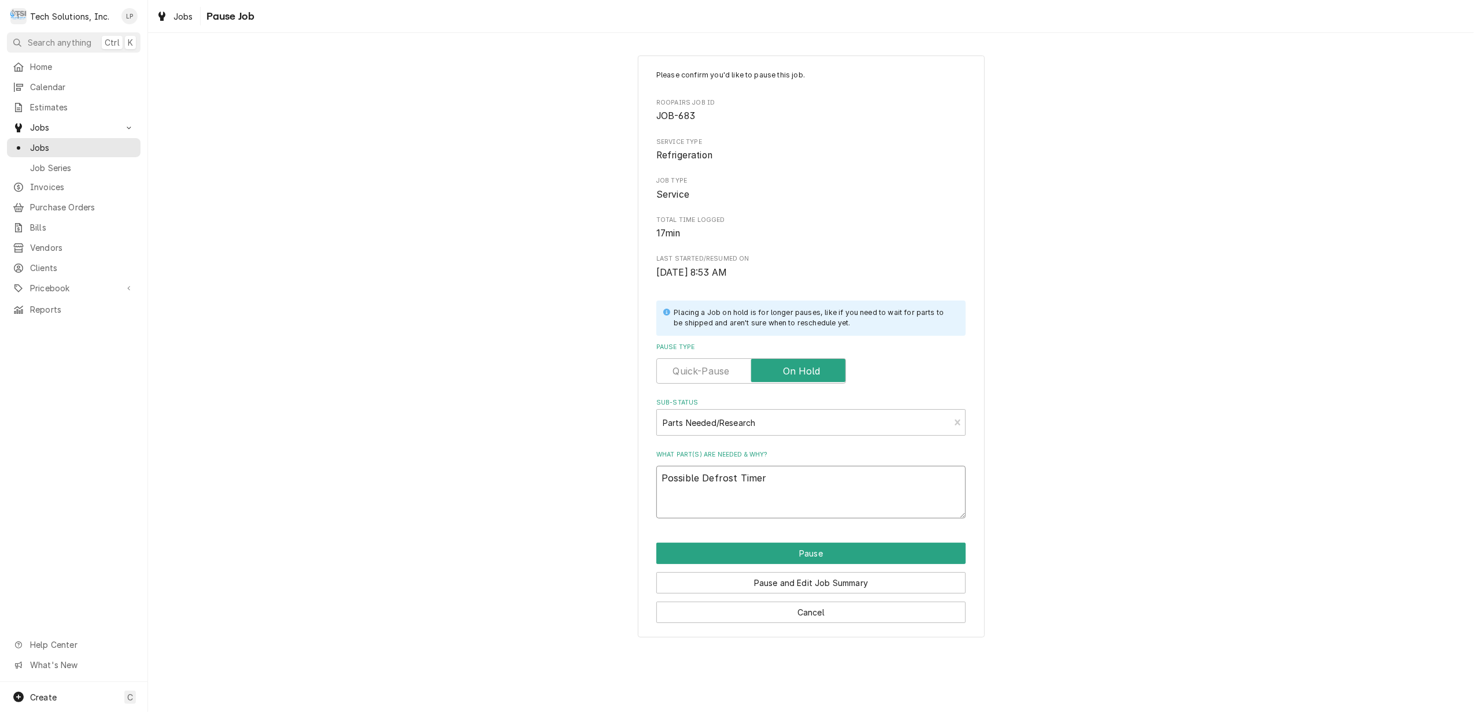
type textarea "x"
type textarea "Possible Defrost Timer c"
type textarea "x"
type textarea "Possible Defrost Timer ca"
type textarea "x"
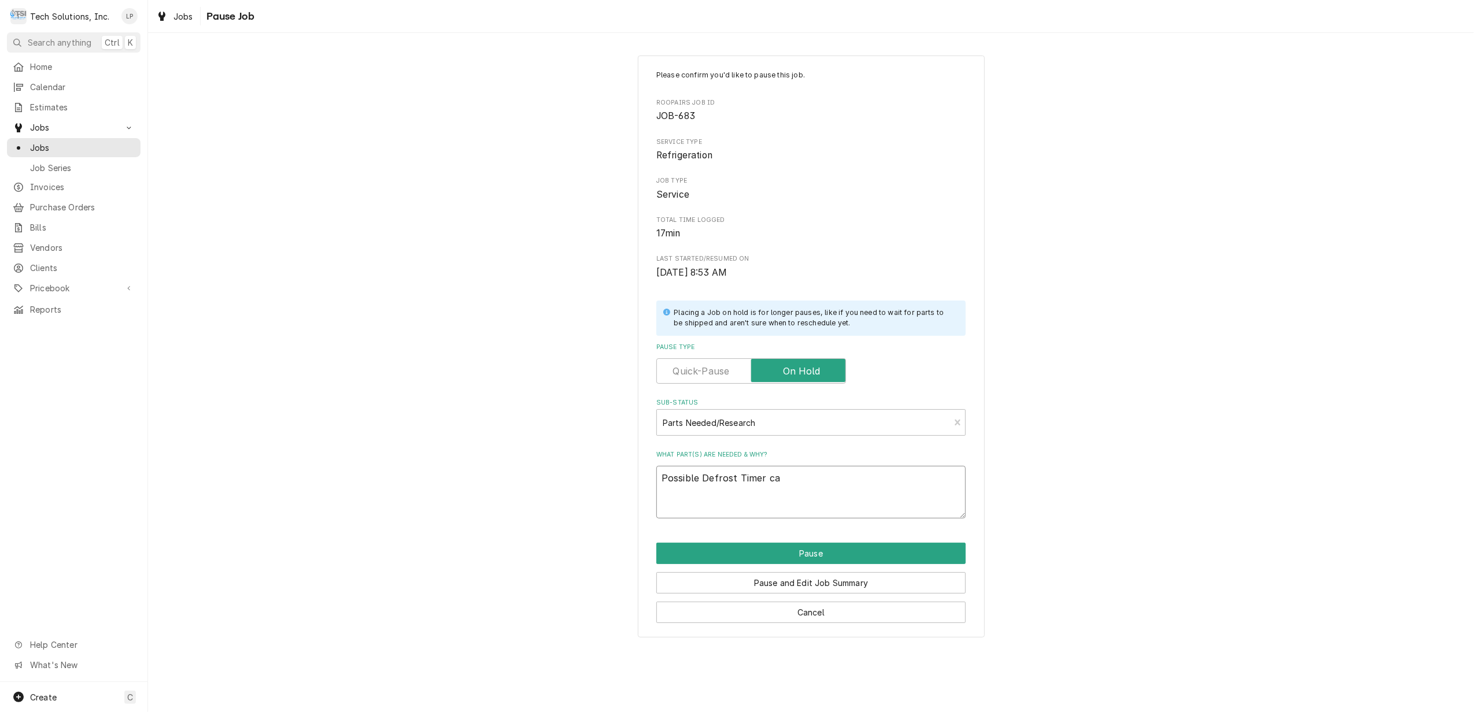
type textarea "Possible Defrost Timer cal"
type textarea "x"
type textarea "Possible Defrost Timer call"
type textarea "x"
type textarea "Possible Defrost Timer call"
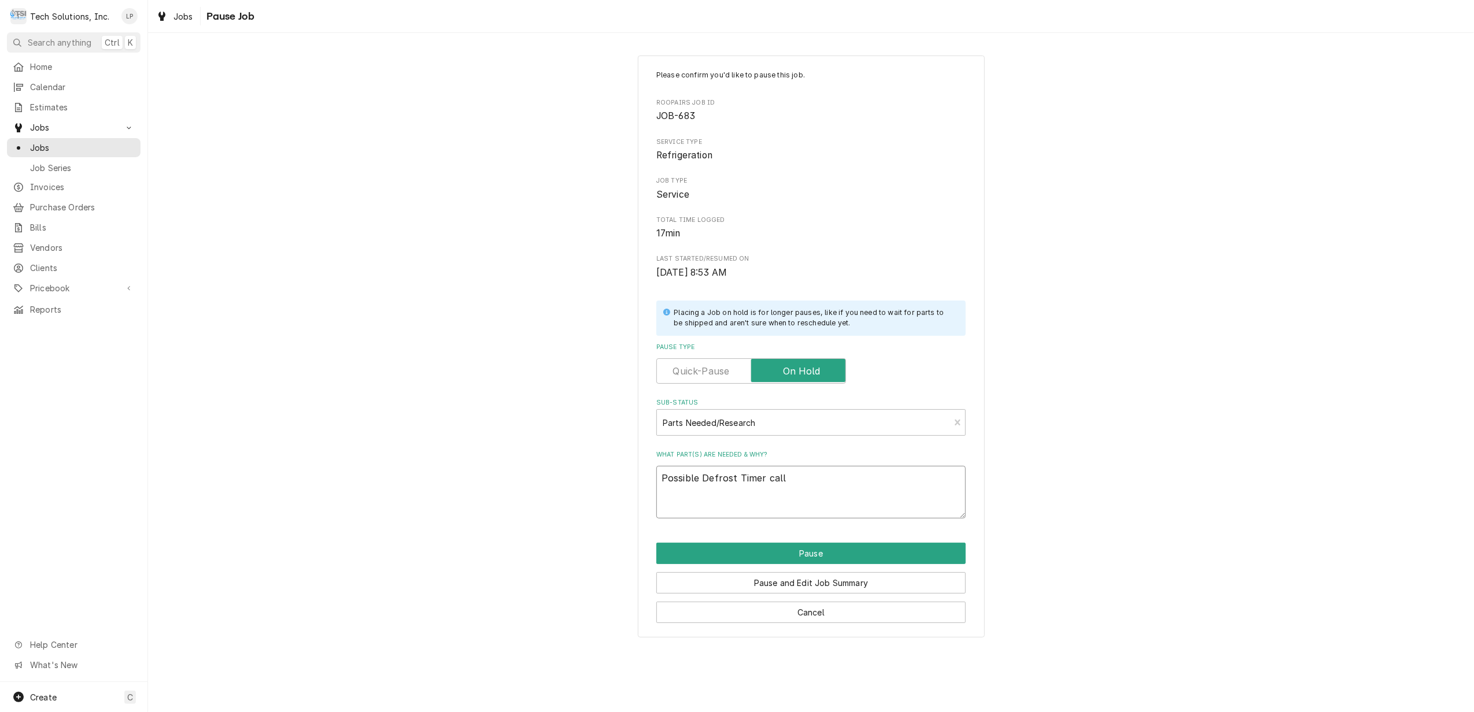
type textarea "x"
type textarea "Possible Defrost Timer call E"
type textarea "x"
type textarea "Possible Defrost Timer call El"
type textarea "x"
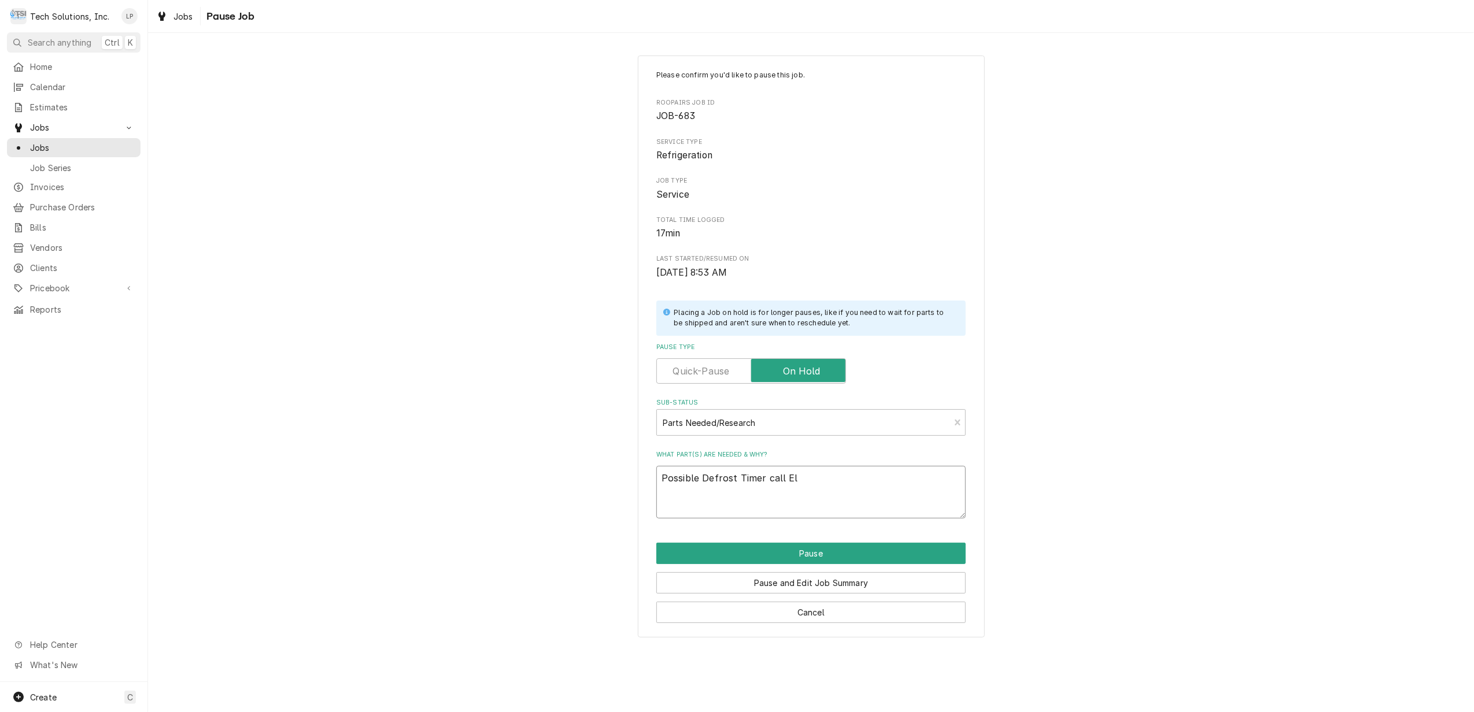
type textarea "Possible Defrost Timer call Ele"
type textarea "x"
type textarea "Possible Defrost Timer call Elec"
type textarea "x"
type textarea "Possible Defrost Timer call Elect"
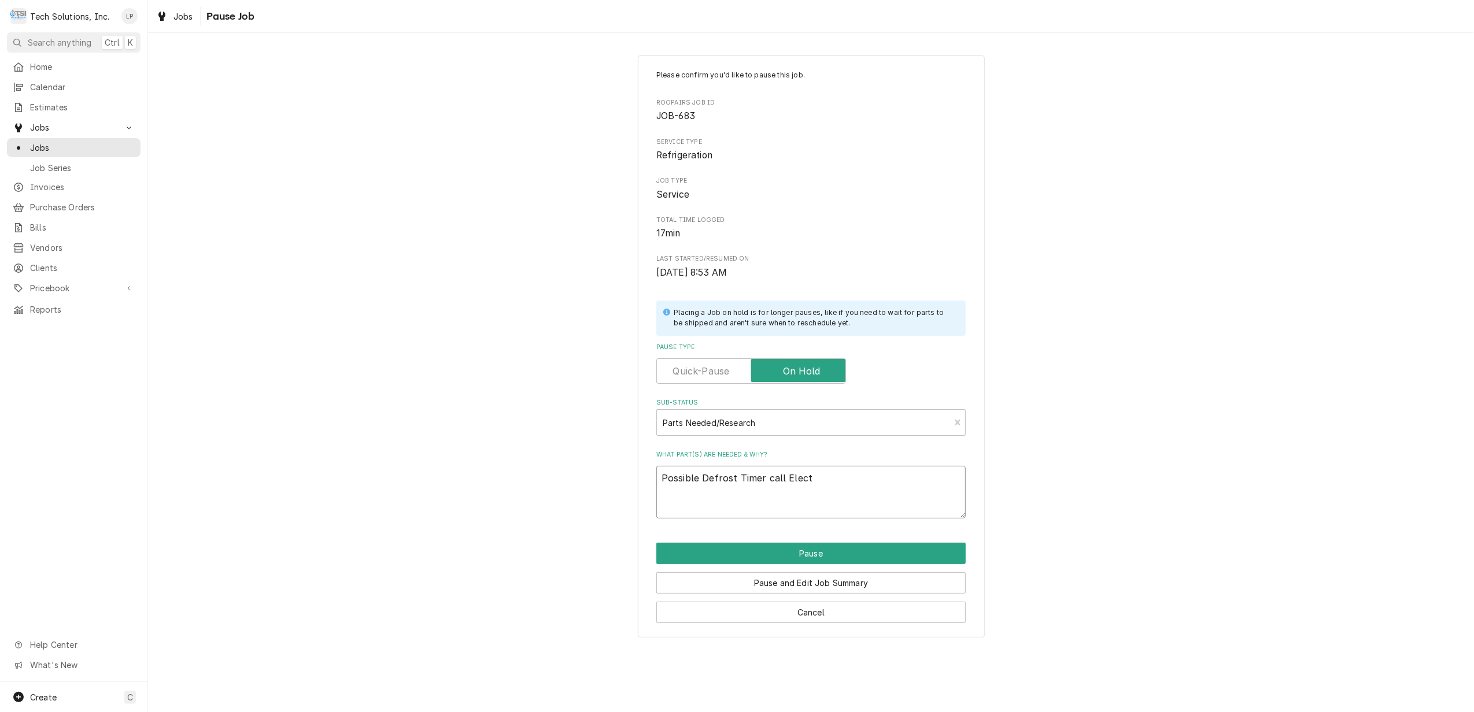
type textarea "x"
type textarea "Possible Defrost Timer call Elec"
type textarea "x"
type textarea "Possible Defrost Timer call Ele"
type textarea "x"
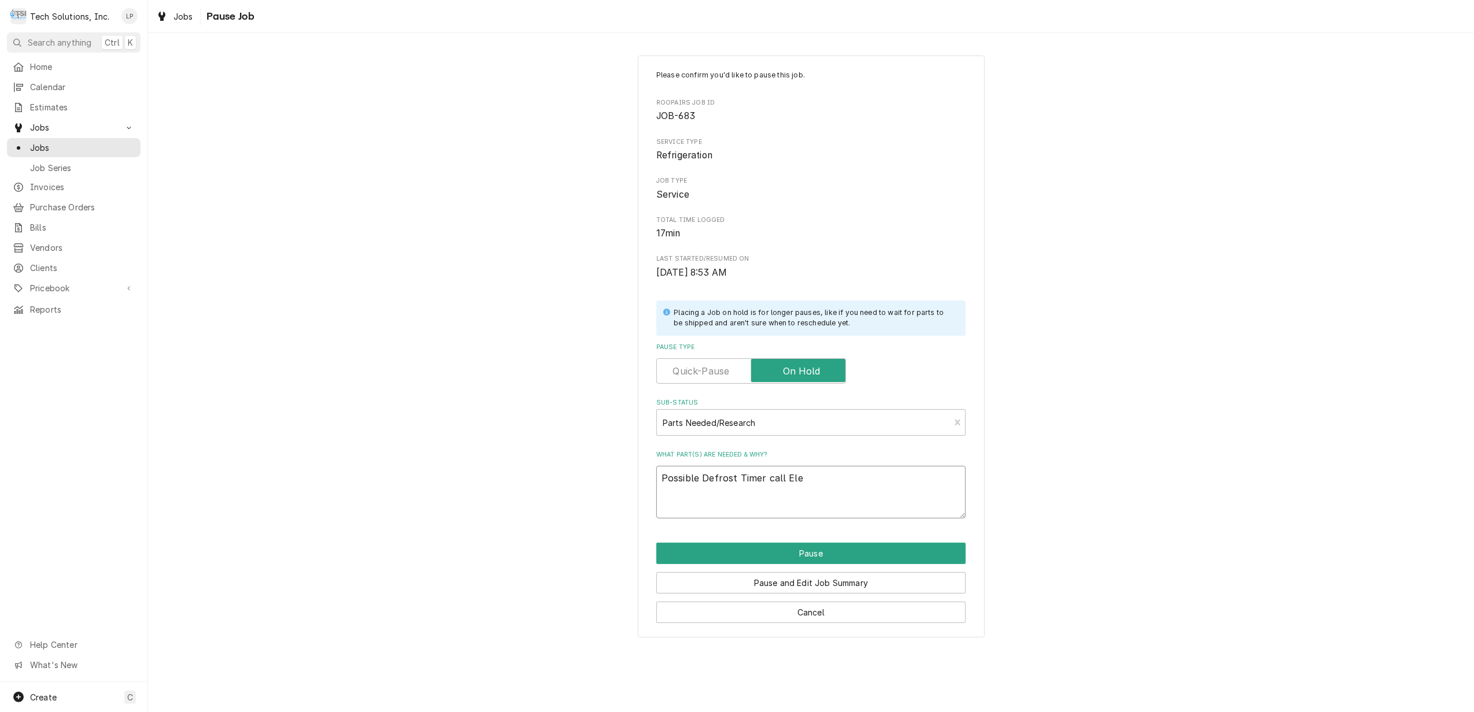
type textarea "Possible Defrost Timer call El"
type textarea "x"
type textarea "Possible Defrost Timer call E"
type textarea "x"
type textarea "Possible Defrost Timer call"
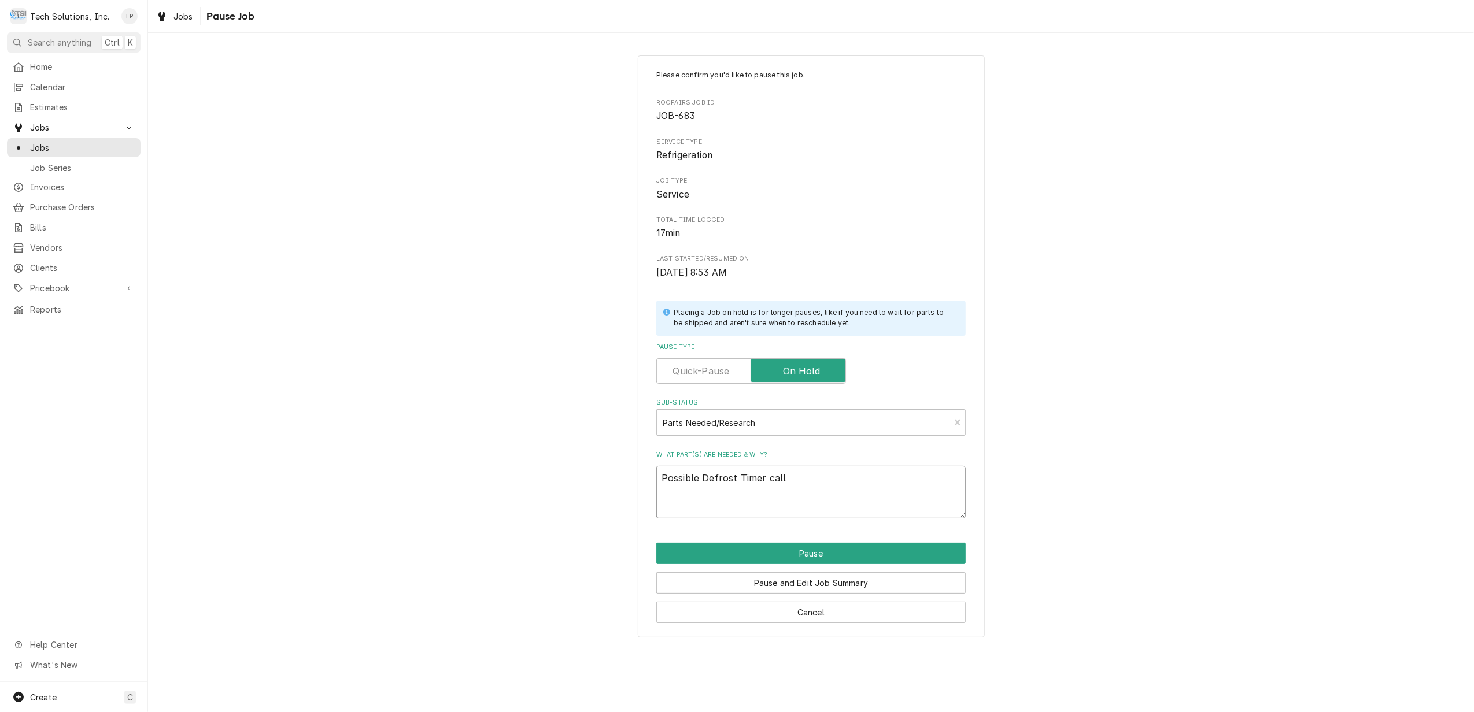
type textarea "x"
type textarea "Possible Defrost Timer call F"
type textarea "x"
type textarea "Possible Defrost Timer call Fr"
type textarea "x"
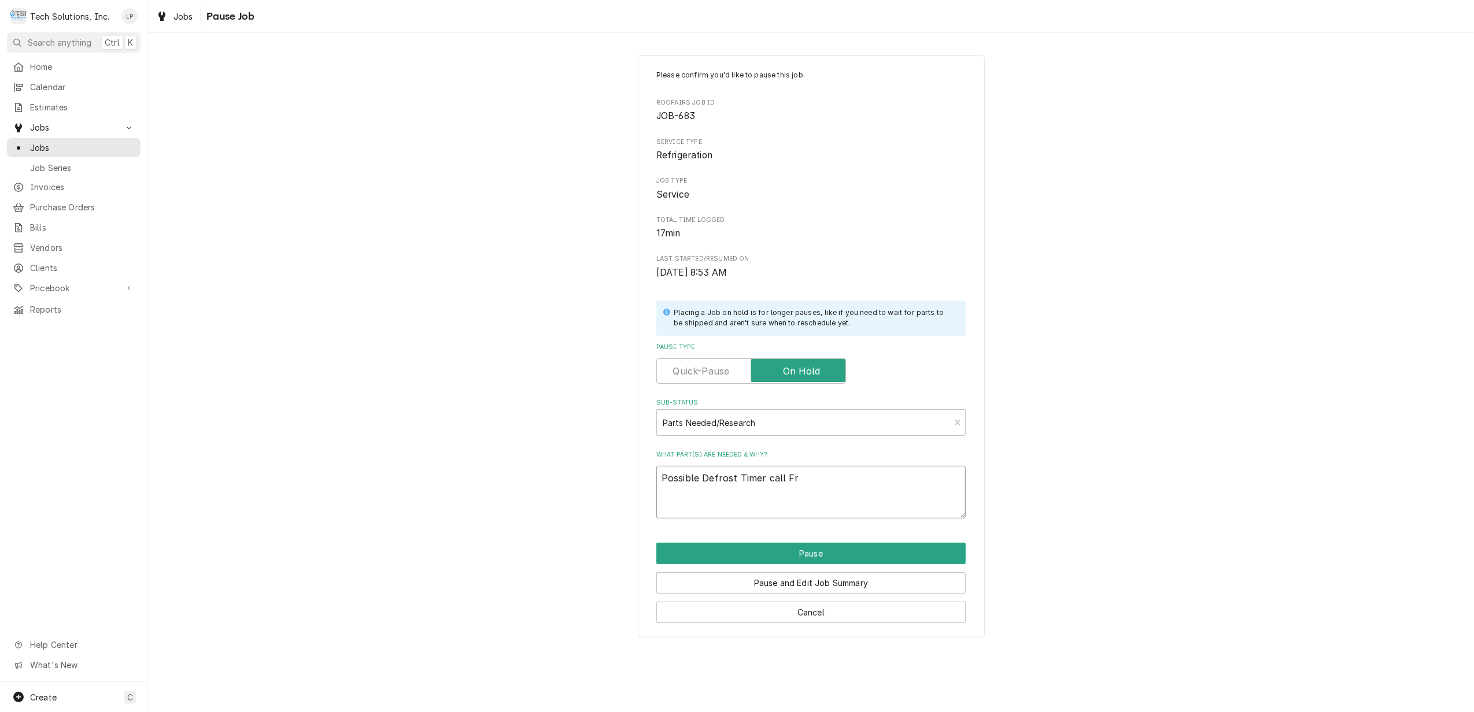
type textarea "Possible Defrost Timer call Fri"
type textarea "x"
type textarea "Possible Defrost Timer call Frig"
type textarea "x"
type textarea "Possible Defrost Timer call Frigi"
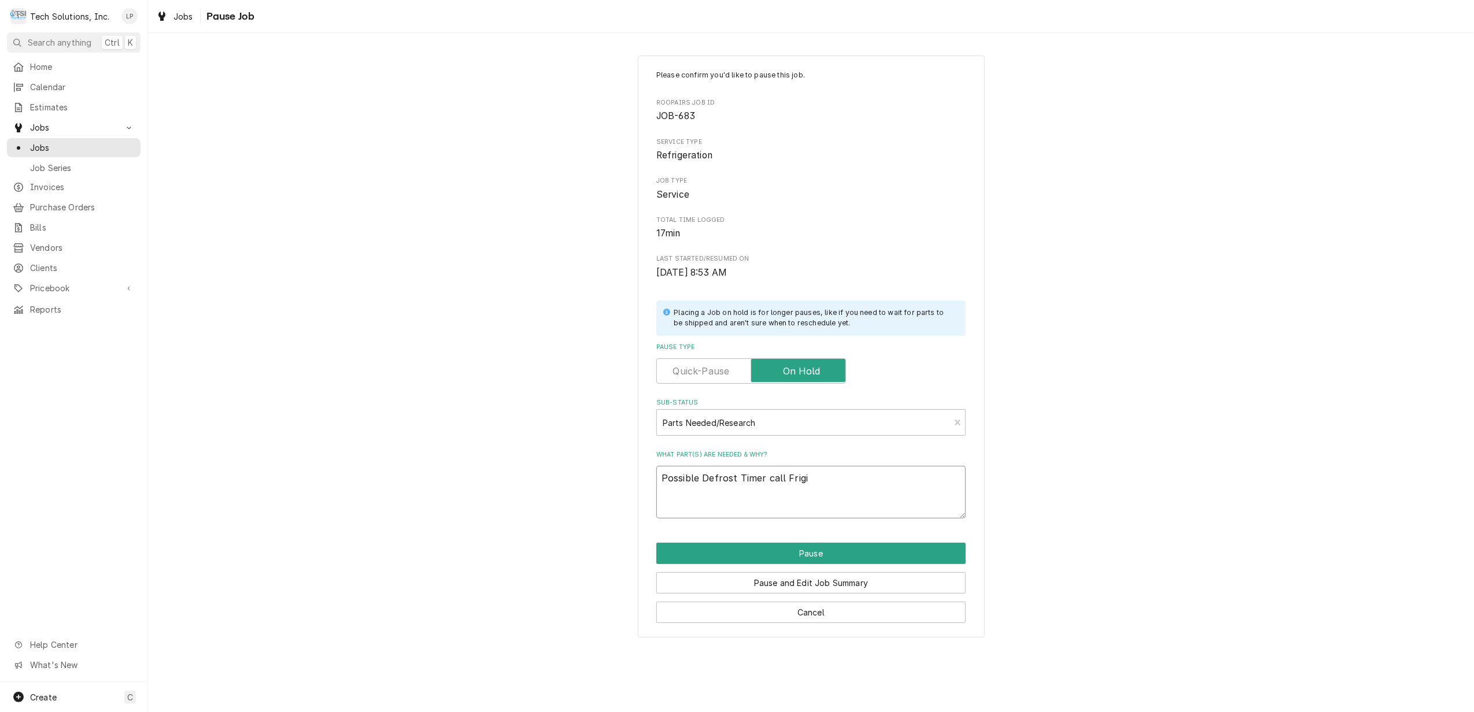
type textarea "x"
type textarea "Possible Defrost Timer call Frigid"
type textarea "x"
type textarea "Possible Defrost Timer call Frigida"
type textarea "x"
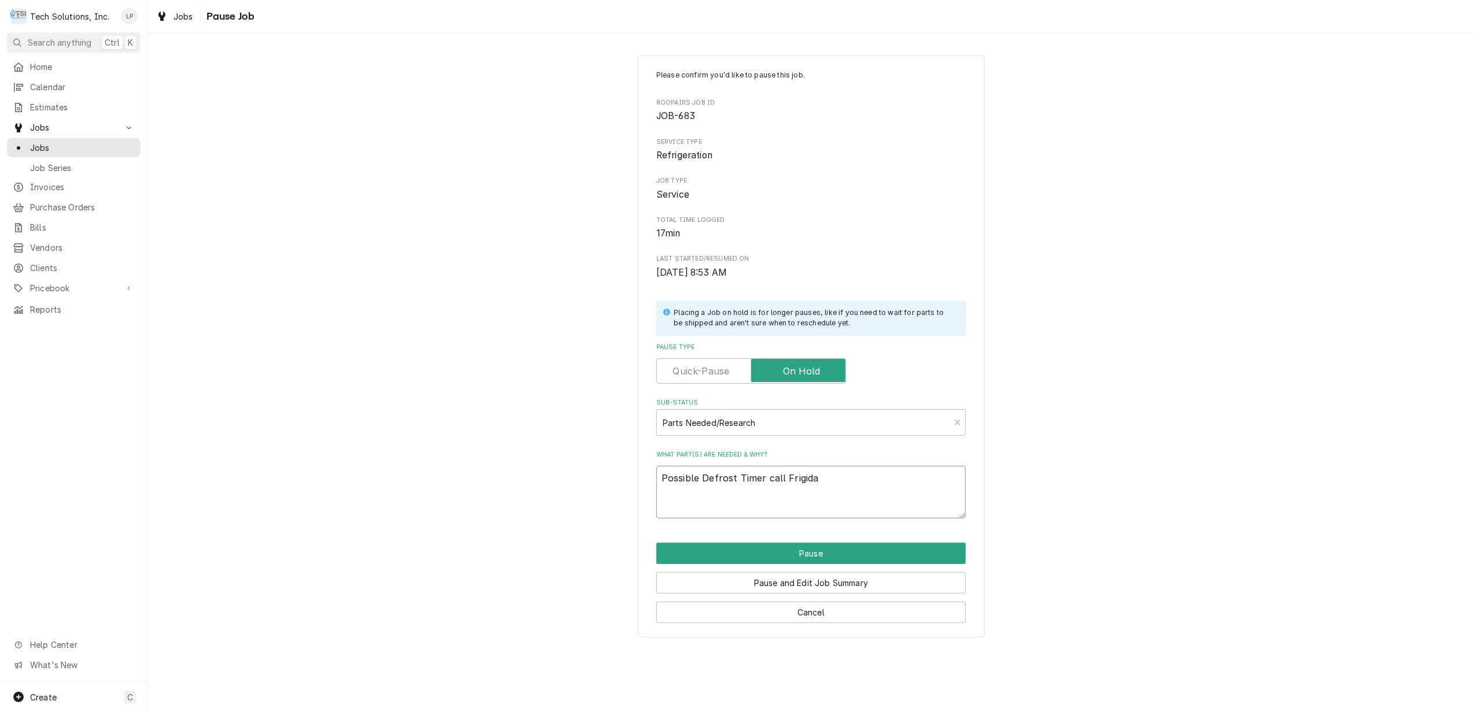
type textarea "Possible Defrost Timer call Frigidai"
type textarea "x"
type textarea "Possible Defrost Timer call Frigidair"
type textarea "x"
type textarea "Possible Defrost Timer call Frigidaire"
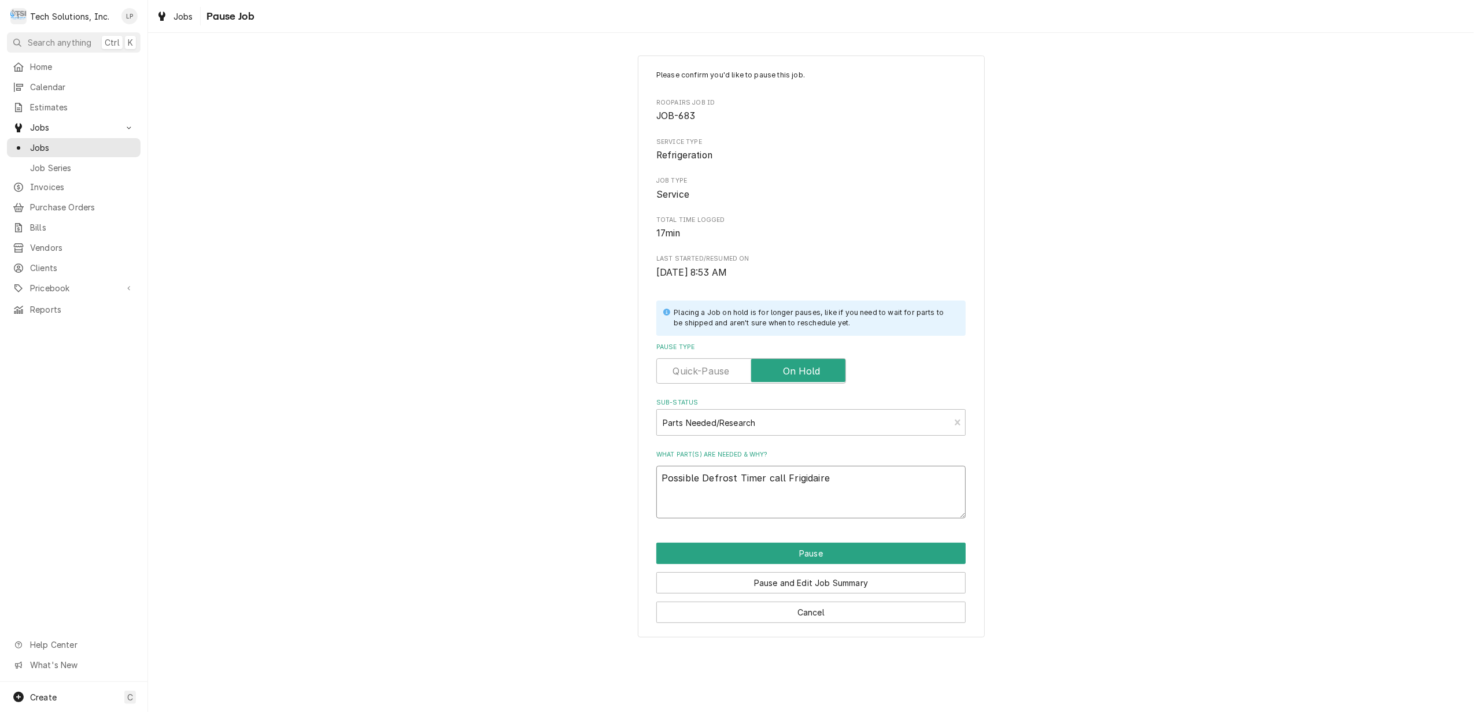
type textarea "x"
type textarea "Possible Defrost Timer call Frigidaire"
type textarea "x"
type textarea "Possible Defrost Timer call Frigidaire 8"
type textarea "x"
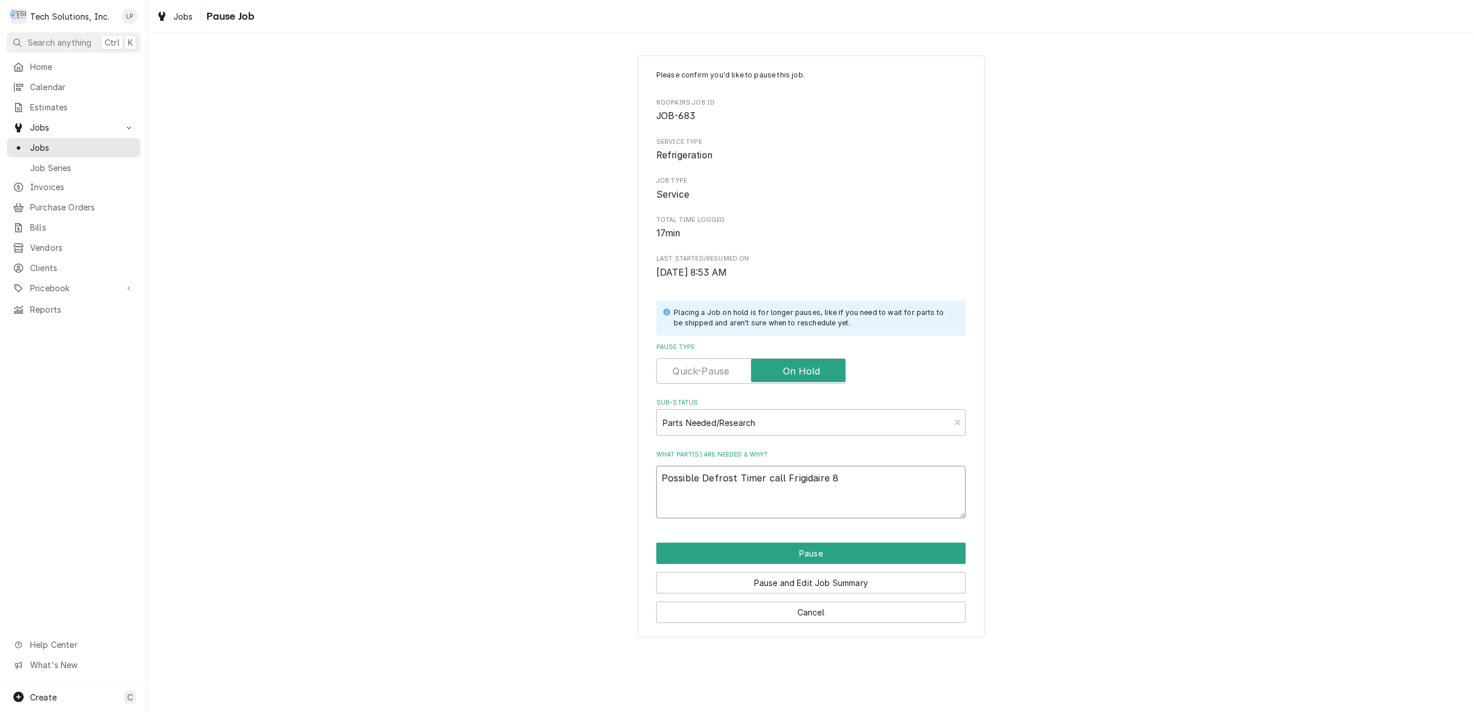
type textarea "Possible Defrost Timer call Frigidaire 80"
type textarea "x"
type textarea "Possible Defrost Timer call Frigidaire 800"
type textarea "x"
type textarea "Possible Defrost Timer call Frigidaire 800-"
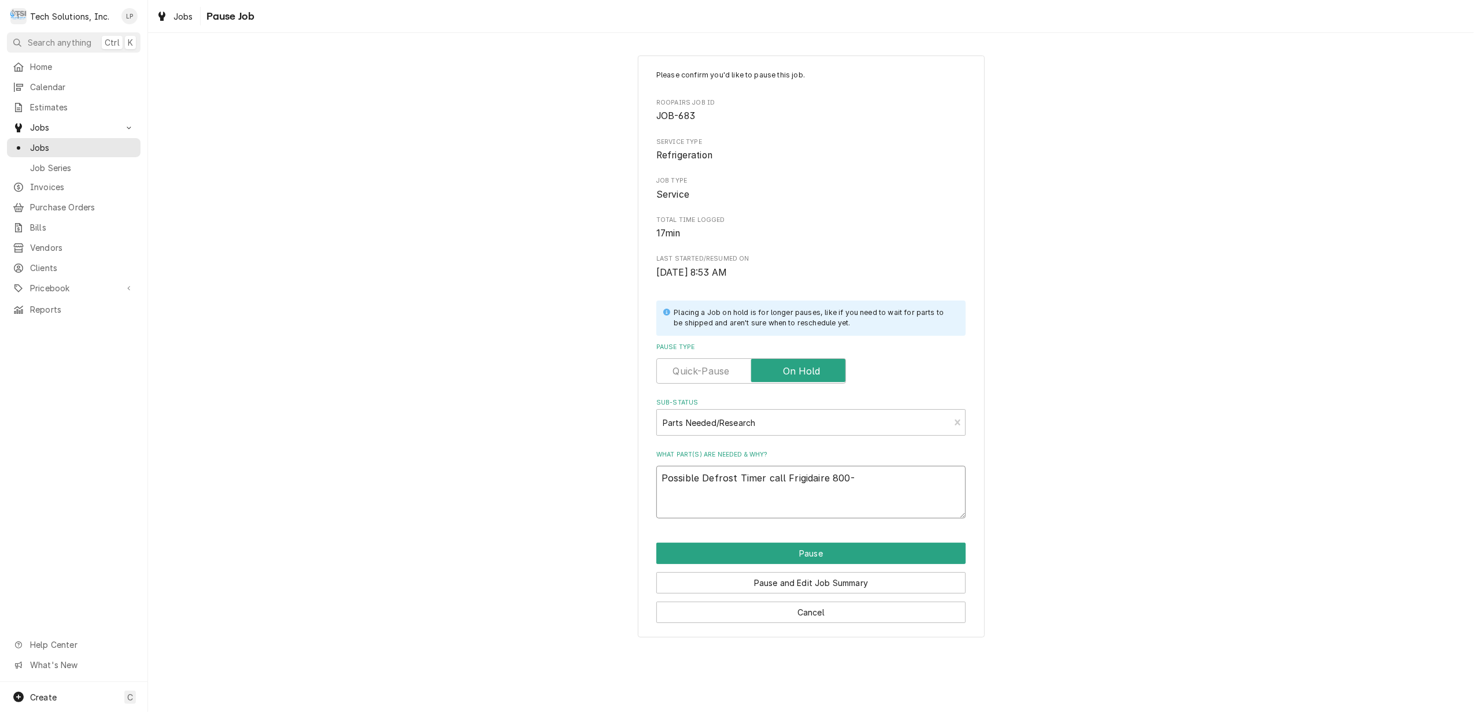
type textarea "x"
type textarea "Possible Defrost Timer call Frigidaire 800-3"
type textarea "x"
type textarea "Possible Defrost Timer call Frigidaire 800-37"
type textarea "x"
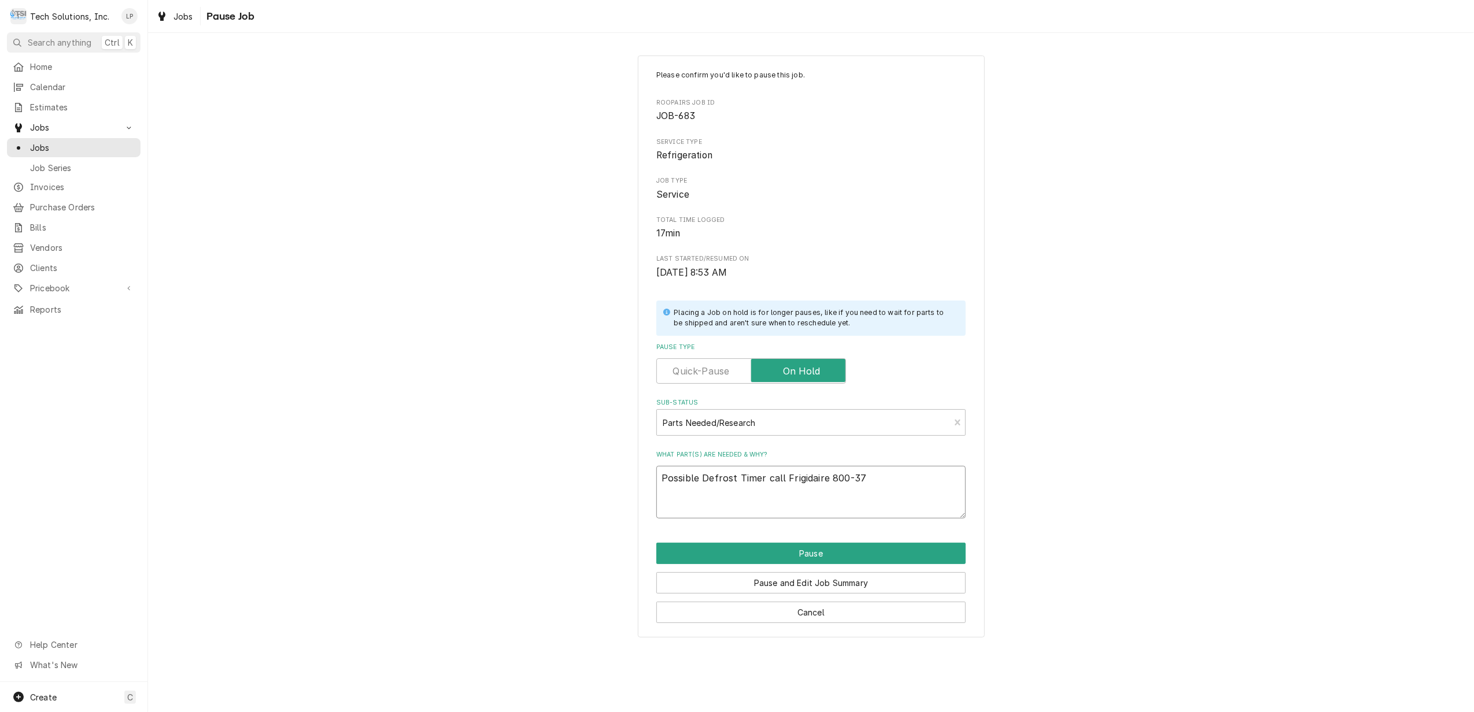
type textarea "Possible Defrost Timer call Frigidaire 800-374"
type textarea "x"
type textarea "Possible Defrost Timer call Frigidaire 800-374-"
type textarea "x"
type textarea "Possible Defrost Timer call Frigidaire 800-374-4"
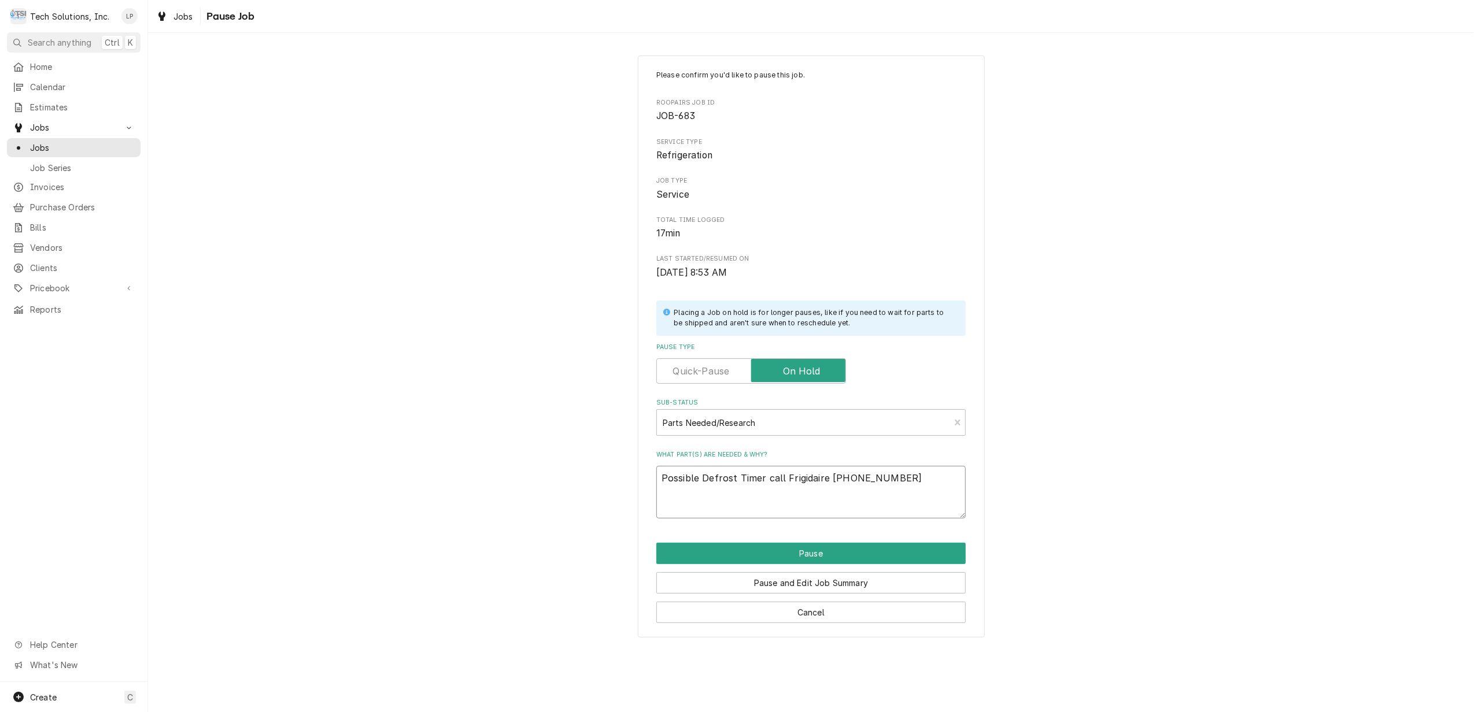
type textarea "x"
type textarea "Possible Defrost Timer call Frigidaire 800-374-44"
type textarea "x"
type textarea "Possible Defrost Timer call Frigidaire 800-374-443"
type textarea "x"
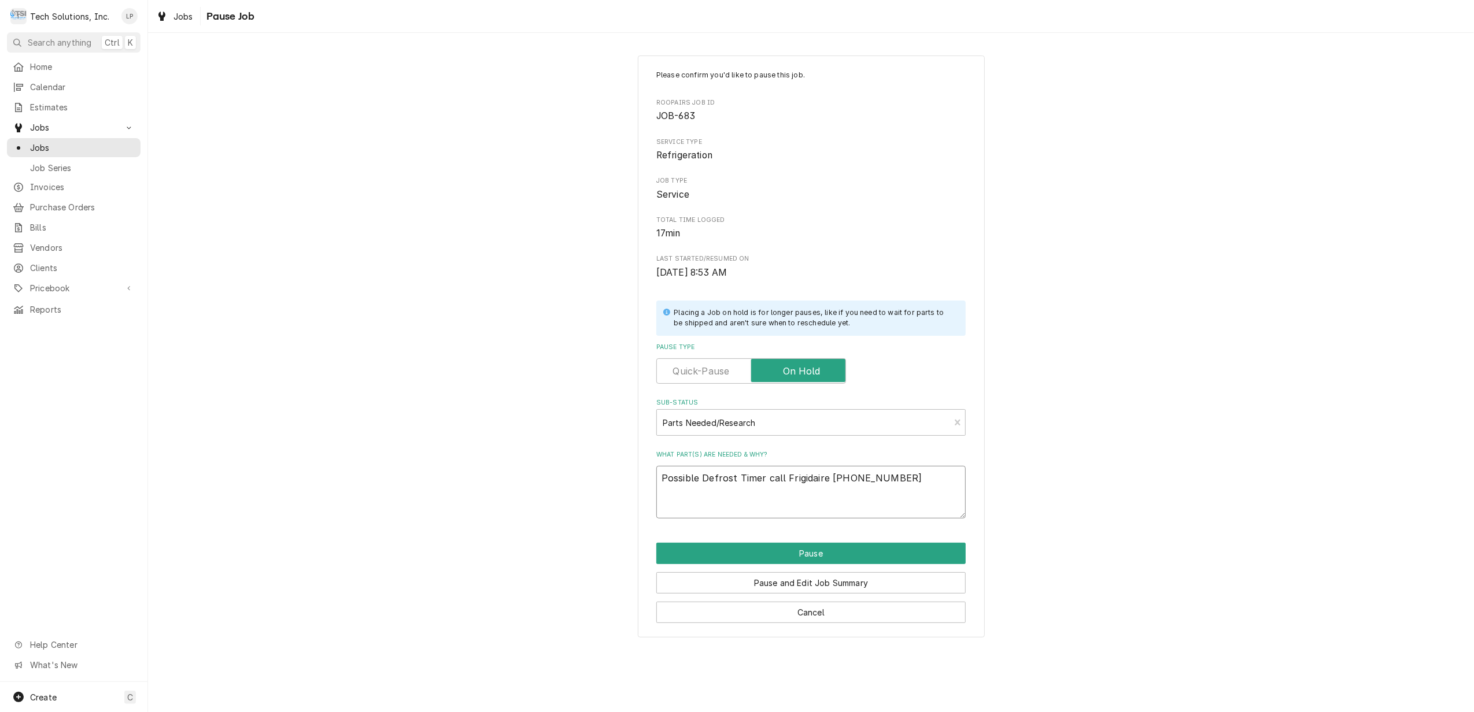
type textarea "Possible Defrost Timer call Frigidaire [PHONE_NUMBER]"
click at [857, 558] on button "Pause" at bounding box center [810, 553] width 309 height 21
type textarea "x"
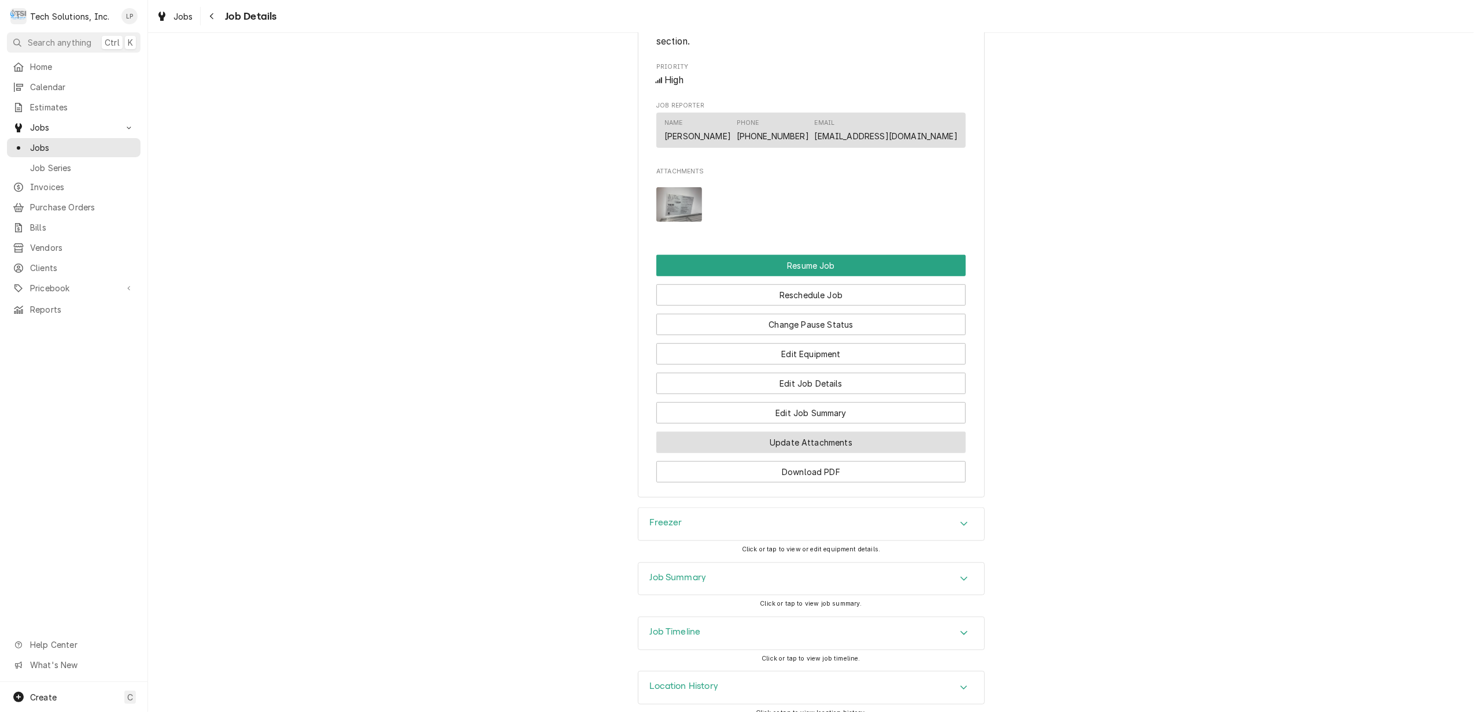
scroll to position [880, 0]
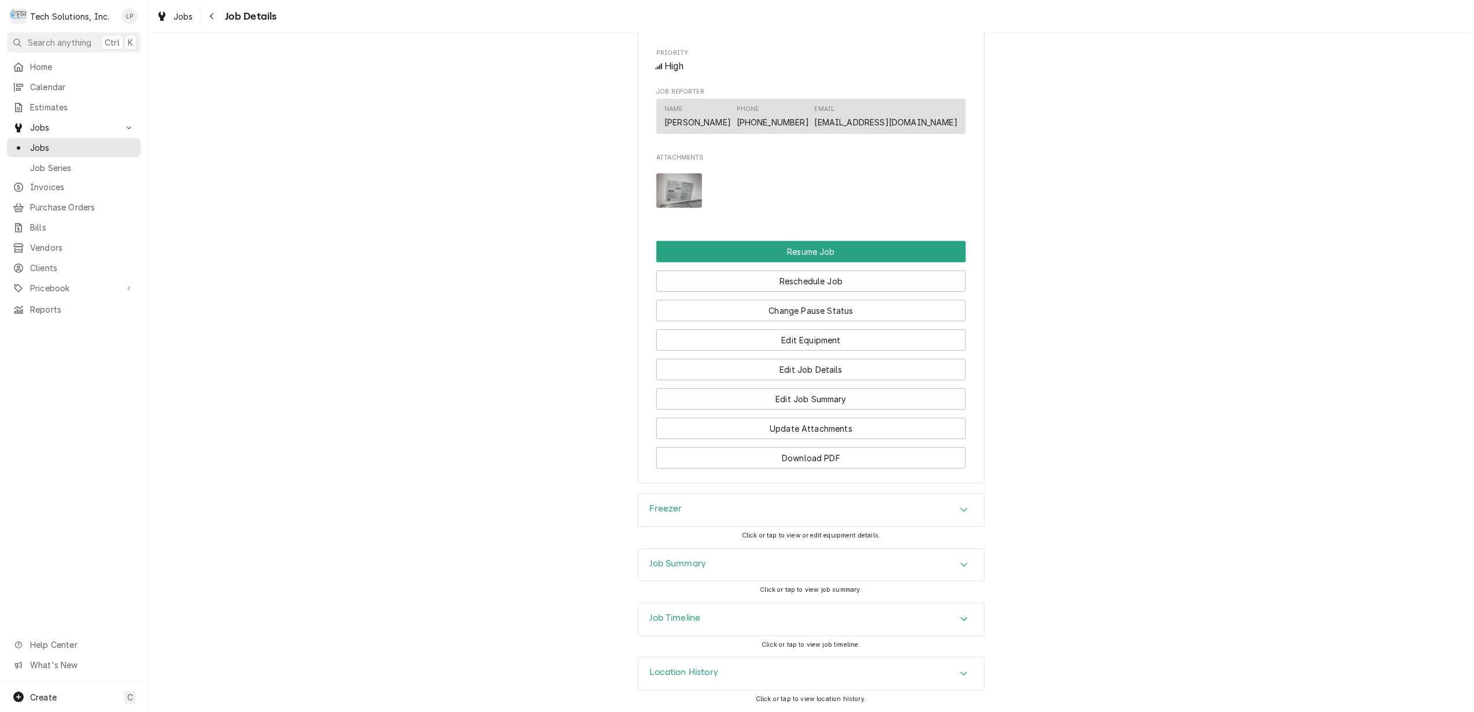
click at [955, 621] on div "Accordion Header" at bounding box center [963, 620] width 17 height 14
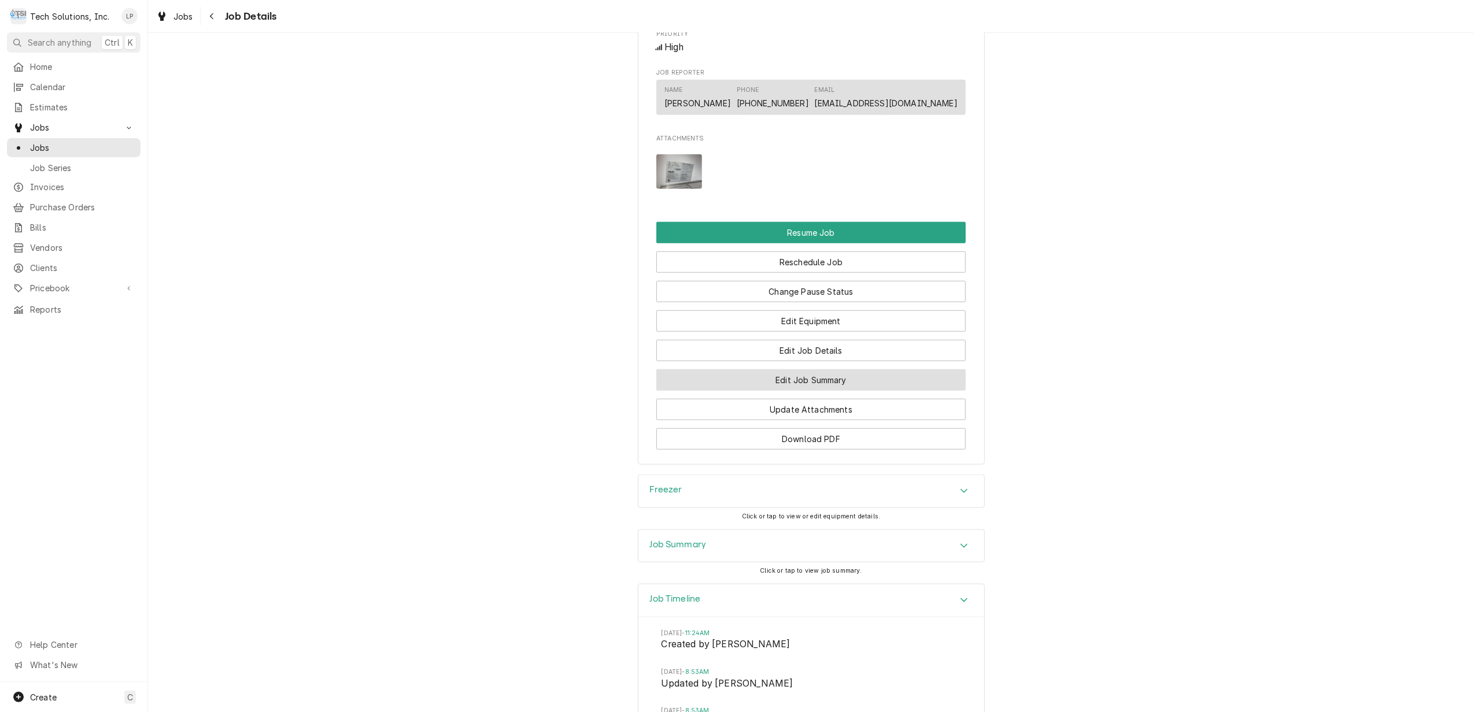
click at [826, 391] on button "Edit Job Summary" at bounding box center [810, 380] width 309 height 21
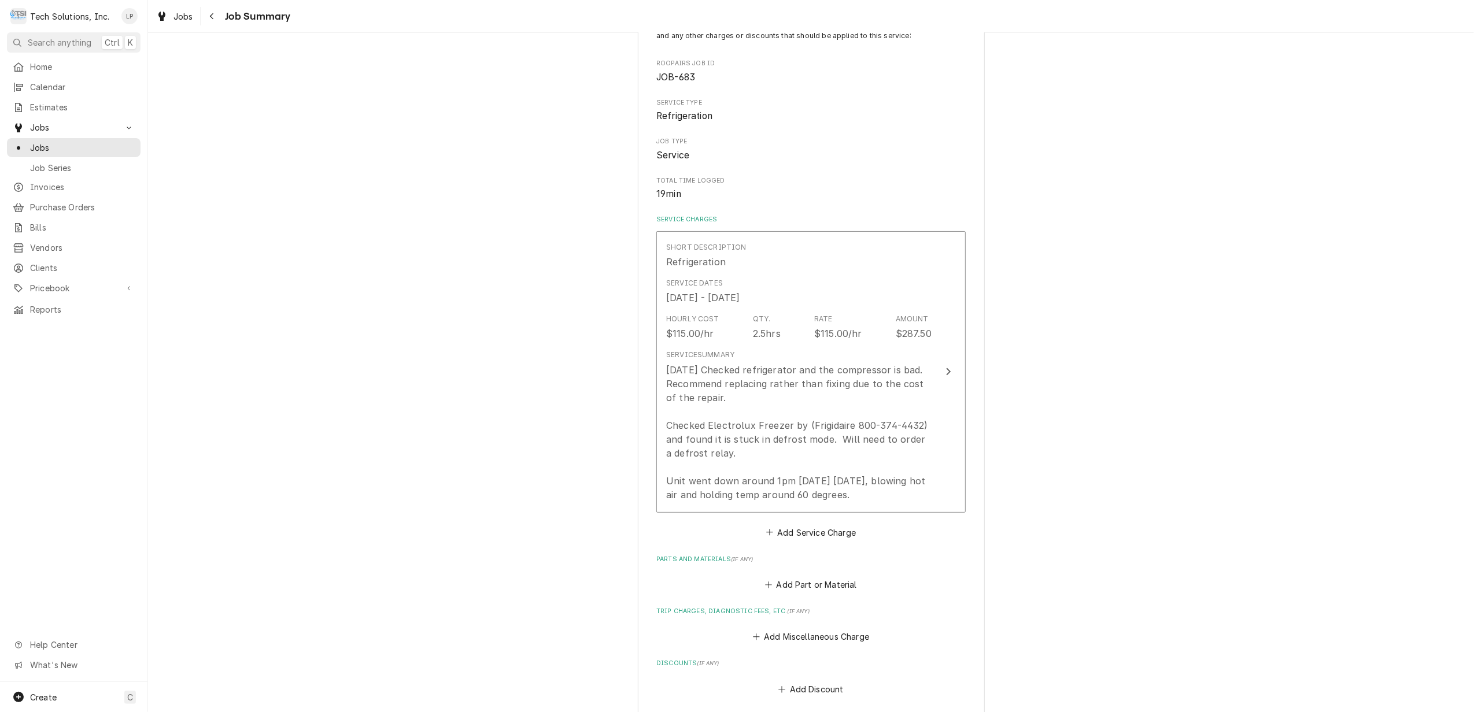
scroll to position [486, 0]
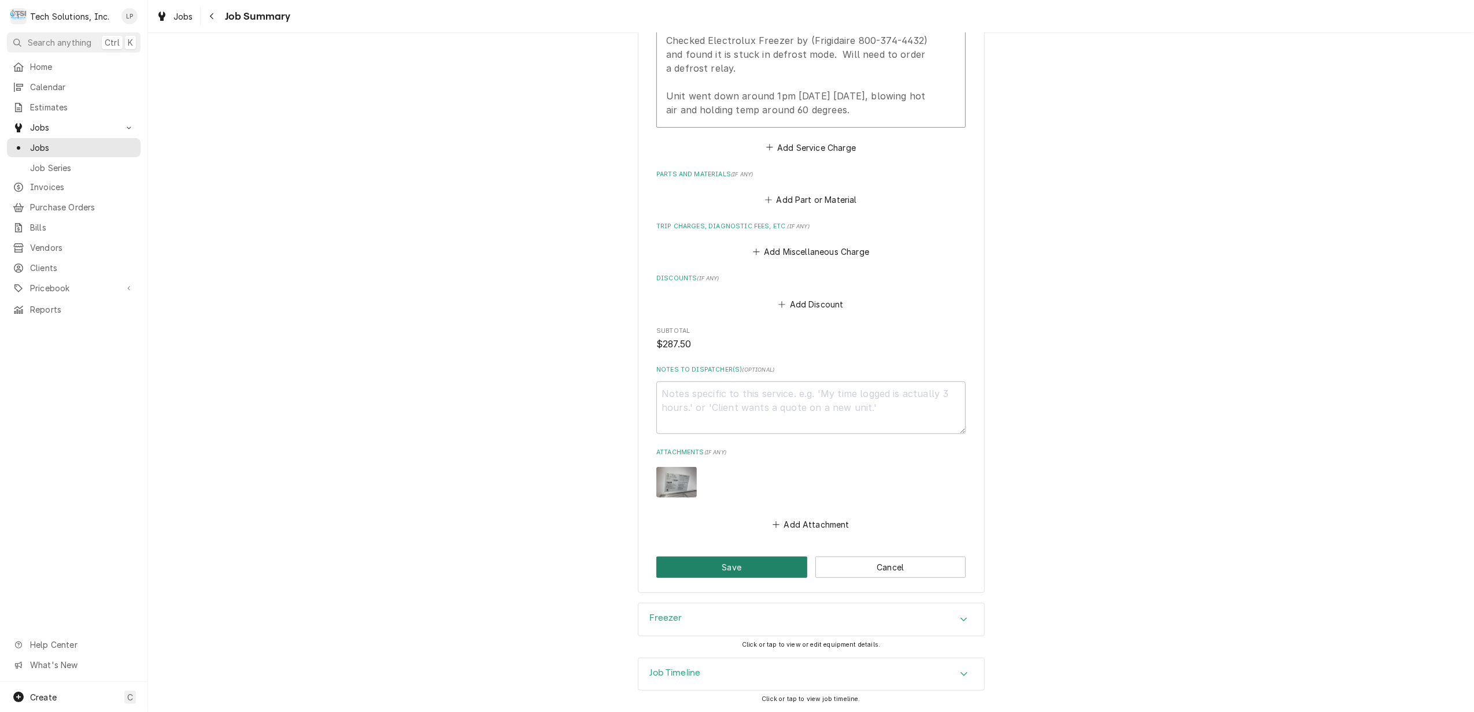
click at [748, 564] on button "Save" at bounding box center [731, 567] width 151 height 21
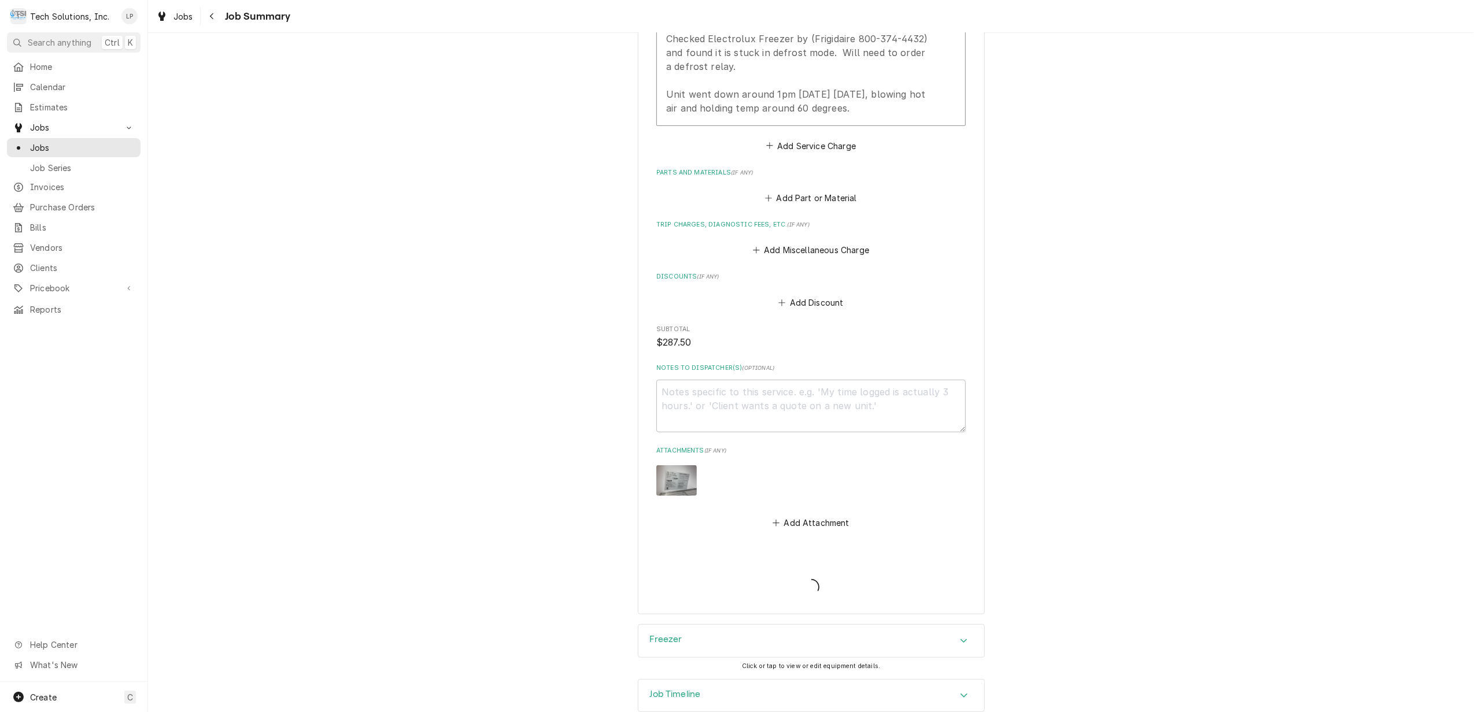
type textarea "x"
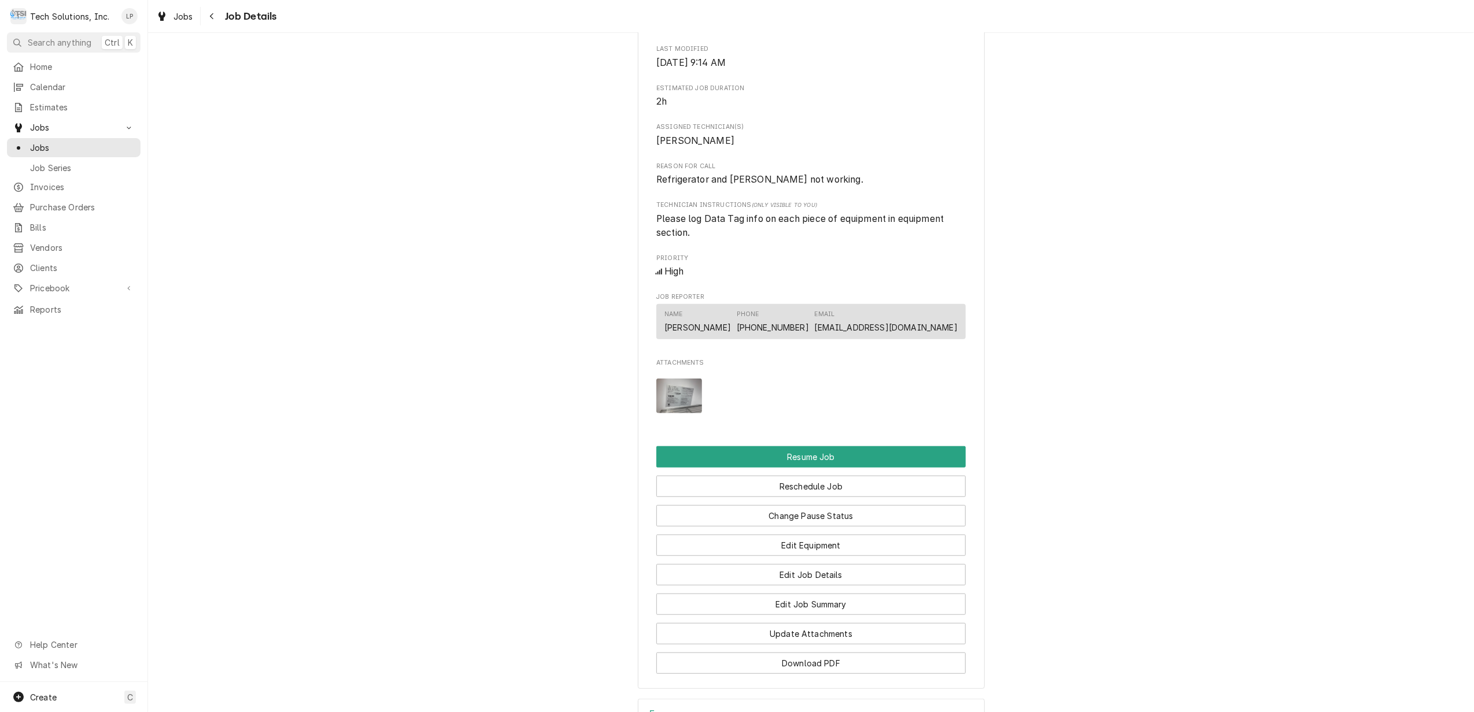
scroll to position [848, 0]
